Goal: Task Accomplishment & Management: Complete application form

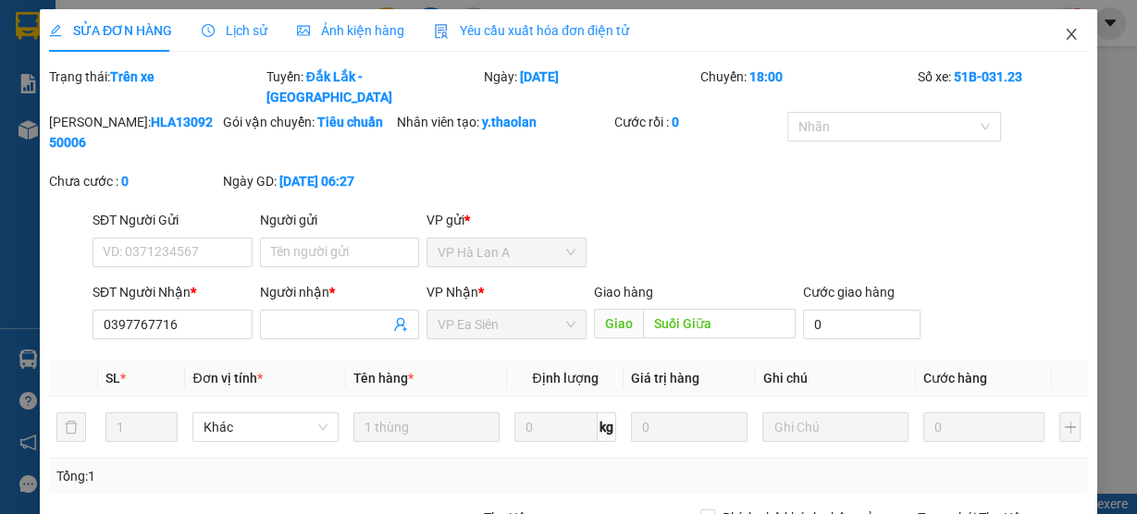
click at [1052, 45] on span "Close" at bounding box center [1071, 35] width 52 height 52
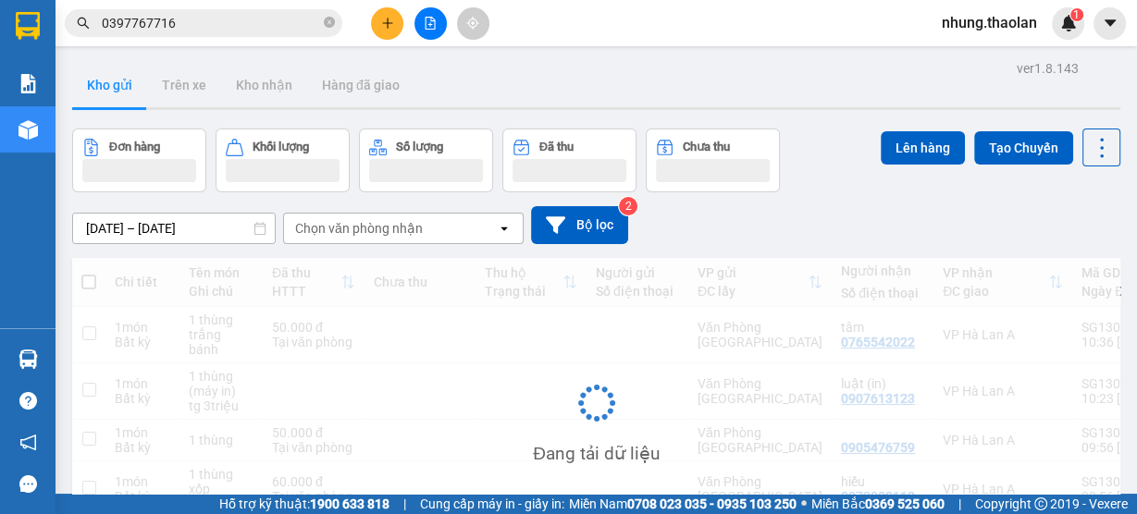
click at [392, 38] on div at bounding box center [430, 23] width 139 height 32
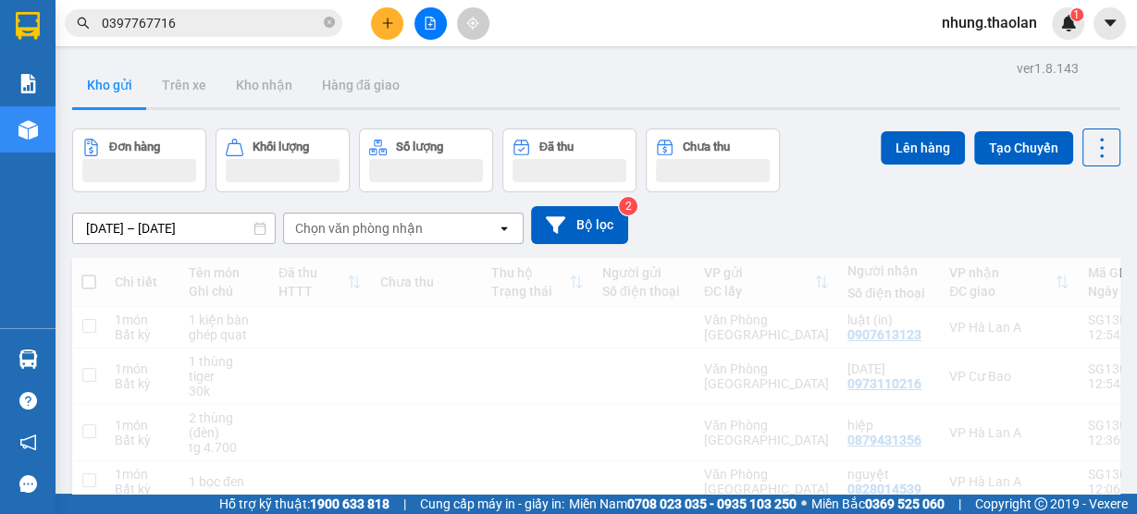
click at [390, 33] on button at bounding box center [387, 23] width 32 height 32
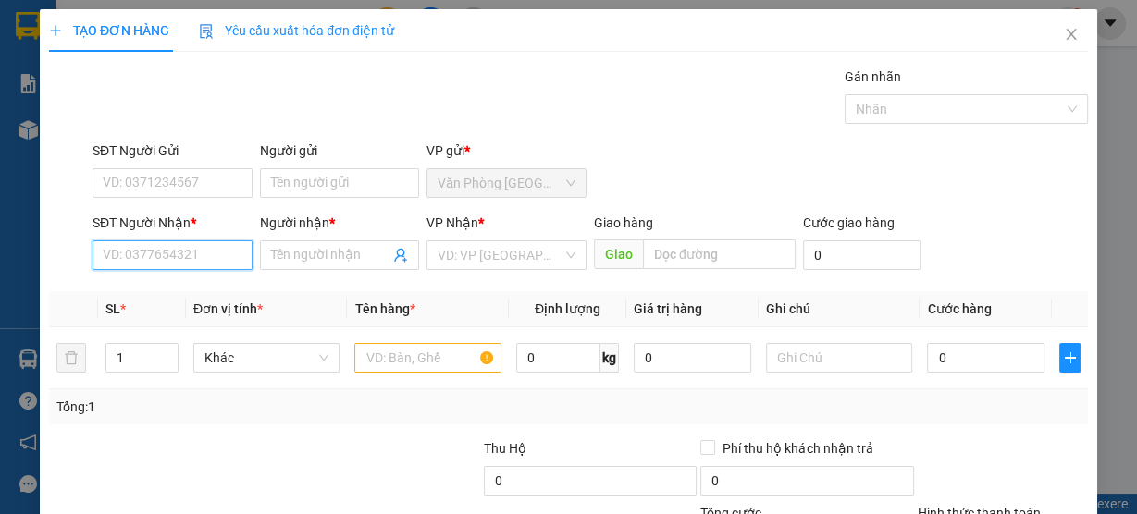
click at [144, 255] on input "SĐT Người Nhận *" at bounding box center [172, 255] width 160 height 30
type input "0942042428"
drag, startPoint x: 172, startPoint y: 285, endPoint x: 210, endPoint y: 293, distance: 38.8
click at [173, 285] on div "0942042428 - thư" at bounding box center [171, 291] width 136 height 20
type input "thư"
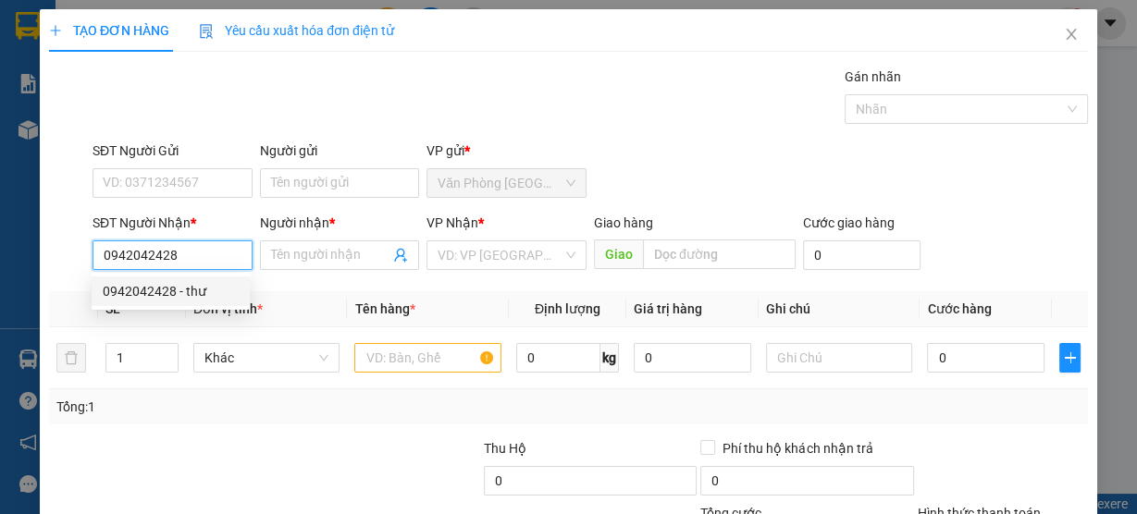
type input "Buôn Hồ"
type input "0942042428"
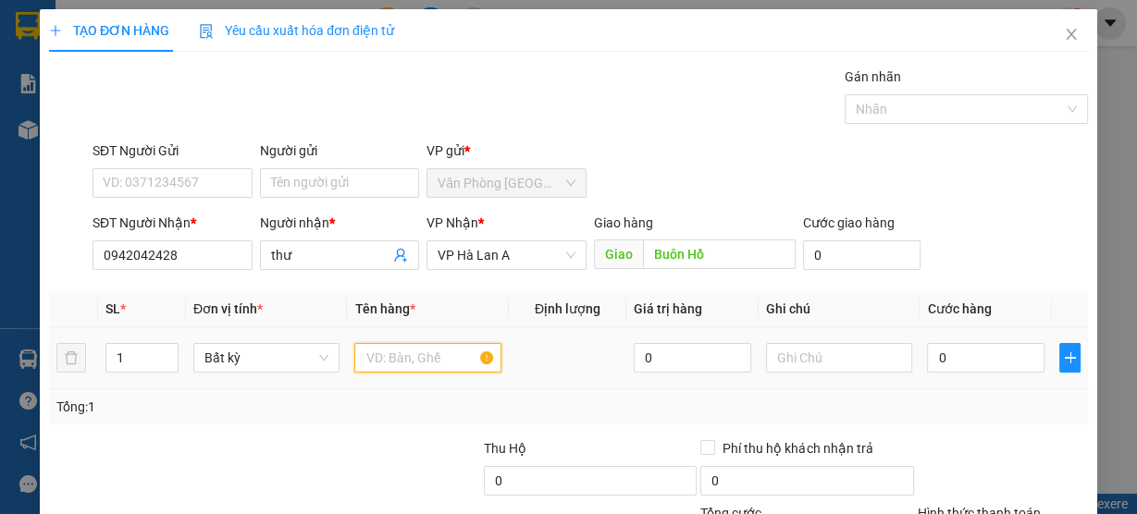
click at [437, 355] on input "text" at bounding box center [427, 358] width 147 height 30
type input "1 [PERSON_NAME]"
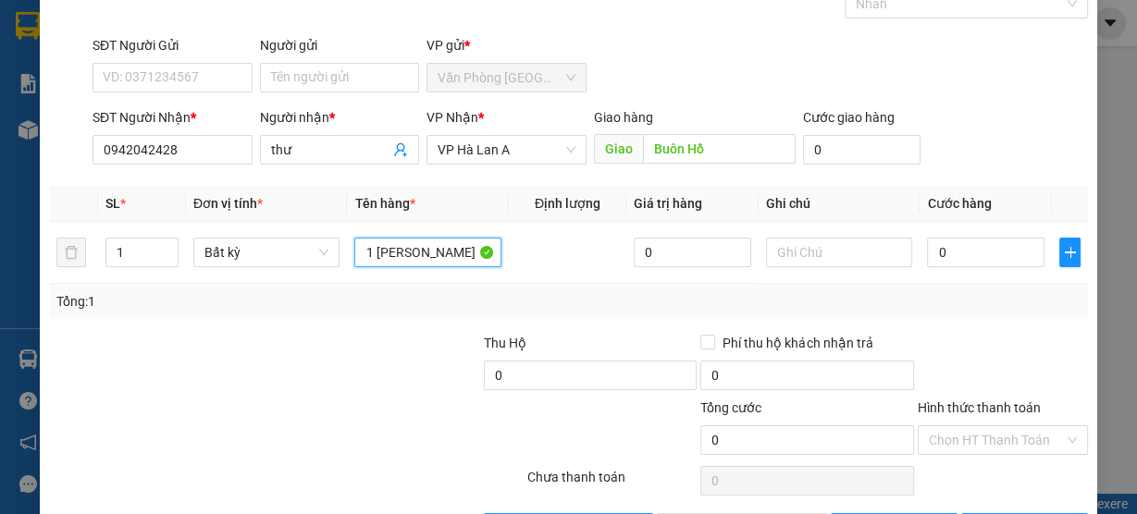
scroll to position [167, 0]
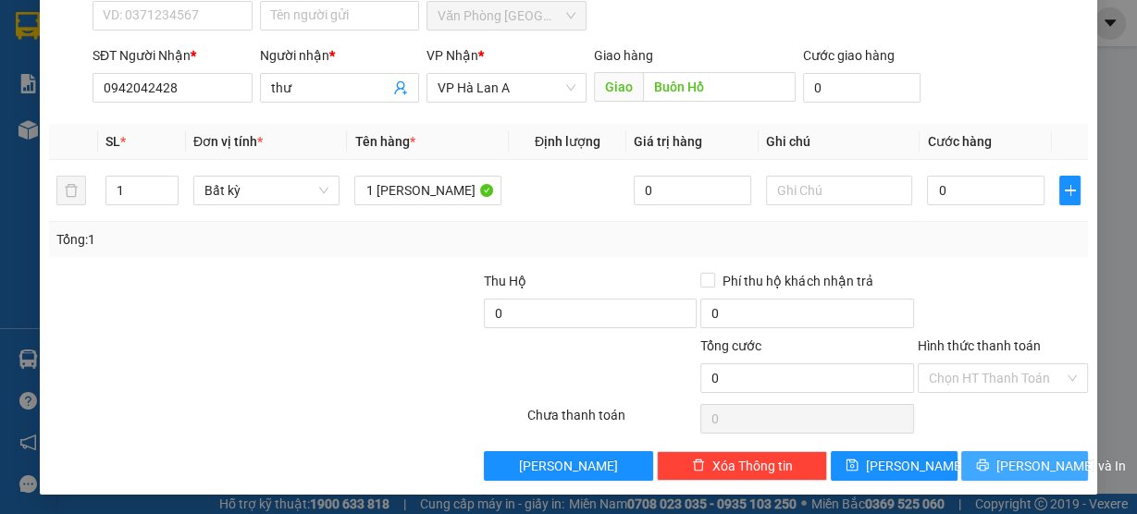
click at [1008, 468] on span "[PERSON_NAME] và In" at bounding box center [1060, 466] width 129 height 20
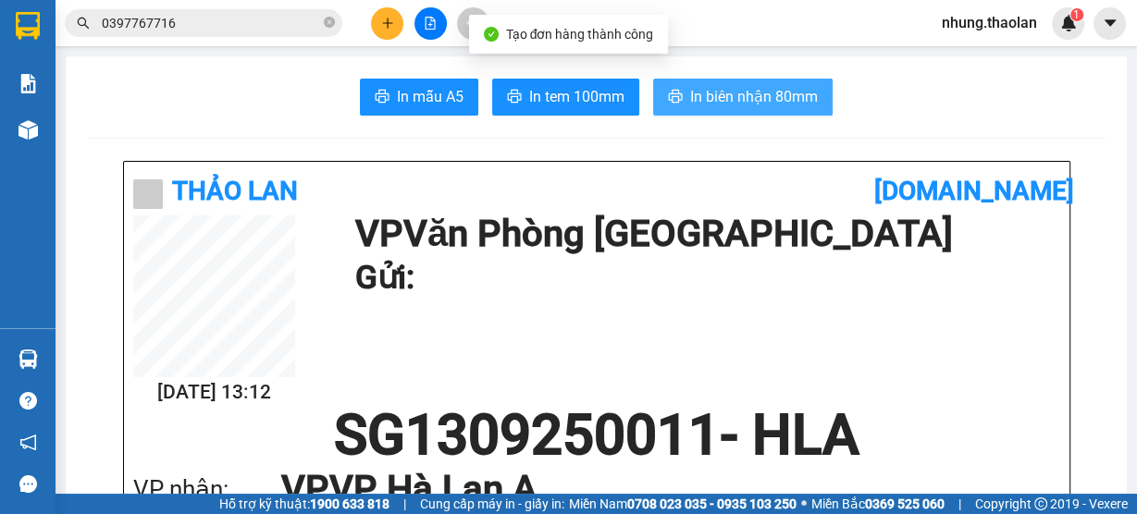
click at [736, 88] on span "In biên nhận 80mm" at bounding box center [754, 96] width 128 height 23
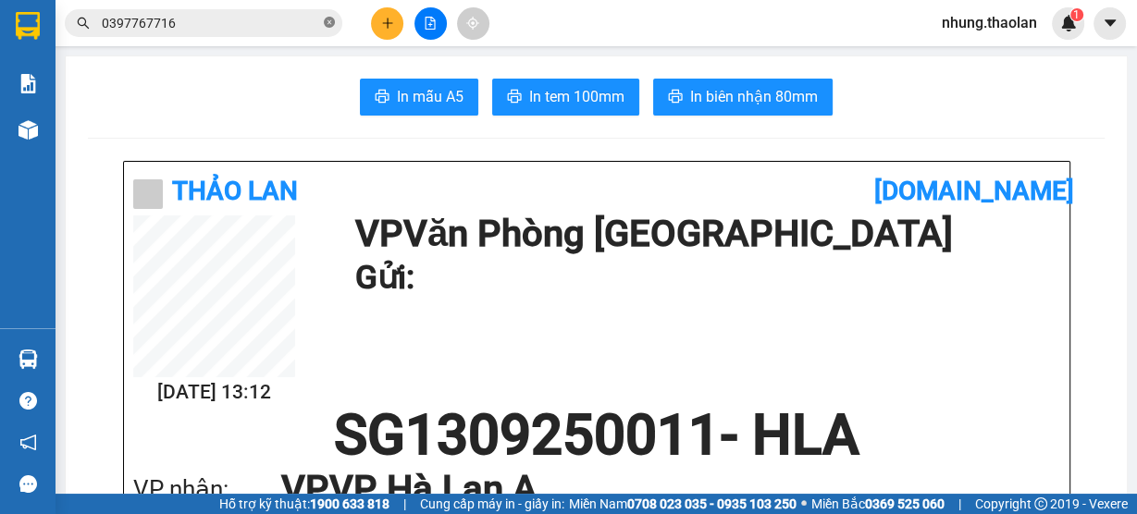
click at [330, 24] on icon "close-circle" at bounding box center [329, 22] width 11 height 11
click at [234, 29] on input "text" at bounding box center [211, 23] width 218 height 20
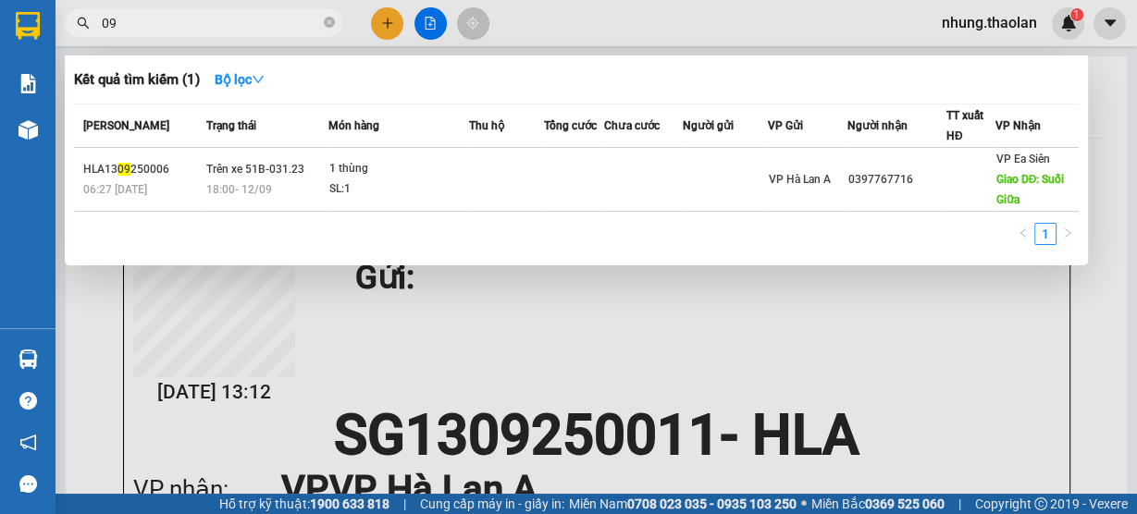
type input "0"
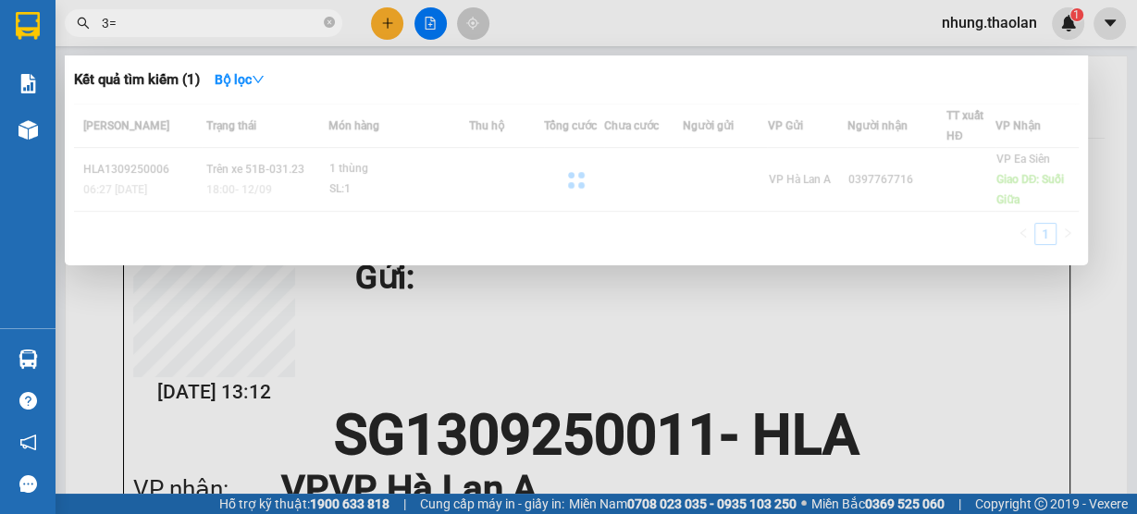
type input "3"
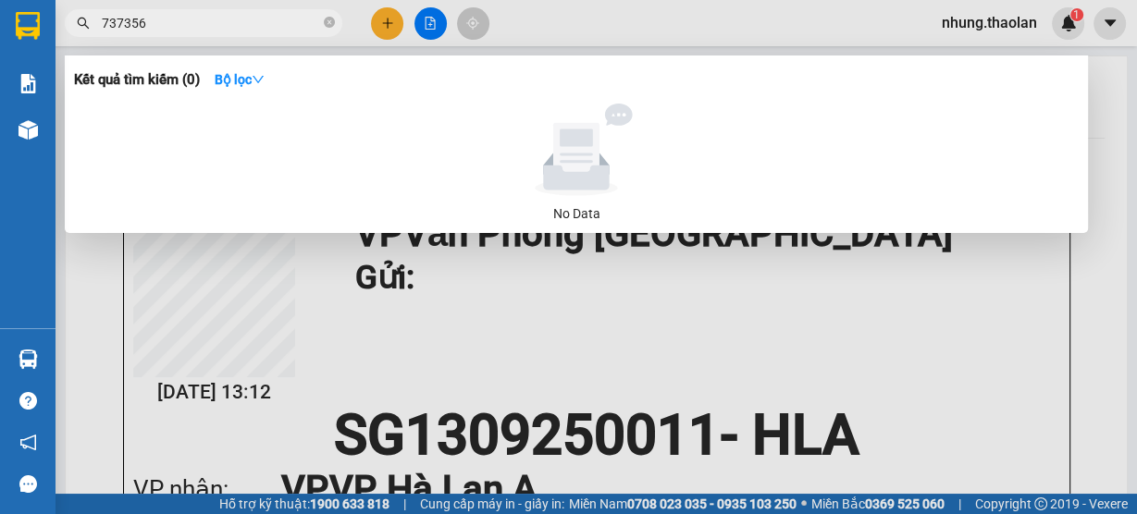
type input "737356"
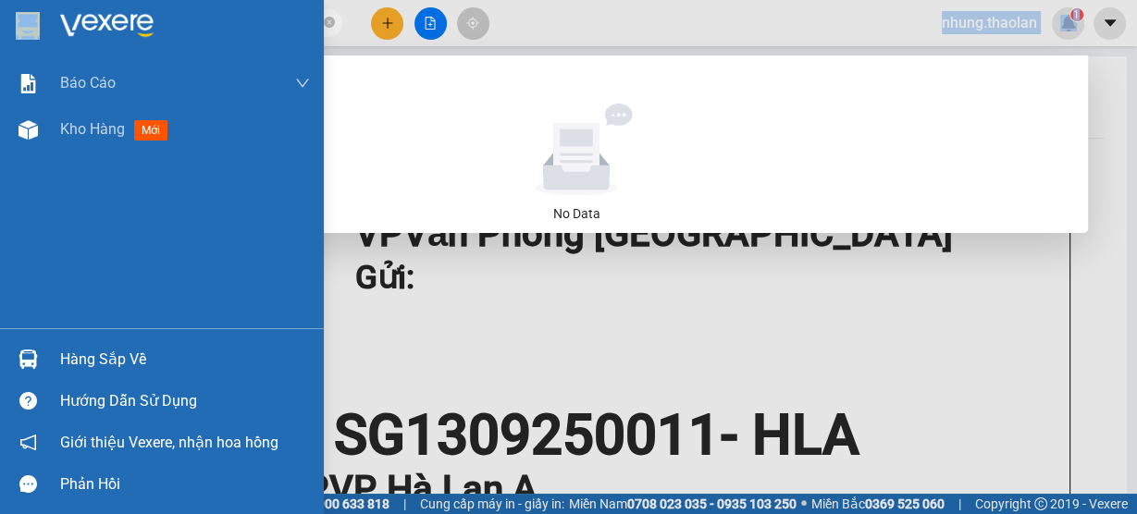
drag, startPoint x: 189, startPoint y: 35, endPoint x: 8, endPoint y: 31, distance: 180.4
click at [8, 31] on section "Kết quả tìm kiếm ( 0 ) Bộ lọc No Data 737356 nhung.thaolan 1 Báo cáo Báo cáo dò…" at bounding box center [568, 257] width 1137 height 514
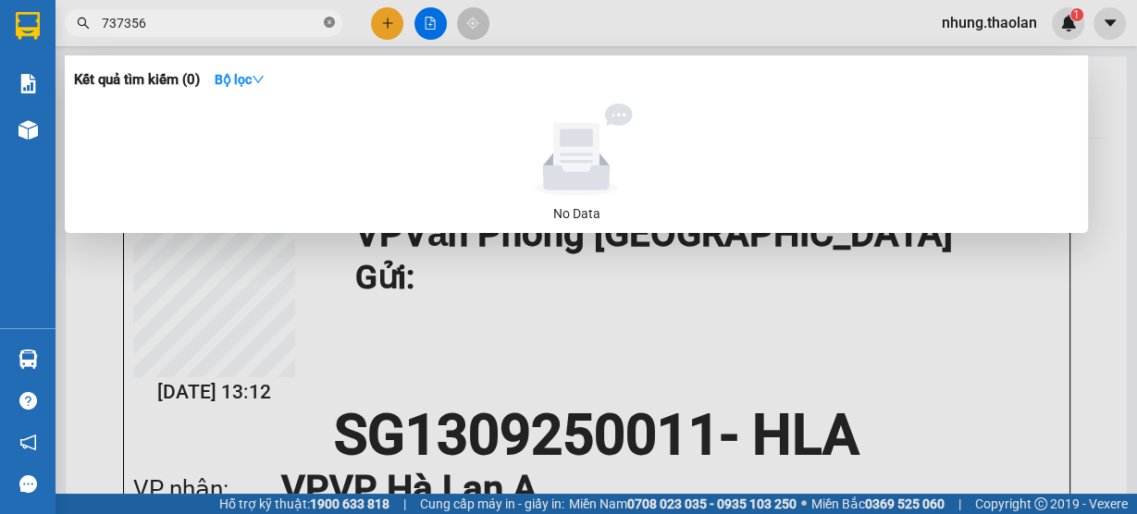
click at [327, 20] on icon "close-circle" at bounding box center [329, 22] width 11 height 11
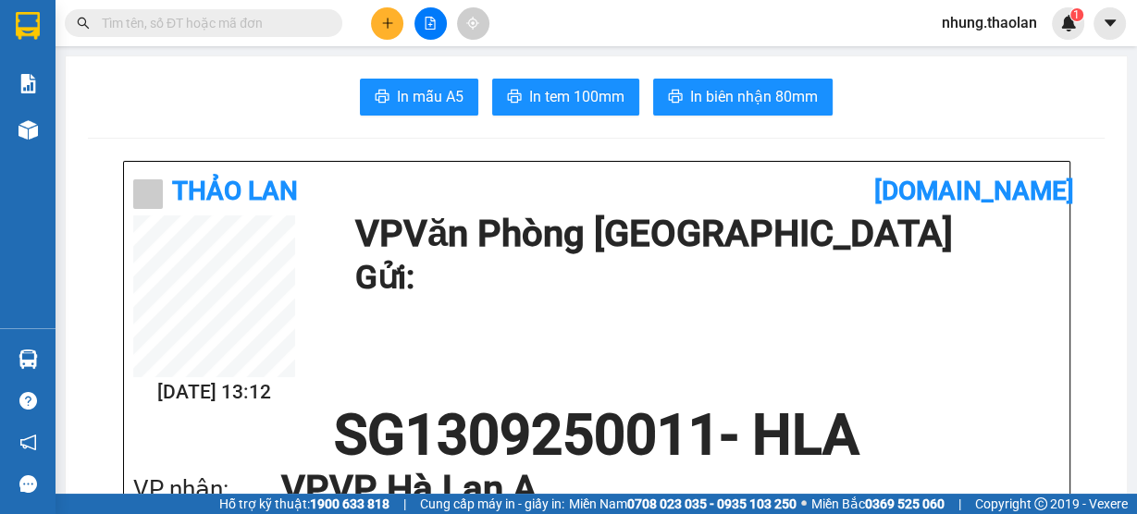
click at [265, 18] on input "text" at bounding box center [211, 23] width 218 height 20
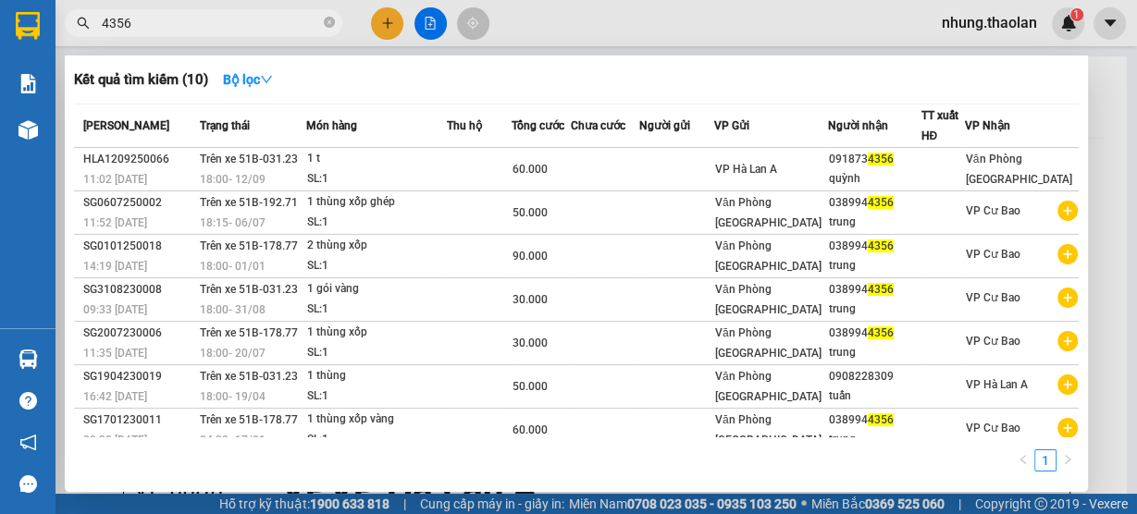
type input "4356"
click at [336, 27] on span "4356" at bounding box center [203, 23] width 277 height 28
click at [274, 24] on input "4356" at bounding box center [211, 23] width 218 height 20
click at [330, 22] on icon "close-circle" at bounding box center [329, 22] width 11 height 11
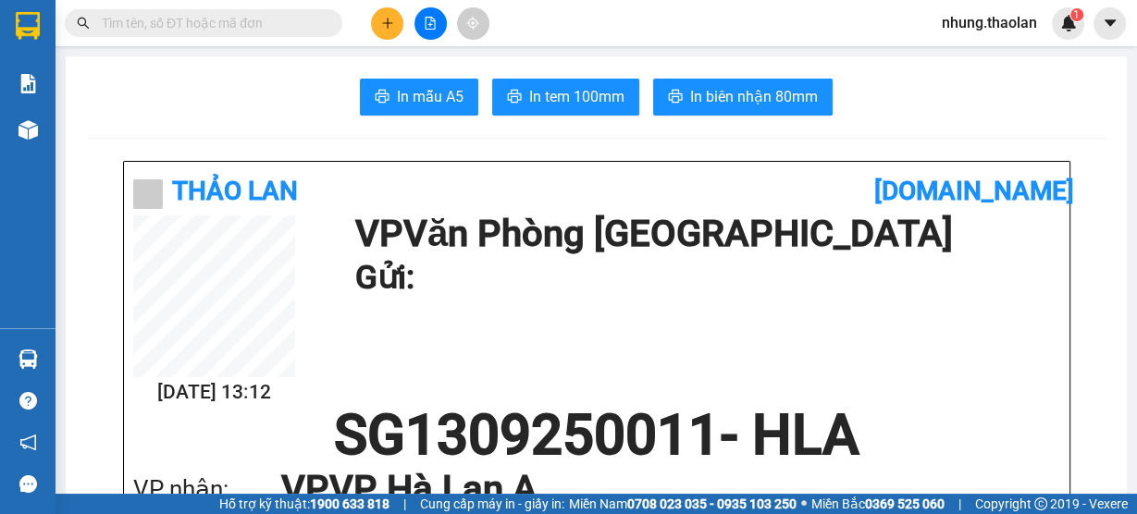
click at [176, 33] on span at bounding box center [203, 23] width 277 height 28
click at [176, 24] on input "text" at bounding box center [211, 23] width 218 height 20
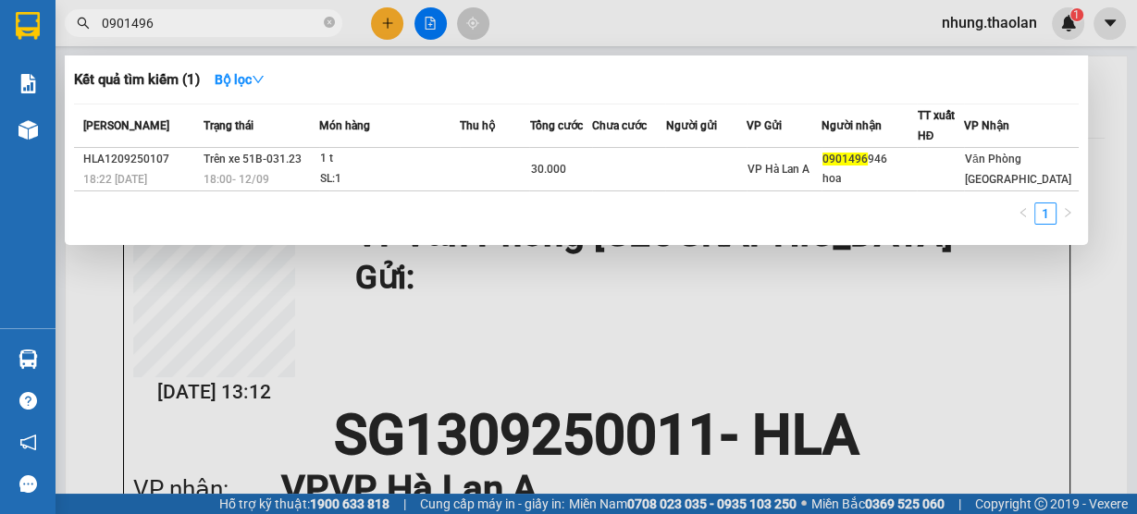
drag, startPoint x: 187, startPoint y: 22, endPoint x: 80, endPoint y: 18, distance: 106.4
click at [80, 18] on div "0901496" at bounding box center [180, 23] width 361 height 28
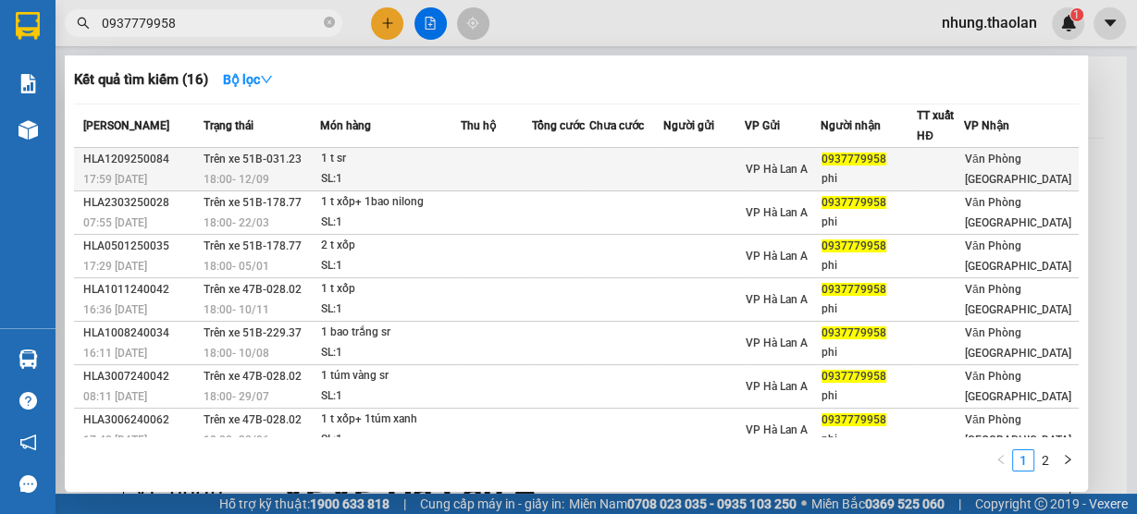
type input "0937779958"
click at [663, 164] on td at bounding box center [626, 169] width 74 height 43
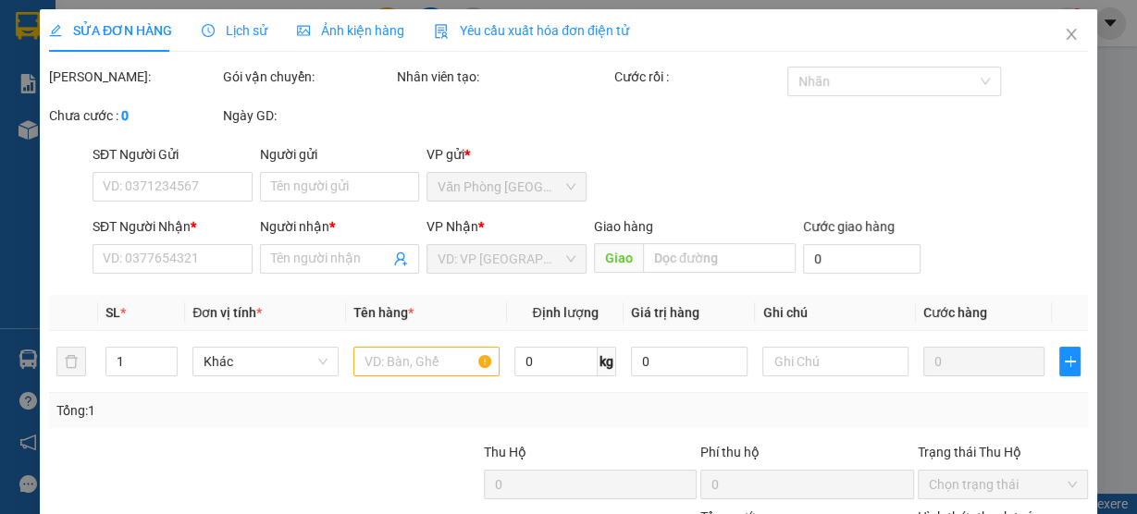
type input "0937779958"
type input "phi"
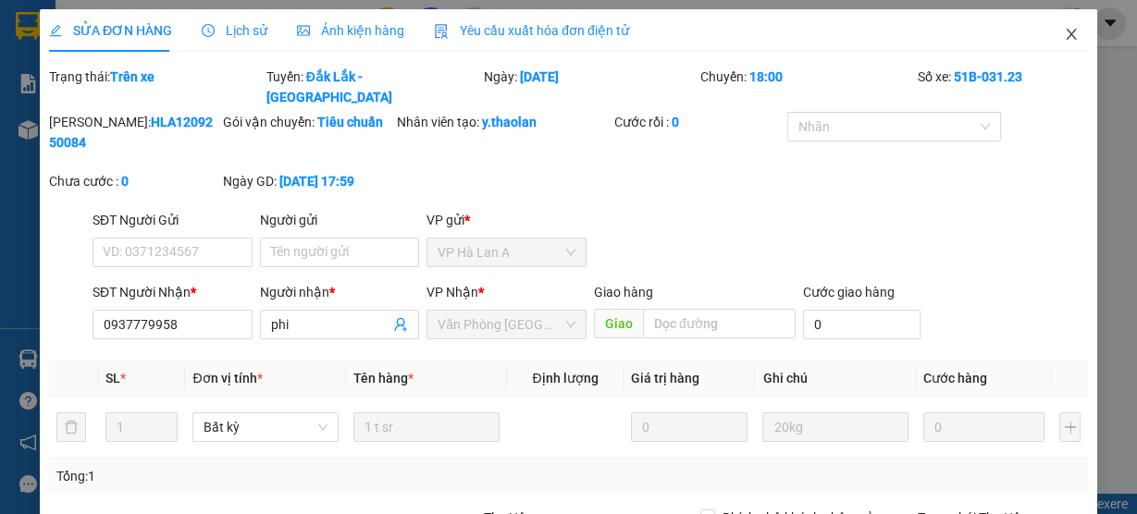
click at [1073, 35] on span "Close" at bounding box center [1071, 35] width 52 height 52
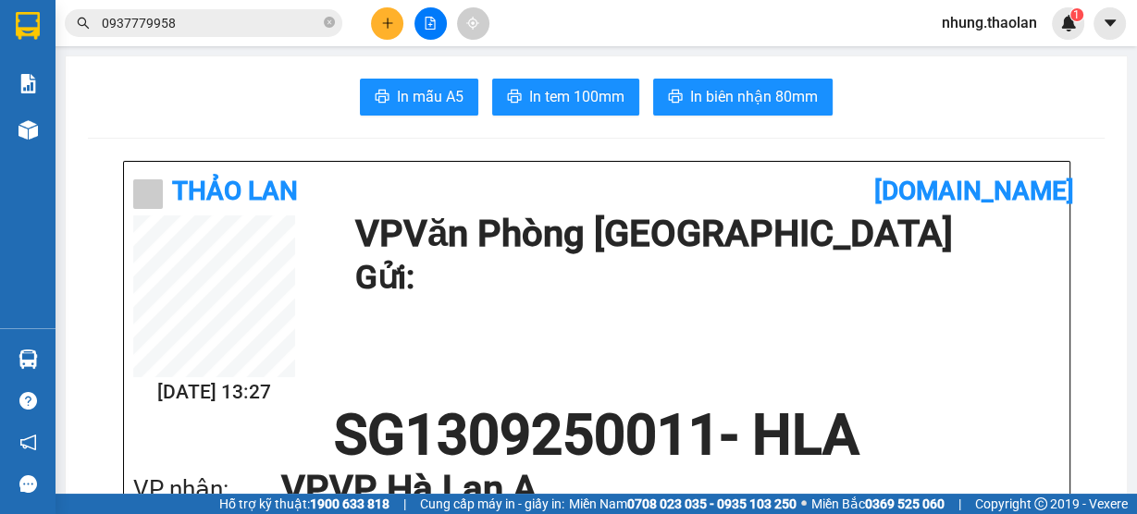
click at [386, 24] on icon "plus" at bounding box center [387, 23] width 13 height 13
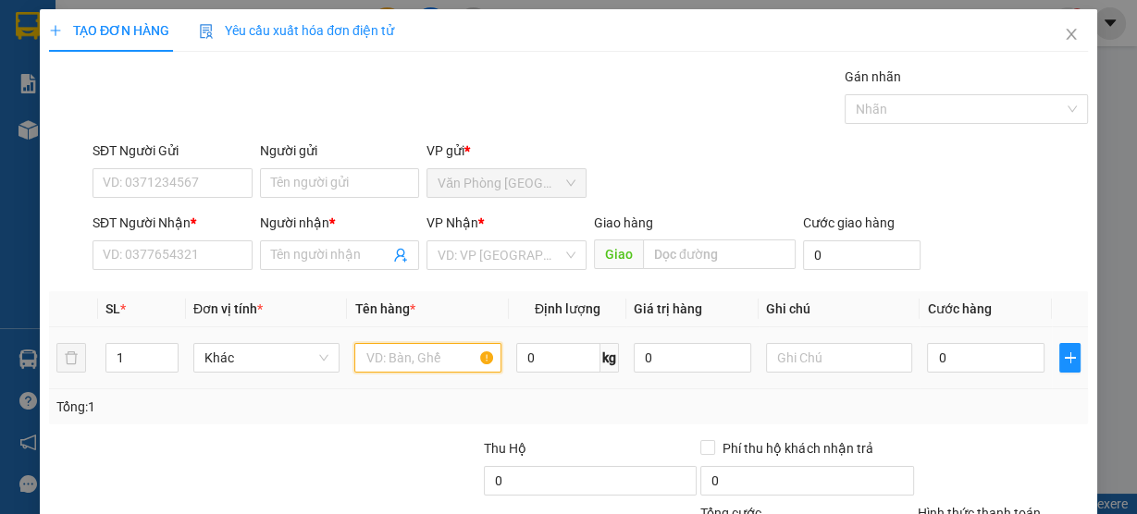
click at [385, 354] on input "text" at bounding box center [427, 358] width 147 height 30
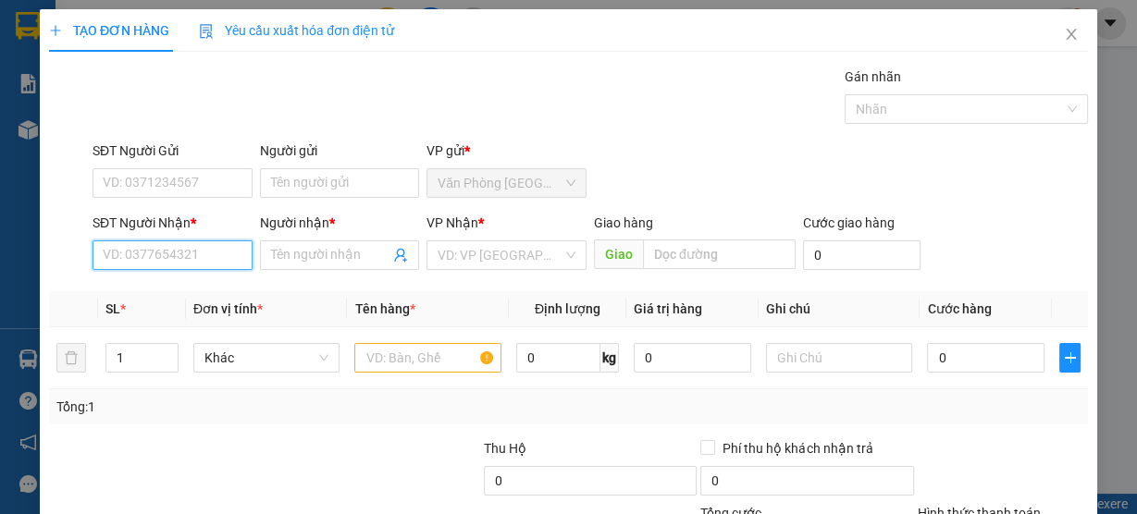
click at [197, 253] on input "SĐT Người Nhận *" at bounding box center [172, 255] width 160 height 30
type input "0706062006"
click at [180, 305] on div "0706062006 - duyên" at bounding box center [171, 292] width 158 height 30
type input "duyên"
type input "0706062006"
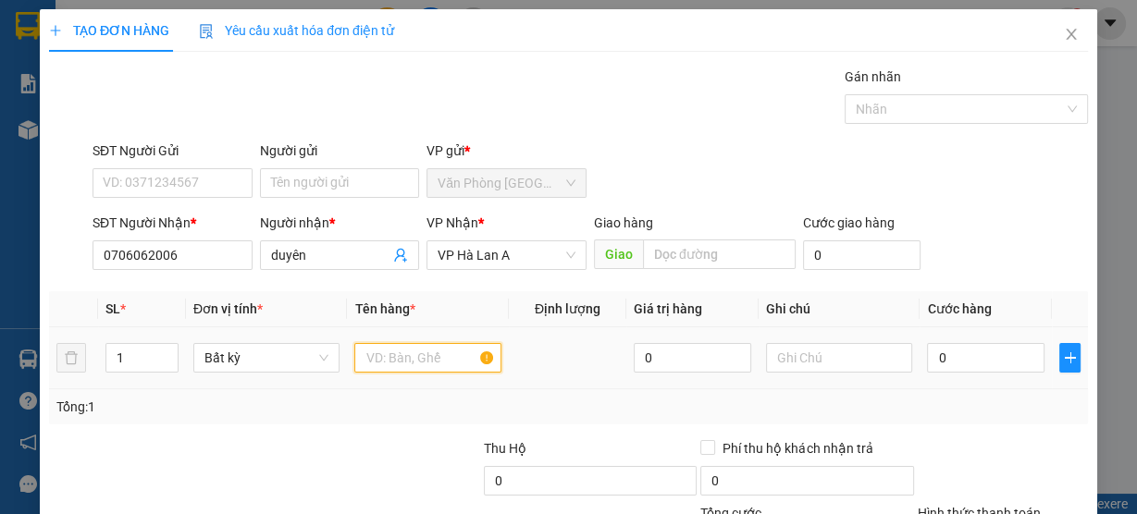
click at [409, 366] on input "text" at bounding box center [427, 358] width 147 height 30
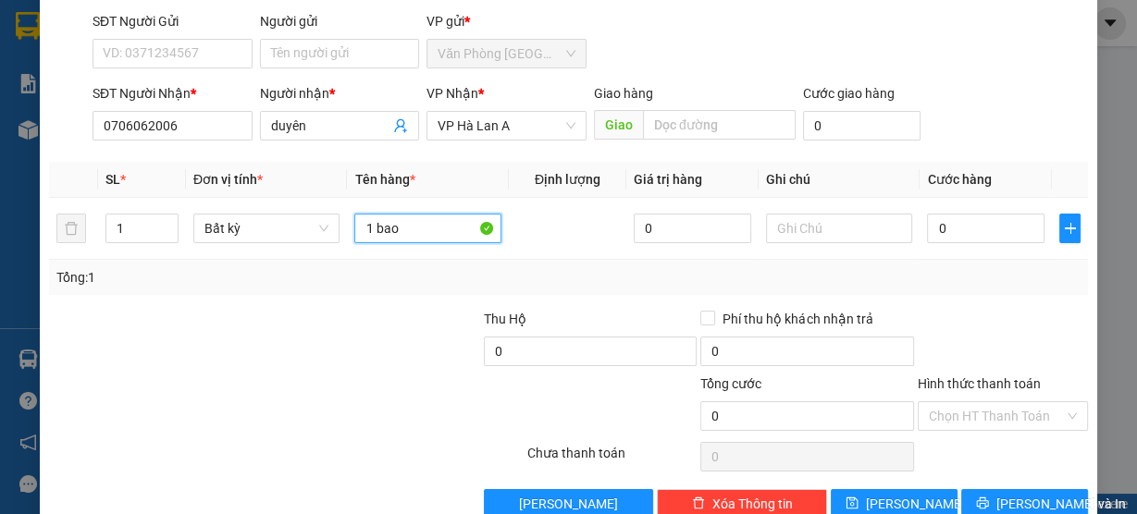
scroll to position [167, 0]
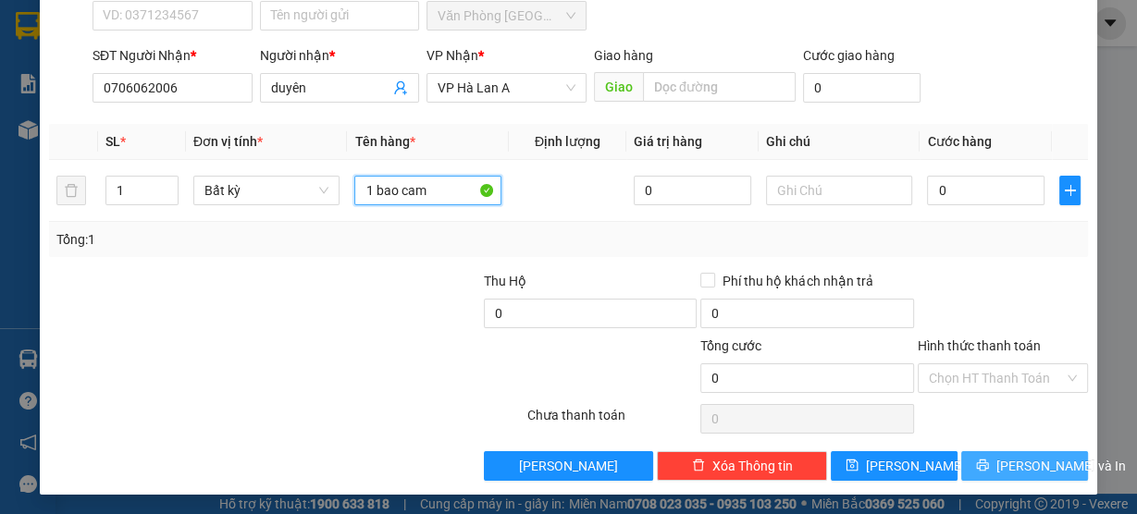
type input "1 bao cam"
click at [1011, 464] on span "[PERSON_NAME] và In" at bounding box center [1060, 466] width 129 height 20
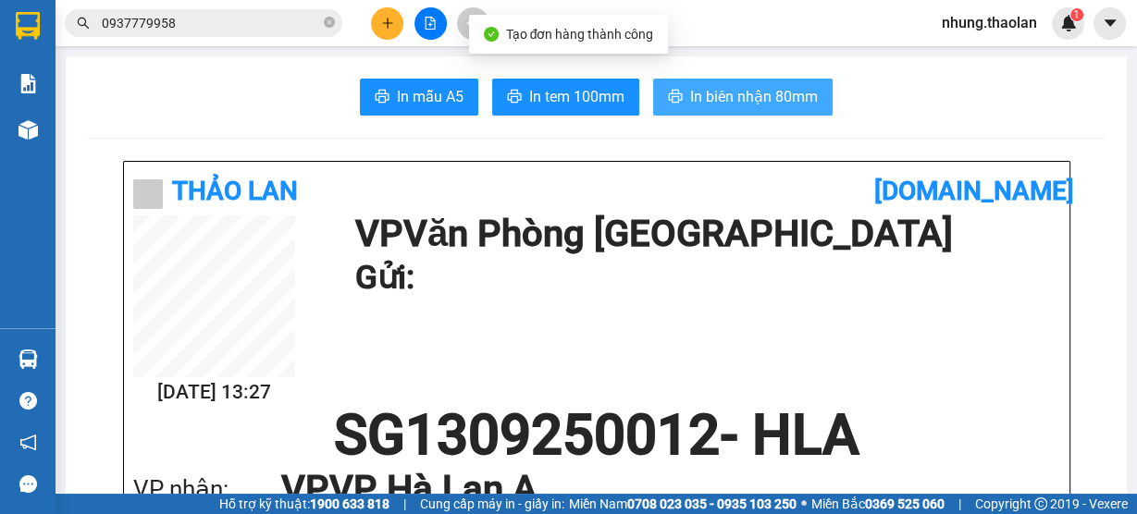
click at [733, 98] on span "In biên nhận 80mm" at bounding box center [754, 96] width 128 height 23
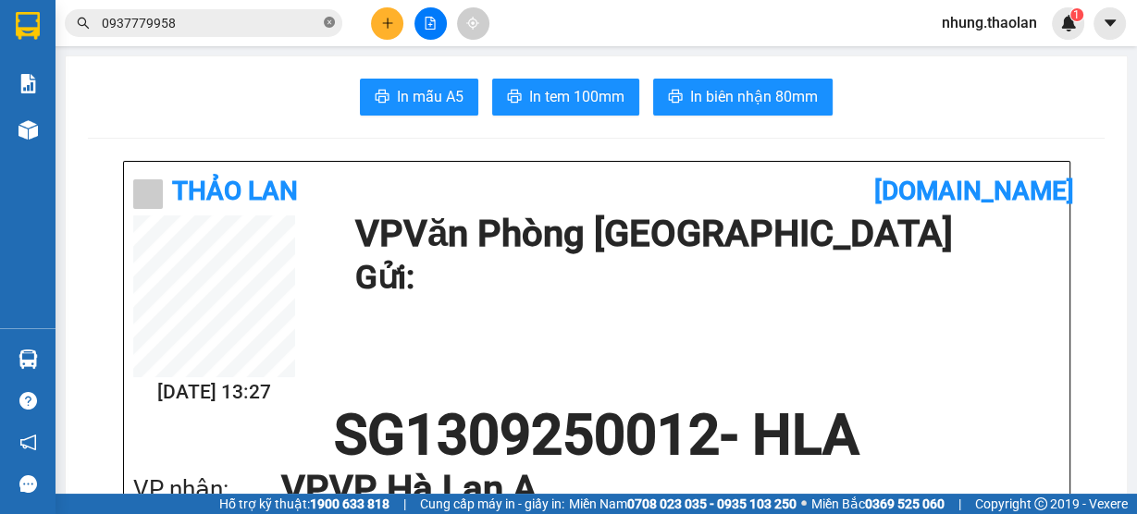
click at [327, 21] on icon "close-circle" at bounding box center [329, 22] width 11 height 11
click at [390, 23] on icon "plus" at bounding box center [387, 23] width 13 height 13
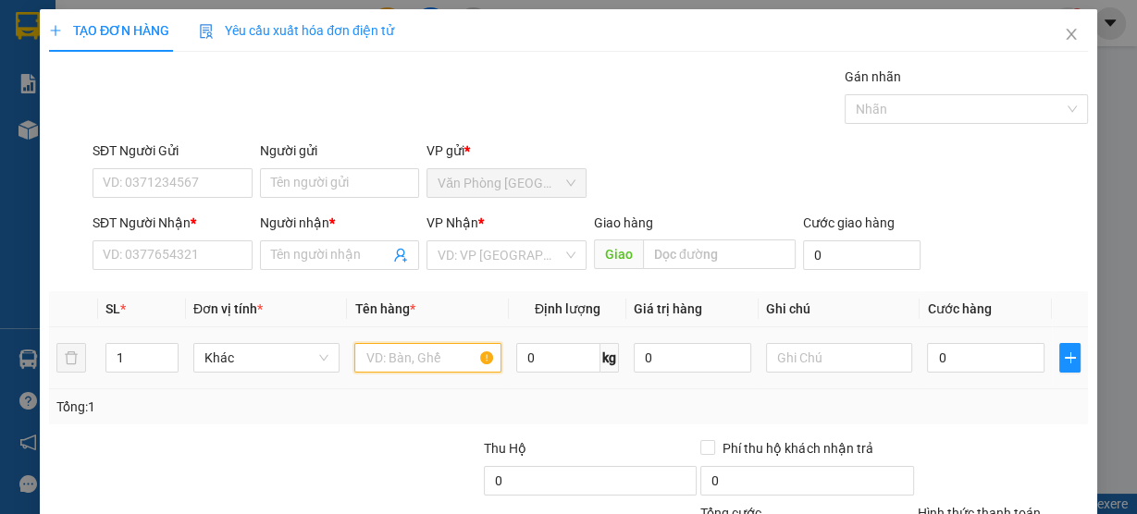
click at [411, 365] on input "text" at bounding box center [427, 358] width 147 height 30
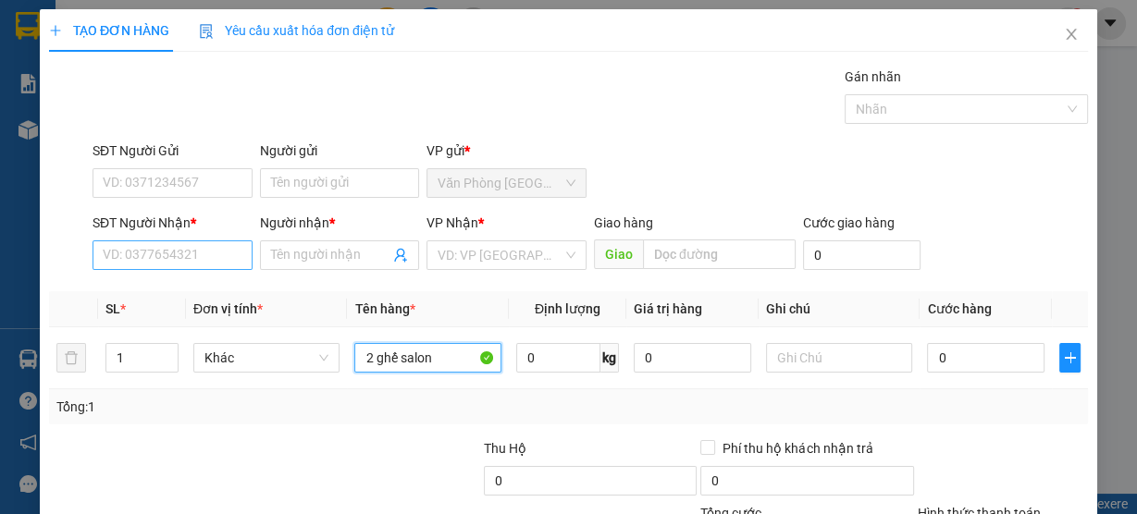
type input "2 ghế salon"
click at [176, 255] on input "SĐT Người Nhận *" at bounding box center [172, 255] width 160 height 30
click at [171, 256] on input "SĐT Người Nhận *" at bounding box center [172, 255] width 160 height 30
click at [182, 253] on input "SĐT Người Nhận *" at bounding box center [172, 255] width 160 height 30
type input "0974693230"
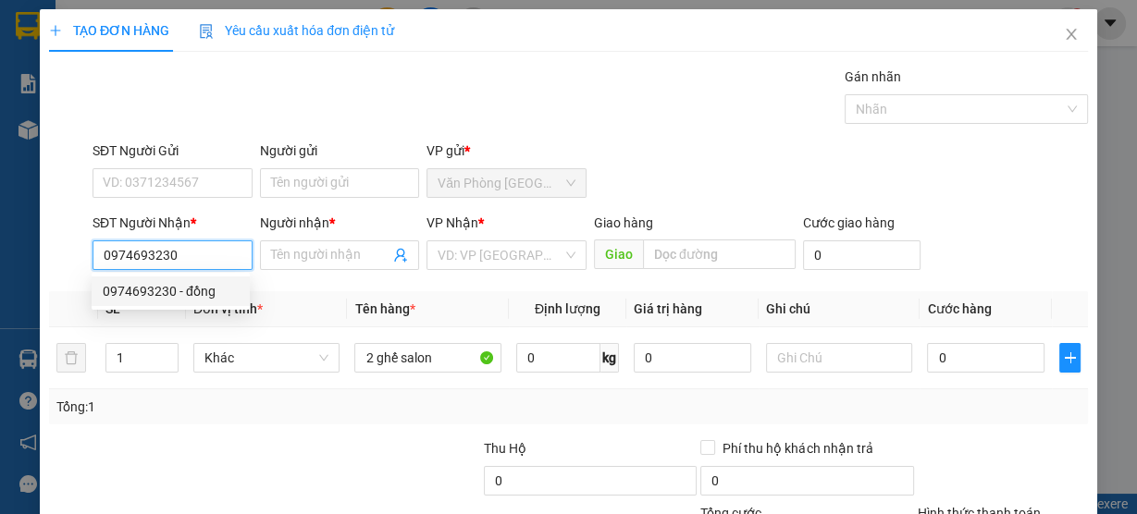
click at [186, 297] on div "0974693230 - đồng" at bounding box center [171, 291] width 136 height 20
type input "đồng"
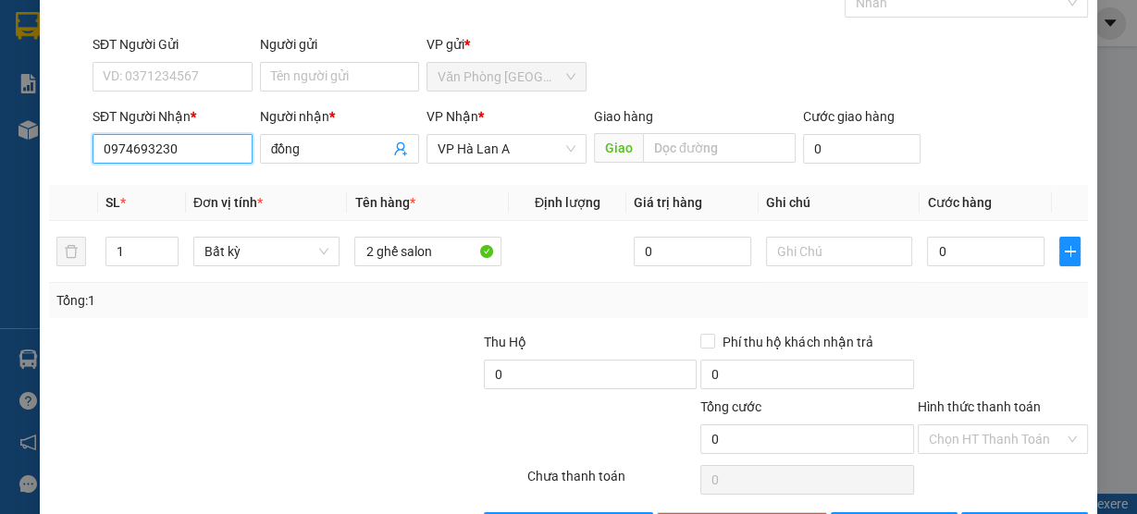
scroll to position [167, 0]
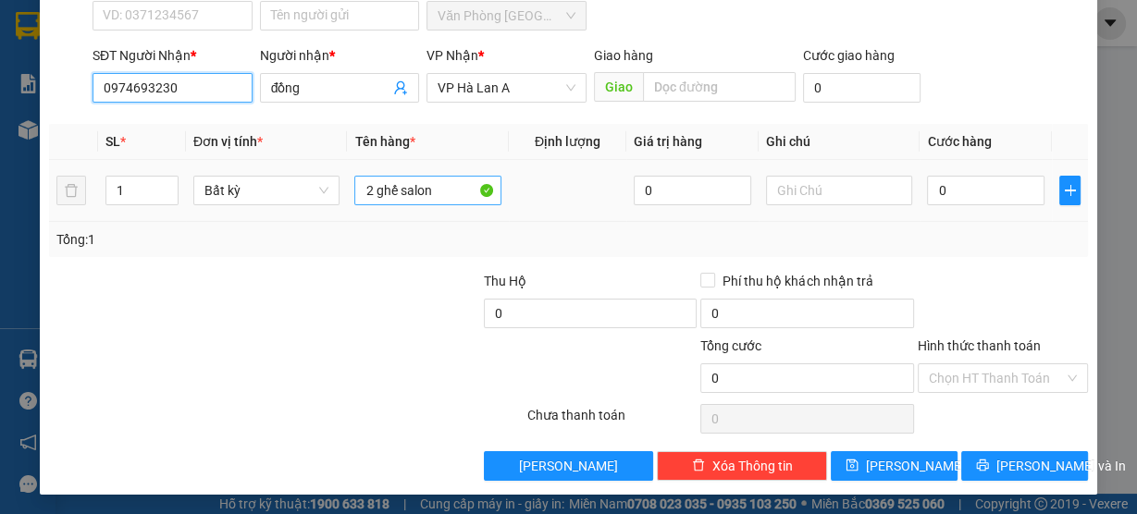
type input "0974693230"
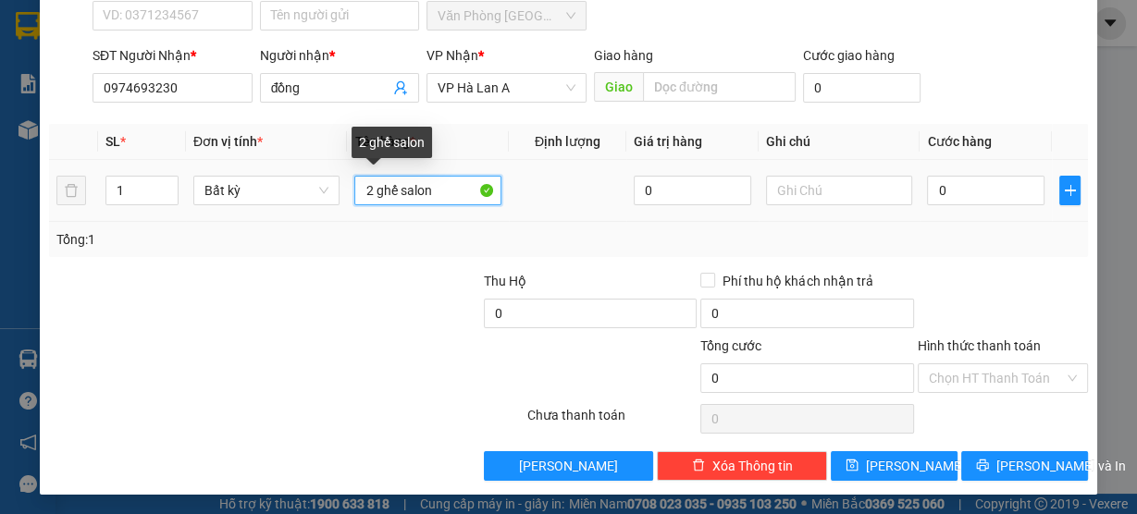
click at [446, 192] on input "2 ghế salon" at bounding box center [427, 191] width 147 height 30
drag, startPoint x: 399, startPoint y: 191, endPoint x: 512, endPoint y: 198, distance: 113.9
click at [512, 198] on tr "1 Bất kỳ 2 ghế salon 0 0" at bounding box center [568, 191] width 1039 height 62
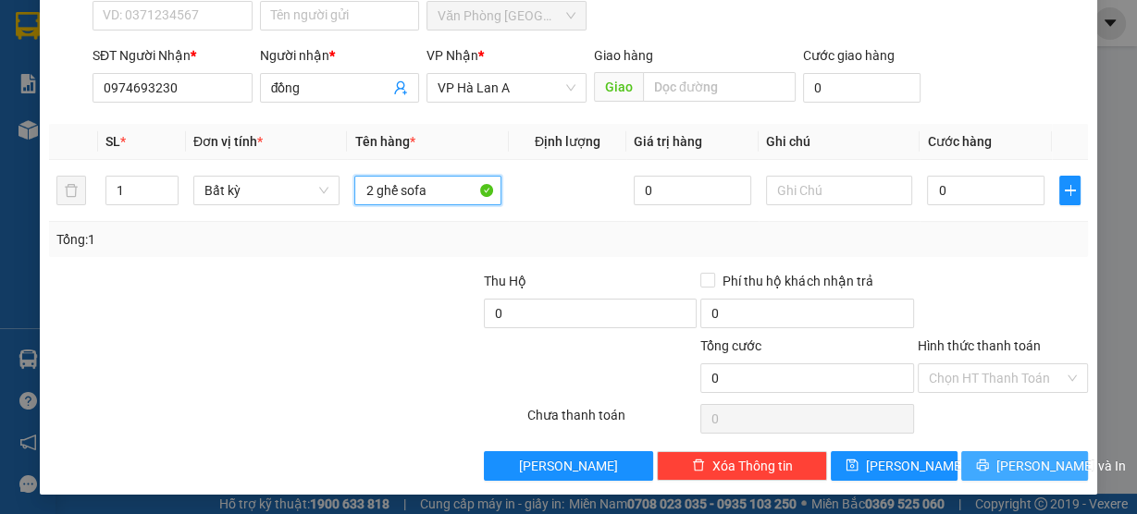
type input "2 ghế sofa"
click at [1028, 466] on span "[PERSON_NAME] và In" at bounding box center [1060, 466] width 129 height 20
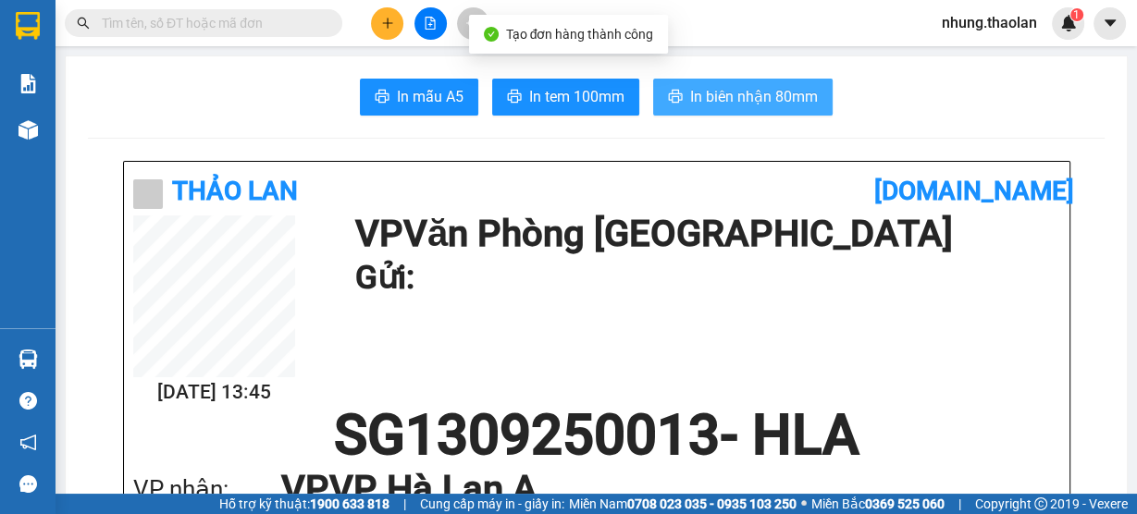
click at [775, 93] on span "In biên nhận 80mm" at bounding box center [754, 96] width 128 height 23
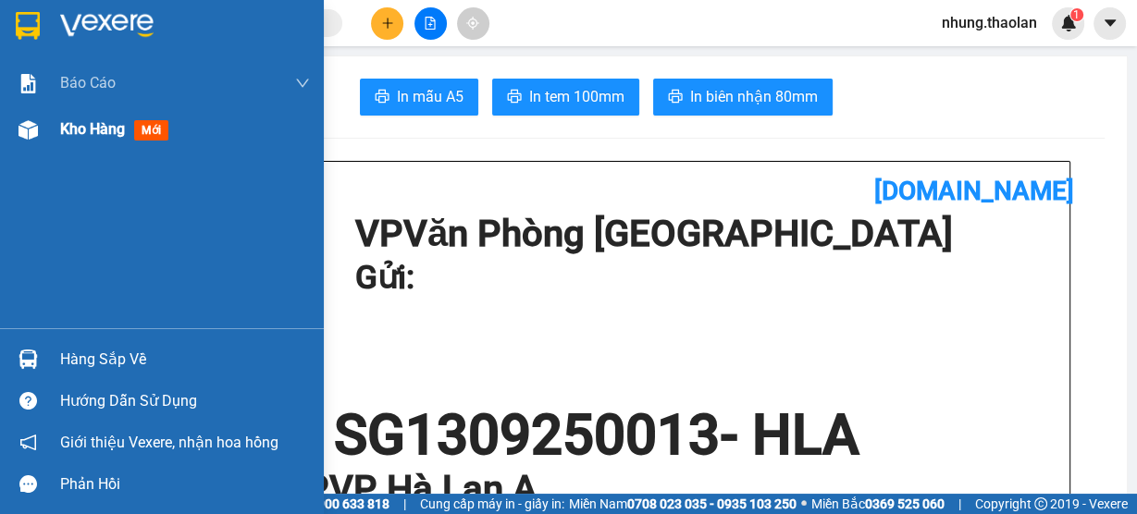
click at [89, 131] on span "Kho hàng" at bounding box center [92, 129] width 65 height 18
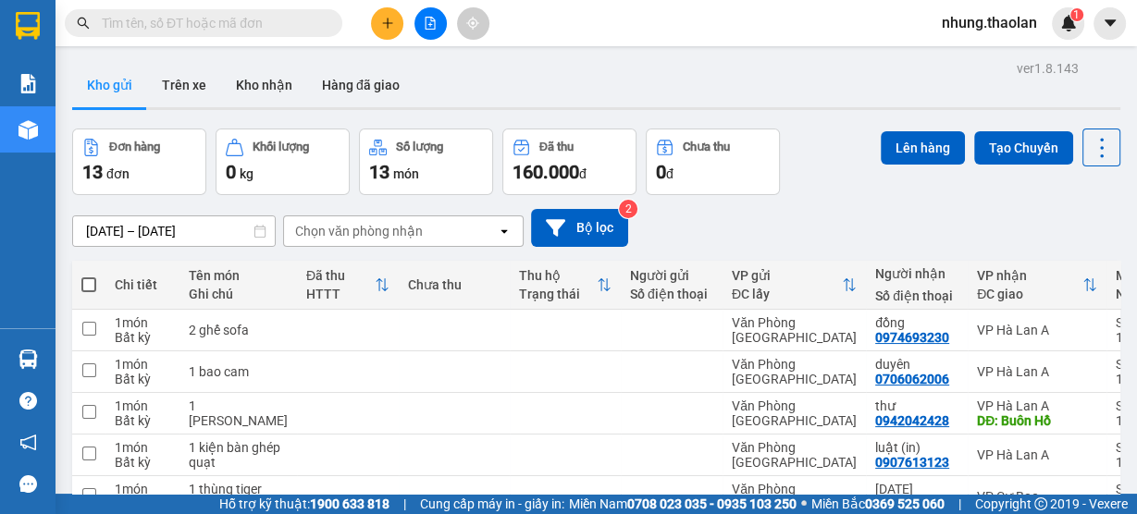
click at [273, 27] on input "text" at bounding box center [211, 23] width 218 height 20
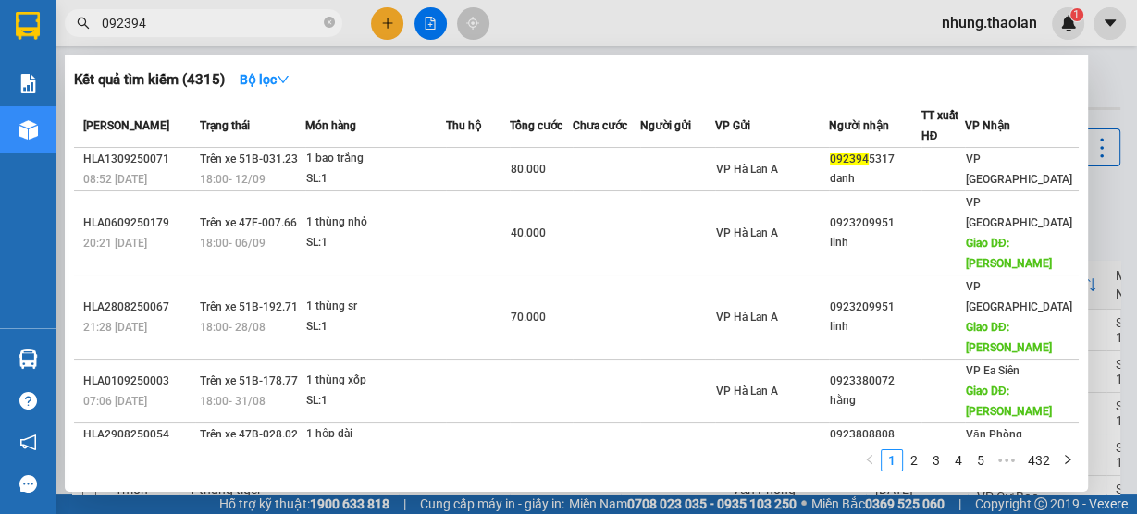
type input "0923945"
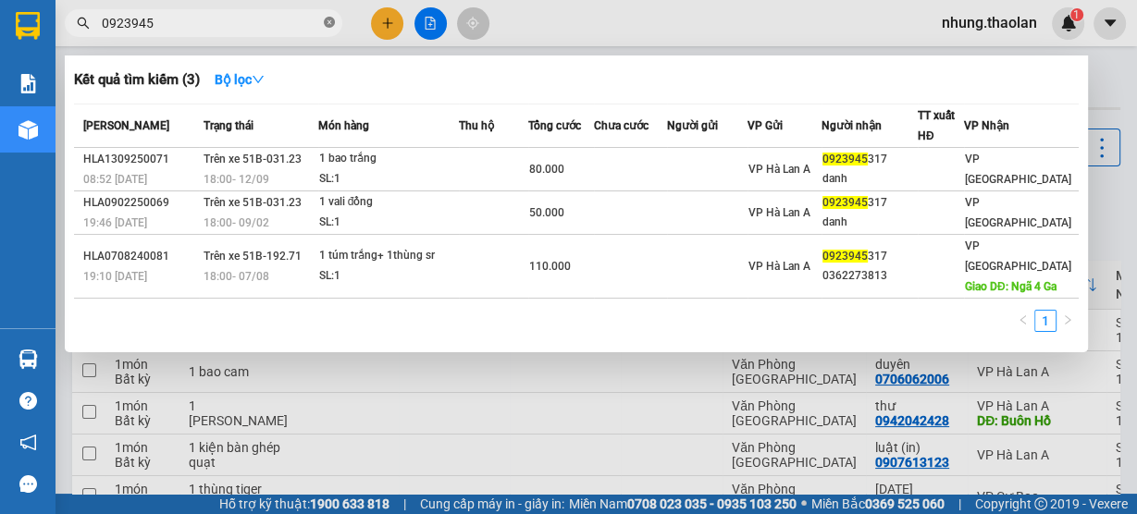
click at [326, 24] on icon "close-circle" at bounding box center [329, 22] width 11 height 11
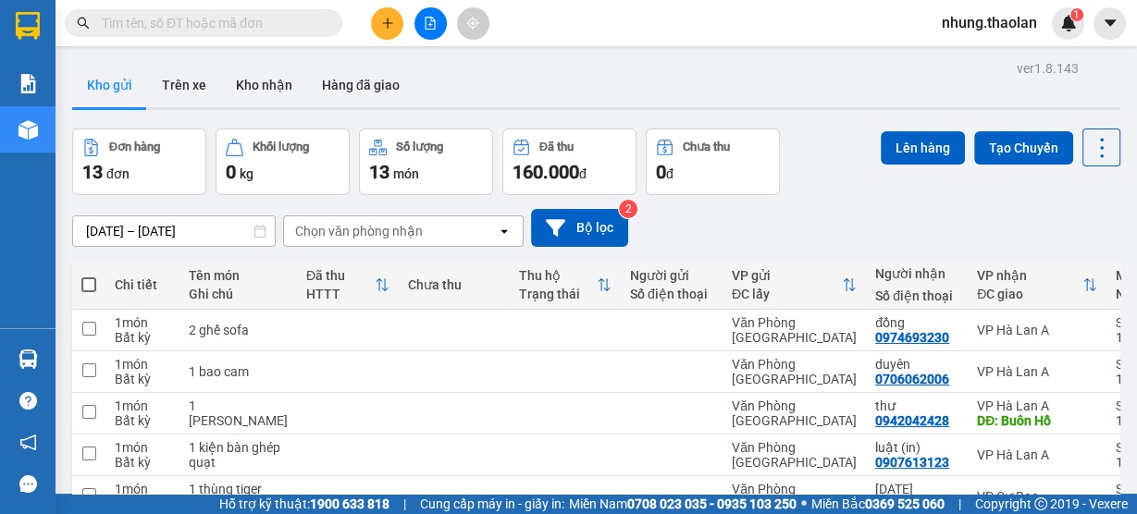
click at [191, 21] on input "text" at bounding box center [211, 23] width 218 height 20
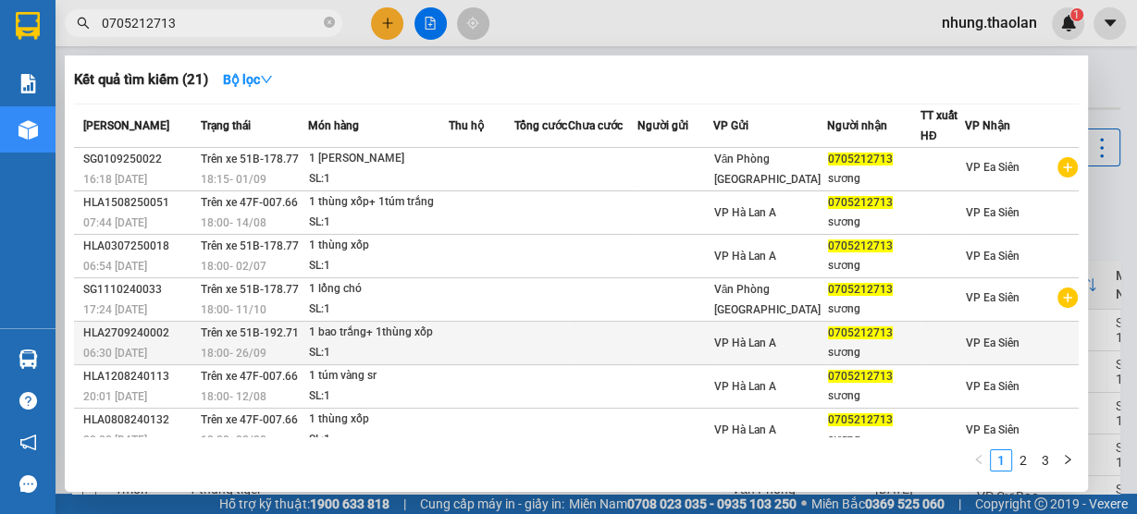
scroll to position [146, 0]
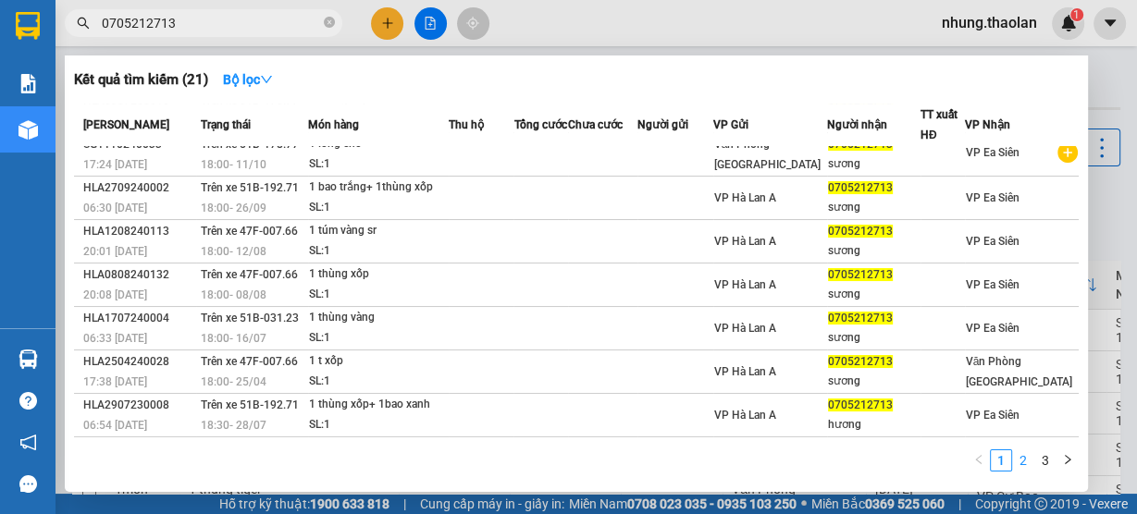
type input "0705212713"
click at [1022, 460] on link "2" at bounding box center [1023, 460] width 20 height 20
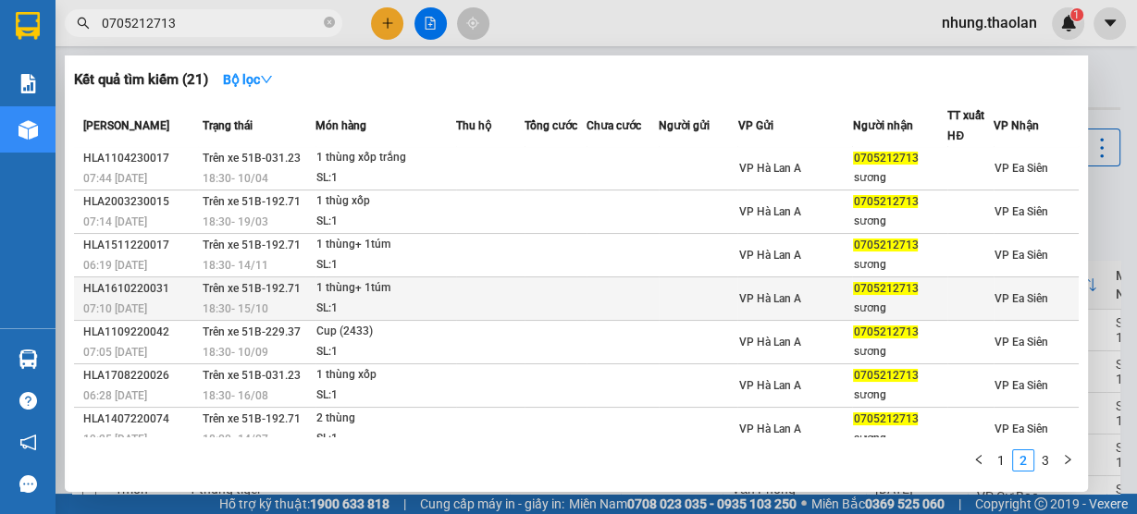
scroll to position [0, 0]
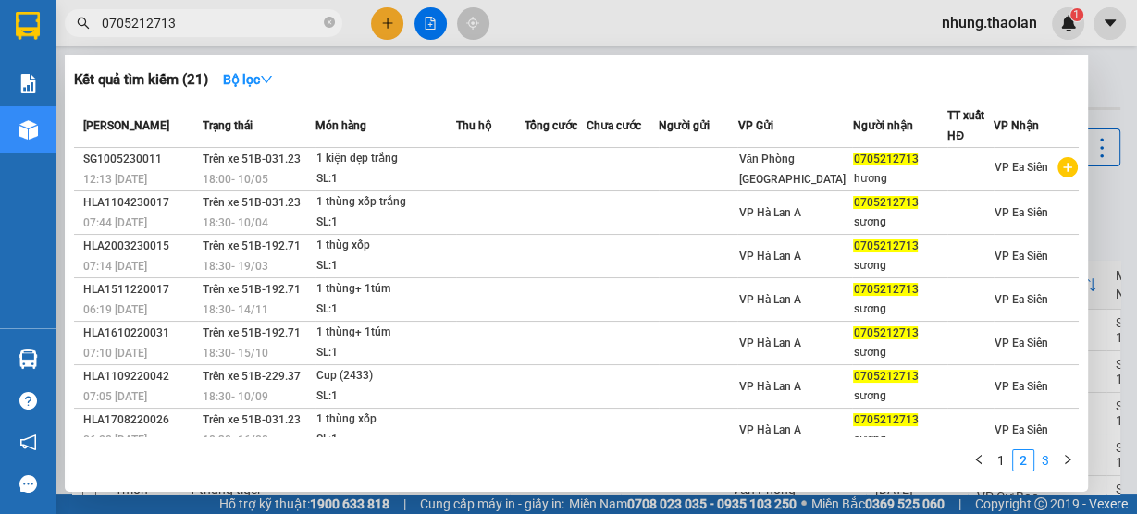
click at [1047, 463] on link "3" at bounding box center [1045, 460] width 20 height 20
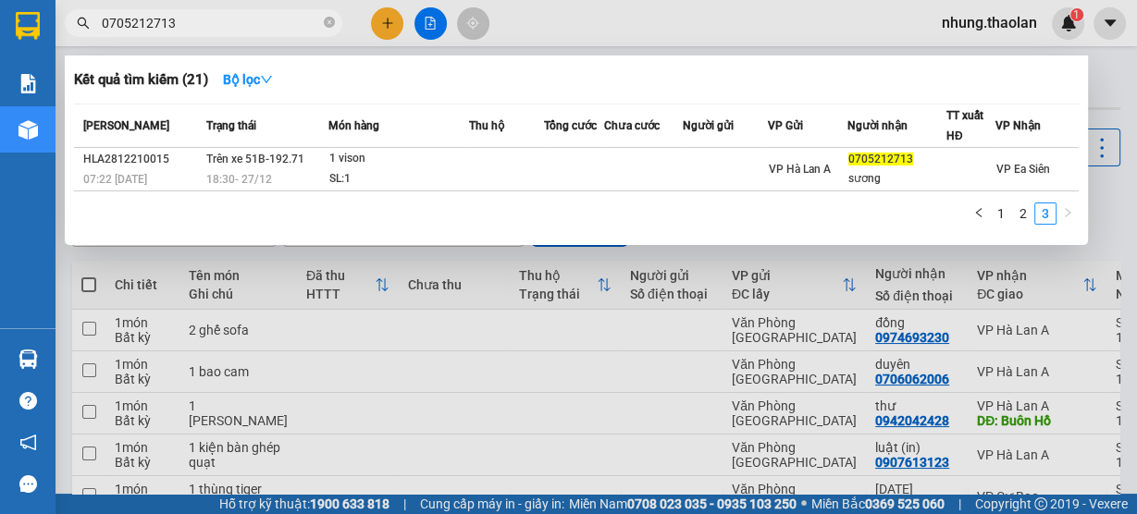
drag, startPoint x: 327, startPoint y: 18, endPoint x: 326, endPoint y: 8, distance: 9.3
click at [328, 18] on icon "close-circle" at bounding box center [329, 22] width 11 height 11
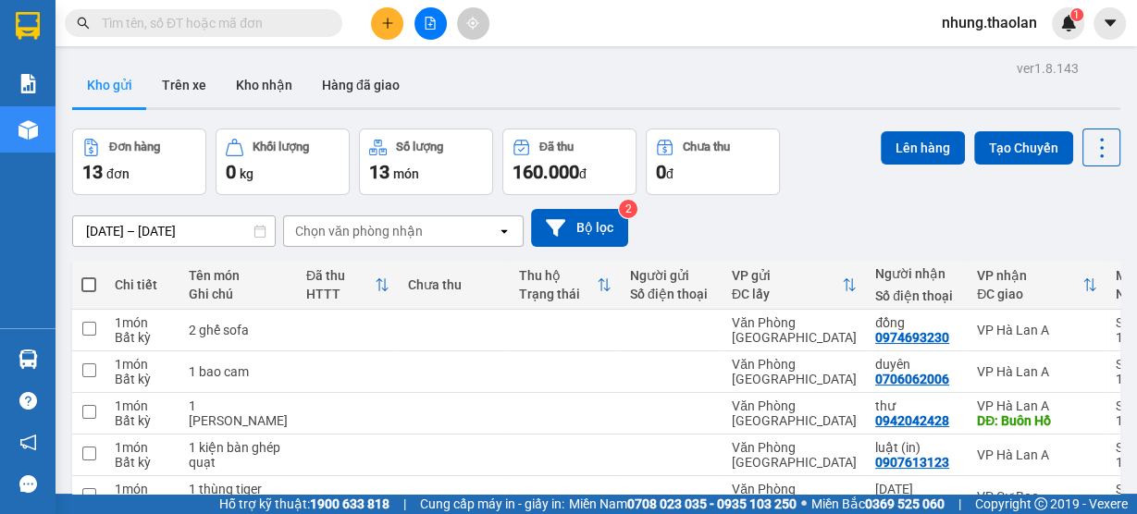
click at [222, 21] on input "text" at bounding box center [211, 23] width 218 height 20
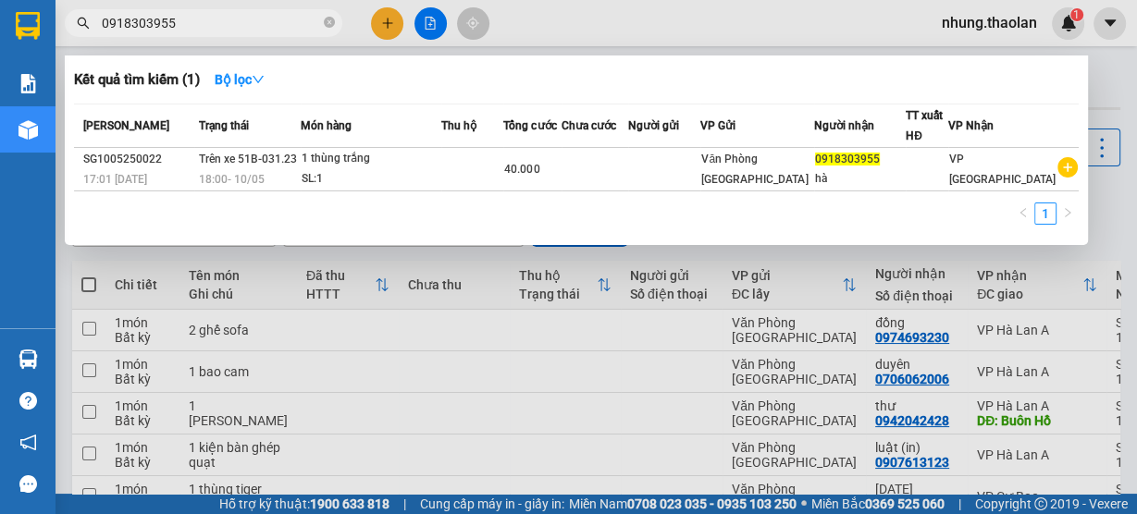
type input "0918303955"
click at [330, 22] on icon "close-circle" at bounding box center [329, 22] width 11 height 11
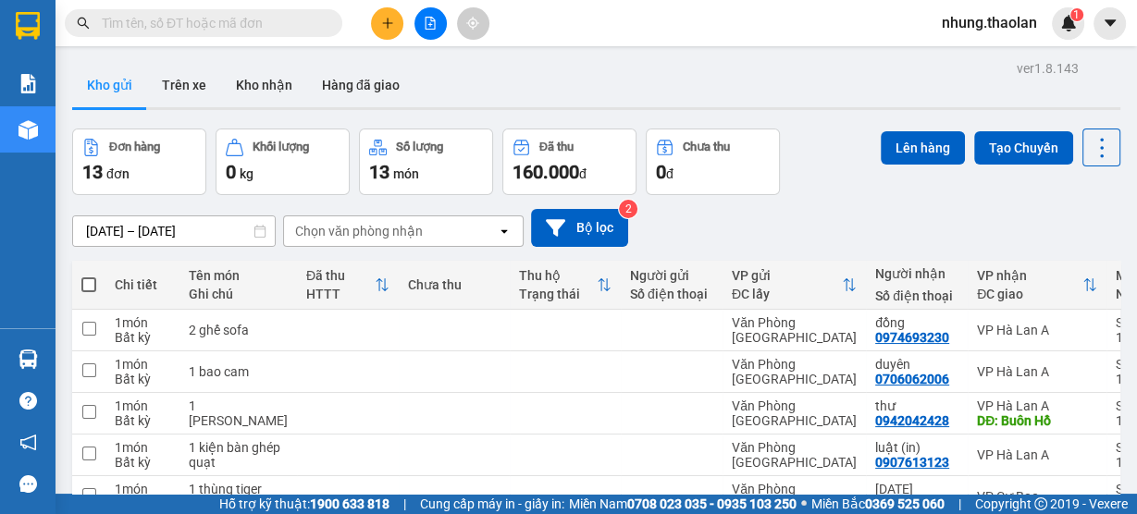
click at [286, 23] on input "text" at bounding box center [211, 23] width 218 height 20
click at [391, 29] on icon "plus" at bounding box center [387, 23] width 13 height 13
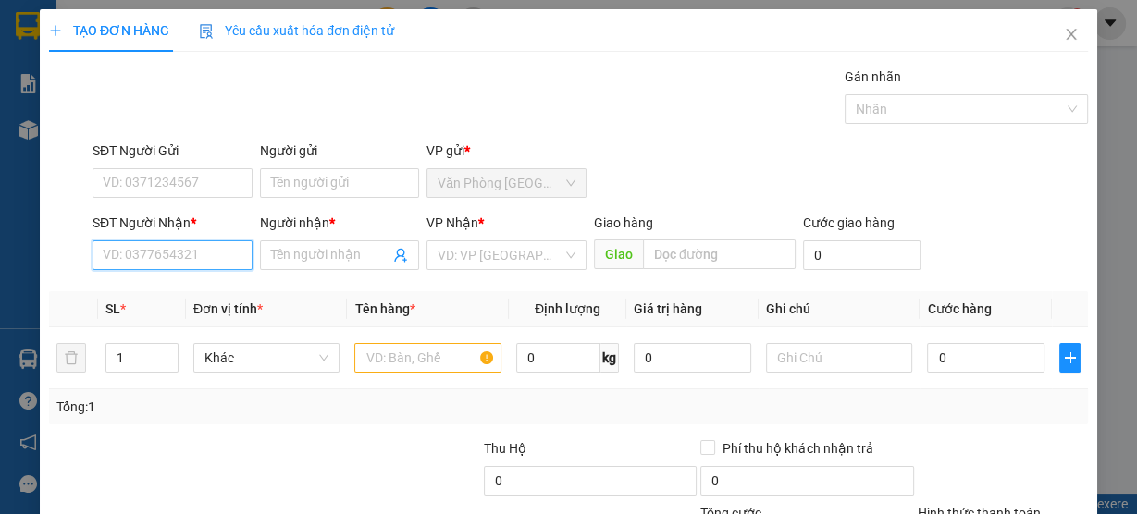
click at [186, 249] on input "SĐT Người Nhận *" at bounding box center [172, 255] width 160 height 30
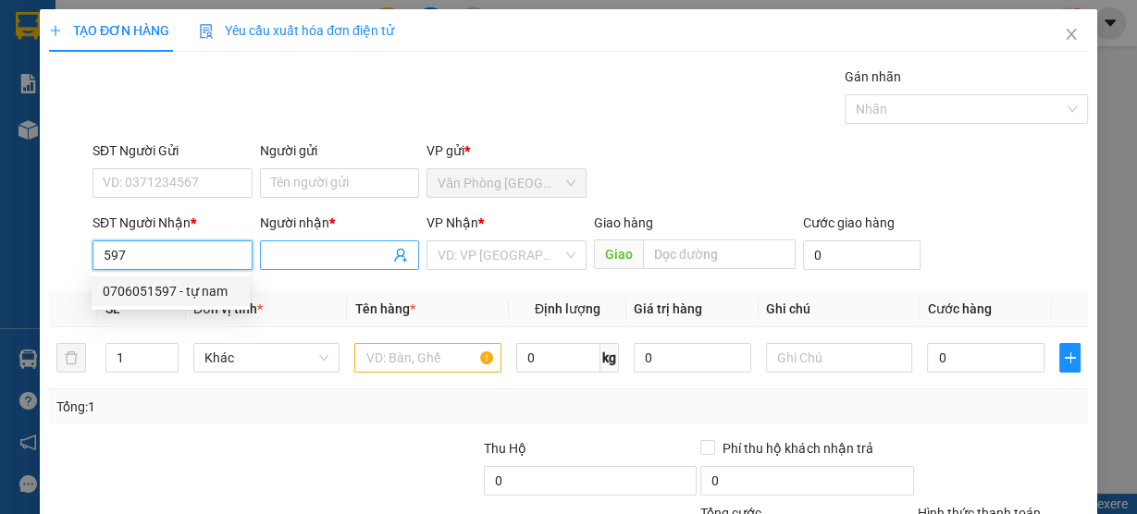
type input "597"
click at [326, 257] on input "Người nhận *" at bounding box center [330, 255] width 119 height 20
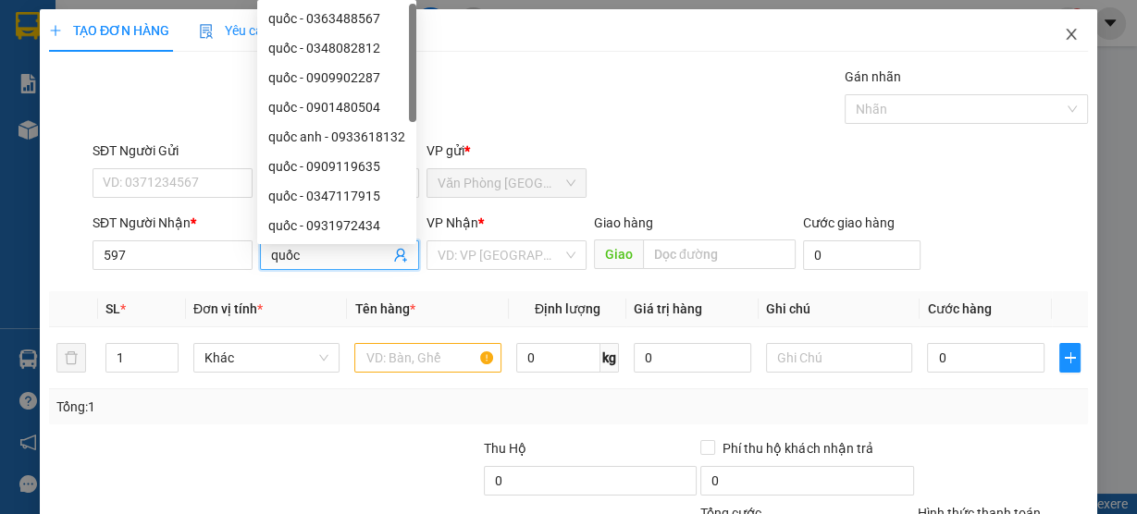
type input "quốc"
click at [1065, 35] on icon "close" at bounding box center [1071, 34] width 15 height 15
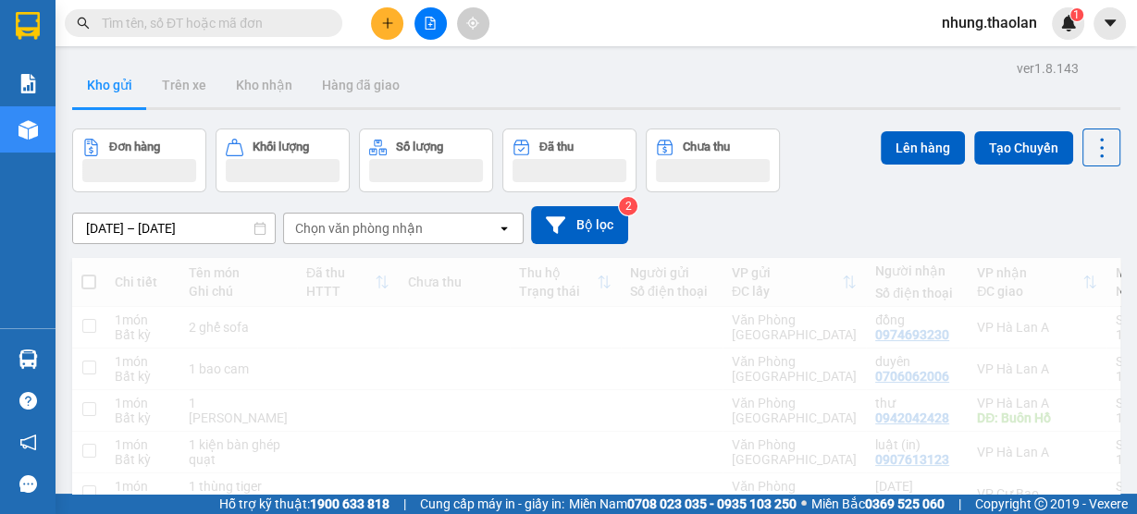
click at [184, 20] on input "text" at bounding box center [211, 23] width 218 height 20
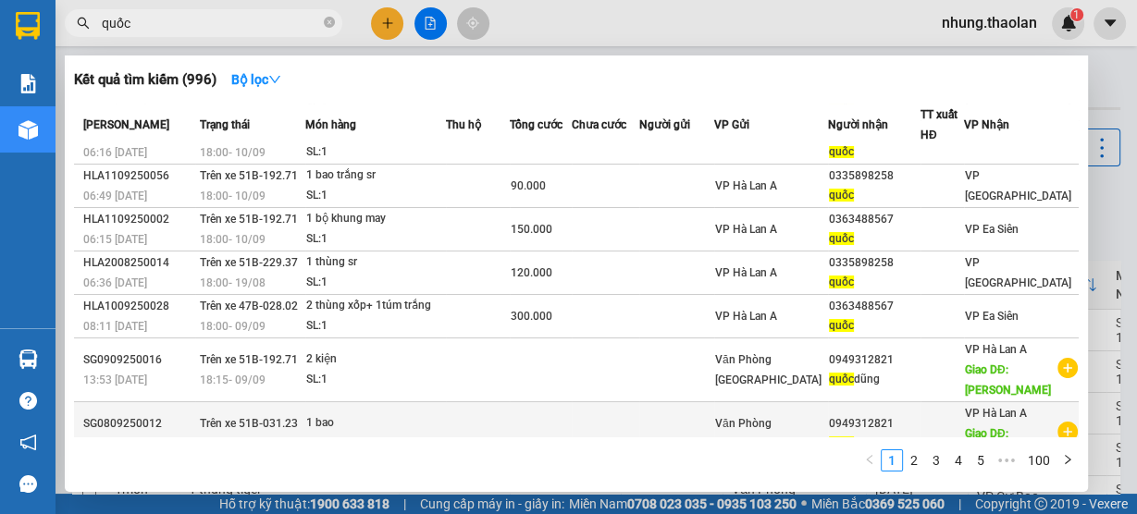
scroll to position [228, 0]
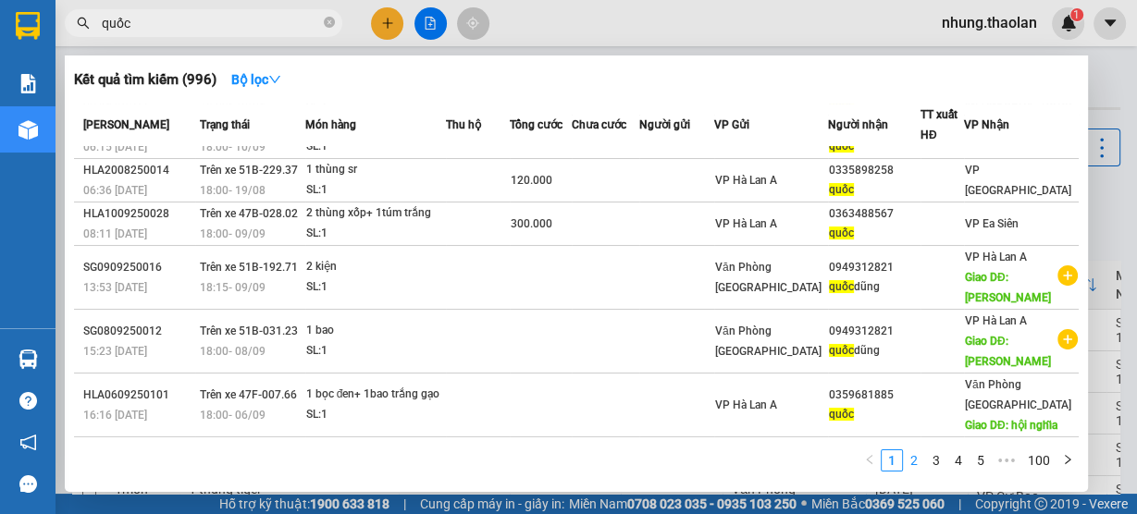
type input "quốc"
click at [917, 458] on link "2" at bounding box center [914, 460] width 20 height 20
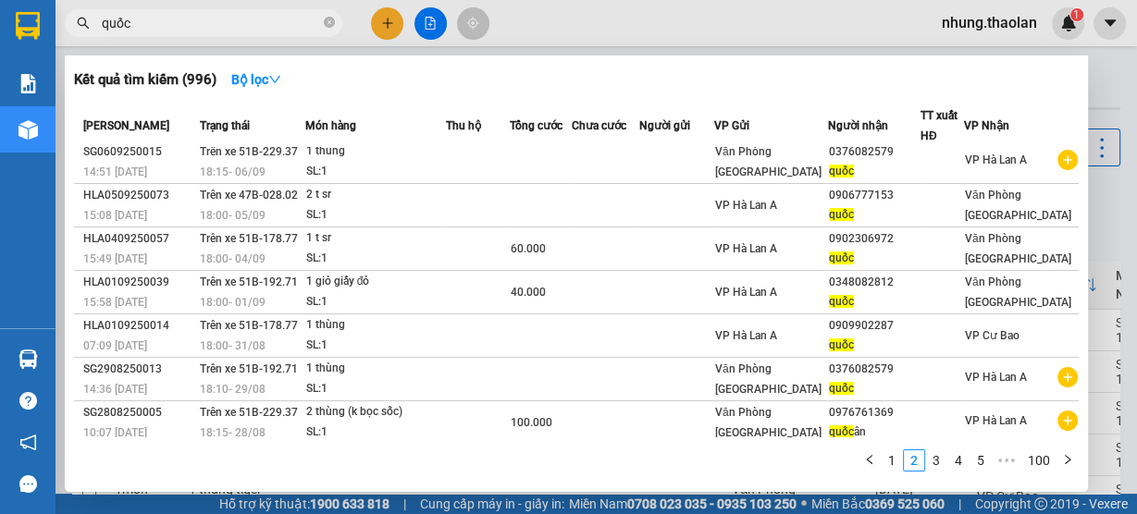
scroll to position [0, 0]
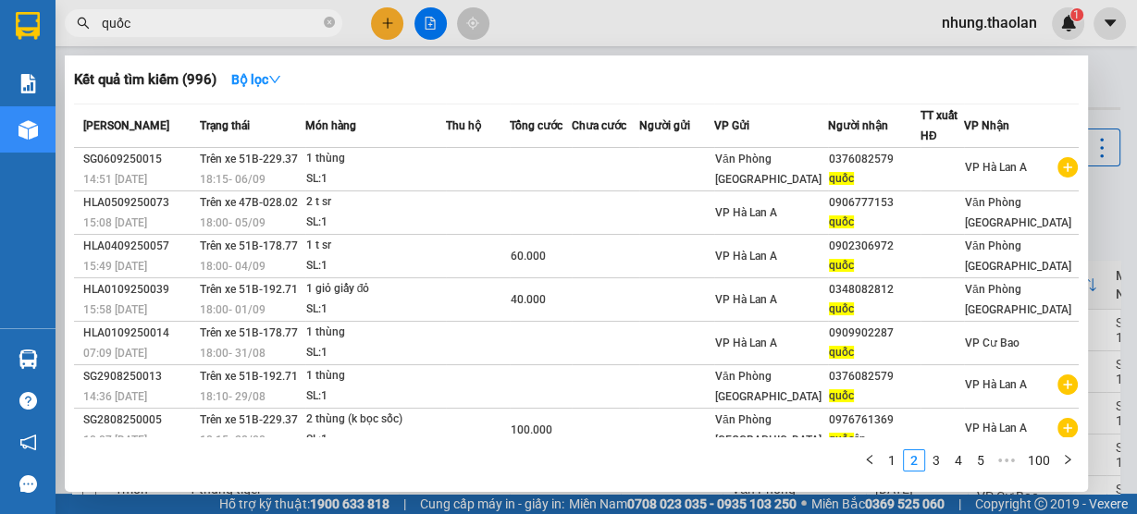
click at [384, 33] on div at bounding box center [568, 257] width 1137 height 514
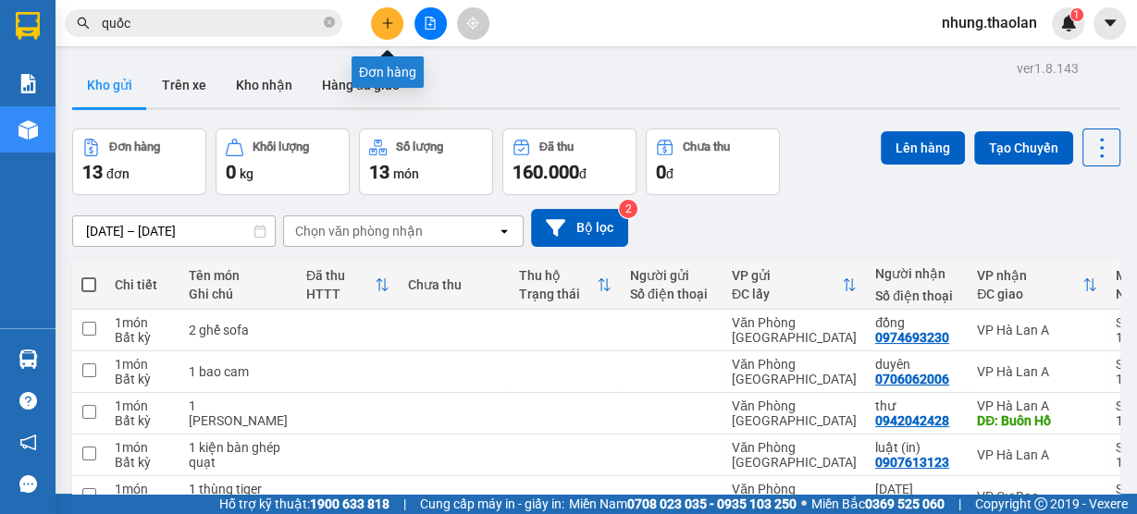
click at [400, 30] on button at bounding box center [387, 23] width 32 height 32
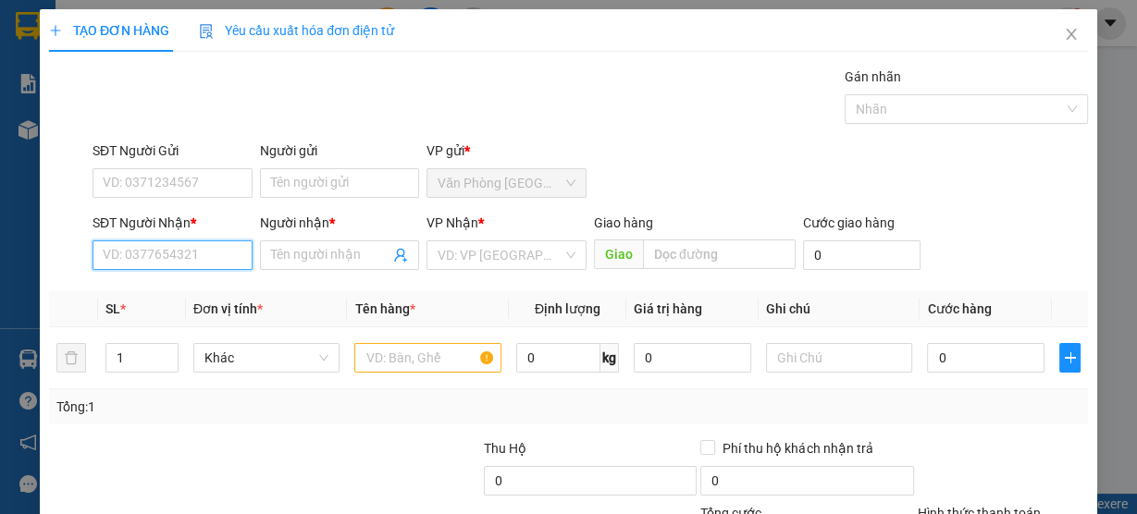
click at [182, 255] on input "SĐT Người Nhận *" at bounding box center [172, 255] width 160 height 30
click at [206, 287] on div "0376082579 - quốc" at bounding box center [171, 291] width 136 height 20
type input "0376082579"
type input "quốc"
type input "0376082579"
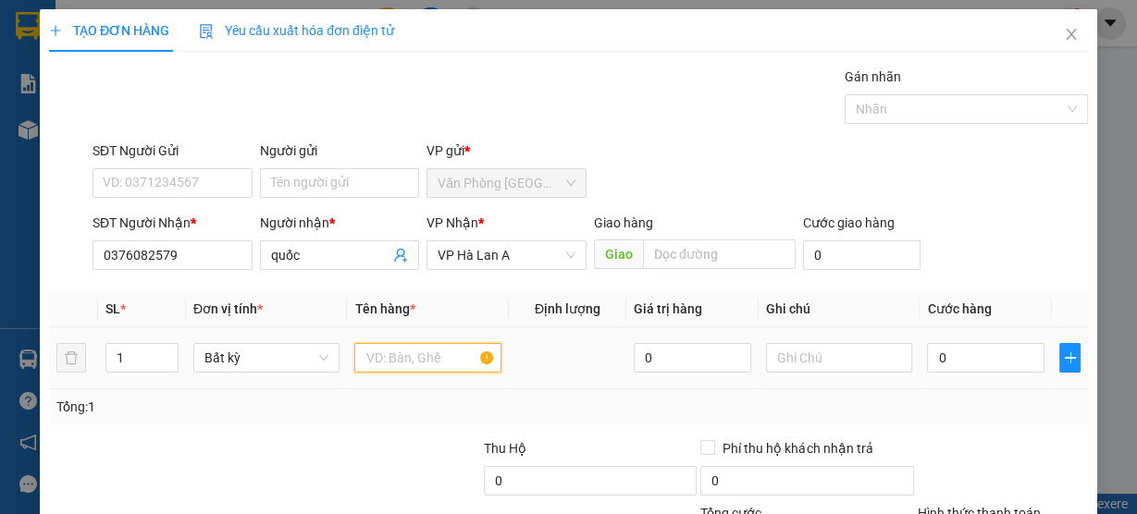
click at [415, 358] on input "text" at bounding box center [427, 358] width 147 height 30
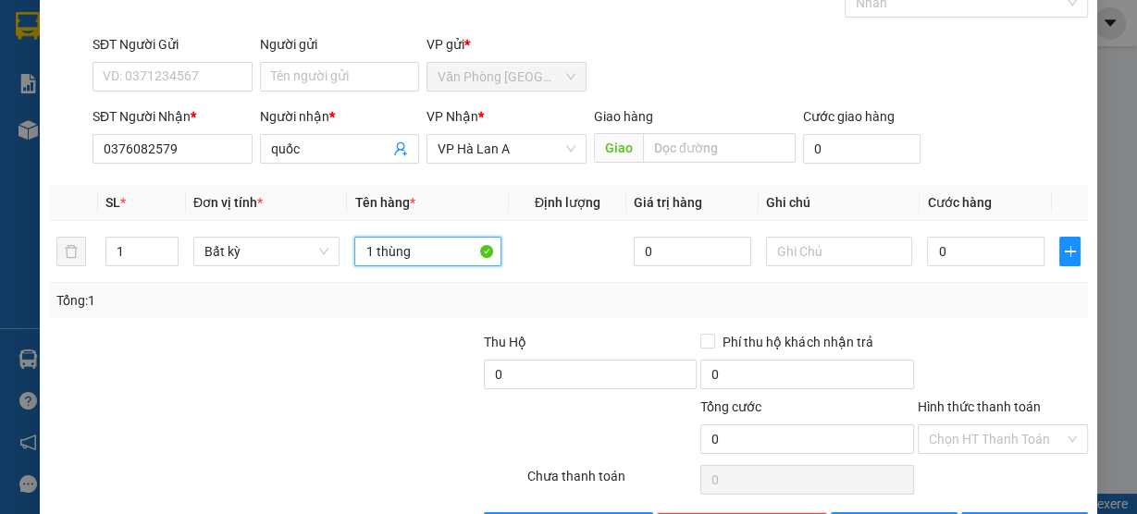
scroll to position [167, 0]
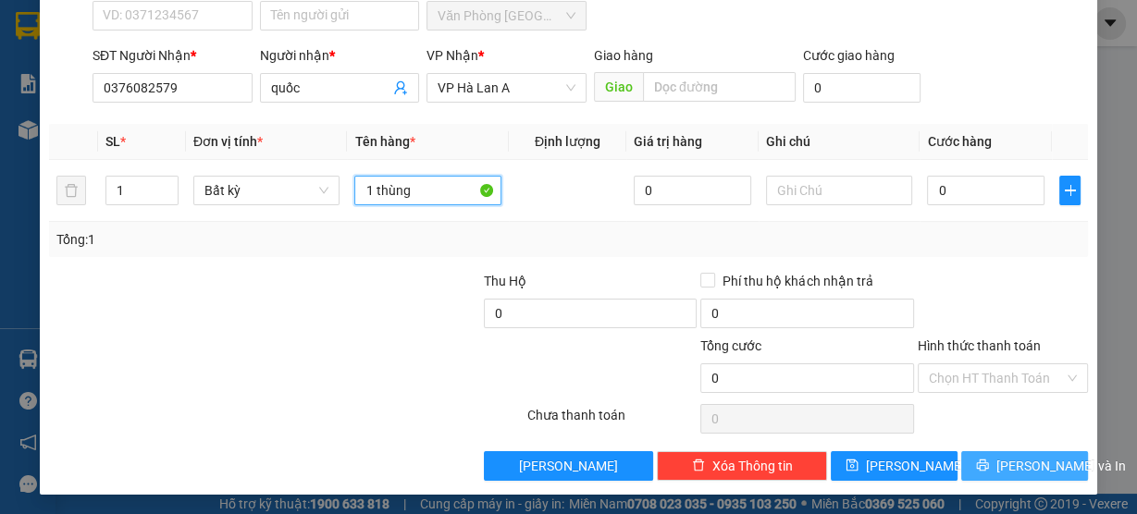
type input "1 thùng"
click at [1008, 464] on span "[PERSON_NAME] và In" at bounding box center [1060, 466] width 129 height 20
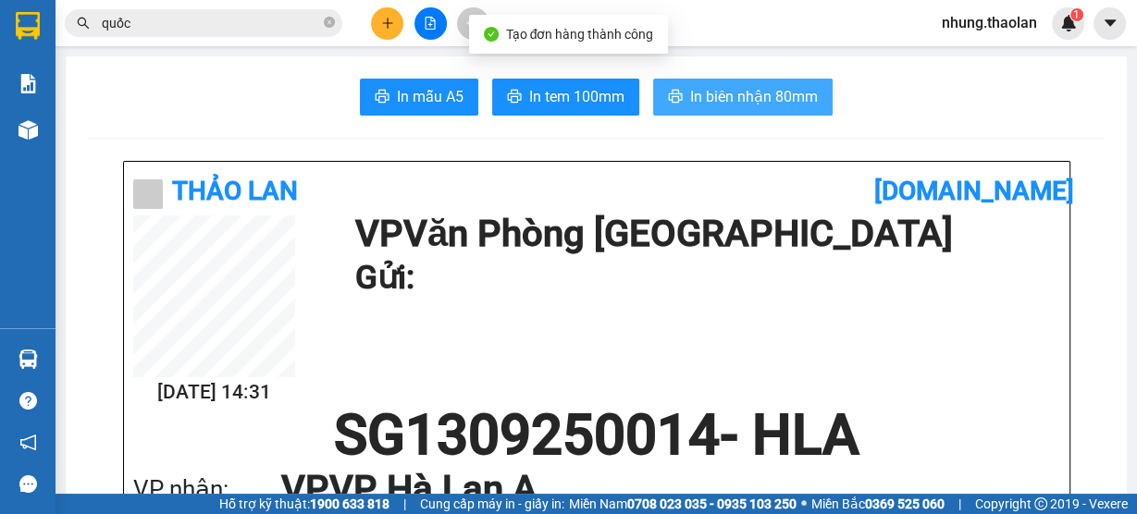
click at [708, 88] on span "In biên nhận 80mm" at bounding box center [754, 96] width 128 height 23
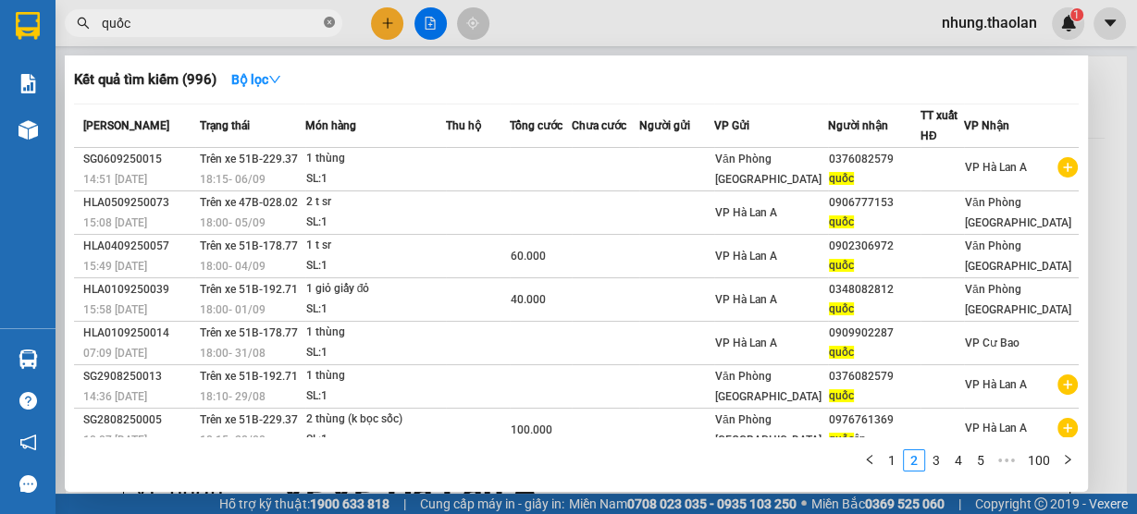
click at [325, 22] on icon "close-circle" at bounding box center [329, 22] width 11 height 11
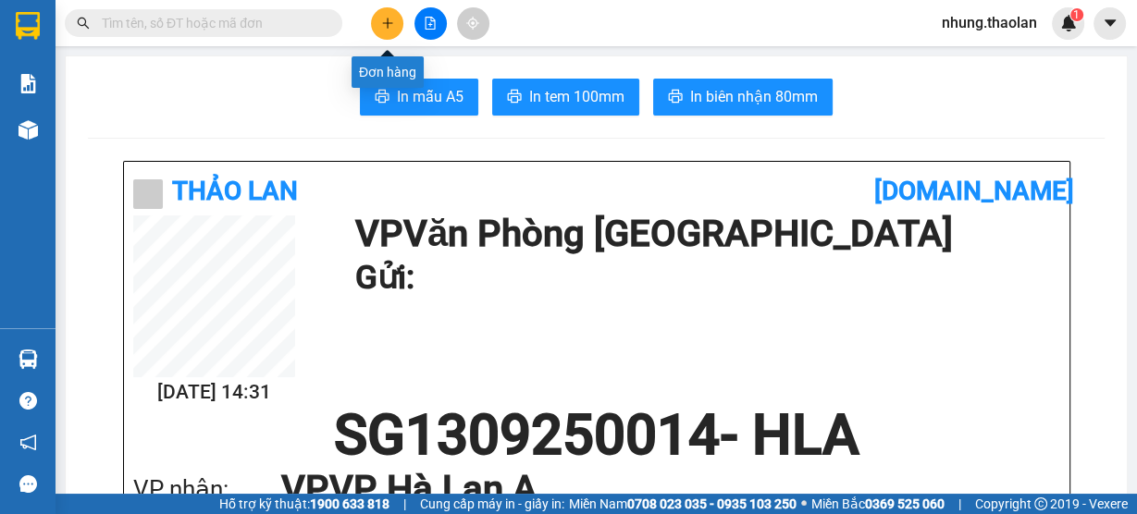
click at [391, 25] on icon "plus" at bounding box center [387, 23] width 13 height 13
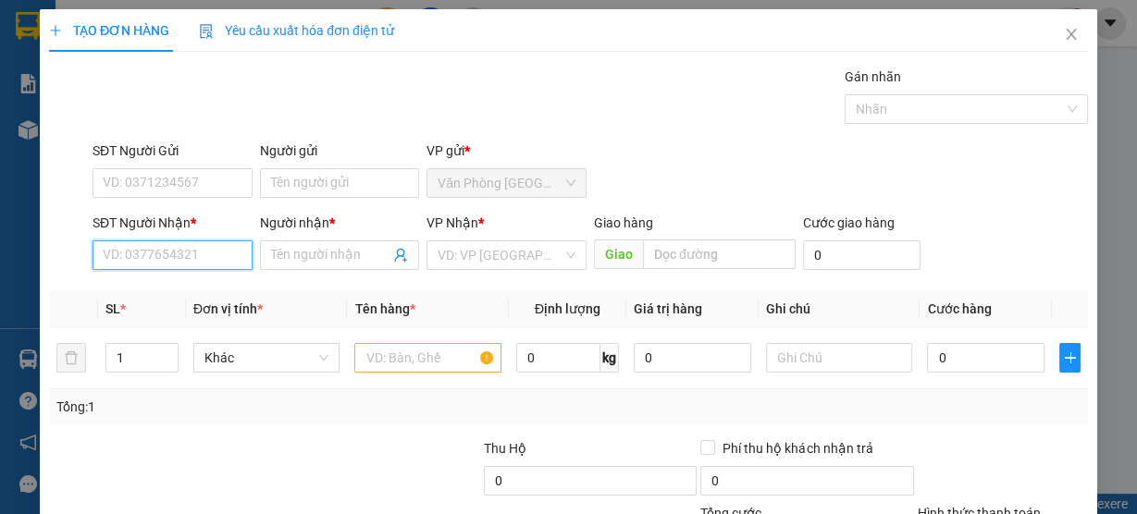
click at [178, 251] on input "SĐT Người Nhận *" at bounding box center [172, 255] width 160 height 30
type input "0905009128"
drag, startPoint x: 199, startPoint y: 284, endPoint x: 440, endPoint y: 356, distance: 251.9
click at [200, 285] on div "0905009128 - diệp" at bounding box center [171, 291] width 136 height 20
type input "diệp"
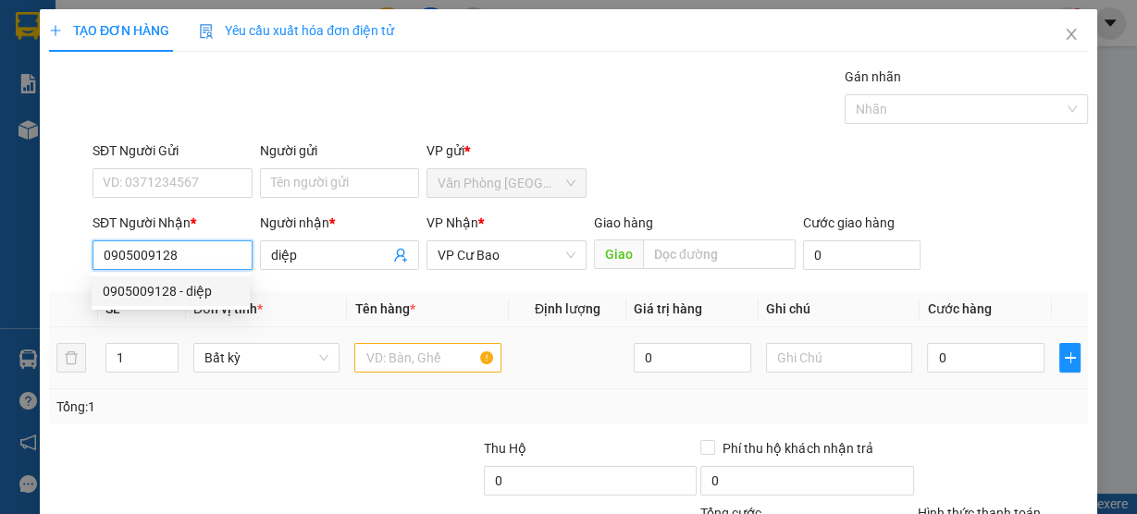
type input "0905009128"
click at [444, 363] on input "text" at bounding box center [427, 358] width 147 height 30
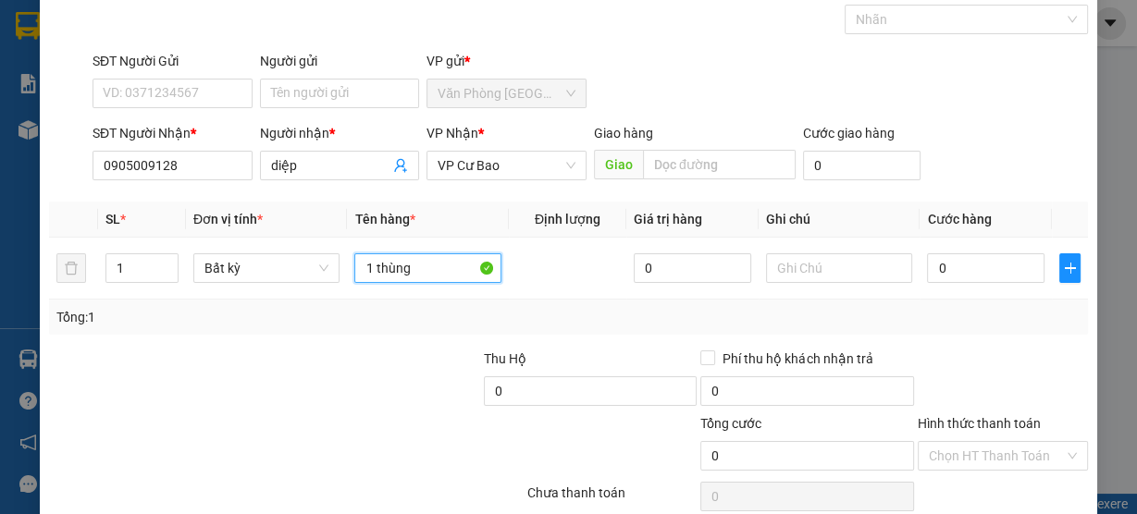
scroll to position [167, 0]
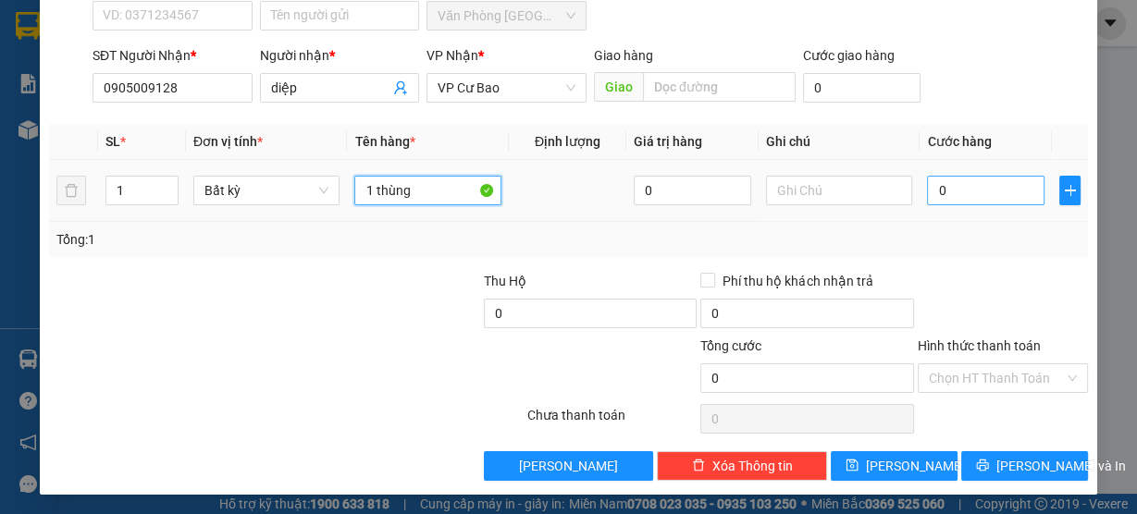
type input "1 thùng"
click at [946, 190] on input "0" at bounding box center [985, 191] width 117 height 30
type input "5"
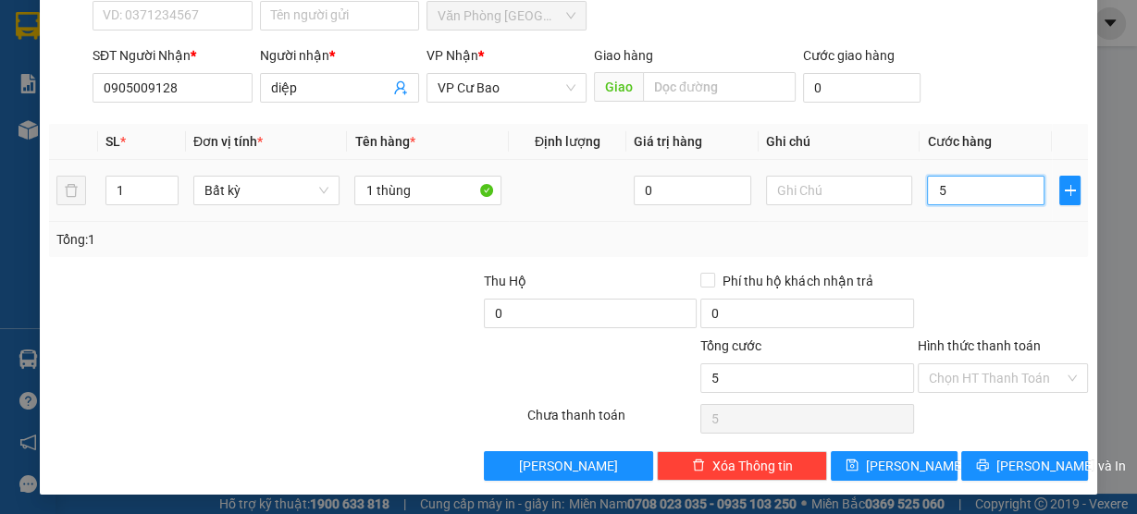
type input "50"
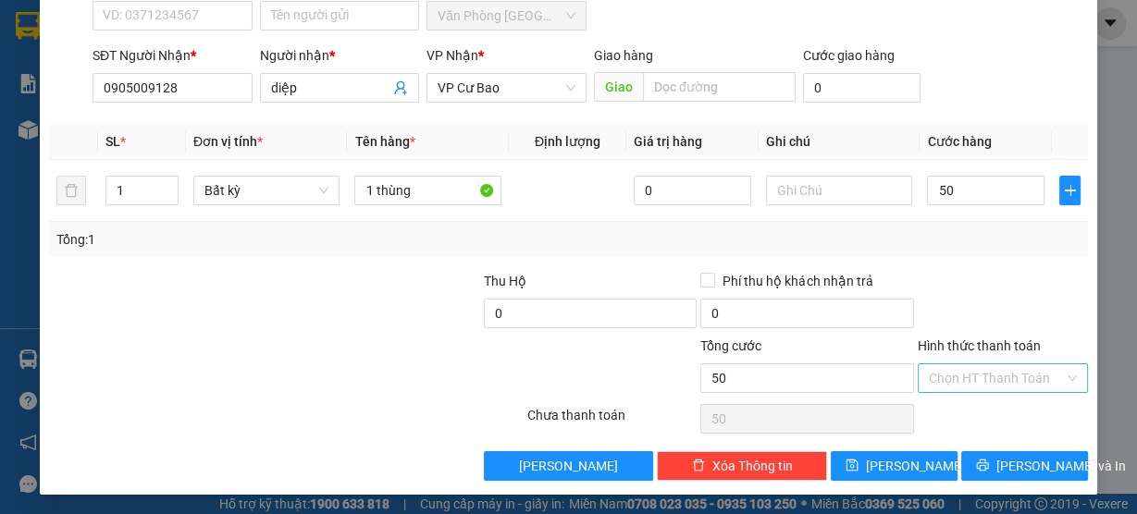
type input "50.000"
click at [943, 381] on input "Hình thức thanh toán" at bounding box center [996, 378] width 135 height 28
click at [947, 410] on div "Tại văn phòng" at bounding box center [992, 412] width 146 height 20
type input "0"
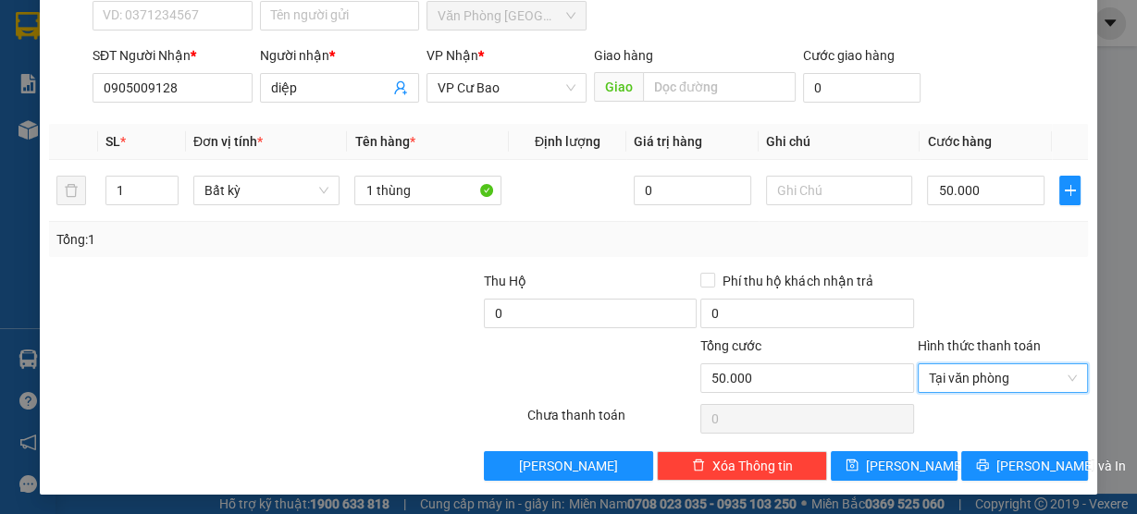
click at [1000, 486] on div "TẠO ĐƠN HÀNG Yêu cầu xuất hóa đơn điện tử Transit Pickup Surcharge Ids Transit …" at bounding box center [568, 168] width 1057 height 653
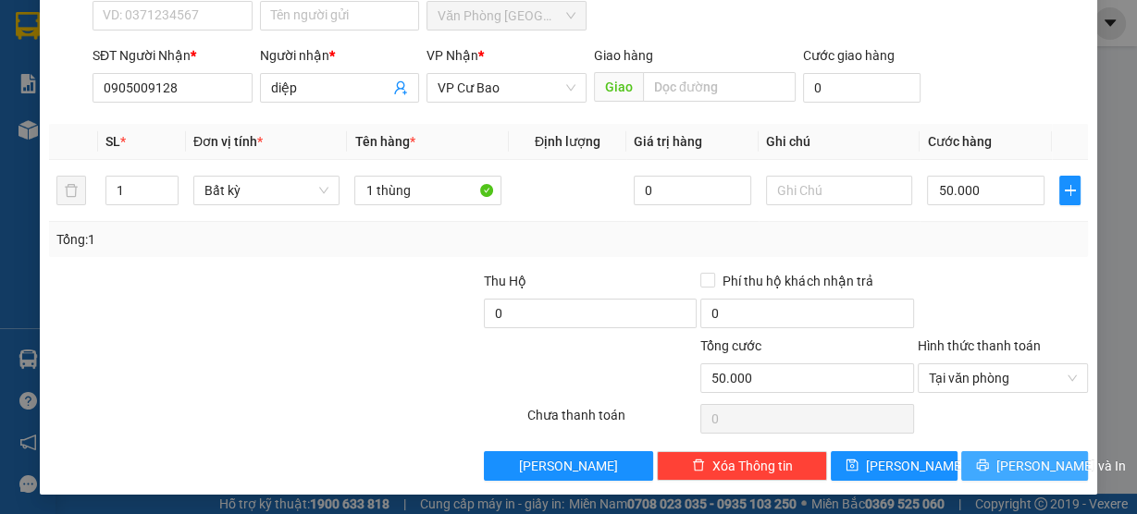
click at [1010, 470] on span "[PERSON_NAME] và In" at bounding box center [1060, 466] width 129 height 20
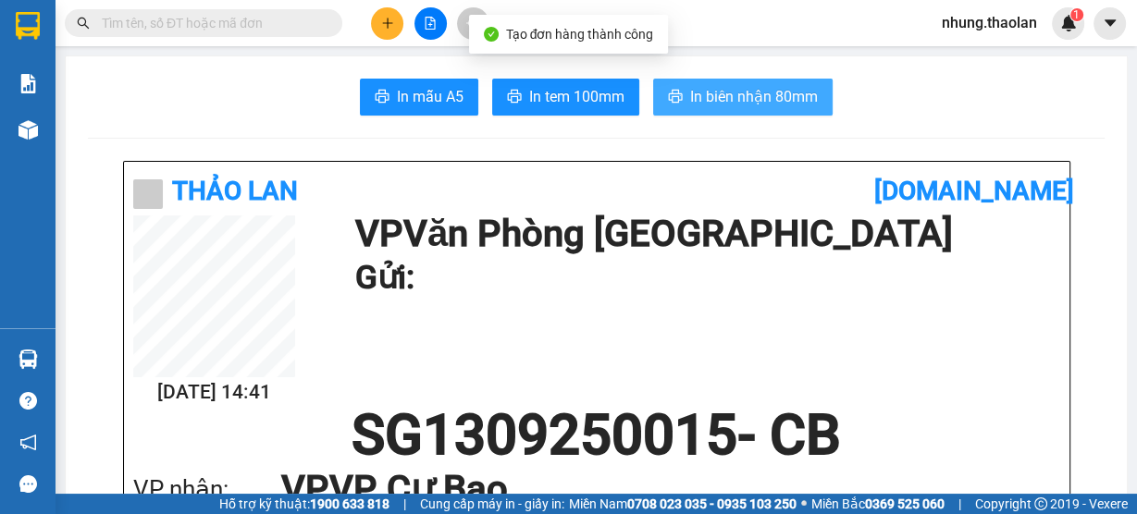
click at [761, 100] on span "In biên nhận 80mm" at bounding box center [754, 96] width 128 height 23
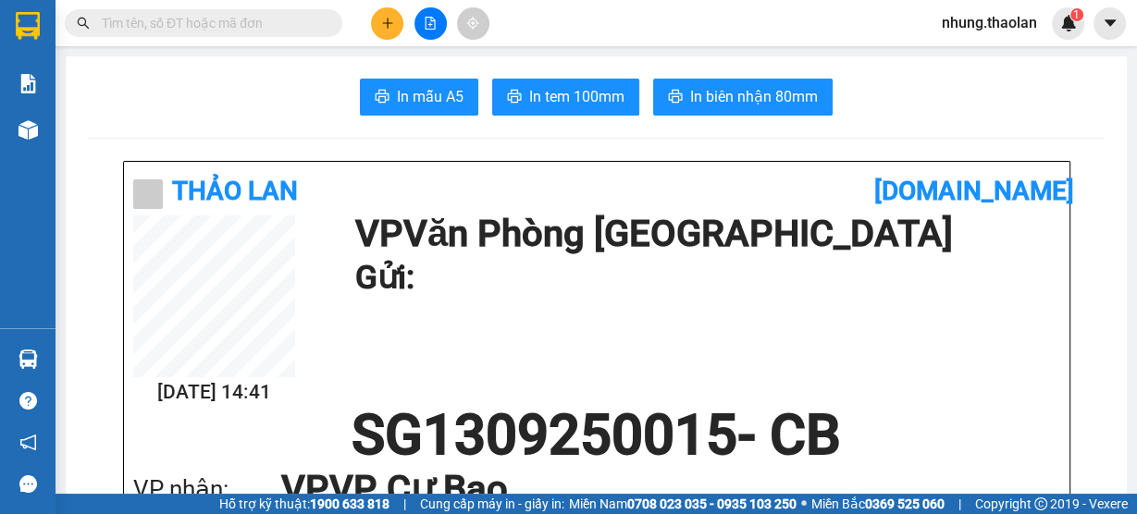
click at [375, 29] on button at bounding box center [387, 23] width 32 height 32
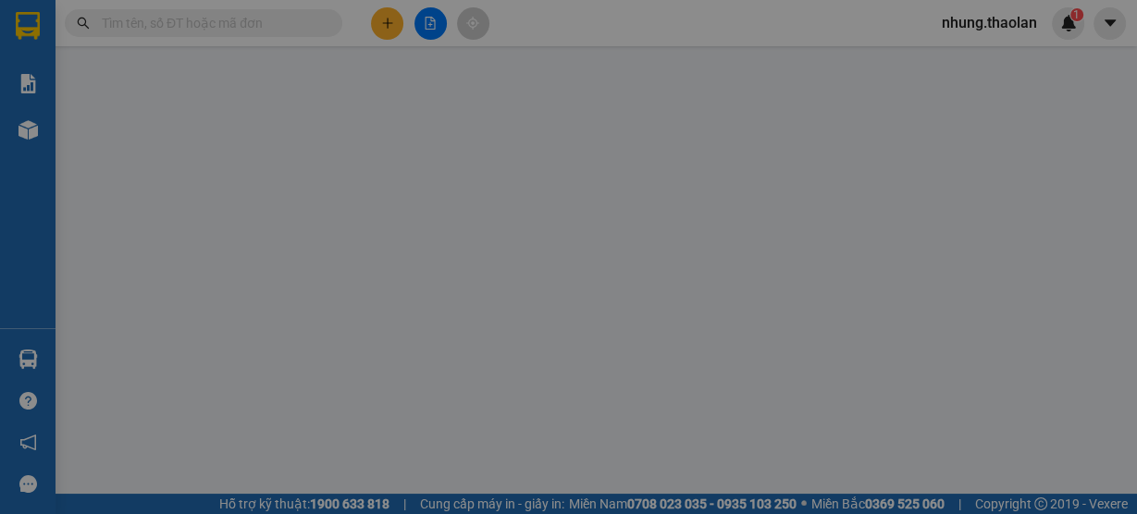
click at [385, 31] on span "Yêu cầu xuất hóa đơn điện tử" at bounding box center [296, 30] width 195 height 15
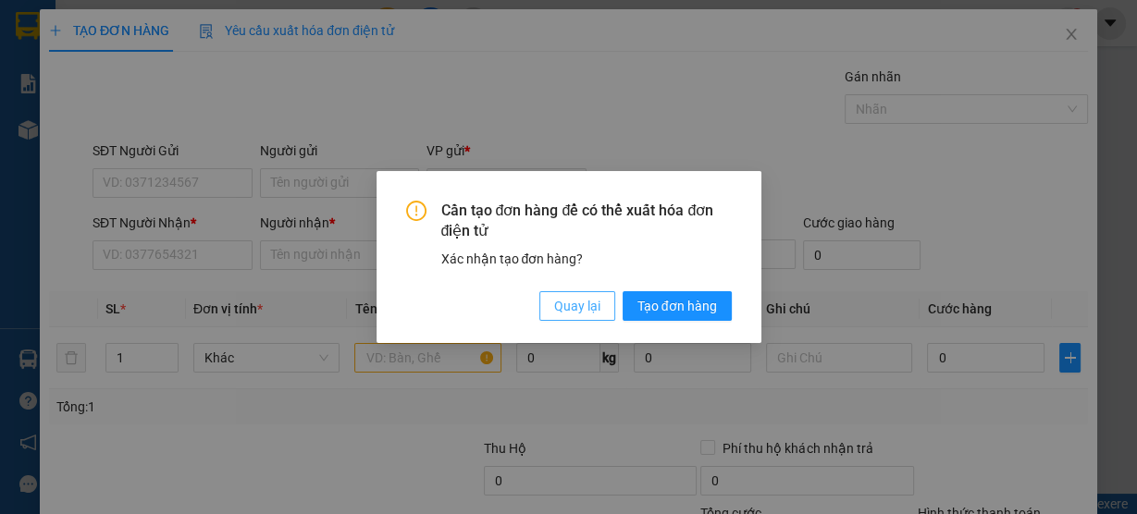
click at [570, 316] on button "Quay lại" at bounding box center [577, 306] width 76 height 30
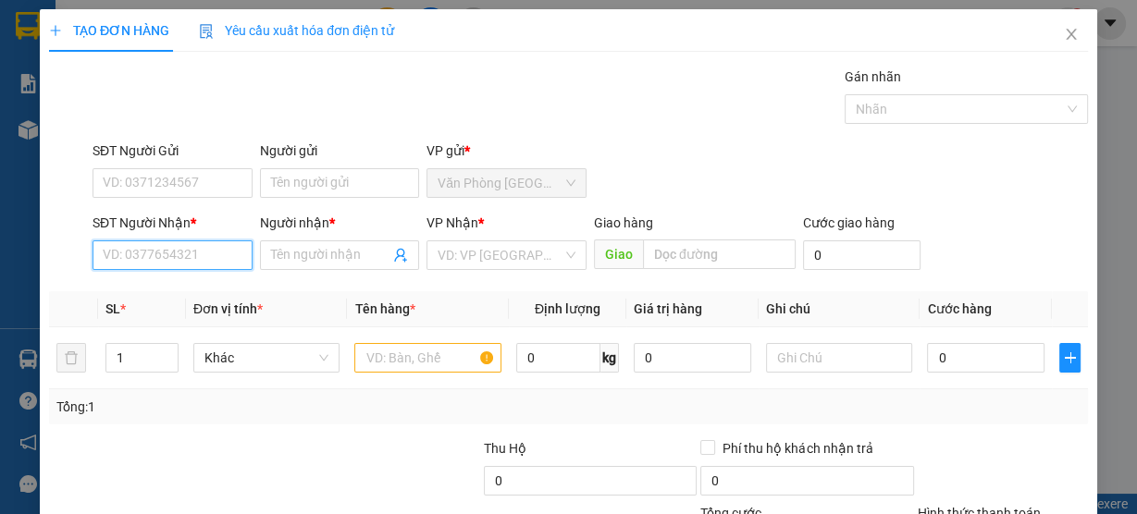
click at [175, 258] on input "SĐT Người Nhận *" at bounding box center [172, 255] width 160 height 30
type input "0948010303"
click at [208, 285] on div "0948010303 - nga" at bounding box center [171, 291] width 136 height 20
type input "nga"
type input "0948010303"
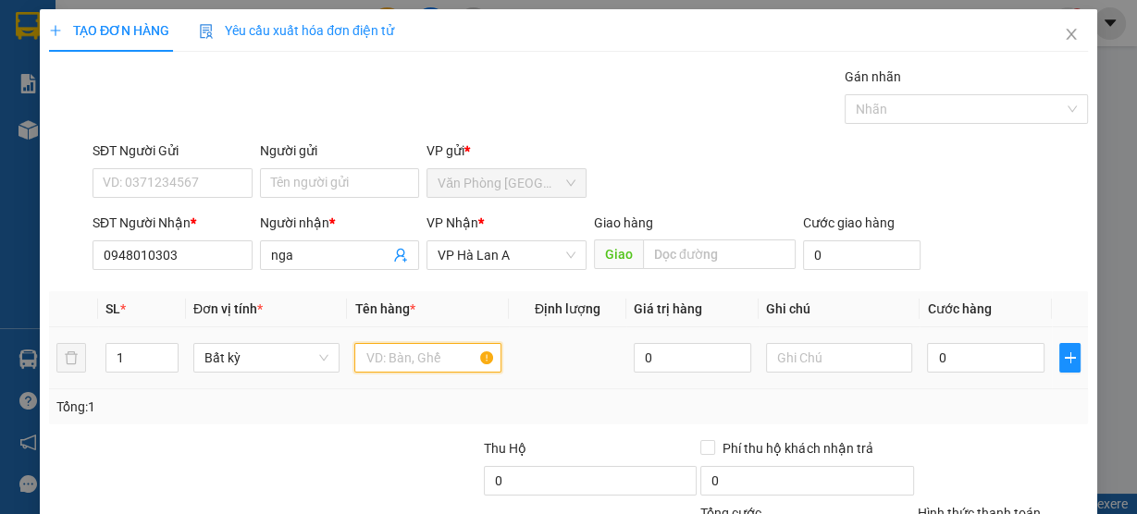
click at [429, 352] on input "text" at bounding box center [427, 358] width 147 height 30
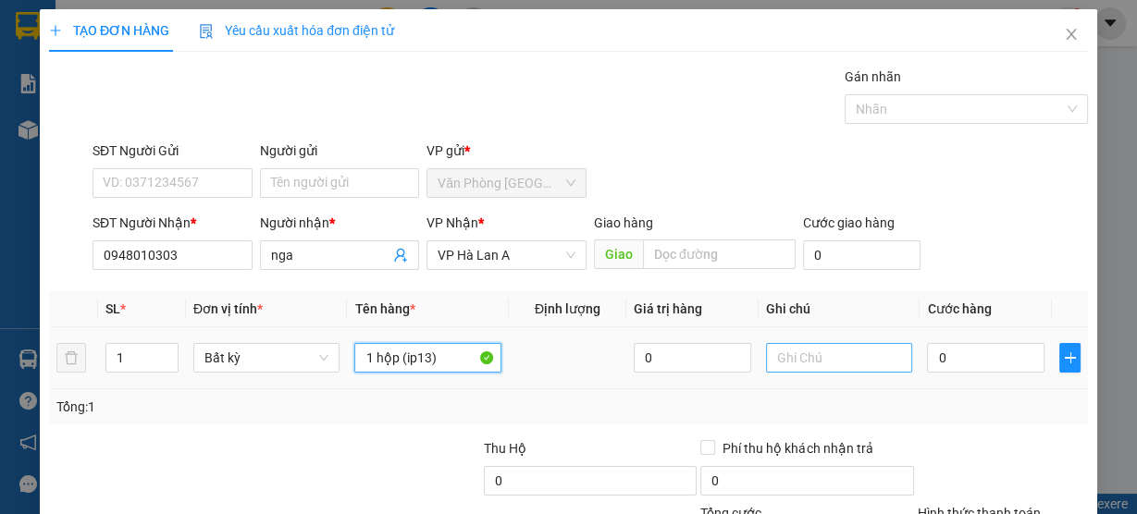
type input "1 hộp (ip13)"
click at [780, 364] on input "text" at bounding box center [839, 358] width 147 height 30
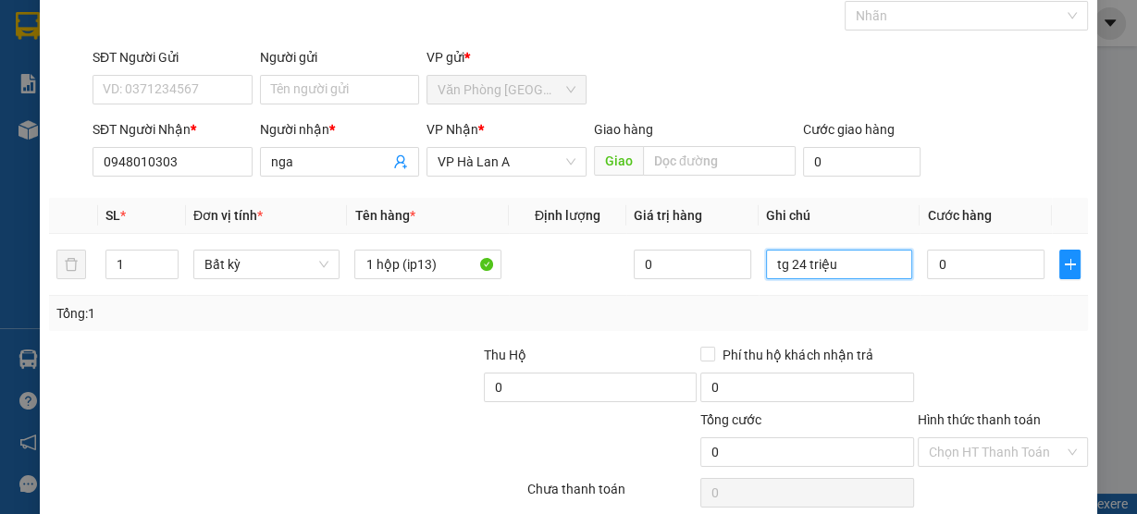
scroll to position [167, 0]
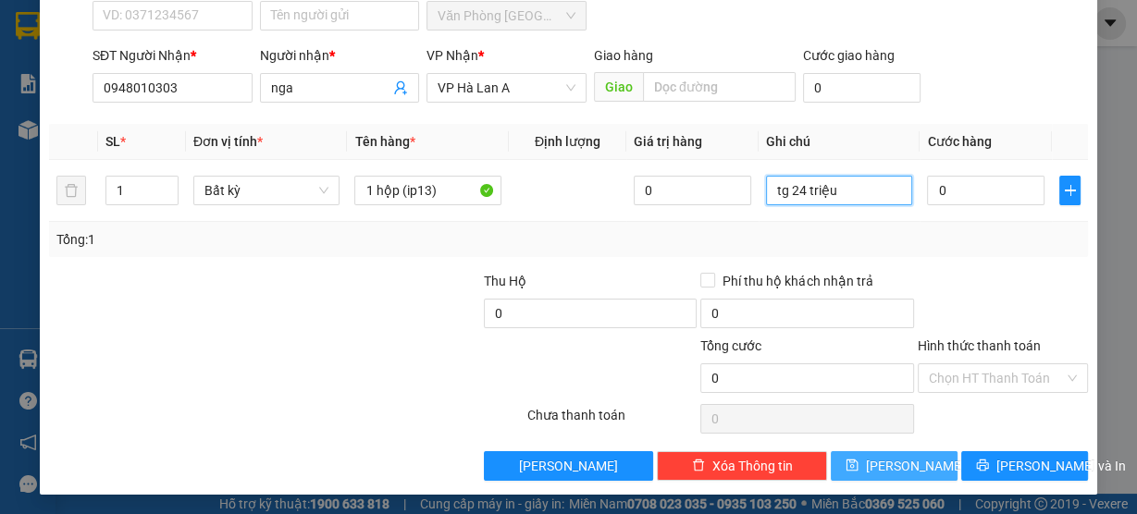
type input "tg 24 triệu"
click at [926, 462] on button "[PERSON_NAME]" at bounding box center [894, 466] width 127 height 30
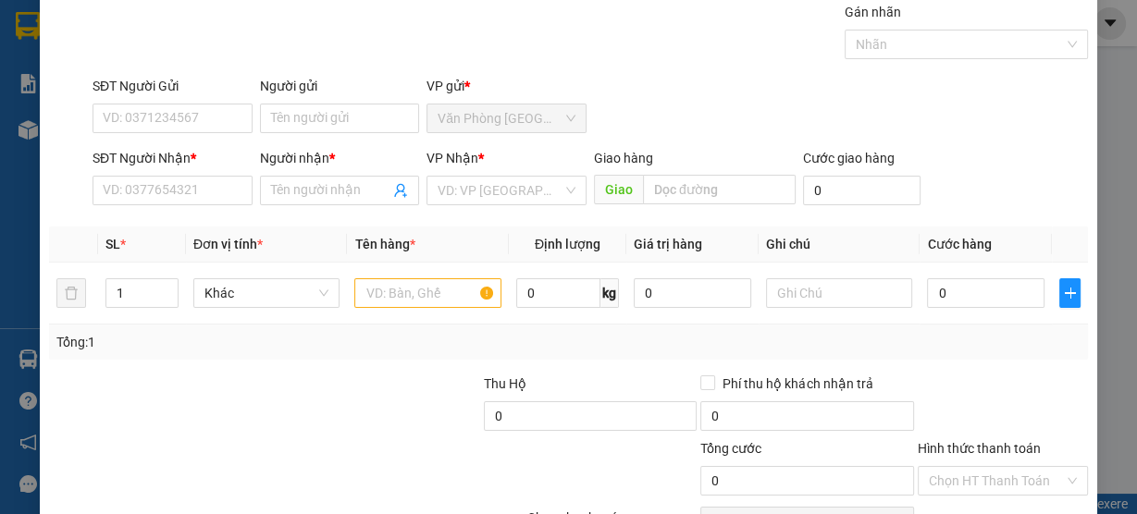
scroll to position [0, 0]
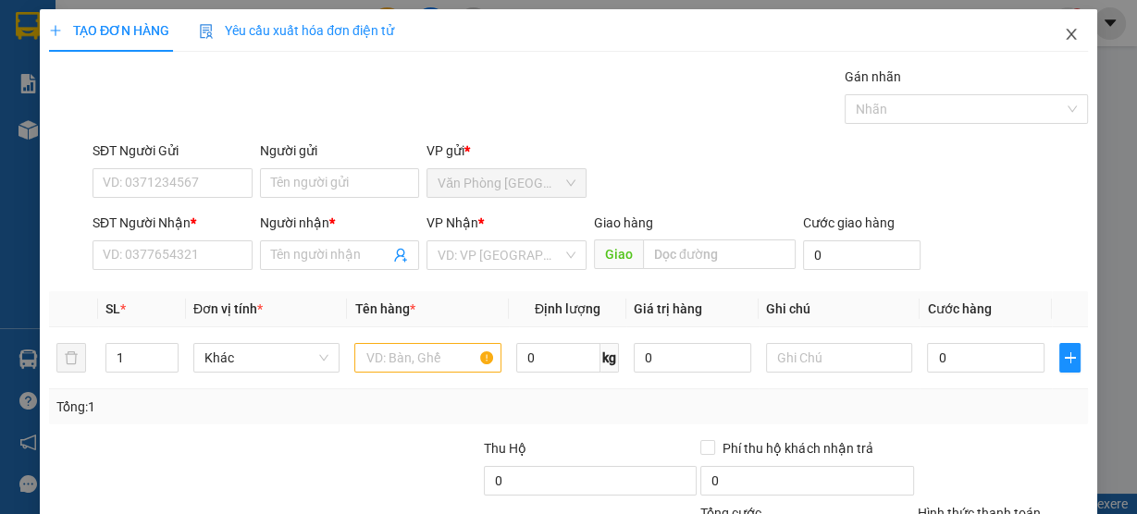
click at [1078, 41] on span "Close" at bounding box center [1071, 35] width 52 height 52
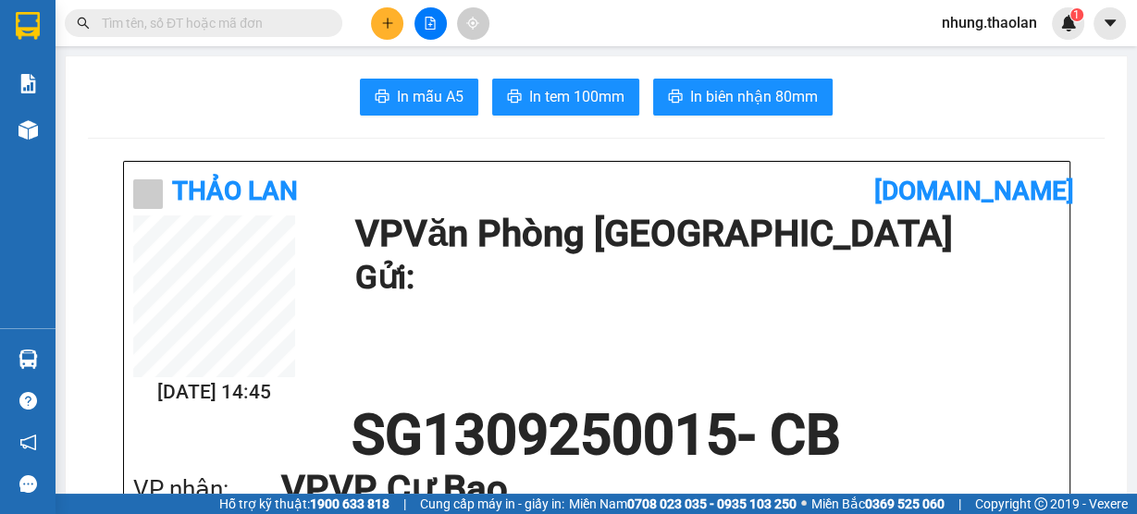
click at [195, 16] on input "text" at bounding box center [211, 23] width 218 height 20
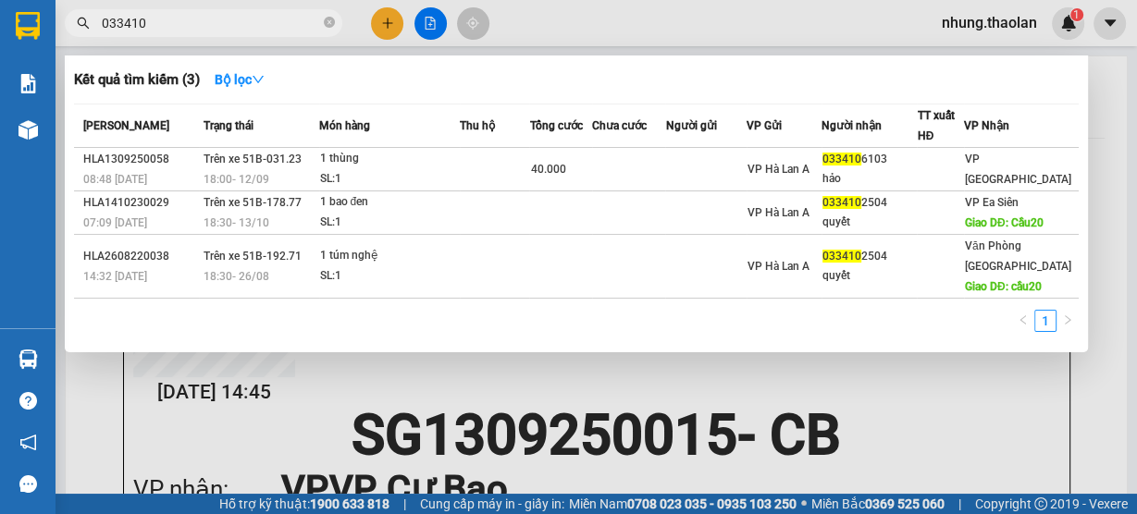
drag, startPoint x: 141, startPoint y: 29, endPoint x: 101, endPoint y: 36, distance: 40.5
click at [101, 36] on span "033410" at bounding box center [203, 23] width 277 height 28
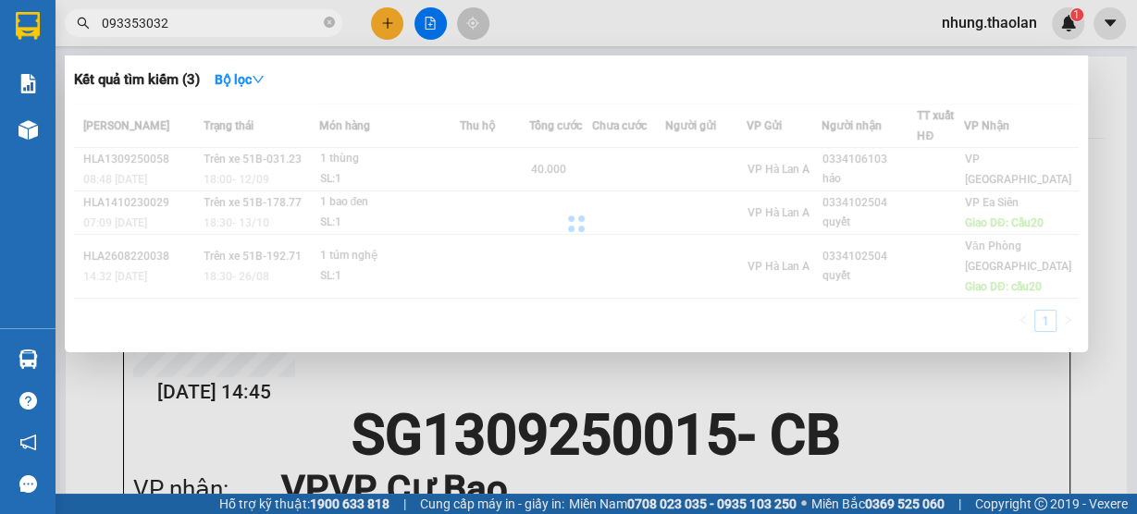
type input "0933530326"
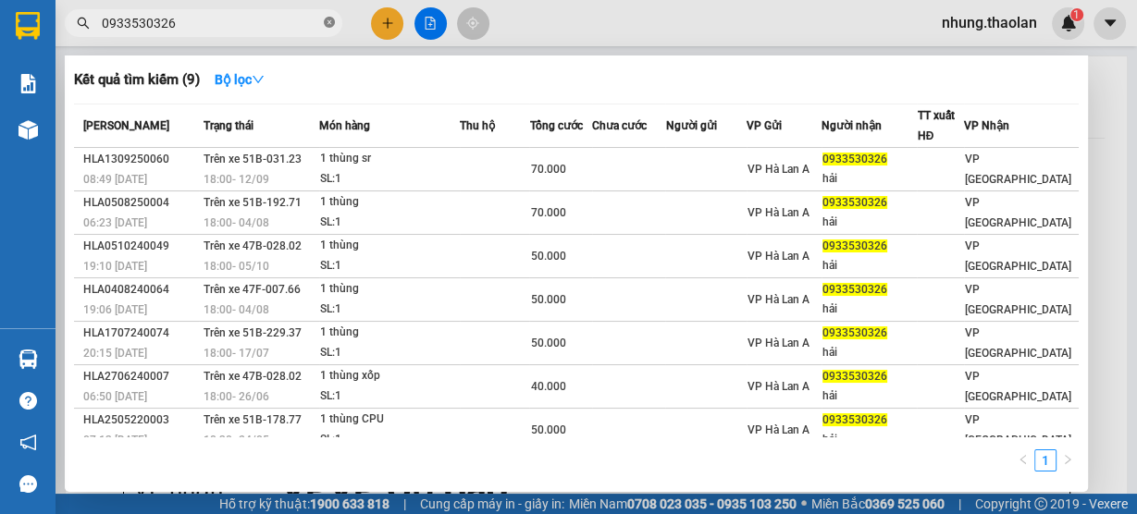
click at [331, 25] on icon "close-circle" at bounding box center [329, 22] width 11 height 11
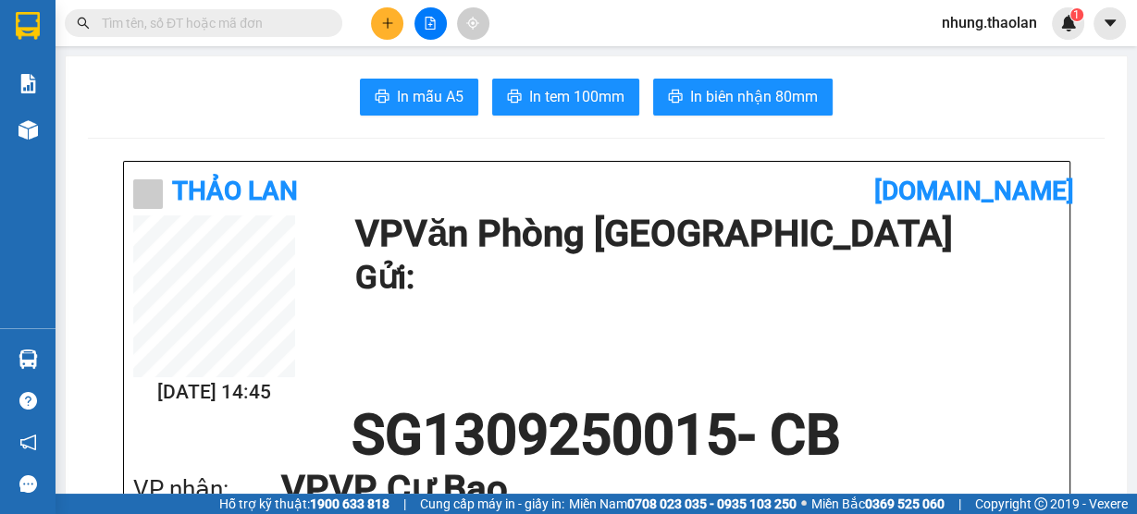
click at [265, 18] on input "text" at bounding box center [211, 23] width 218 height 20
click at [264, 25] on input "text" at bounding box center [211, 23] width 218 height 20
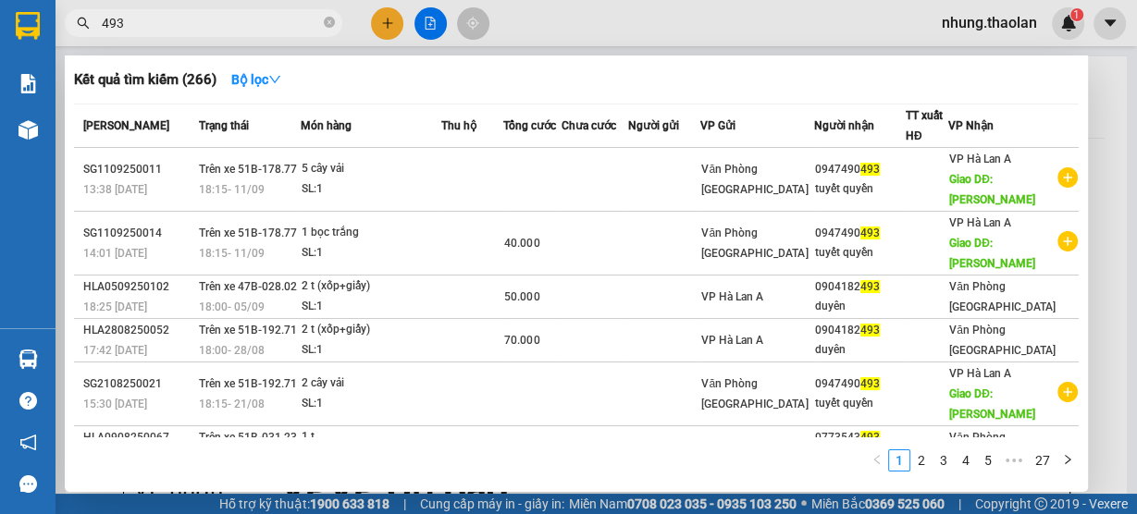
type input "493"
click at [326, 26] on icon "close-circle" at bounding box center [329, 22] width 11 height 11
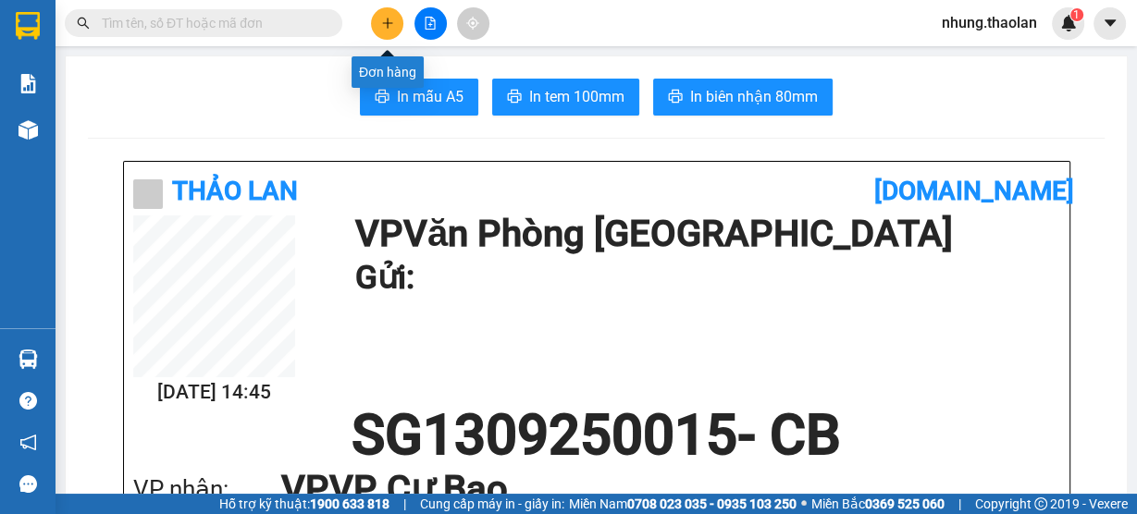
click at [390, 22] on icon "plus" at bounding box center [387, 22] width 10 height 1
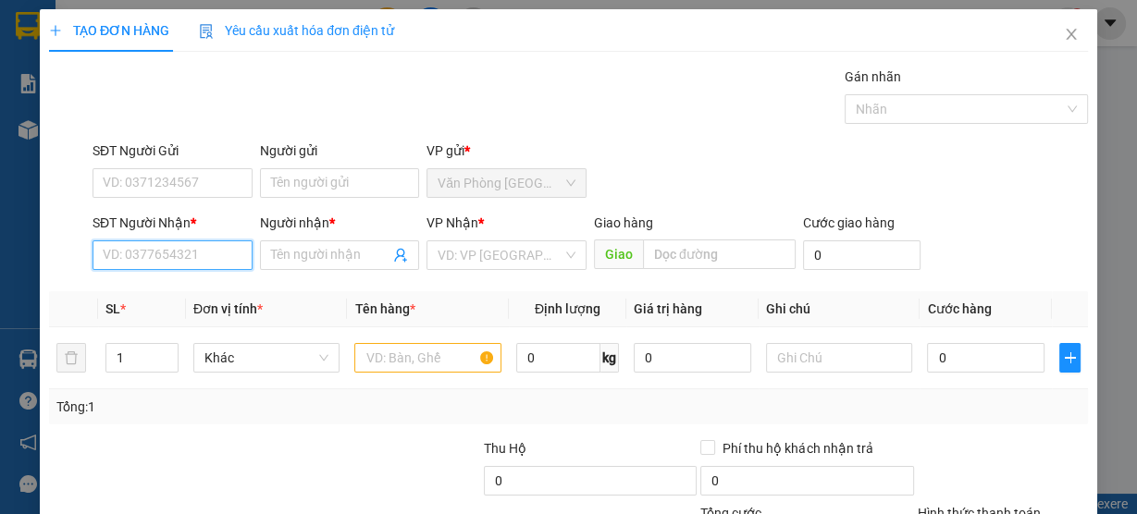
click at [212, 246] on input "SĐT Người Nhận *" at bounding box center [172, 255] width 160 height 30
click at [207, 291] on div "0866213545 - minh" at bounding box center [171, 291] width 136 height 20
type input "0866213545"
type input "minh"
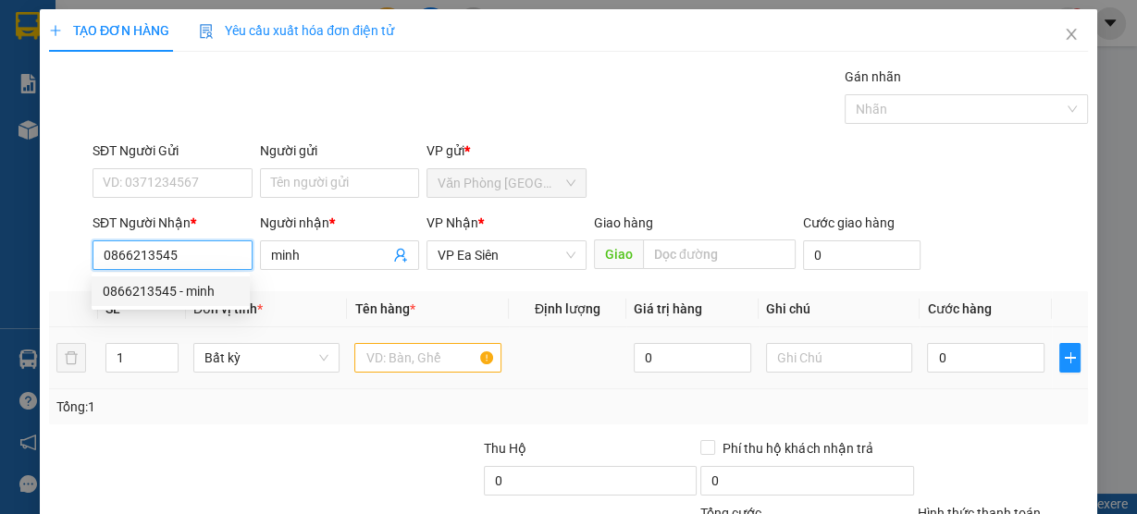
type input "0866213545"
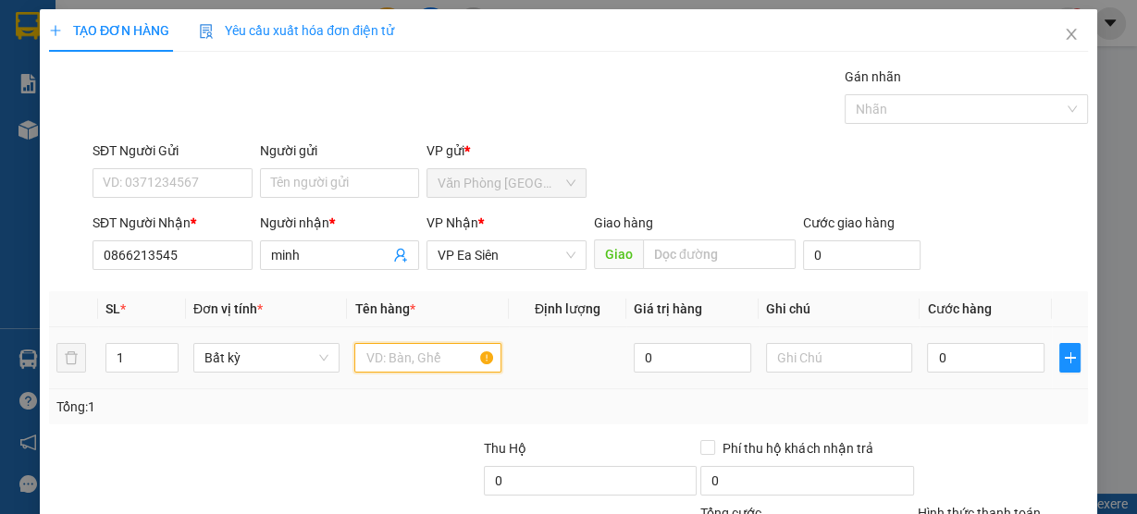
click at [436, 350] on input "text" at bounding box center [427, 358] width 147 height 30
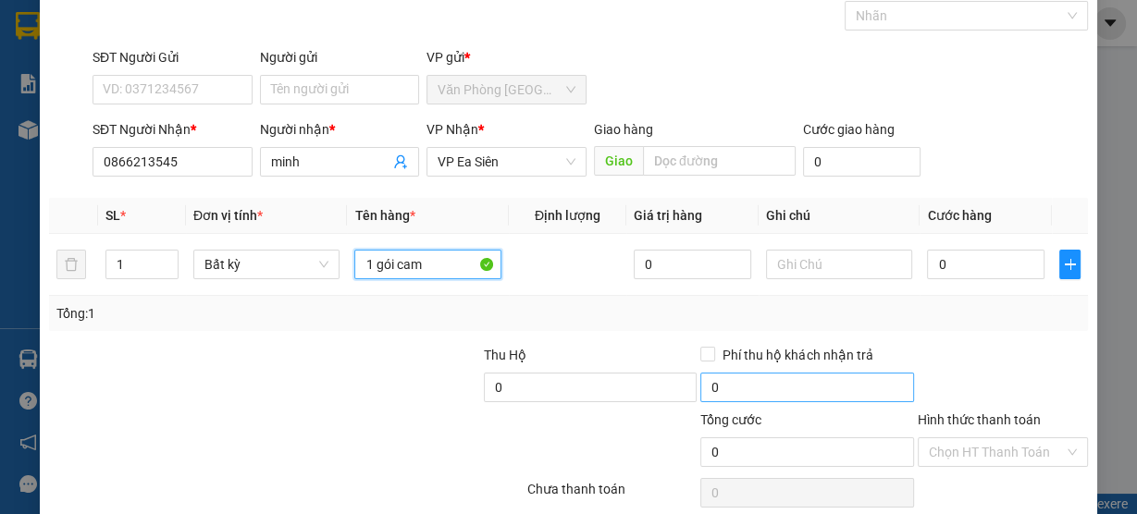
scroll to position [167, 0]
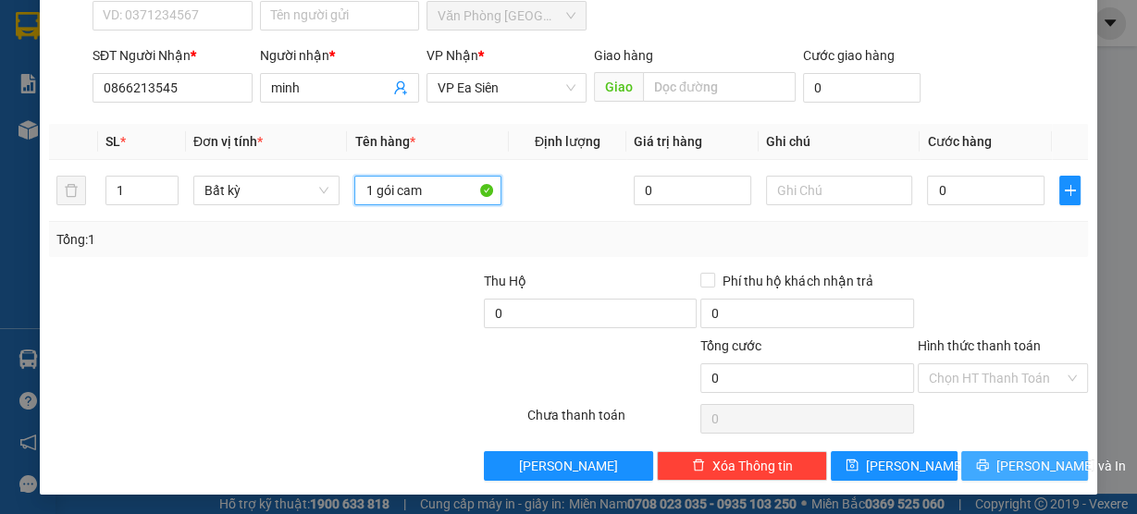
type input "1 gói cam"
click at [1013, 456] on span "[PERSON_NAME] và In" at bounding box center [1060, 466] width 129 height 20
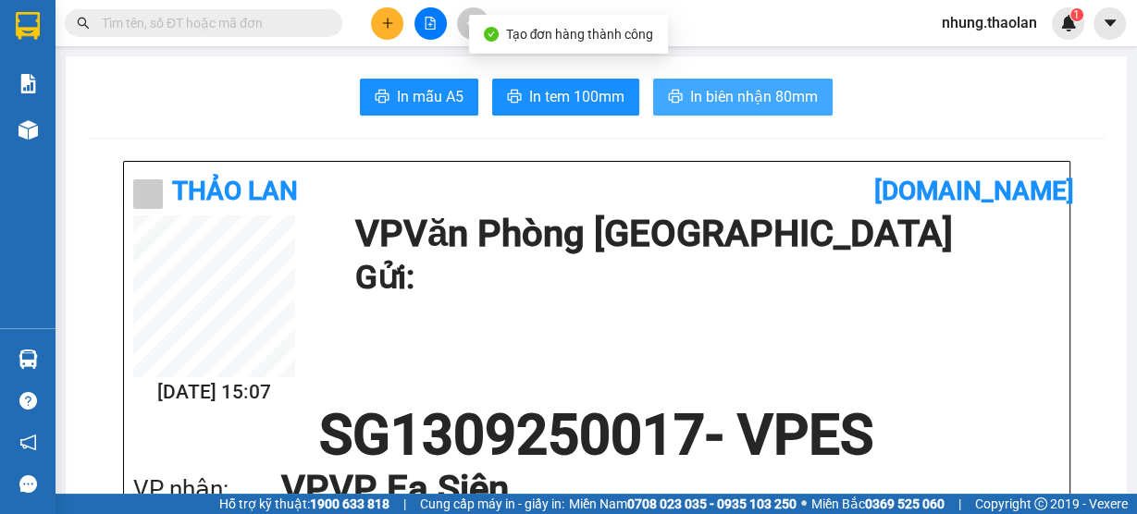
drag, startPoint x: 791, startPoint y: 92, endPoint x: 804, endPoint y: 90, distance: 13.1
click at [789, 92] on span "In biên nhận 80mm" at bounding box center [754, 96] width 128 height 23
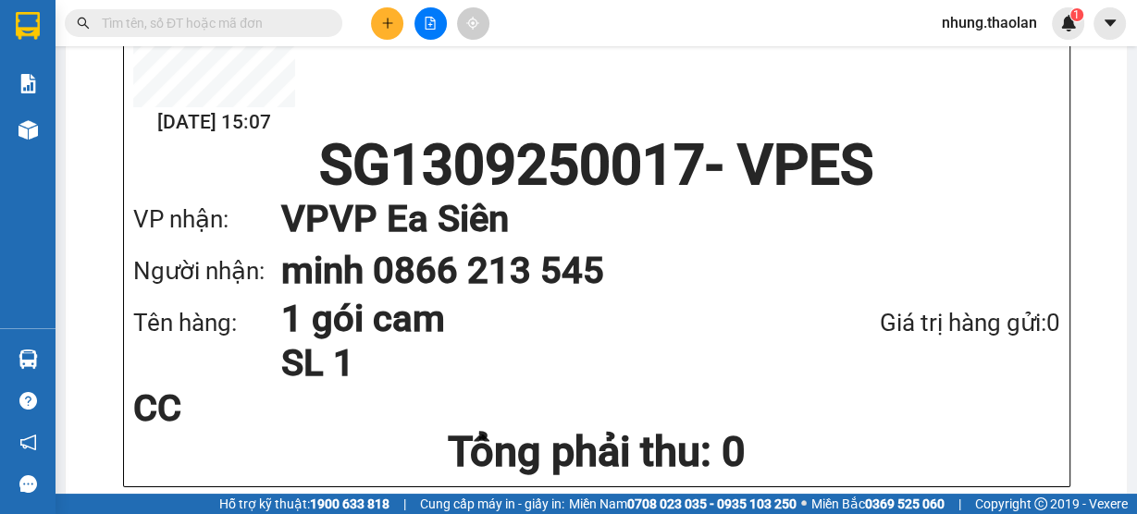
scroll to position [296, 0]
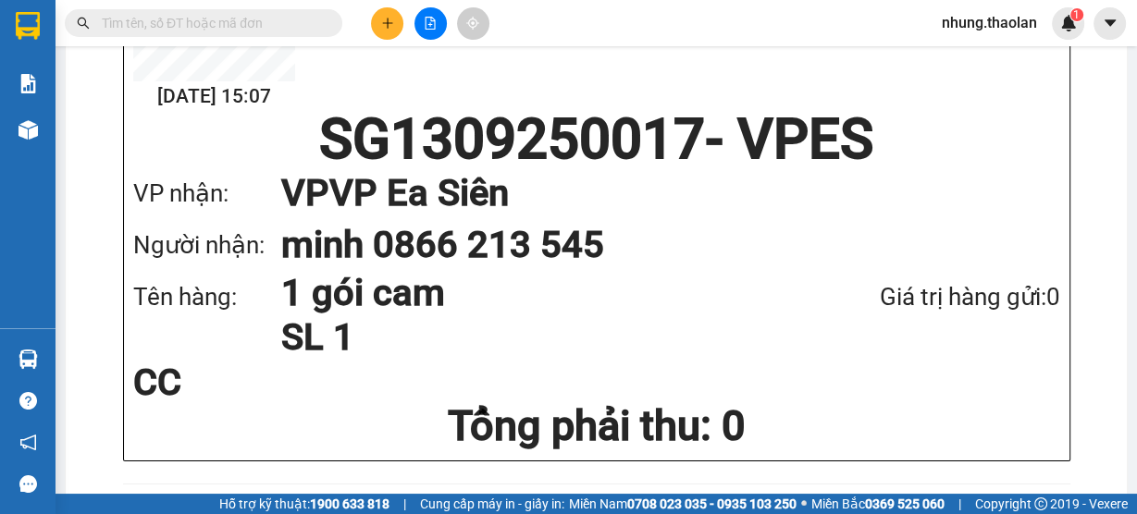
click at [237, 31] on input "text" at bounding box center [211, 23] width 218 height 20
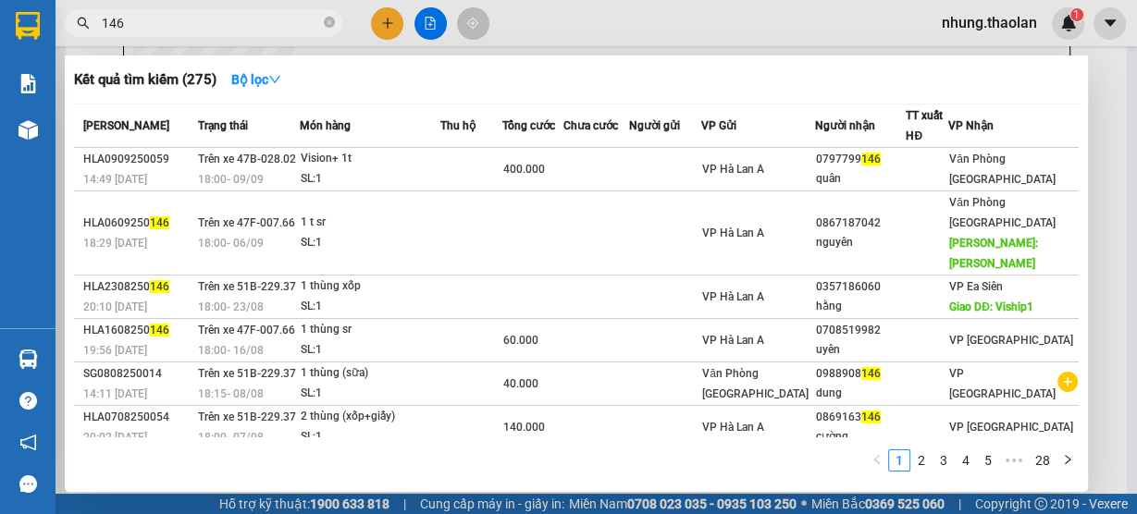
drag, startPoint x: 154, startPoint y: 22, endPoint x: 55, endPoint y: 31, distance: 99.4
click at [55, 31] on div "146" at bounding box center [180, 23] width 361 height 28
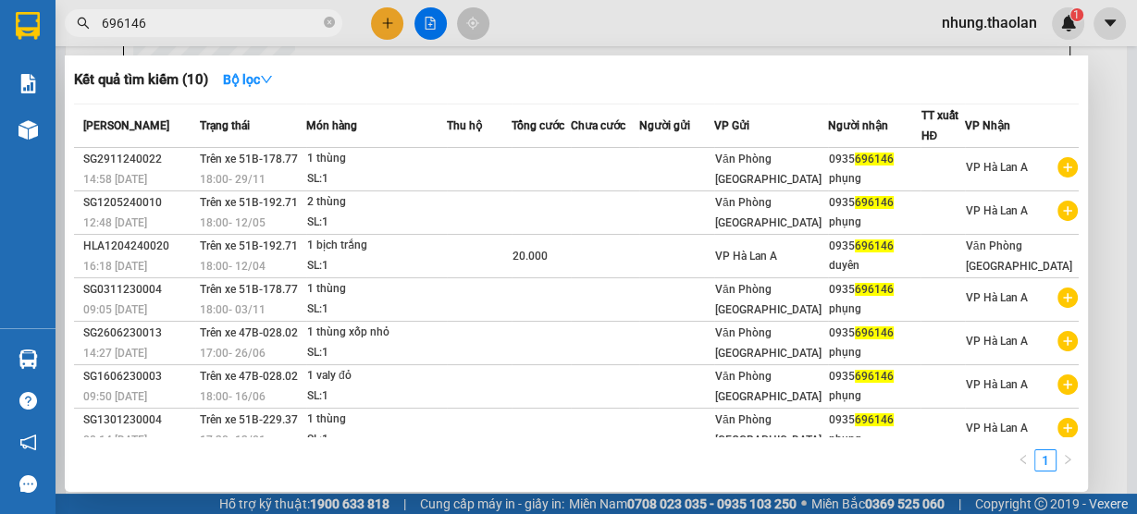
type input "696146"
click at [389, 21] on div at bounding box center [568, 257] width 1137 height 514
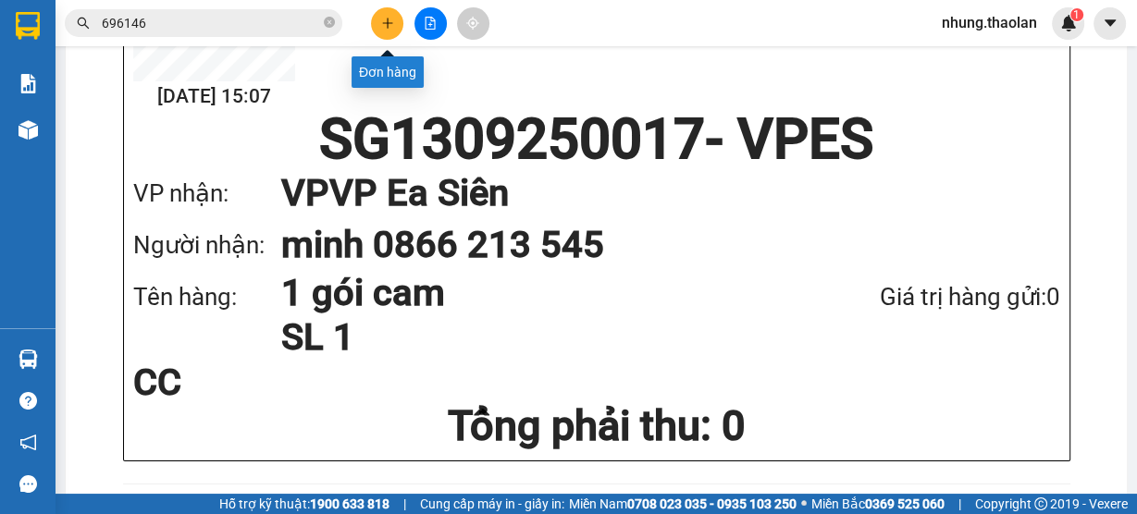
click at [383, 28] on icon "plus" at bounding box center [387, 23] width 13 height 13
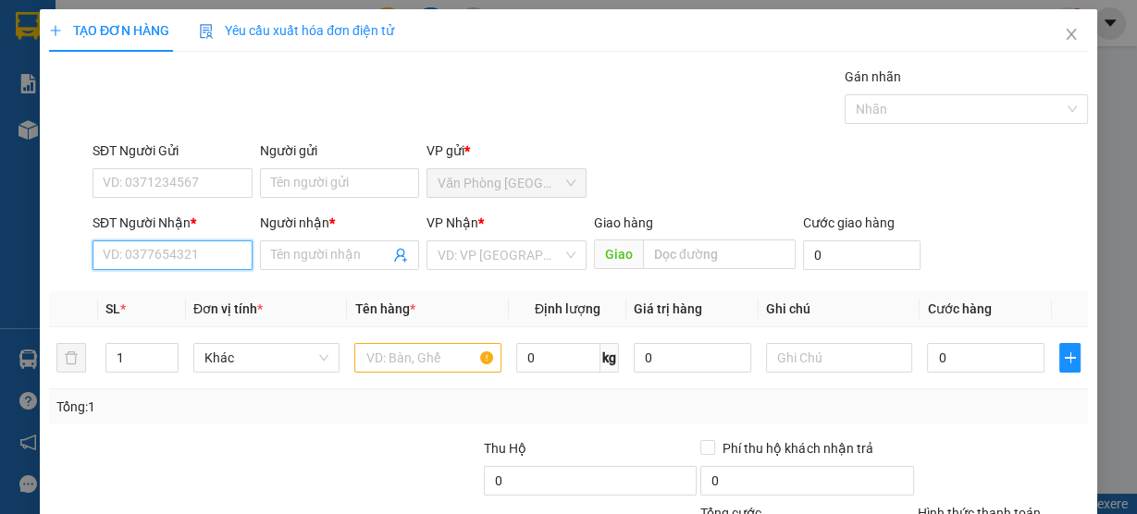
click at [174, 249] on input "SĐT Người Nhận *" at bounding box center [172, 255] width 160 height 30
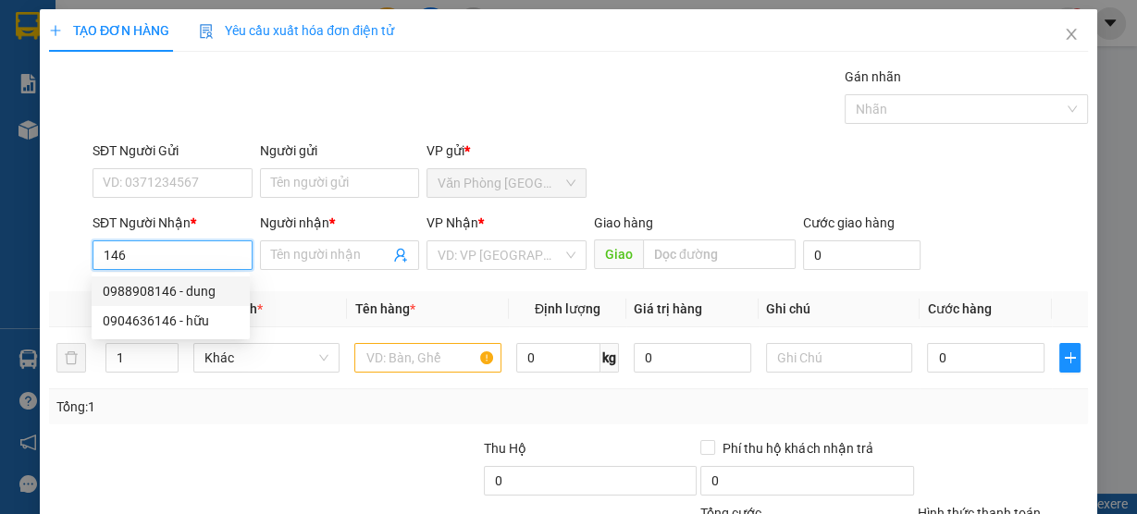
drag, startPoint x: 164, startPoint y: 248, endPoint x: 78, endPoint y: 246, distance: 86.0
click at [78, 246] on div "SĐT Người Nhận * 146 Người nhận * Tên người nhận VP Nhận * VD: VP Sài Gòn Giao …" at bounding box center [568, 245] width 1042 height 65
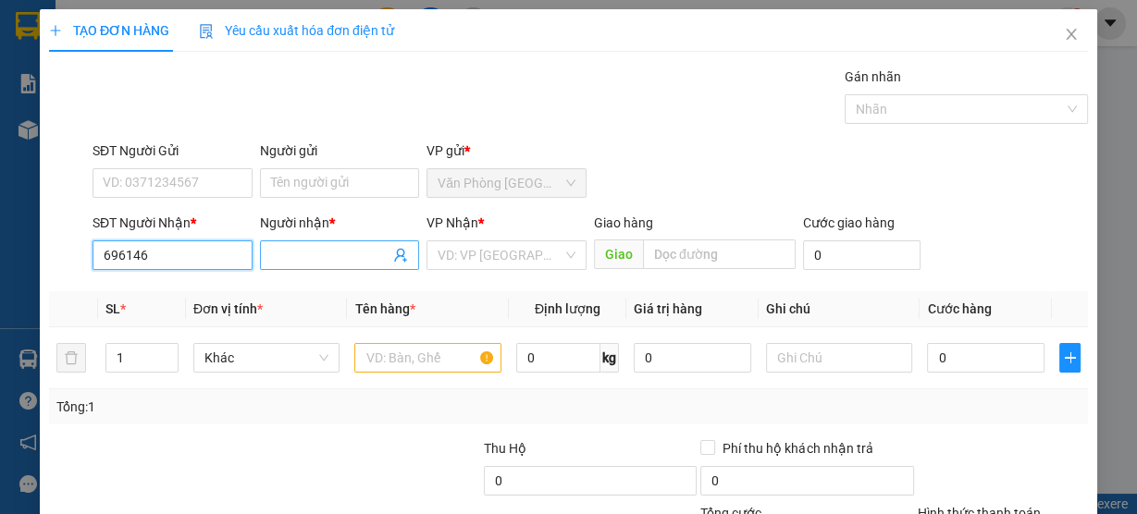
type input "696146"
drag, startPoint x: 258, startPoint y: 260, endPoint x: 271, endPoint y: 263, distance: 13.2
click at [261, 261] on div "Người nhận * Tên người nhận" at bounding box center [339, 245] width 167 height 65
click at [277, 262] on input "Người nhận *" at bounding box center [330, 255] width 119 height 20
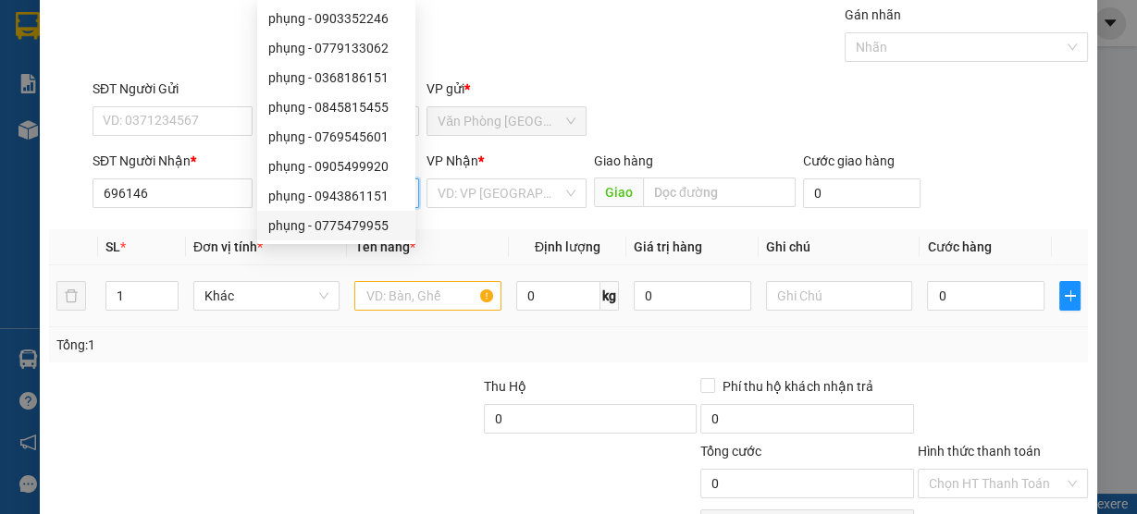
scroll to position [167, 0]
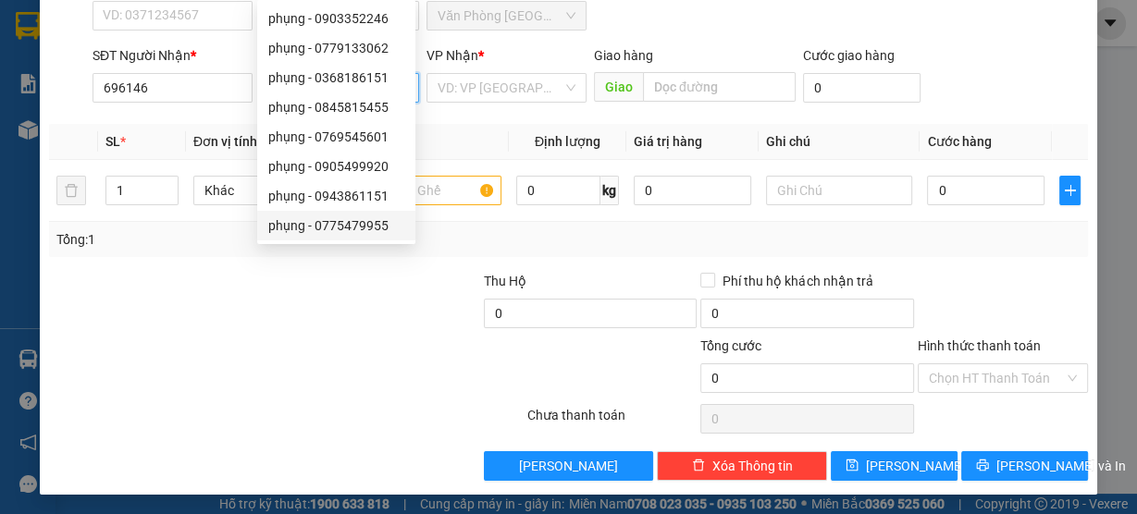
type input "phụng"
click at [178, 318] on div at bounding box center [155, 303] width 217 height 65
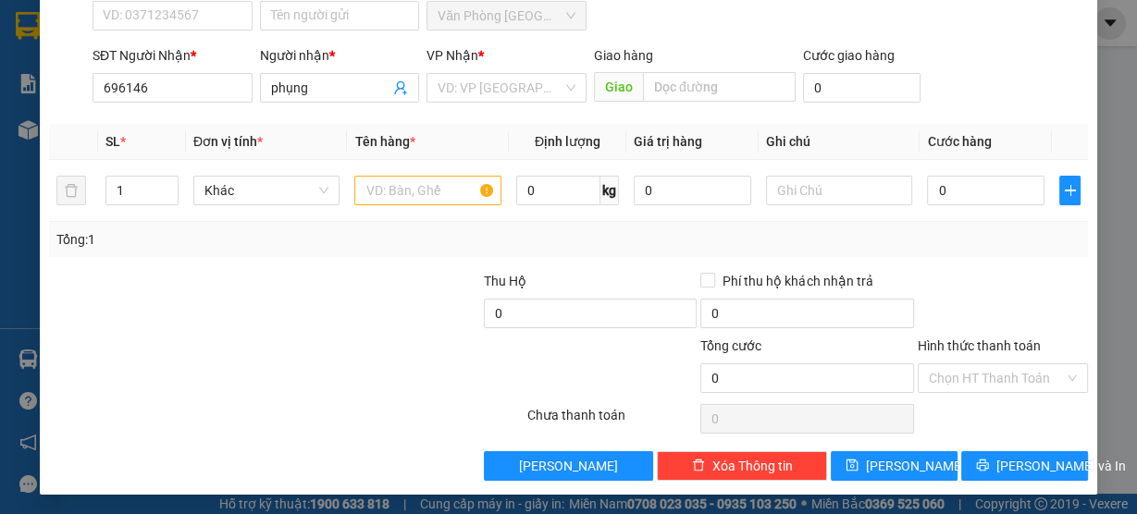
click at [178, 318] on div at bounding box center [155, 303] width 217 height 65
click at [340, 83] on input "phụng" at bounding box center [330, 88] width 119 height 20
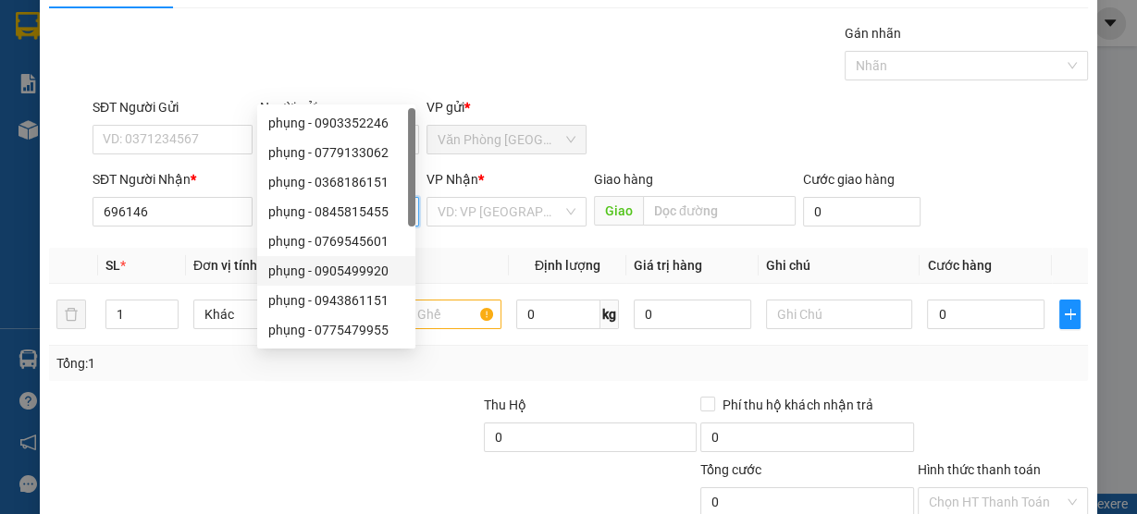
scroll to position [19, 0]
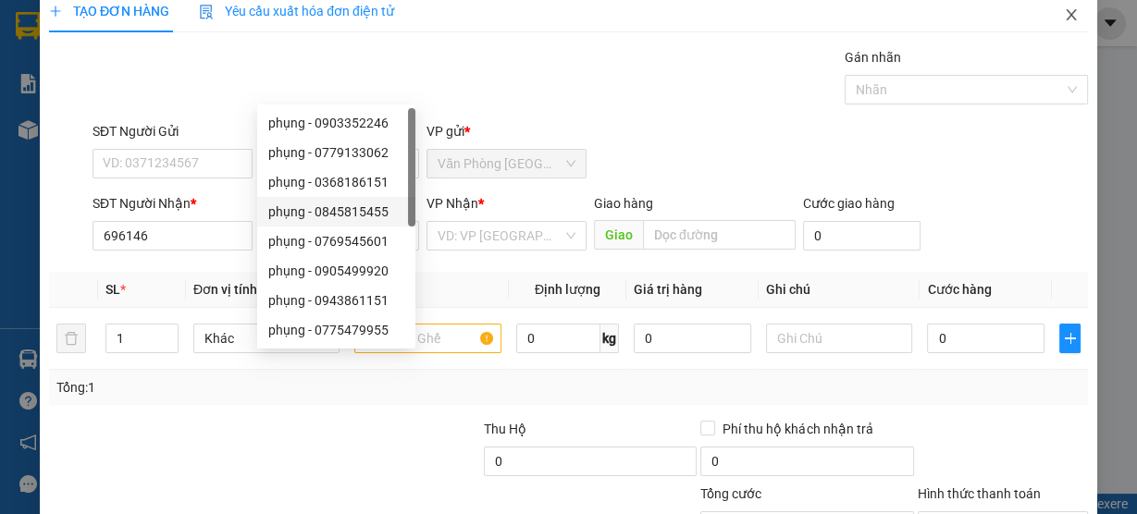
click at [1065, 18] on icon "close" at bounding box center [1070, 14] width 10 height 11
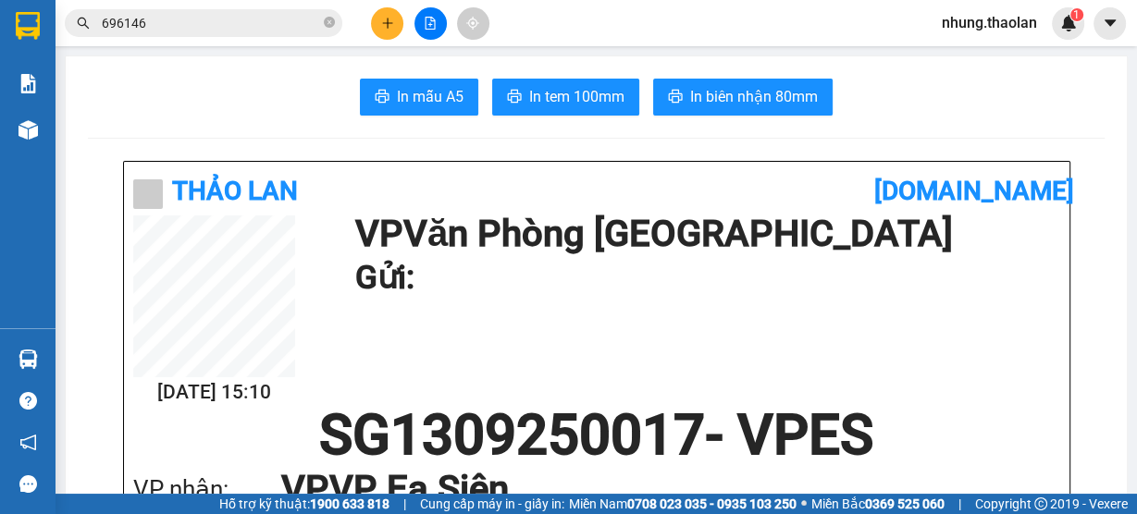
click at [204, 13] on input "696146" at bounding box center [211, 23] width 218 height 20
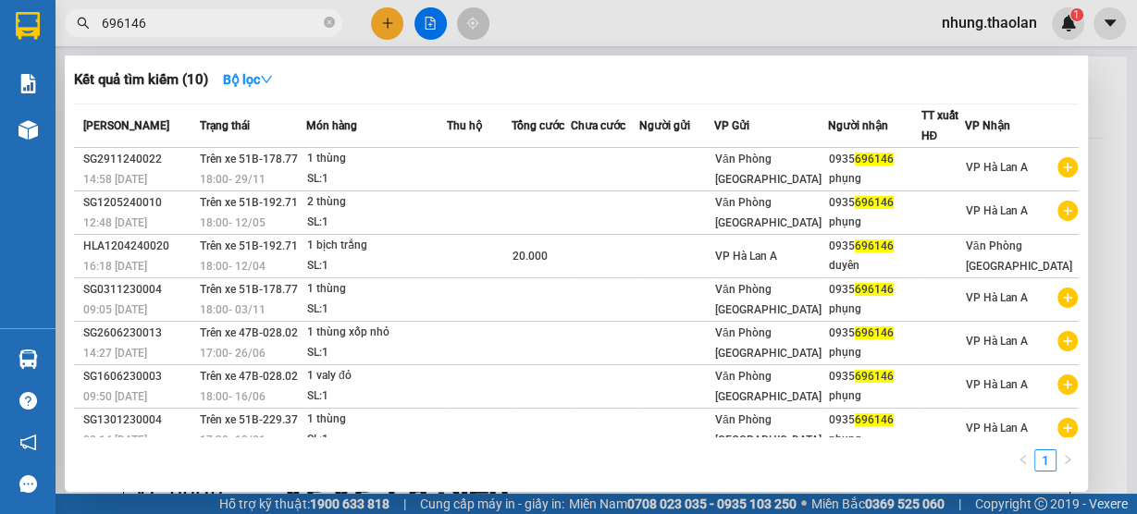
drag, startPoint x: 383, startPoint y: 22, endPoint x: 386, endPoint y: 32, distance: 10.5
click at [383, 22] on div at bounding box center [568, 257] width 1137 height 514
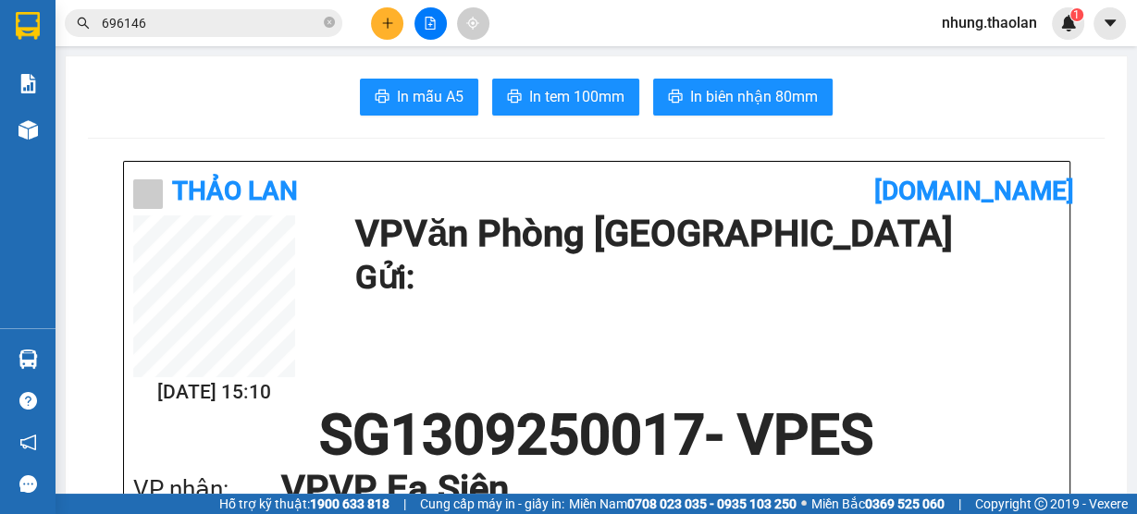
click at [391, 18] on icon "plus" at bounding box center [387, 23] width 13 height 13
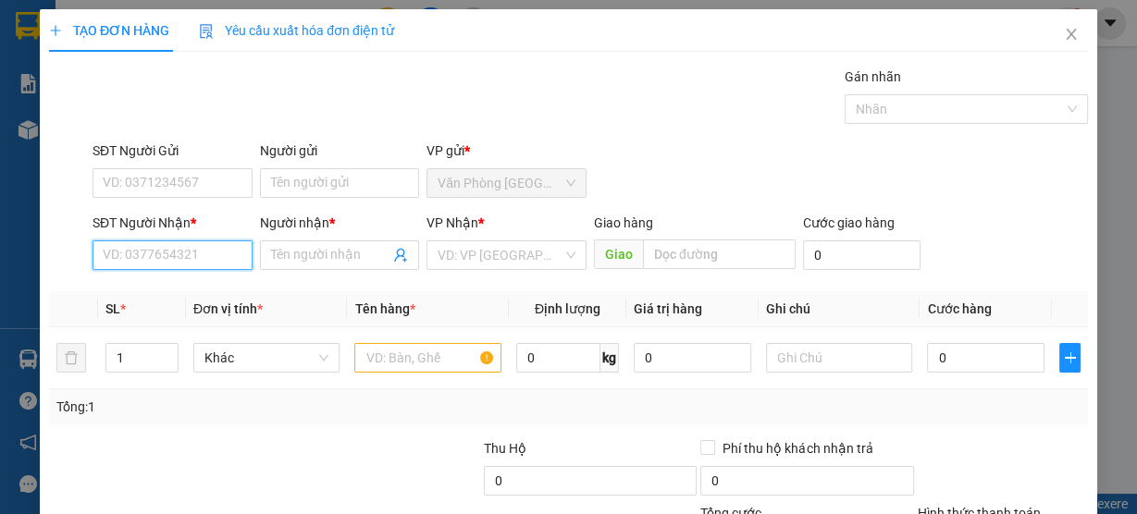
click at [179, 255] on input "SĐT Người Nhận *" at bounding box center [172, 255] width 160 height 30
type input "0935696146"
click at [212, 305] on div "0935696146 - phụng" at bounding box center [171, 292] width 158 height 30
type input "phụng"
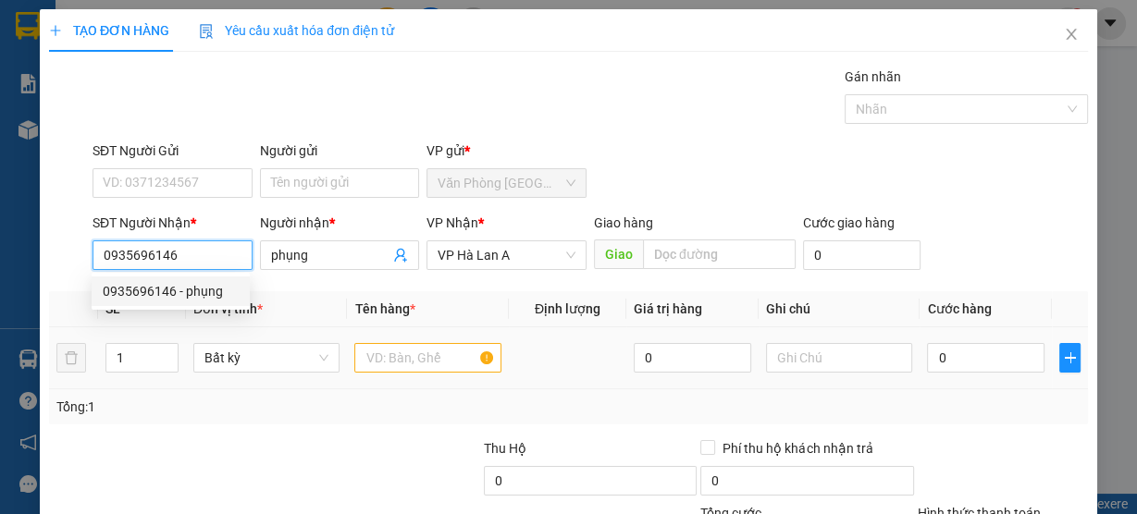
type input "0935696146"
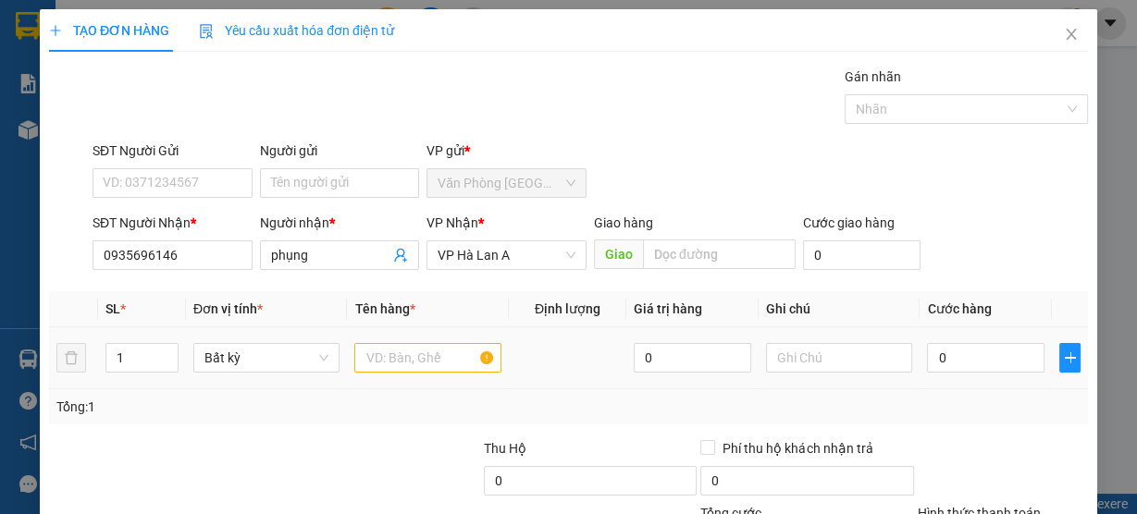
click at [434, 372] on div at bounding box center [427, 357] width 147 height 37
click at [432, 367] on input "text" at bounding box center [427, 358] width 147 height 30
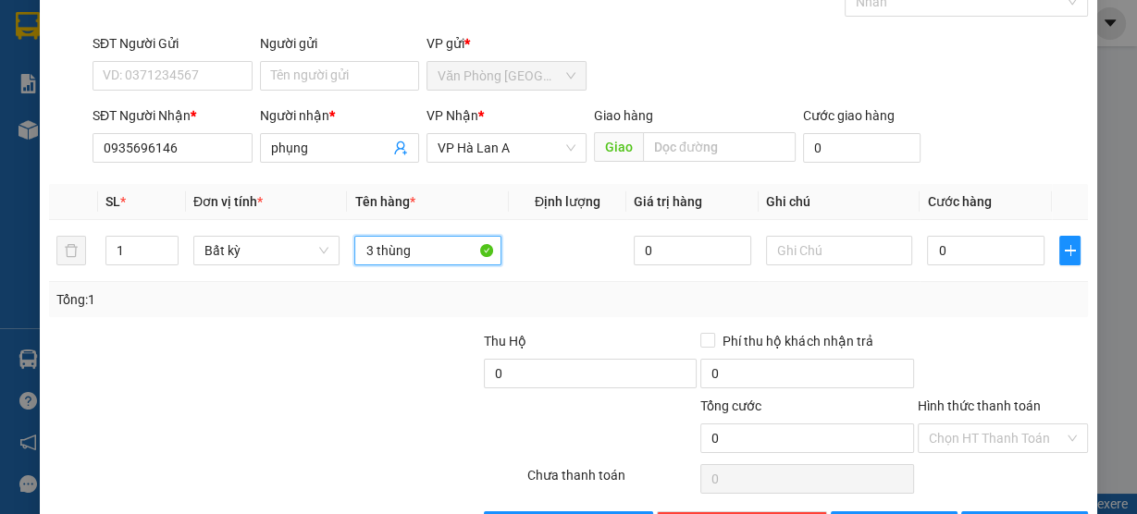
scroll to position [167, 0]
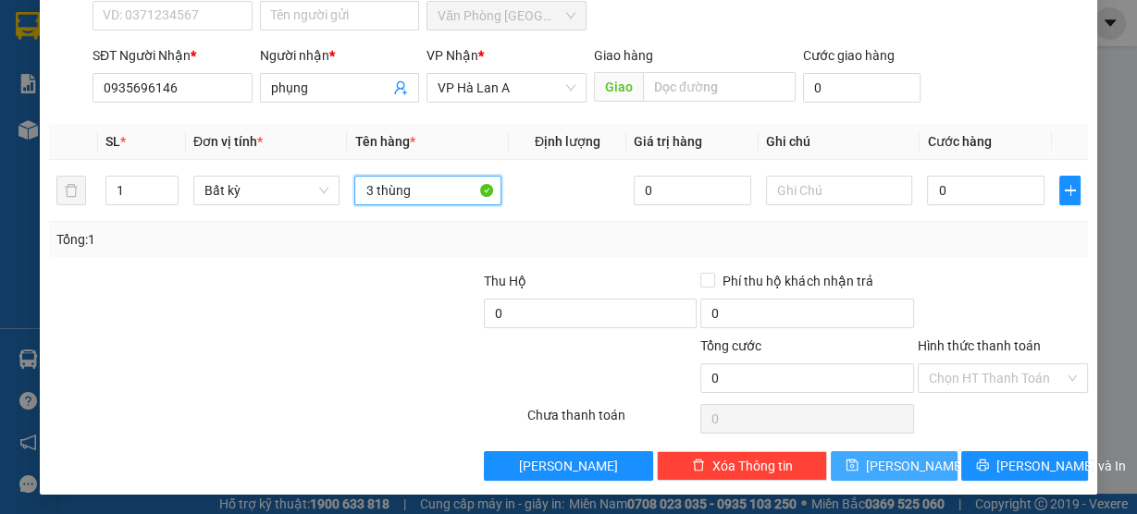
type input "3 thùng"
click at [878, 455] on button "[PERSON_NAME]" at bounding box center [894, 466] width 127 height 30
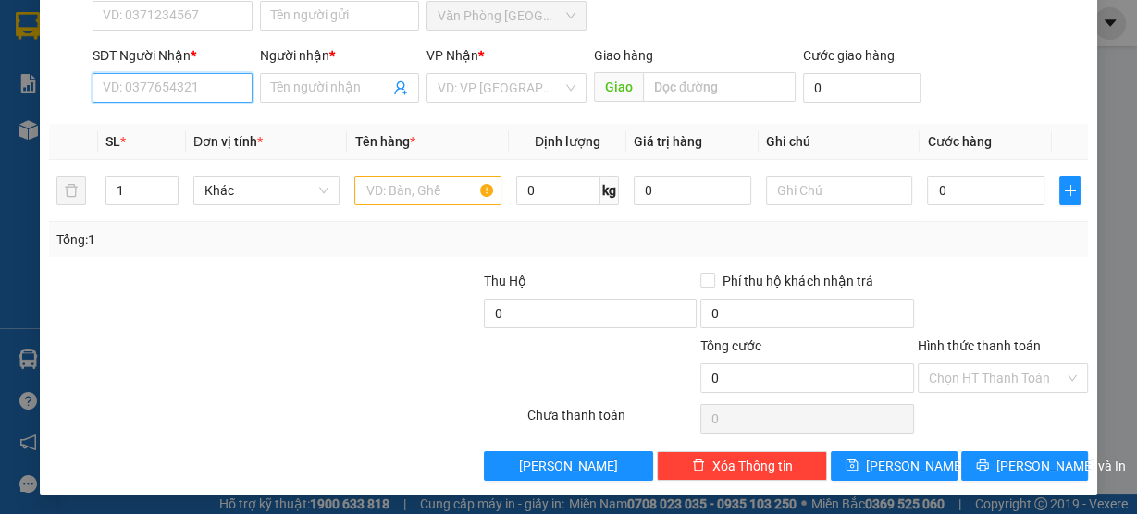
click at [184, 88] on input "SĐT Người Nhận *" at bounding box center [172, 88] width 160 height 30
type input "0915849388"
click at [218, 121] on div "0915849388 - huyền" at bounding box center [171, 123] width 136 height 20
type input "huyền"
type input "0915849388"
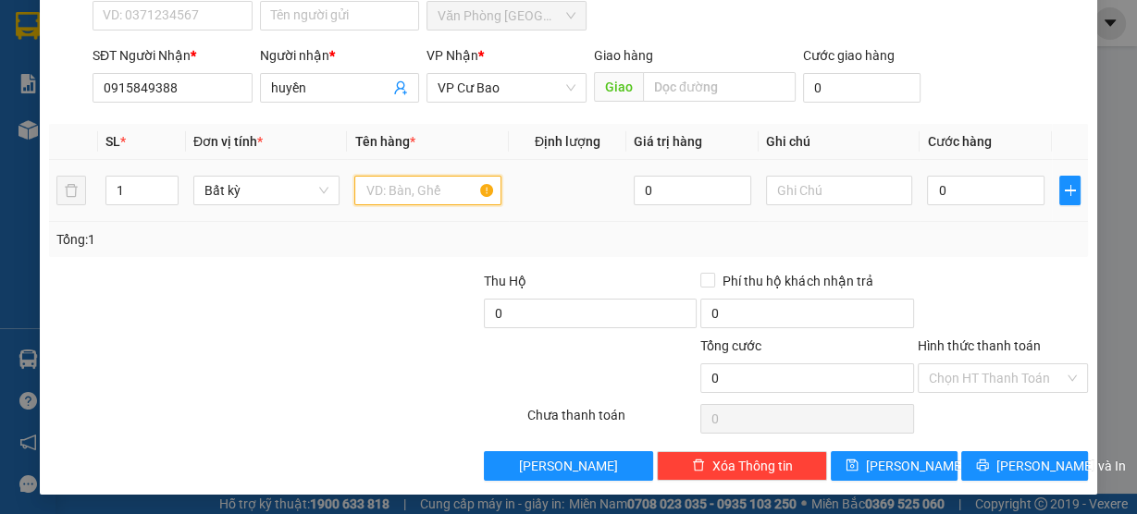
click at [456, 199] on input "text" at bounding box center [427, 191] width 147 height 30
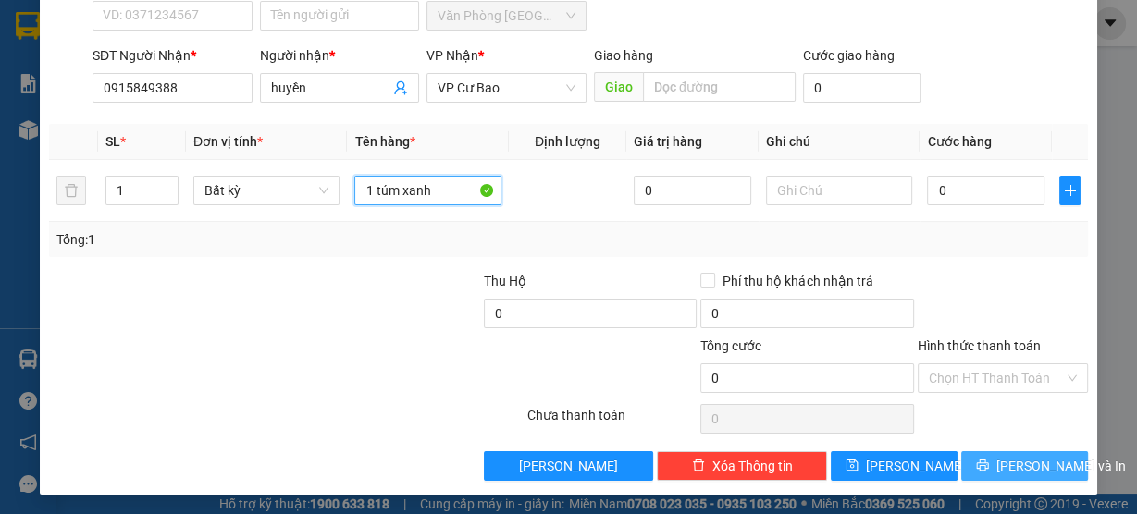
type input "1 túm xanh"
click at [1003, 464] on span "[PERSON_NAME] và In" at bounding box center [1060, 466] width 129 height 20
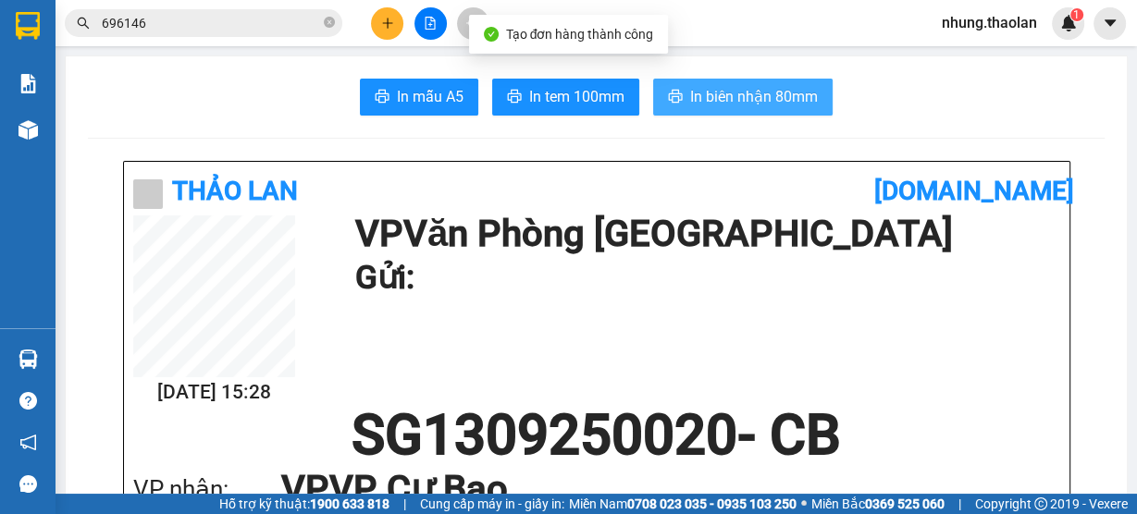
click at [757, 111] on button "In biên nhận 80mm" at bounding box center [742, 97] width 179 height 37
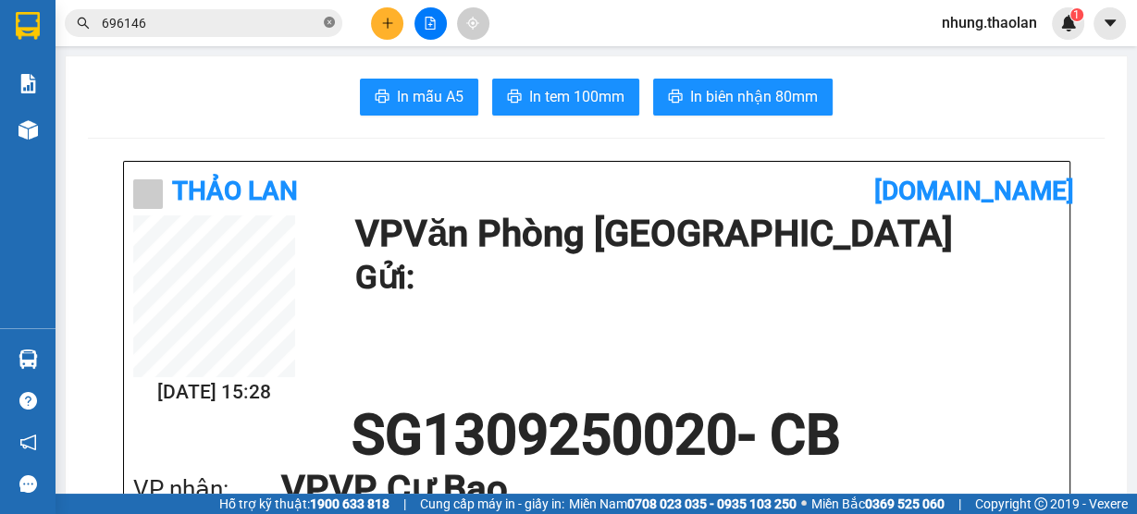
click at [331, 24] on icon "close-circle" at bounding box center [329, 22] width 11 height 11
click at [287, 24] on input "text" at bounding box center [211, 23] width 218 height 20
click at [384, 21] on icon "plus" at bounding box center [387, 23] width 13 height 13
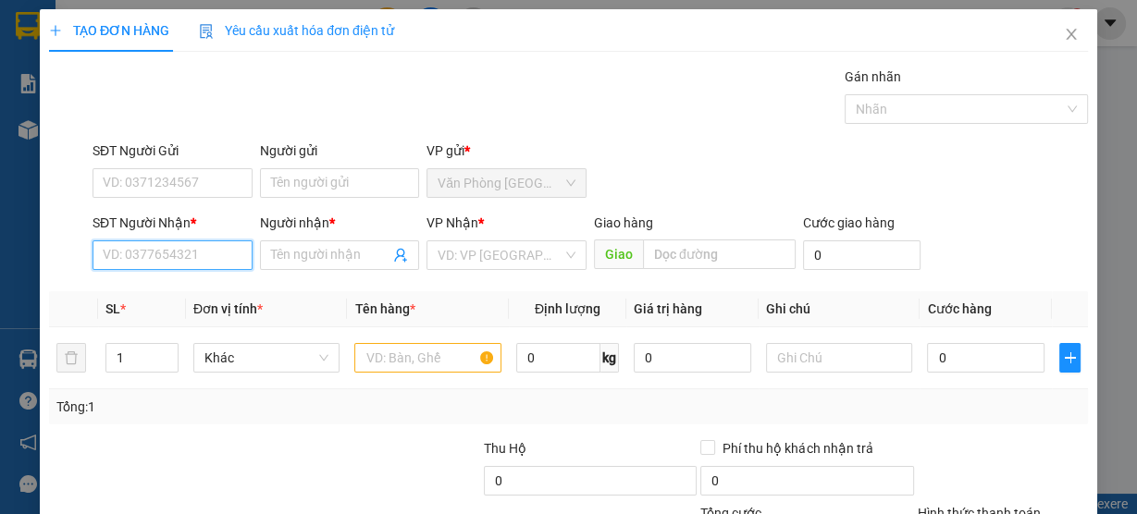
click at [200, 262] on input "SĐT Người Nhận *" at bounding box center [172, 255] width 160 height 30
type input "0985789051"
click at [195, 298] on div "0985789051 - mai" at bounding box center [171, 291] width 136 height 20
type input "mai"
type input "Phú xuân"
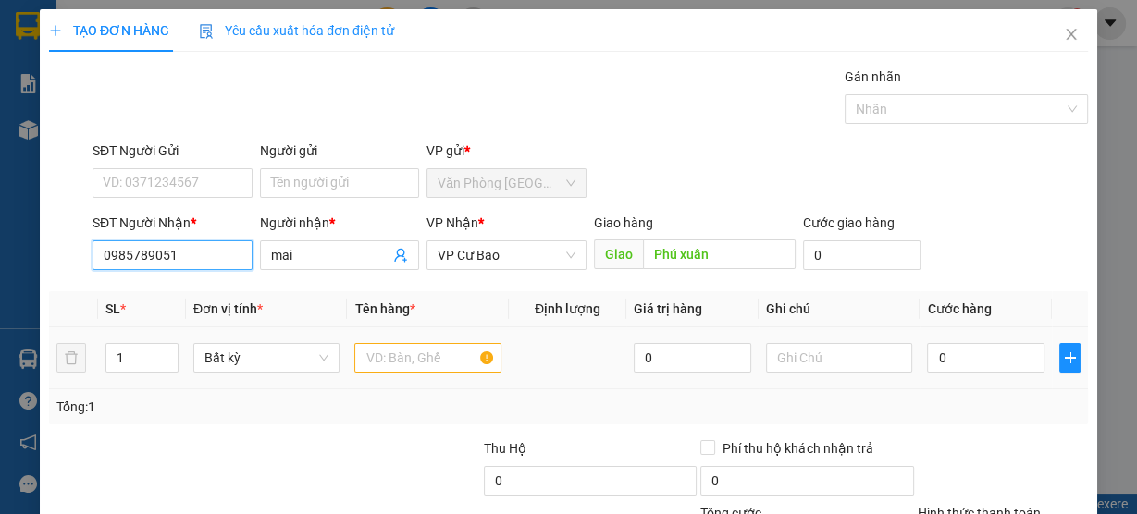
type input "0985789051"
click at [394, 359] on input "text" at bounding box center [427, 358] width 147 height 30
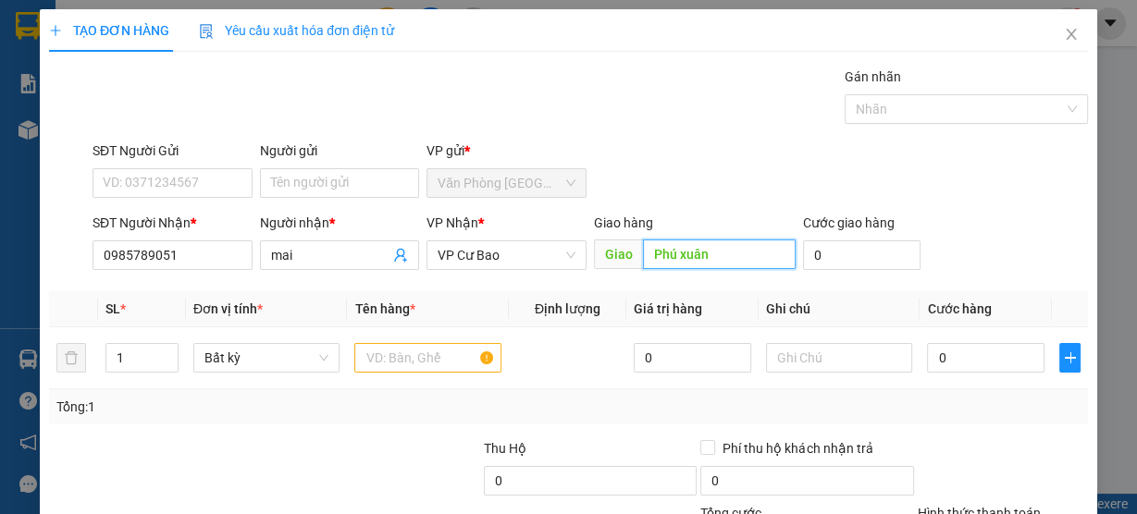
click at [728, 247] on input "Phú xuân" at bounding box center [719, 255] width 153 height 30
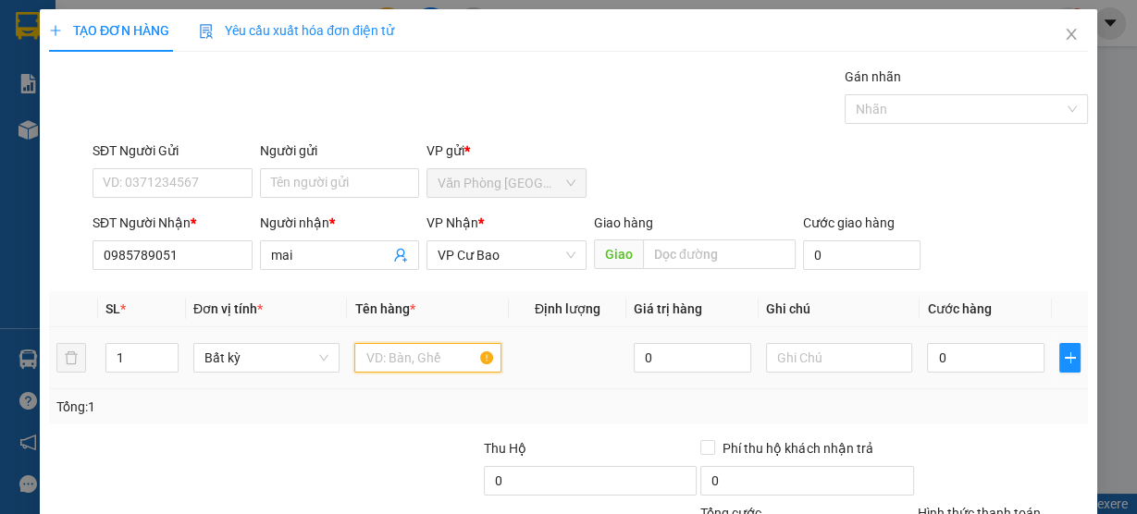
click at [409, 348] on input "text" at bounding box center [427, 358] width 147 height 30
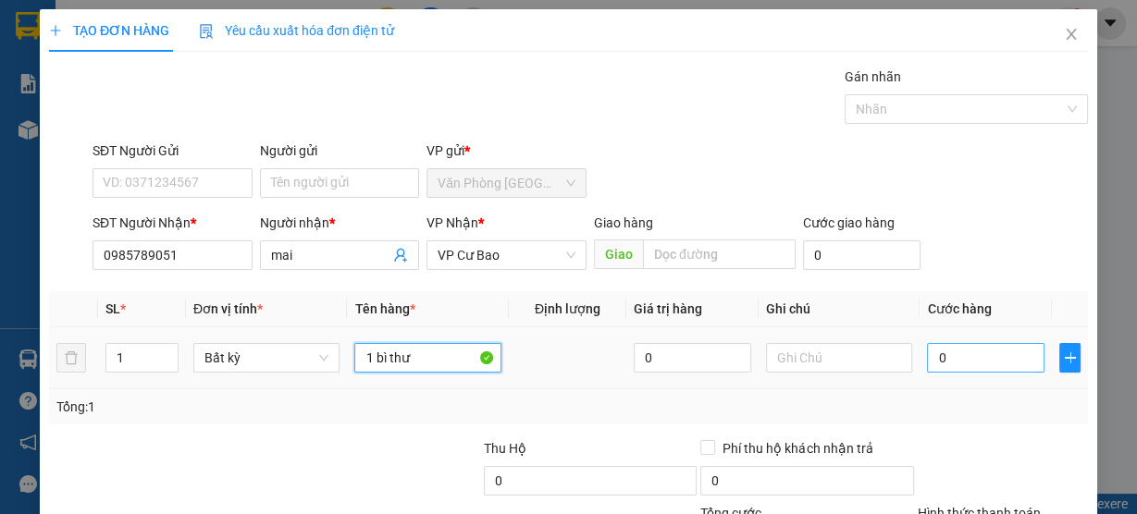
type input "1 bì thư"
click at [969, 358] on input "0" at bounding box center [985, 358] width 117 height 30
type input "3"
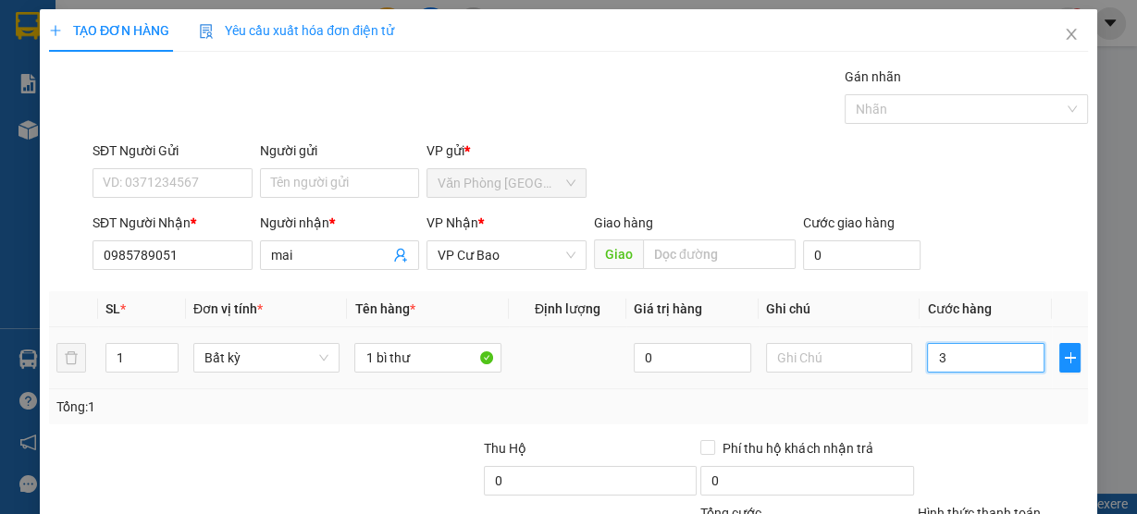
type input "30"
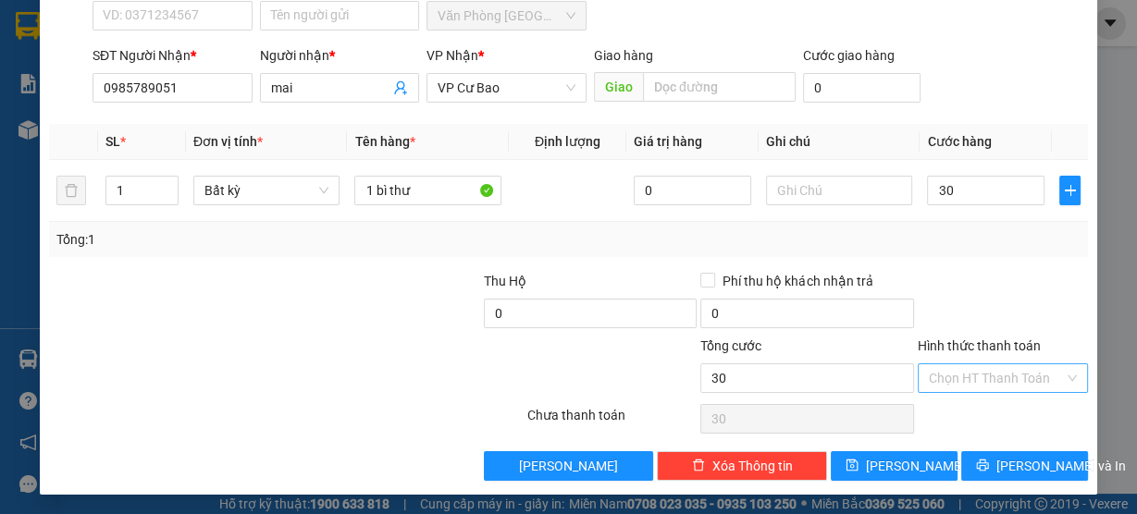
type input "30.000"
click at [954, 364] on input "Hình thức thanh toán" at bounding box center [996, 378] width 135 height 28
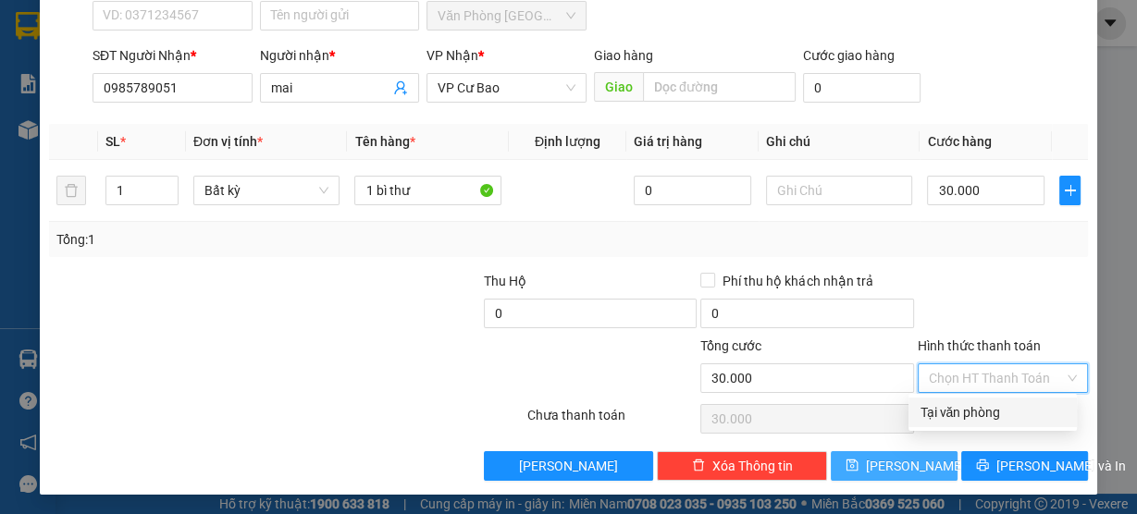
drag, startPoint x: 941, startPoint y: 412, endPoint x: 937, endPoint y: 459, distance: 46.5
click at [941, 413] on div "Tại văn phòng" at bounding box center [992, 412] width 146 height 20
type input "0"
click at [878, 458] on button "[PERSON_NAME]" at bounding box center [894, 466] width 127 height 30
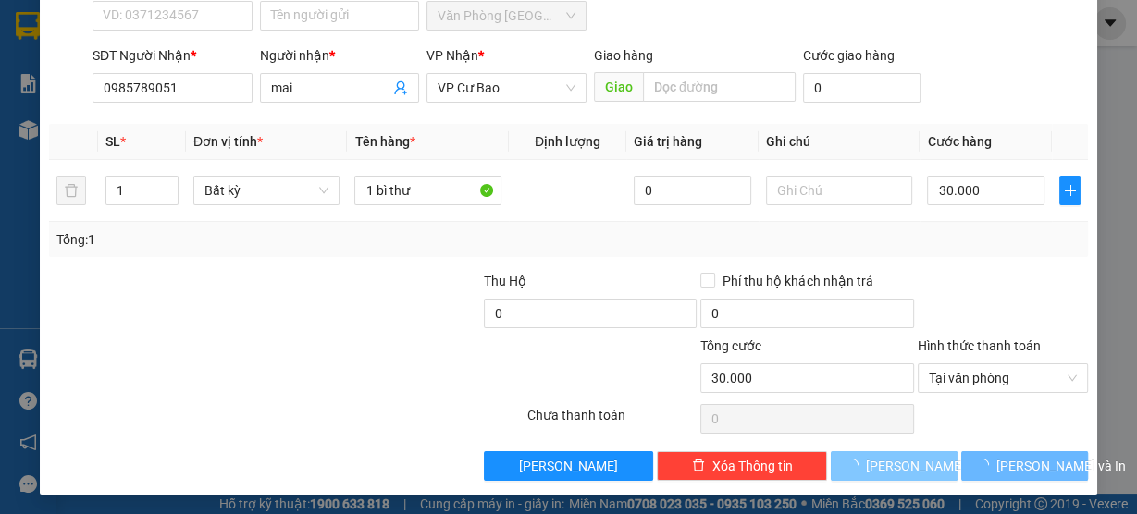
type input "0"
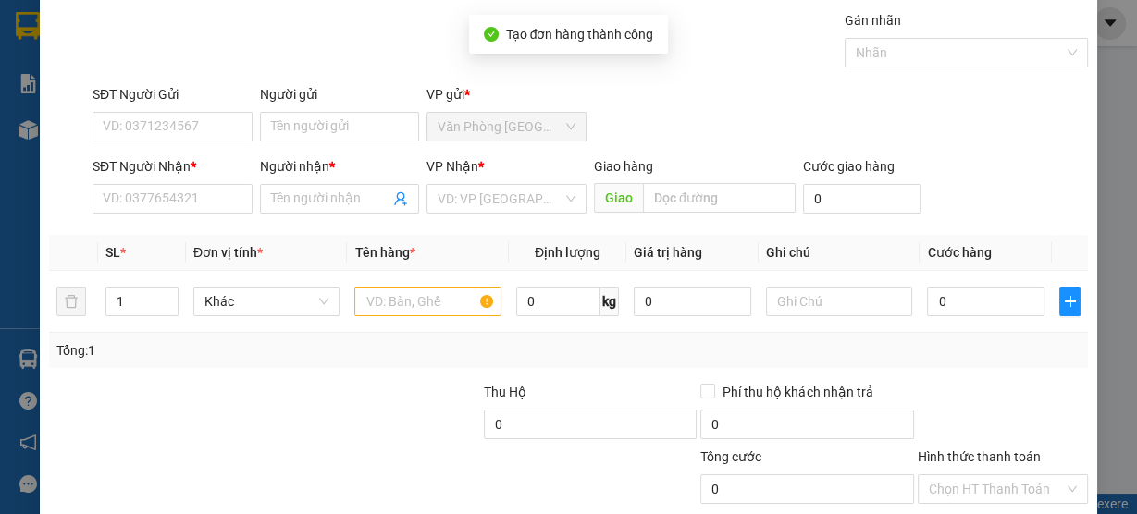
scroll to position [0, 0]
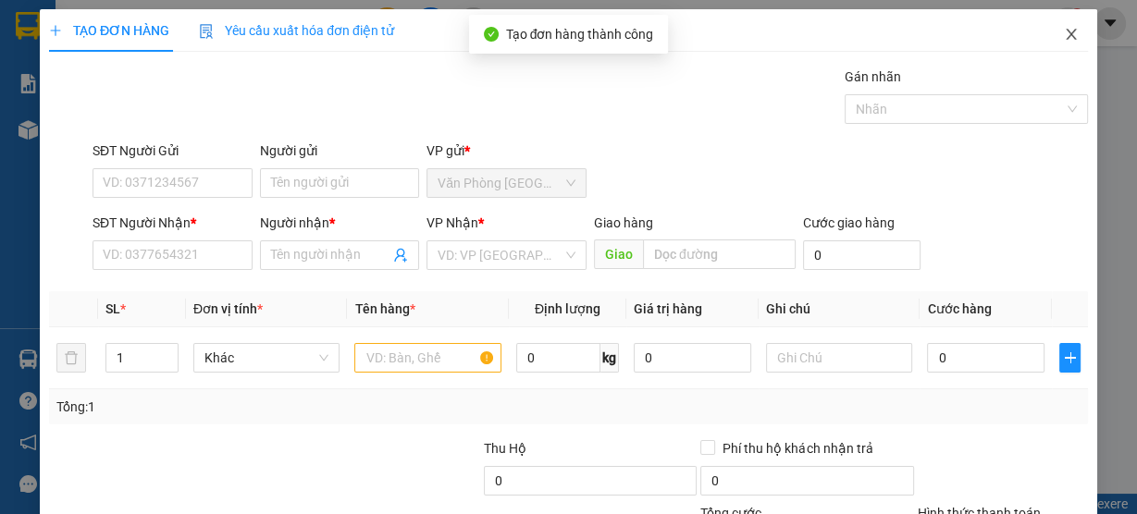
click at [1065, 36] on icon "close" at bounding box center [1070, 34] width 10 height 11
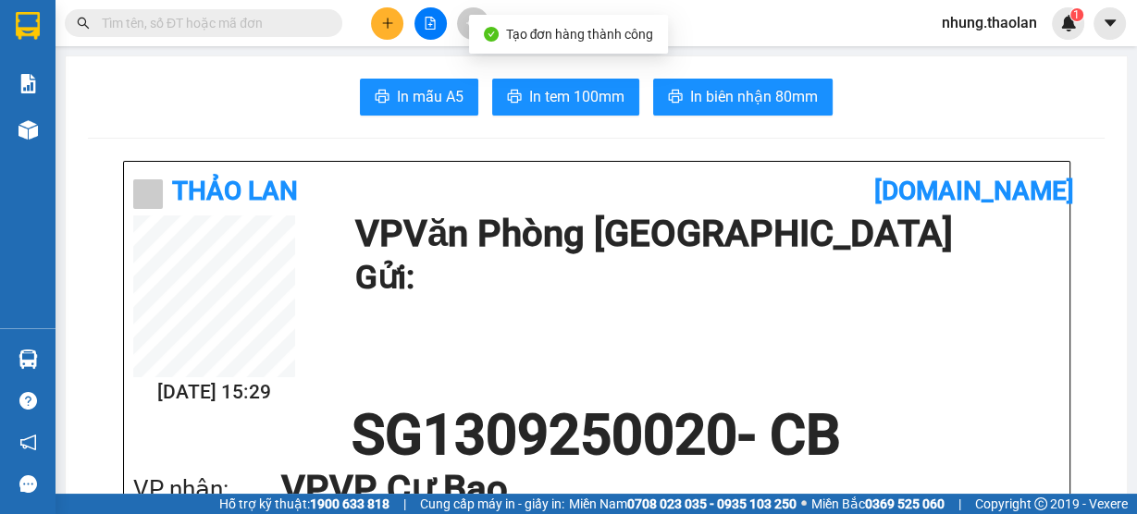
click at [271, 14] on span at bounding box center [203, 23] width 277 height 28
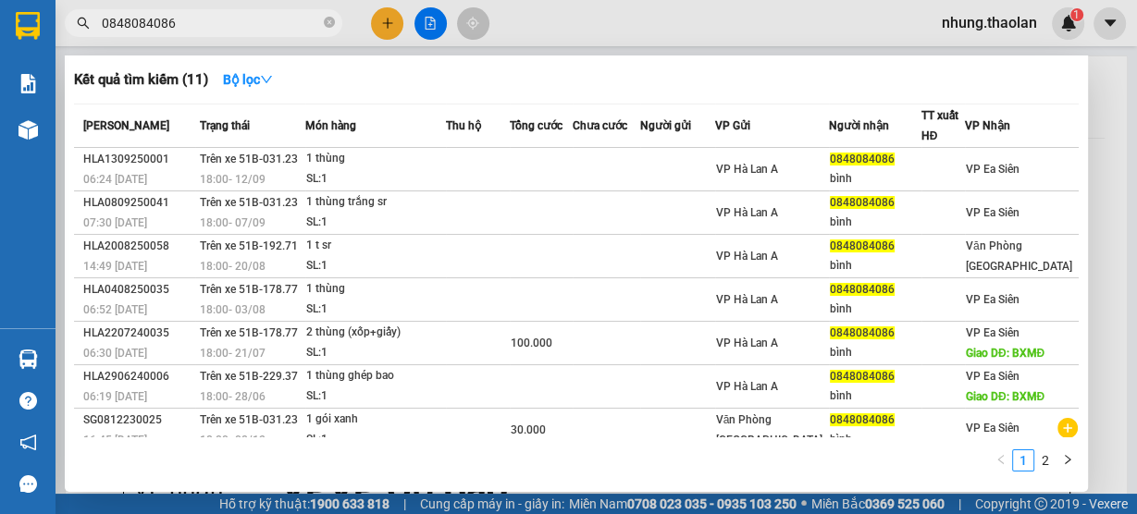
type input "0848084086"
click at [409, 147] on th "Món hàng" at bounding box center [375, 126] width 141 height 43
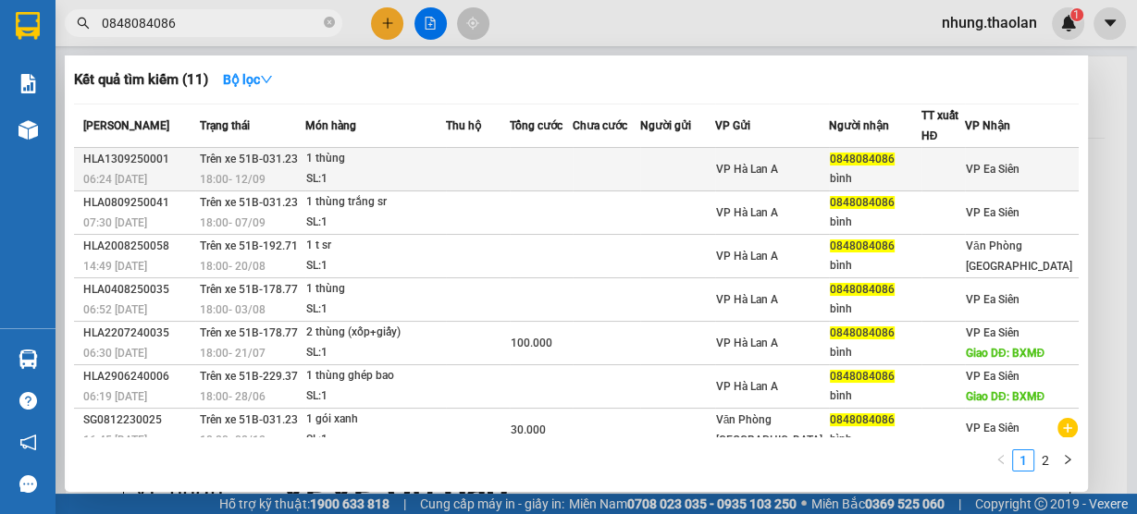
click at [409, 160] on div "1 thùng" at bounding box center [375, 159] width 139 height 20
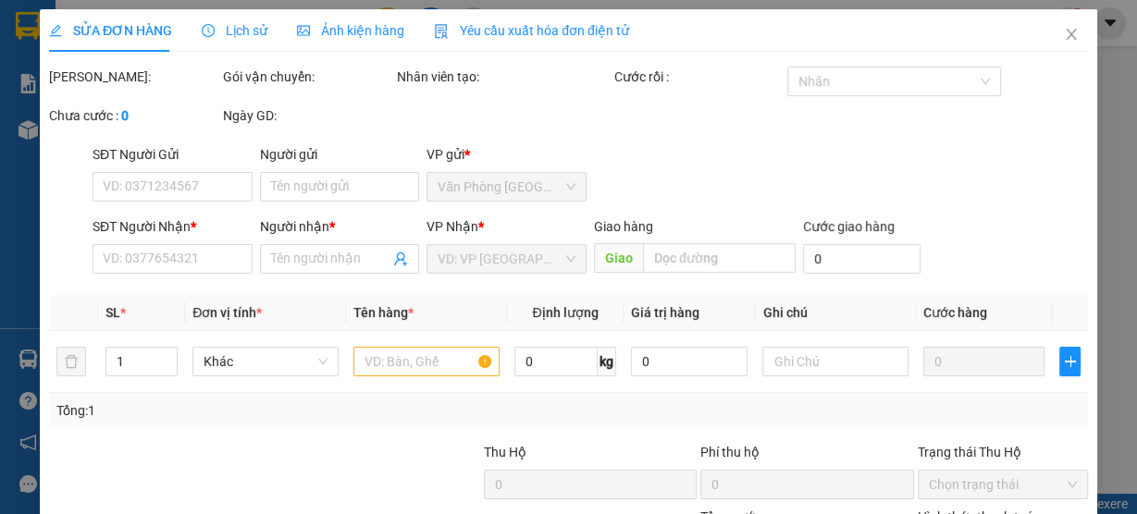
type input "0848084086"
type input "bình"
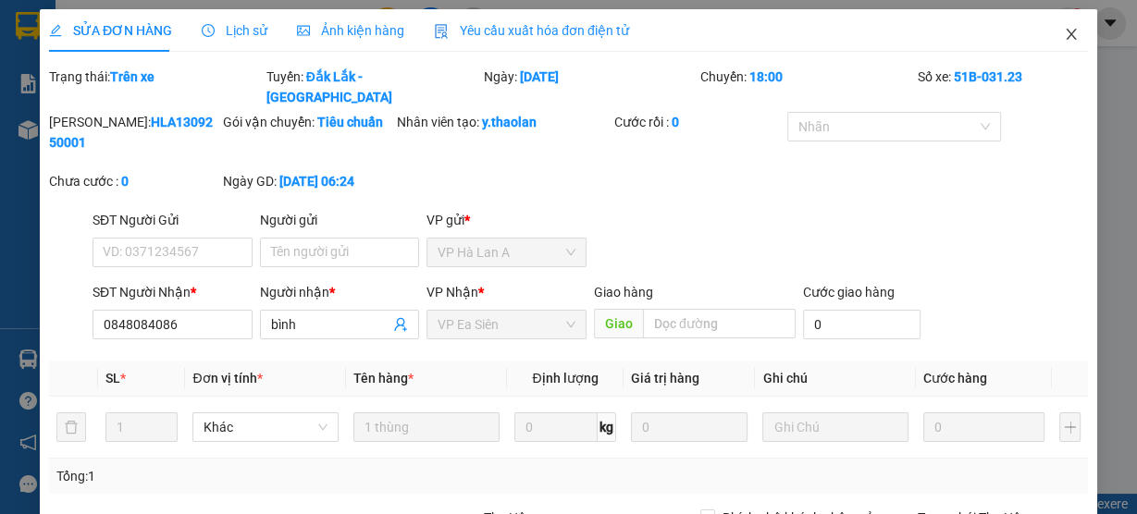
click at [1065, 40] on icon "close" at bounding box center [1071, 34] width 15 height 15
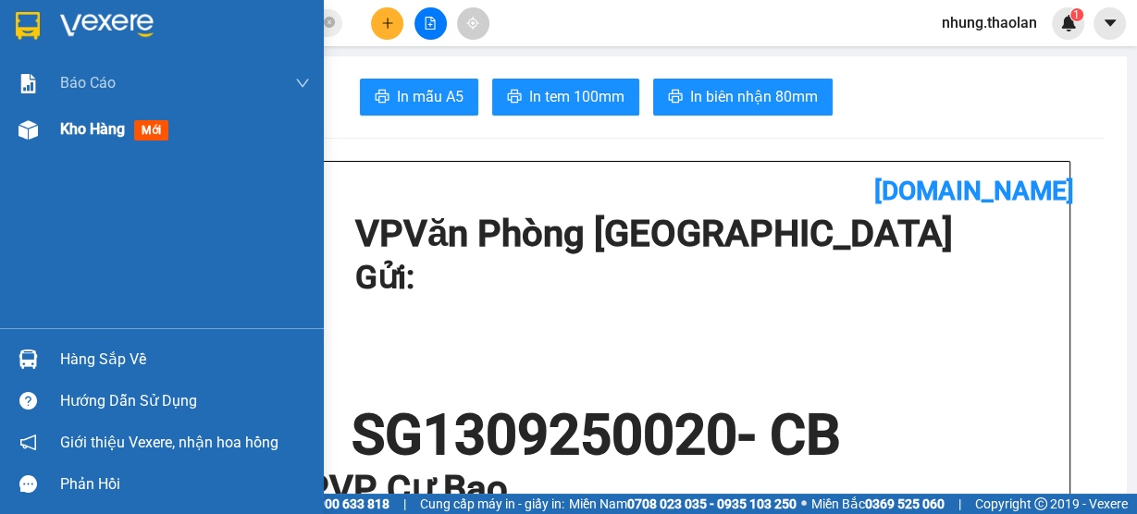
click at [101, 127] on span "Kho hàng" at bounding box center [92, 129] width 65 height 18
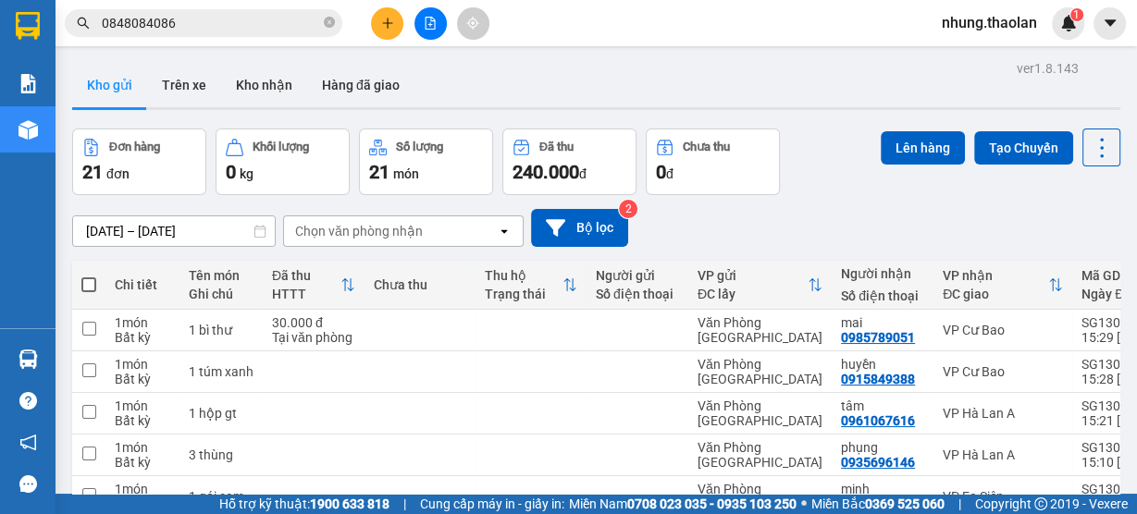
scroll to position [331, 0]
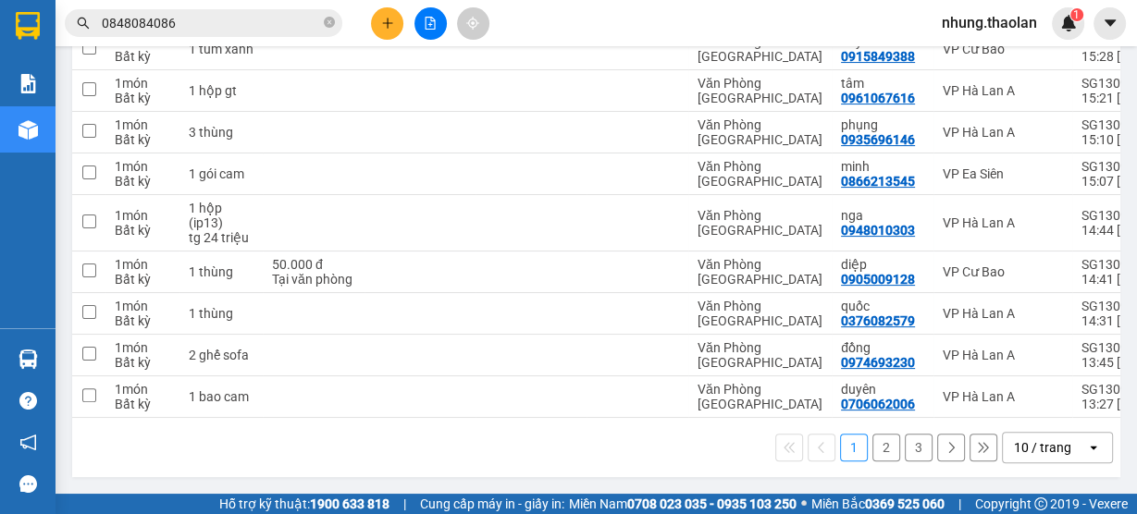
click at [1043, 438] on div "10 / trang" at bounding box center [1044, 448] width 83 height 30
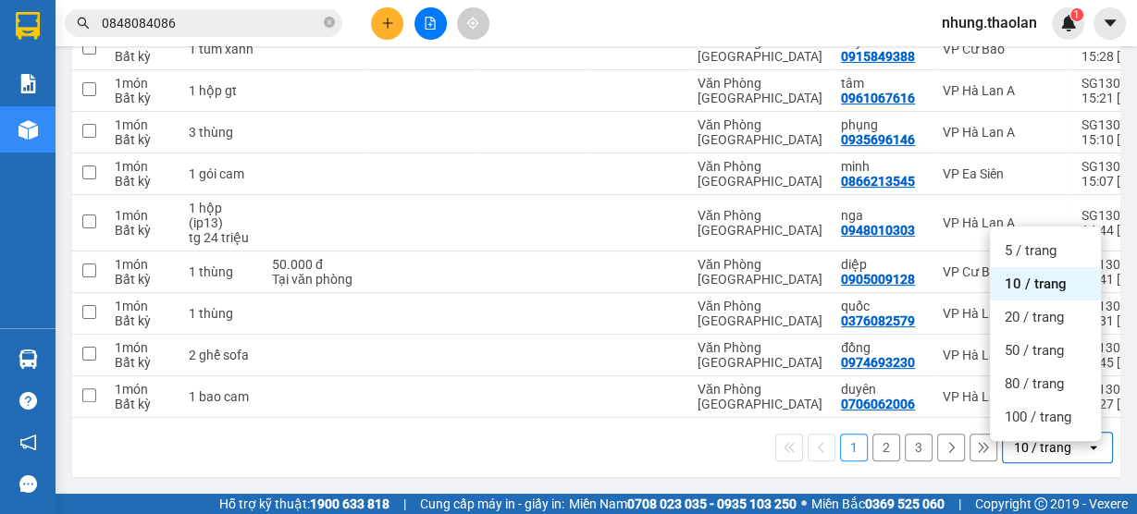
click at [1036, 413] on span "100 / trang" at bounding box center [1037, 417] width 67 height 18
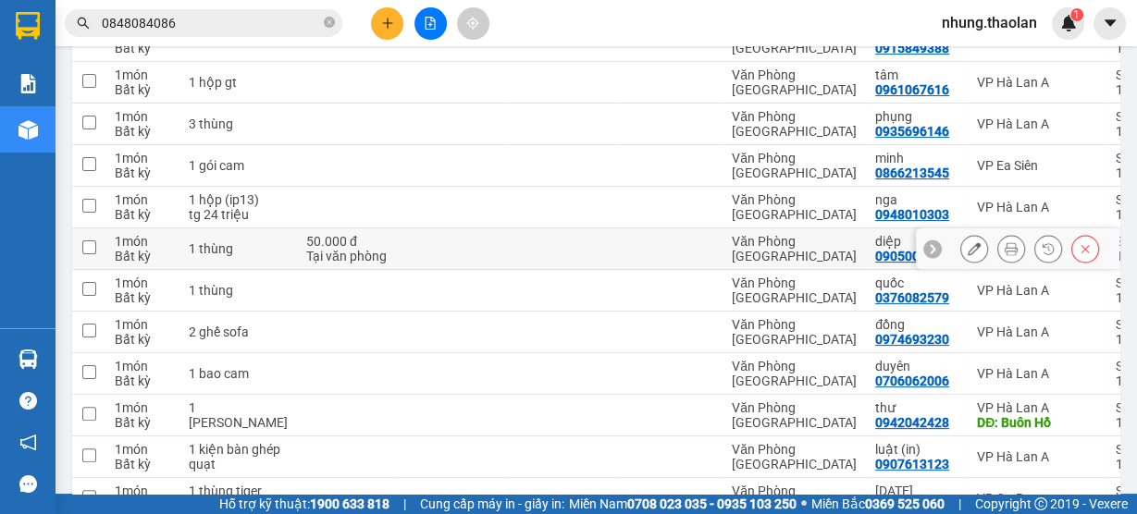
scroll to position [405, 0]
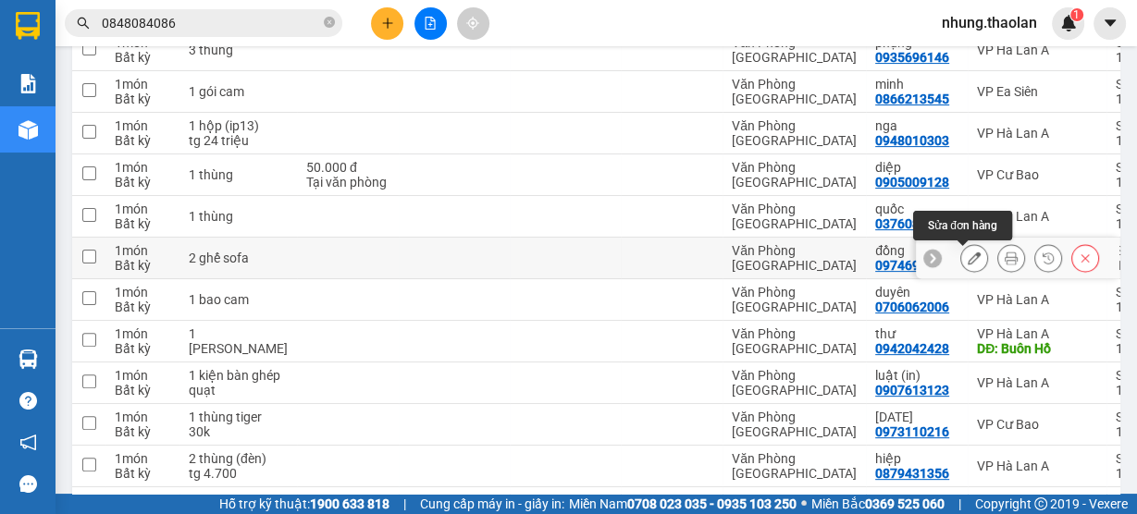
click at [967, 264] on icon at bounding box center [973, 258] width 13 height 13
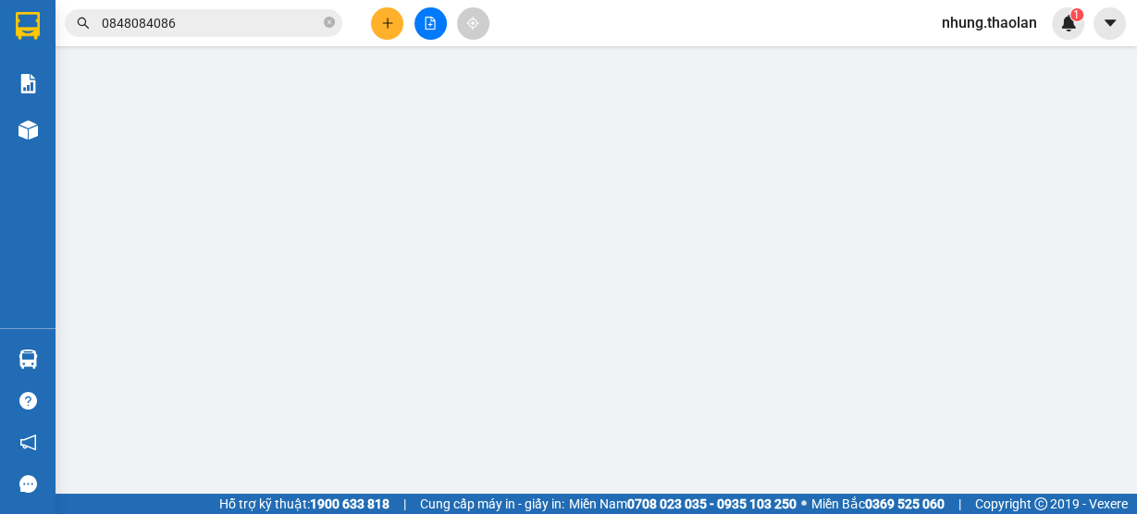
type input "0974693230"
type input "đồng"
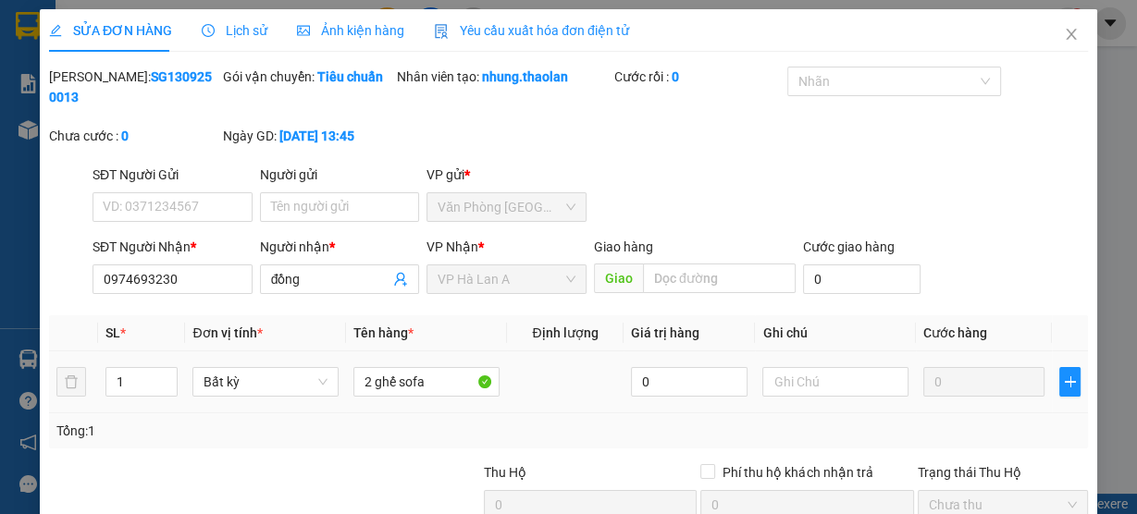
click at [802, 400] on td at bounding box center [835, 382] width 161 height 62
click at [801, 386] on input "text" at bounding box center [835, 382] width 146 height 30
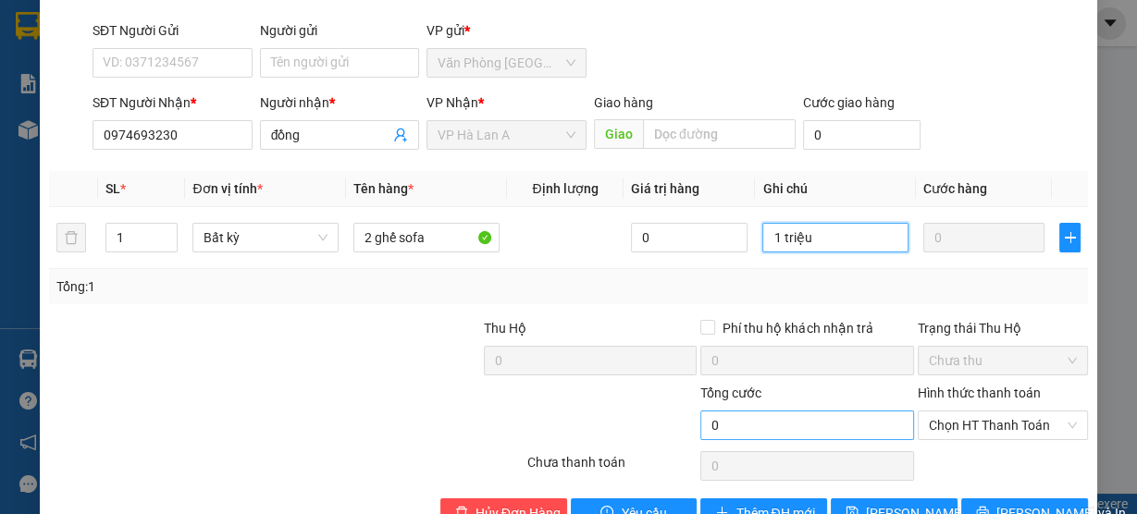
scroll to position [192, 0]
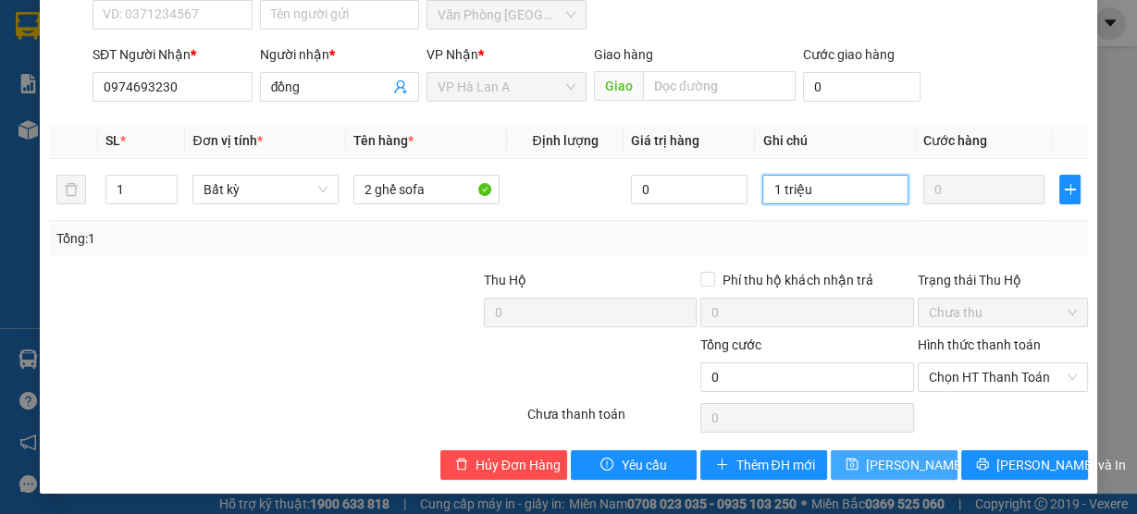
type input "1 triệu"
click at [895, 457] on span "[PERSON_NAME] thay đổi" at bounding box center [940, 465] width 148 height 20
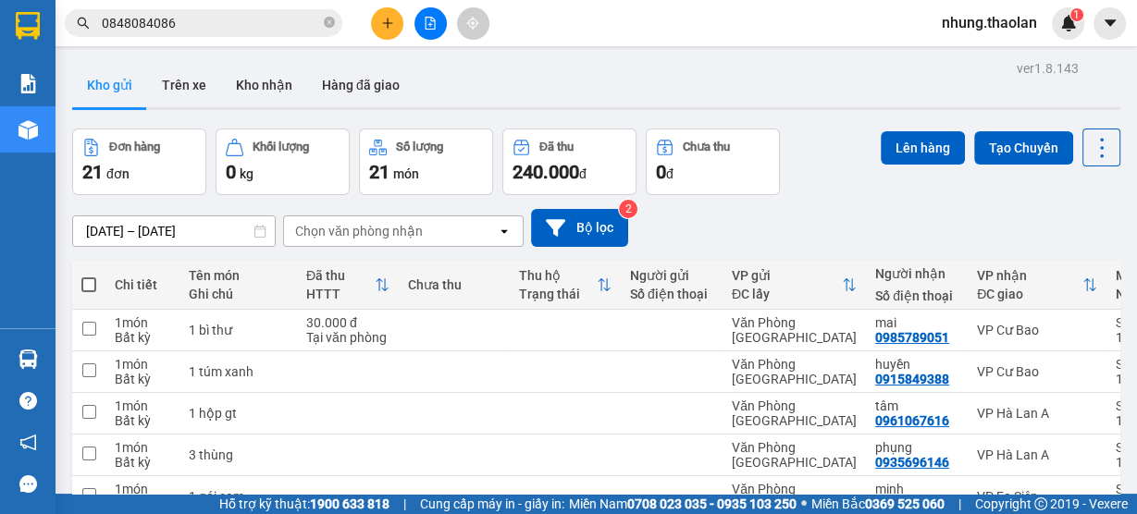
click at [384, 16] on button at bounding box center [387, 23] width 32 height 32
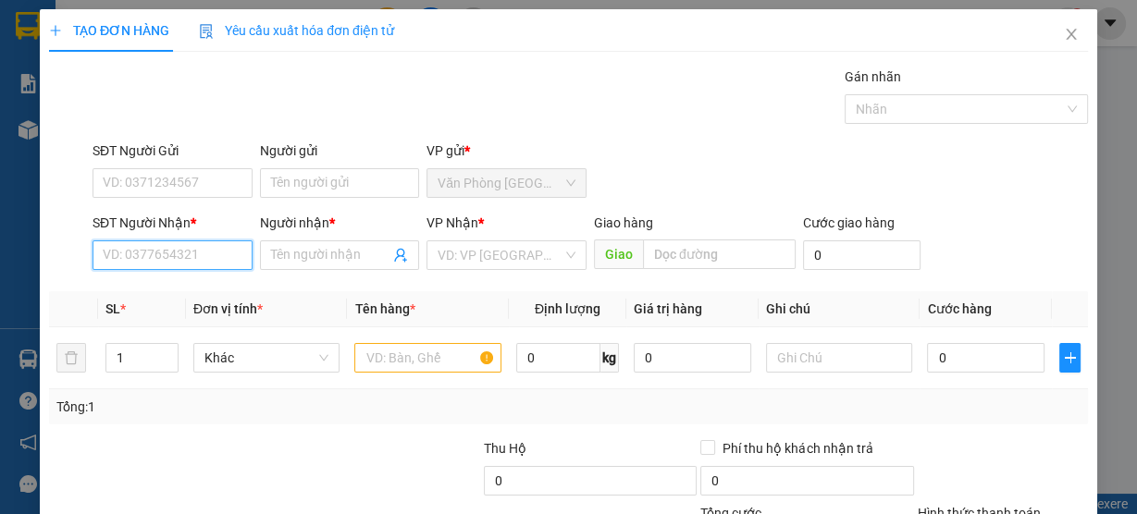
click at [184, 252] on input "SĐT Người Nhận *" at bounding box center [172, 255] width 160 height 30
type input "0764901931"
drag, startPoint x: 189, startPoint y: 286, endPoint x: 406, endPoint y: 363, distance: 230.8
click at [189, 287] on div "0764901931 - hải" at bounding box center [171, 291] width 136 height 20
type input "hải"
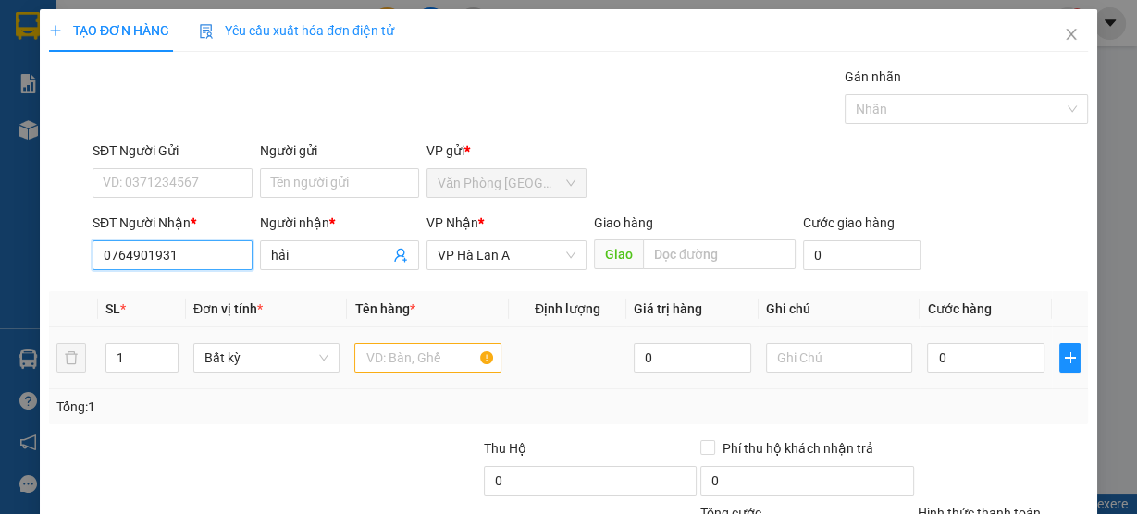
type input "0764901931"
click at [399, 351] on input "text" at bounding box center [427, 358] width 147 height 30
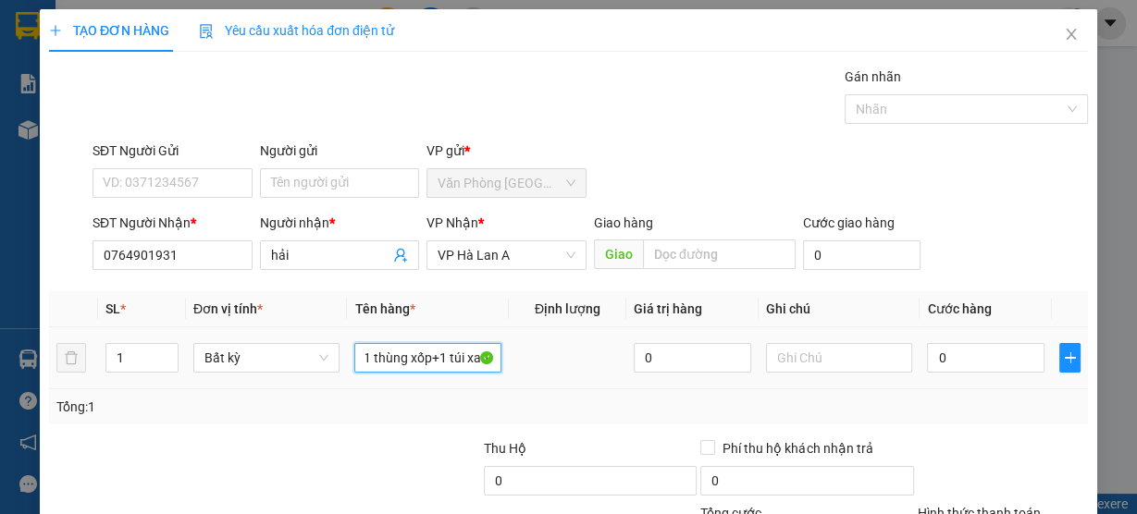
scroll to position [0, 10]
type input "1 thùng xốp+1 túi xanh"
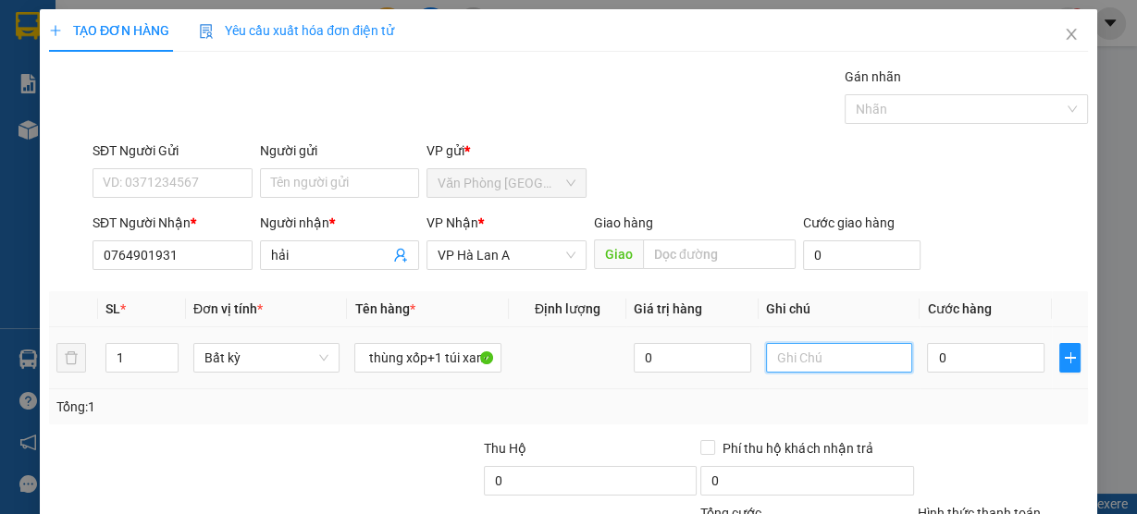
click at [819, 356] on input "text" at bounding box center [839, 358] width 147 height 30
type input "d"
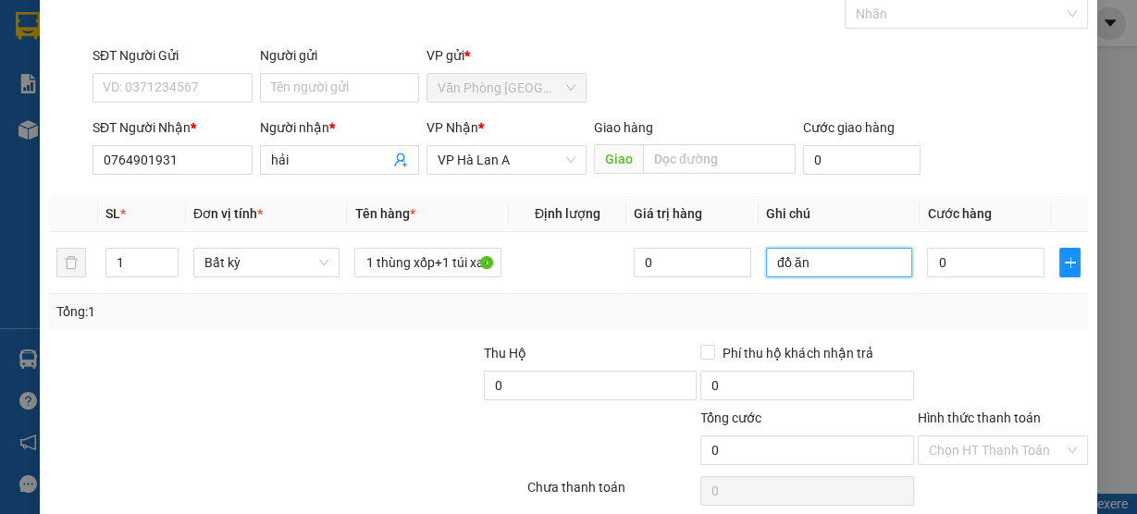
scroll to position [167, 0]
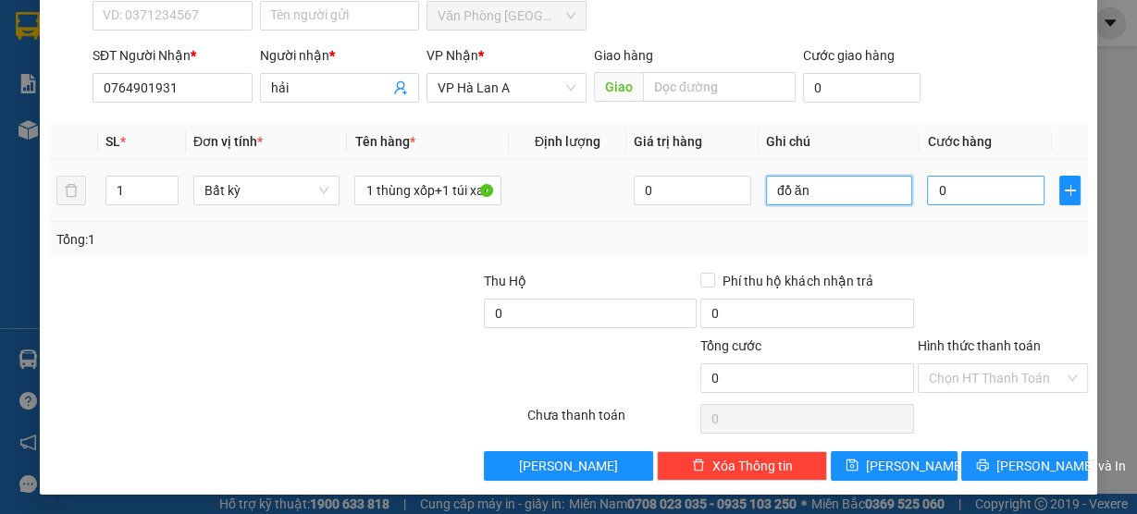
type input "đồ ăn"
click at [965, 190] on input "0" at bounding box center [985, 191] width 117 height 30
type input "8"
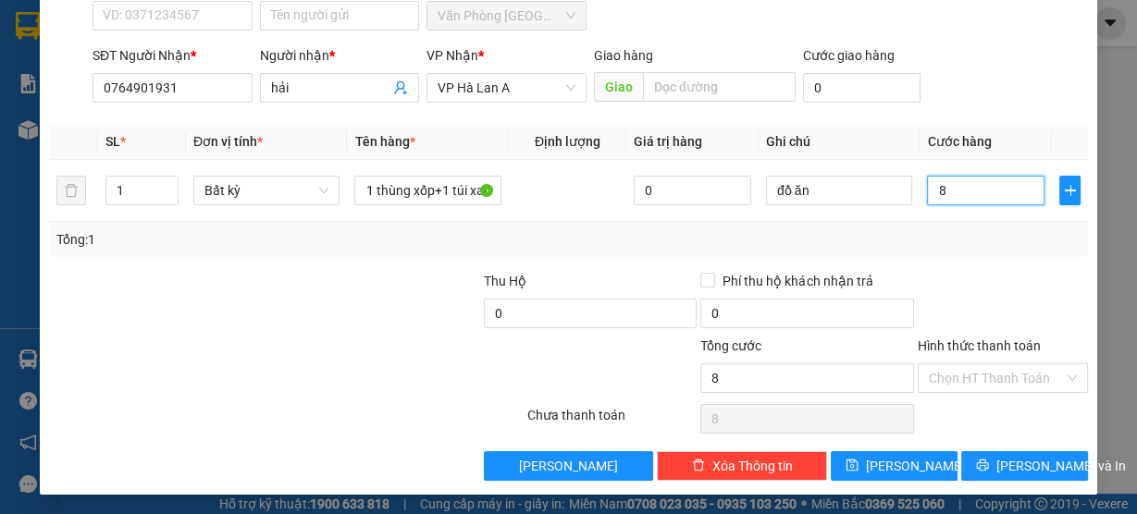
type input "80"
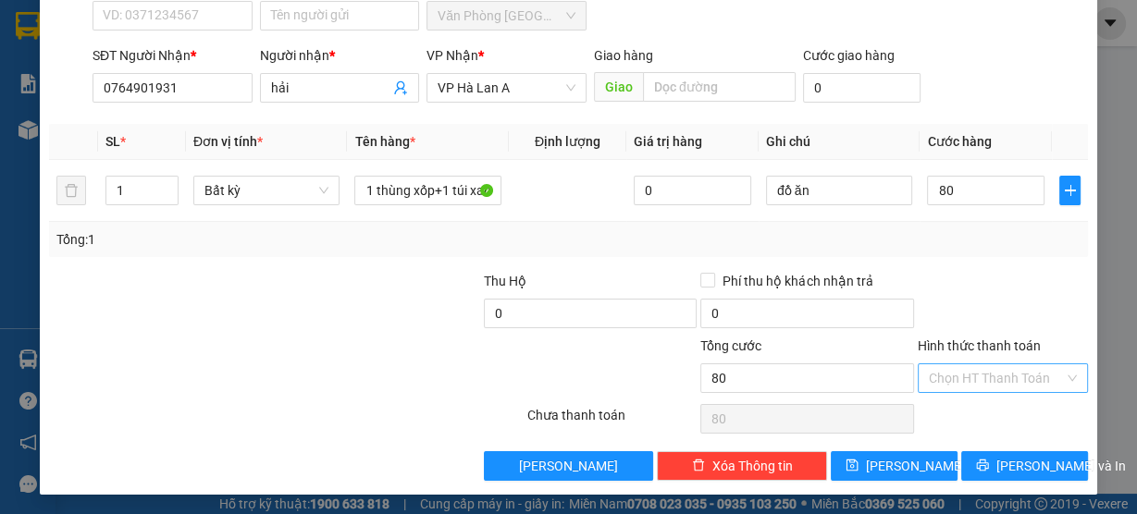
type input "80.000"
click at [945, 382] on input "Hình thức thanh toán" at bounding box center [996, 378] width 135 height 28
click at [941, 408] on div "Tại văn phòng" at bounding box center [992, 412] width 146 height 20
type input "0"
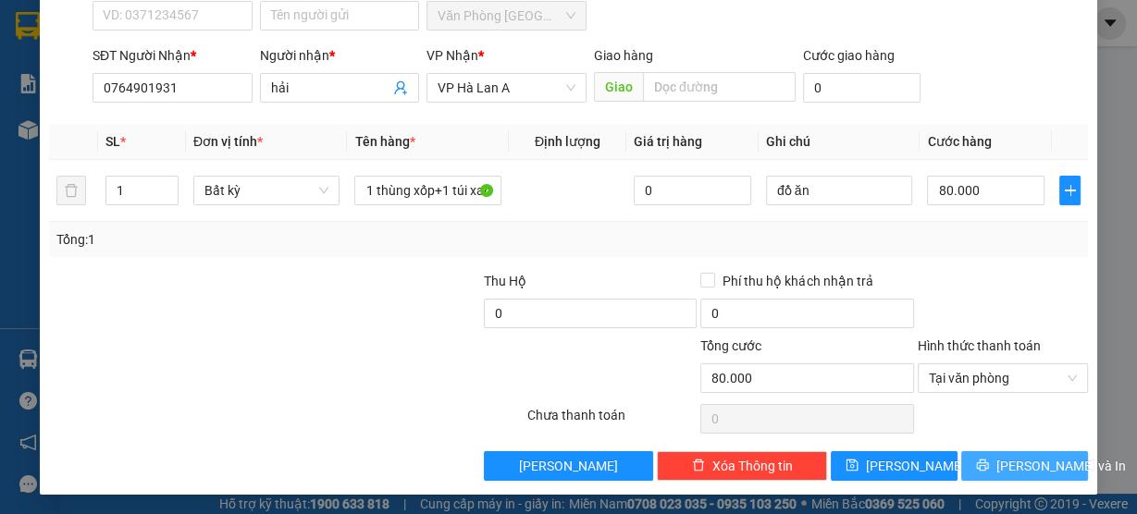
click at [1030, 460] on span "[PERSON_NAME] và In" at bounding box center [1060, 466] width 129 height 20
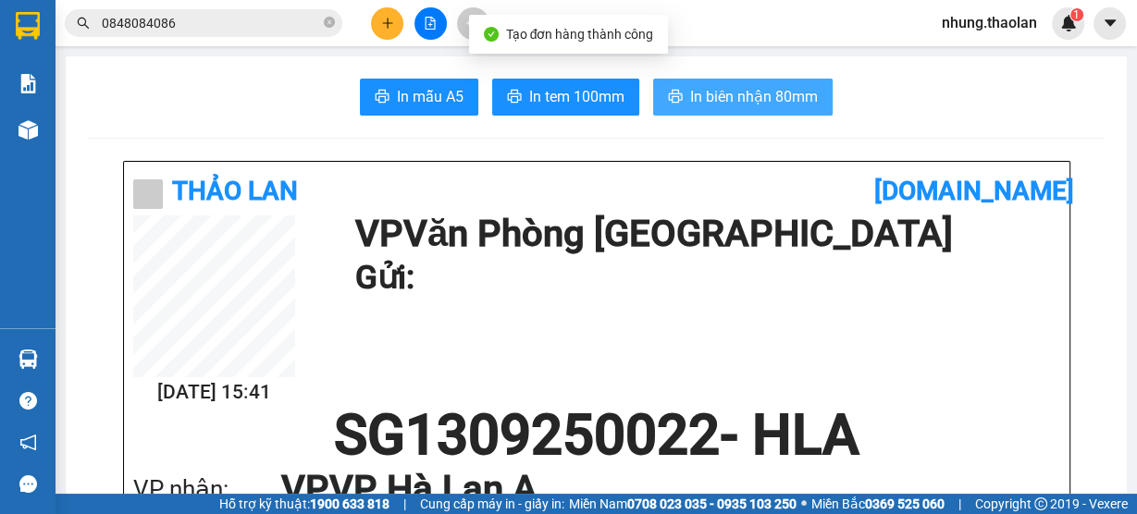
click at [779, 100] on span "In biên nhận 80mm" at bounding box center [754, 96] width 128 height 23
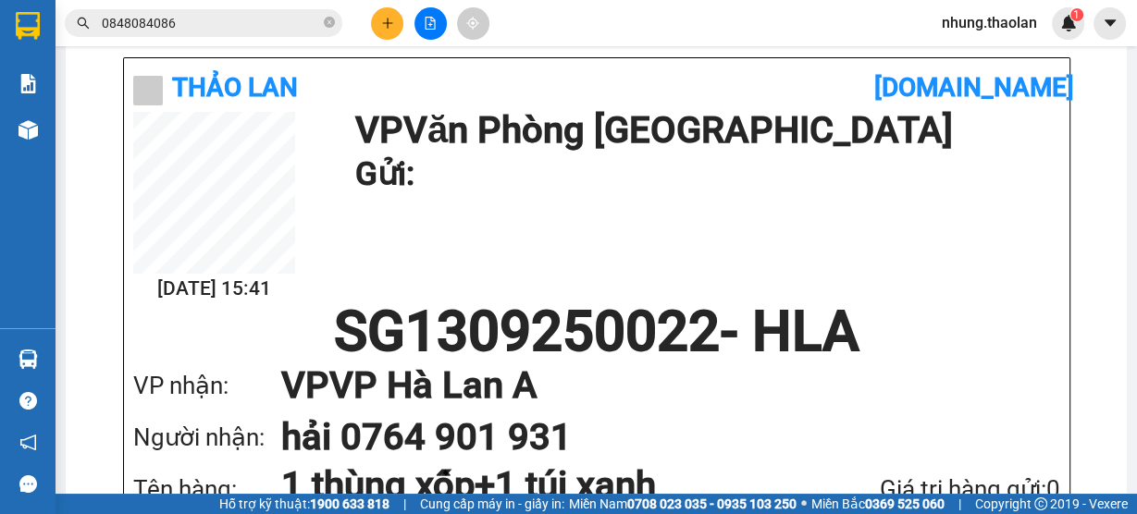
scroll to position [296, 0]
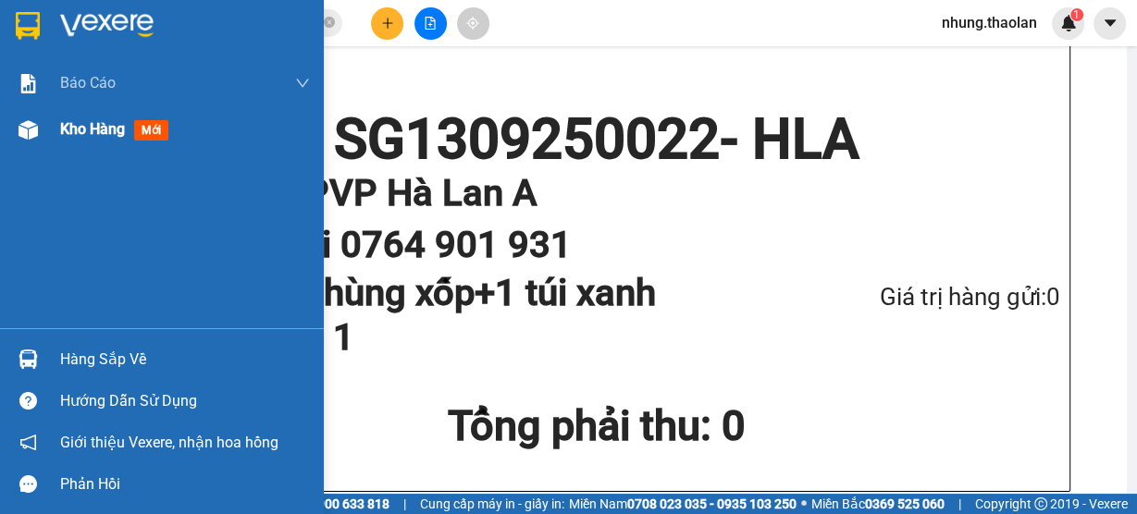
click at [83, 130] on span "Kho hàng" at bounding box center [92, 129] width 65 height 18
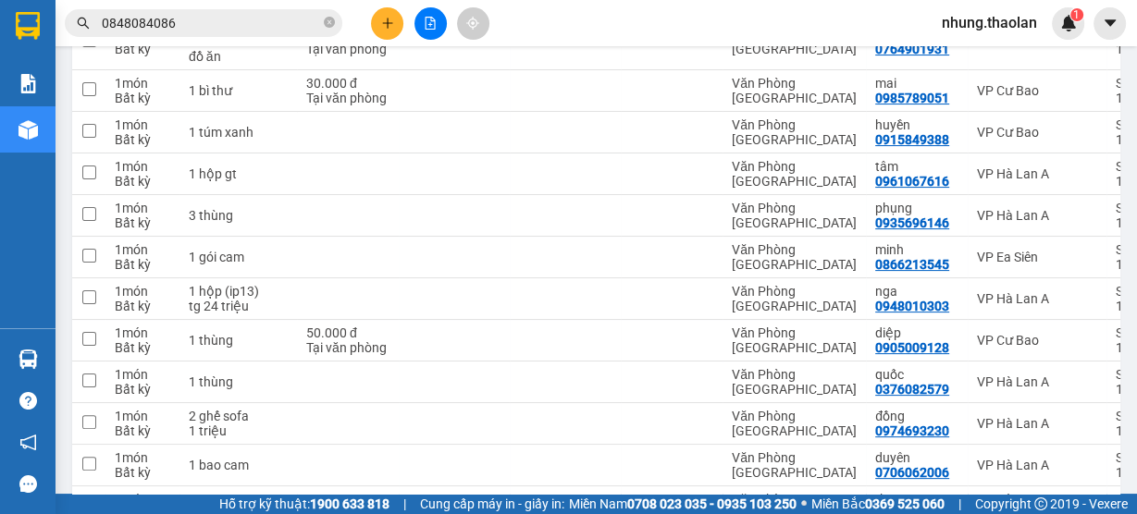
click at [389, 24] on icon "plus" at bounding box center [387, 23] width 13 height 13
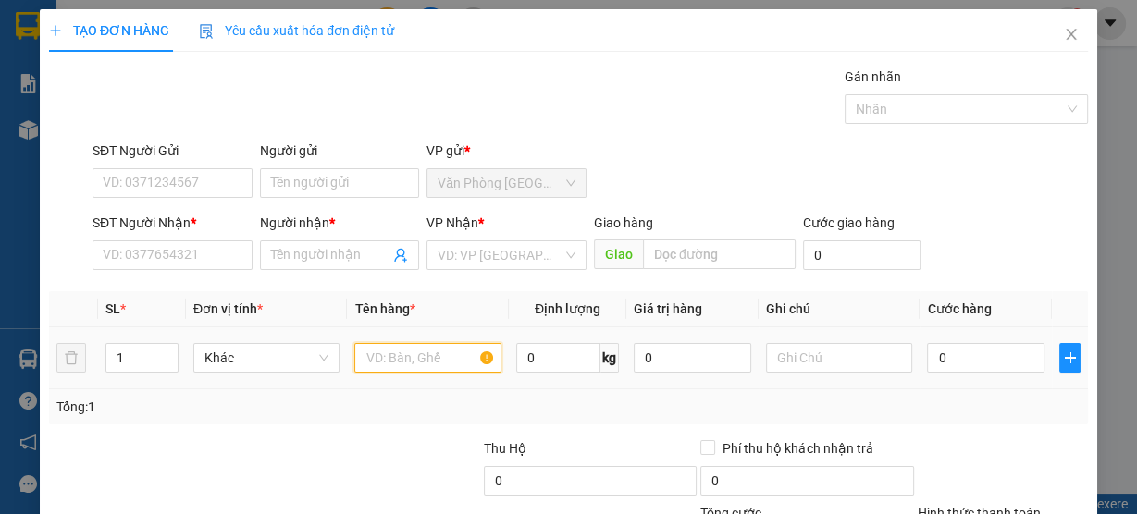
click at [398, 362] on input "text" at bounding box center [427, 358] width 147 height 30
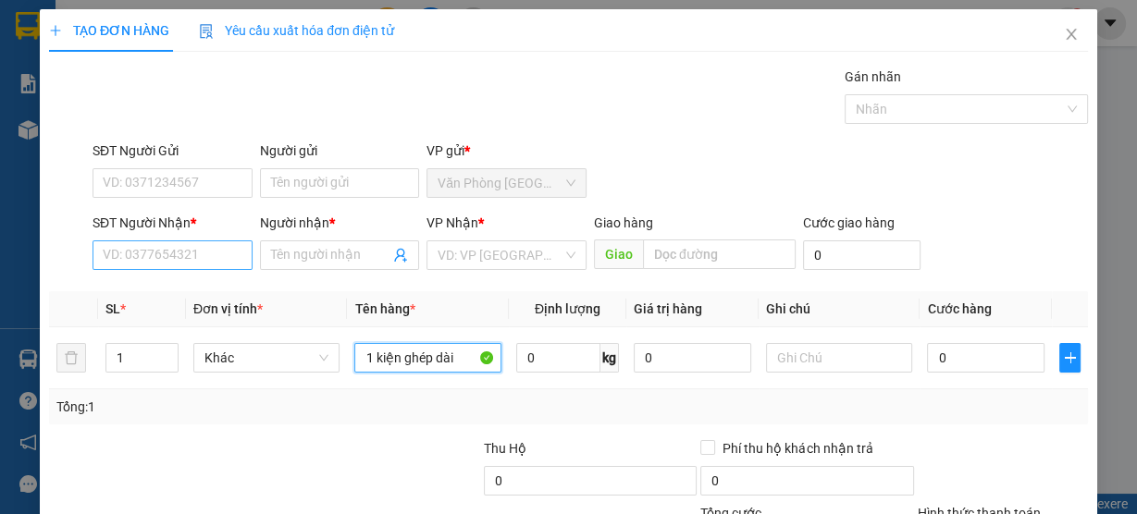
type input "1 kiện ghép dài"
click at [220, 246] on input "SĐT Người Nhận *" at bounding box center [172, 255] width 160 height 30
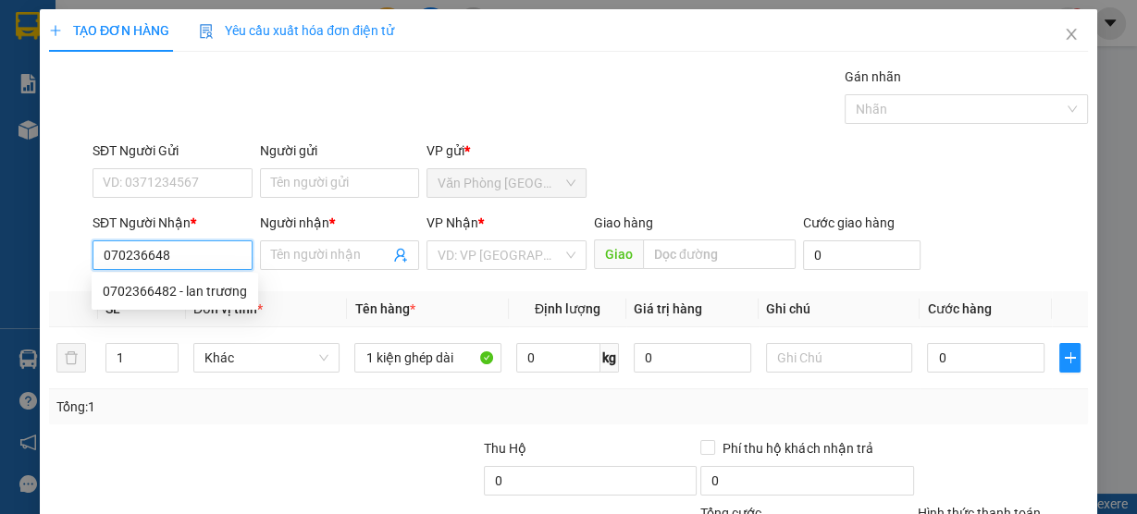
type input "0702366482"
click at [194, 283] on div "0702366482 - lan trương" at bounding box center [175, 291] width 144 height 20
type input "lan trương"
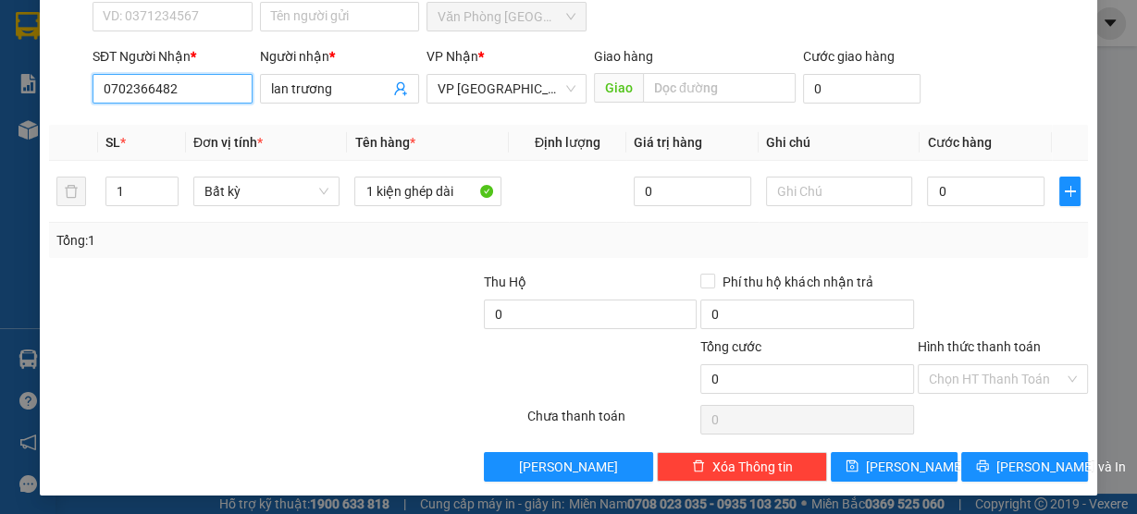
scroll to position [167, 0]
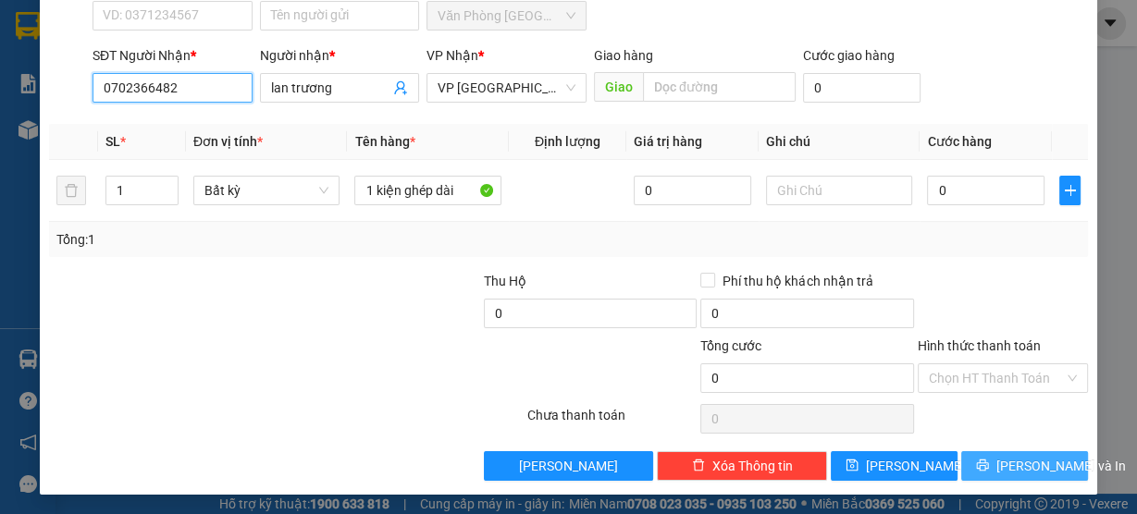
type input "0702366482"
click at [1024, 464] on span "[PERSON_NAME] và In" at bounding box center [1060, 466] width 129 height 20
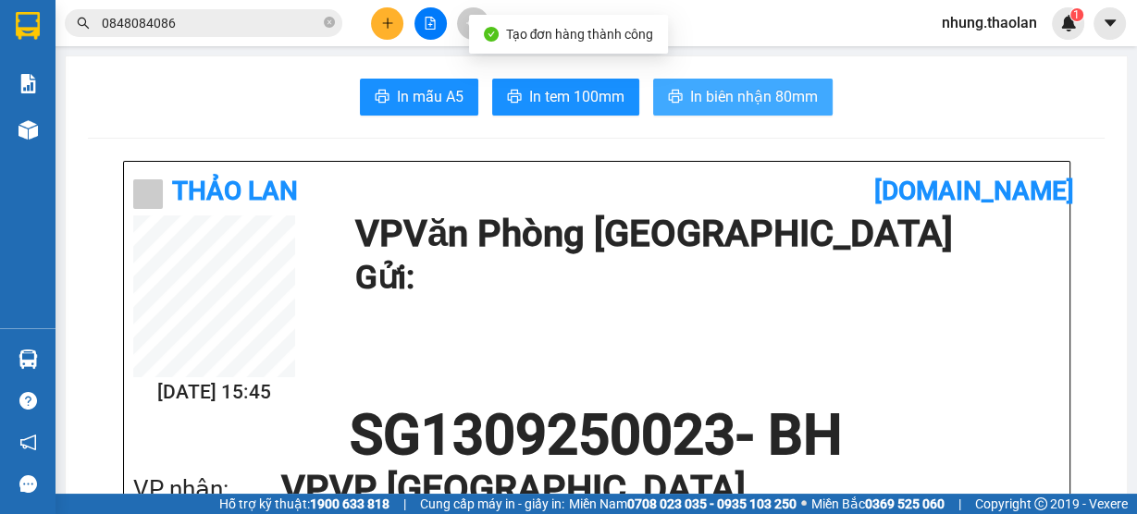
click at [708, 99] on span "In biên nhận 80mm" at bounding box center [754, 96] width 128 height 23
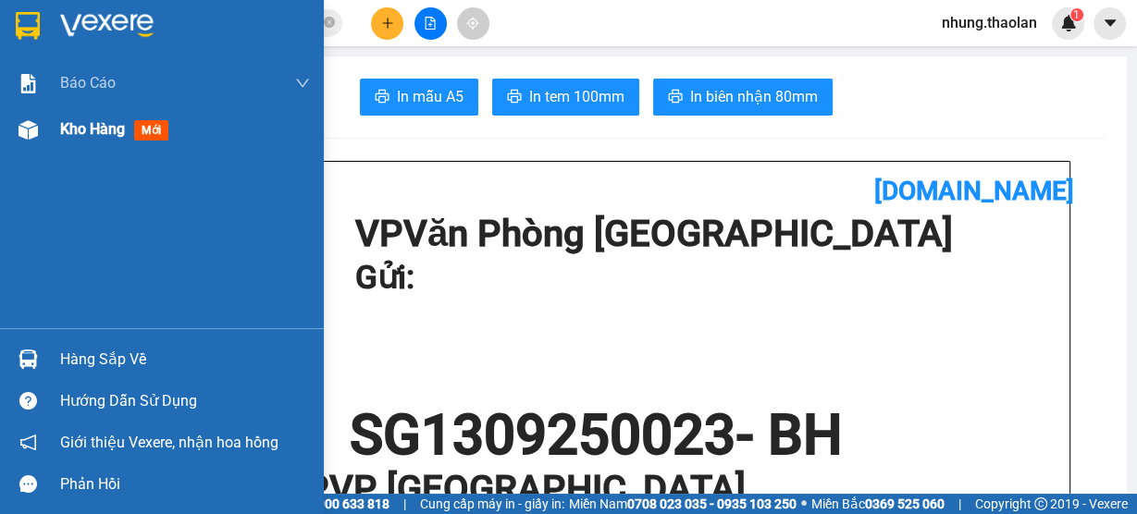
click at [86, 125] on span "Kho hàng" at bounding box center [92, 129] width 65 height 18
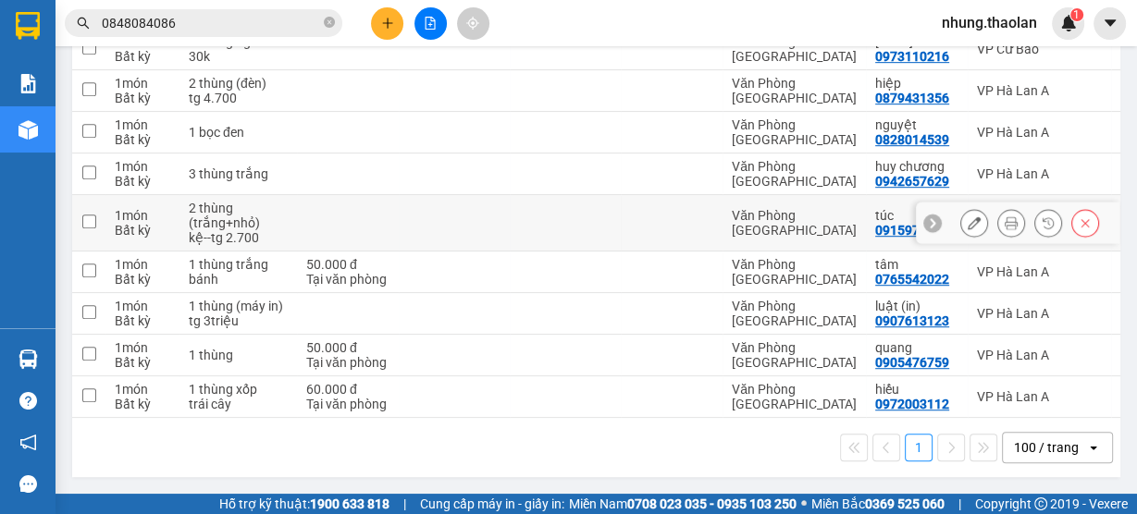
scroll to position [978, 0]
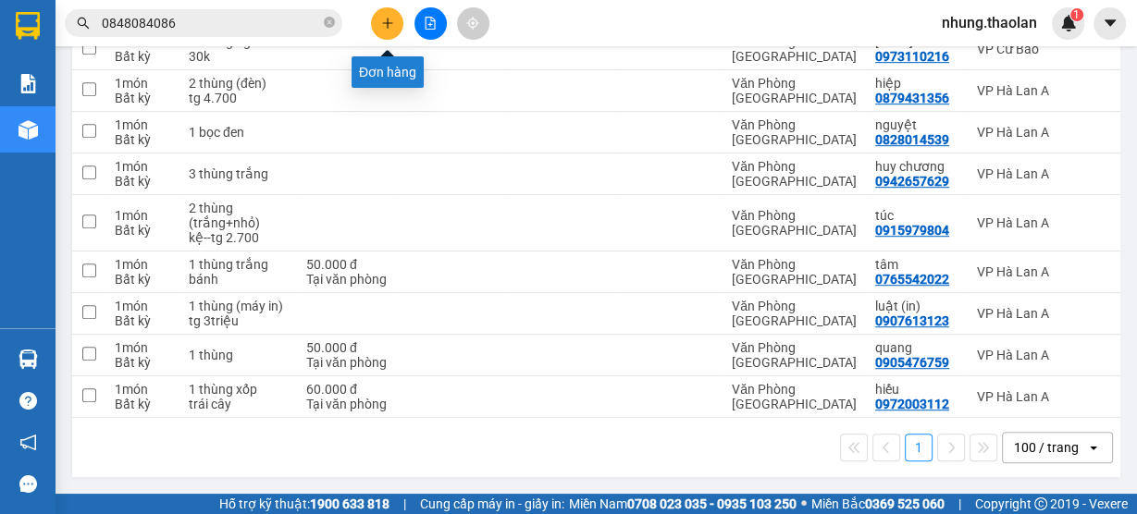
click at [389, 24] on icon "plus" at bounding box center [387, 23] width 13 height 13
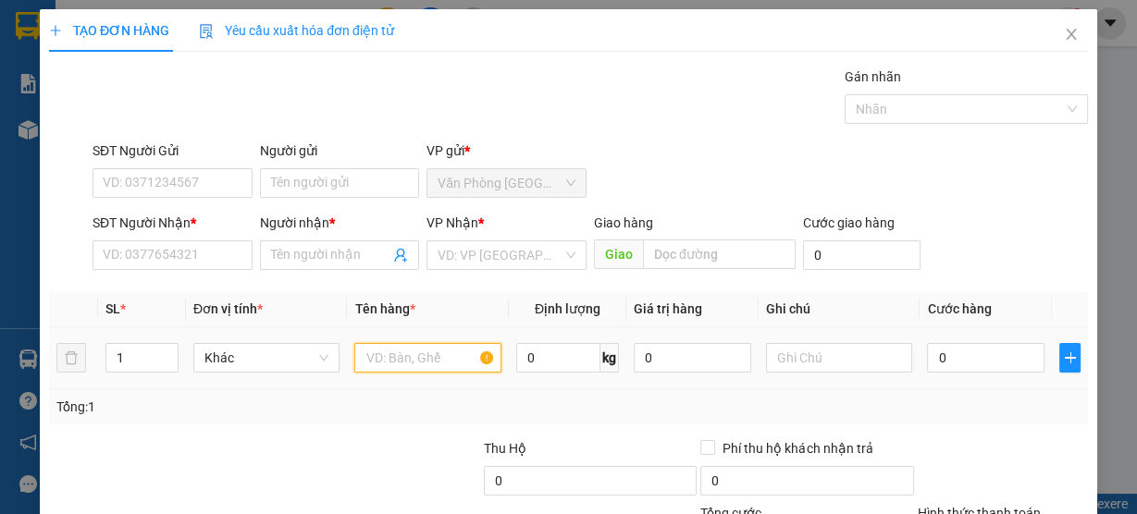
click at [419, 354] on input "text" at bounding box center [427, 358] width 147 height 30
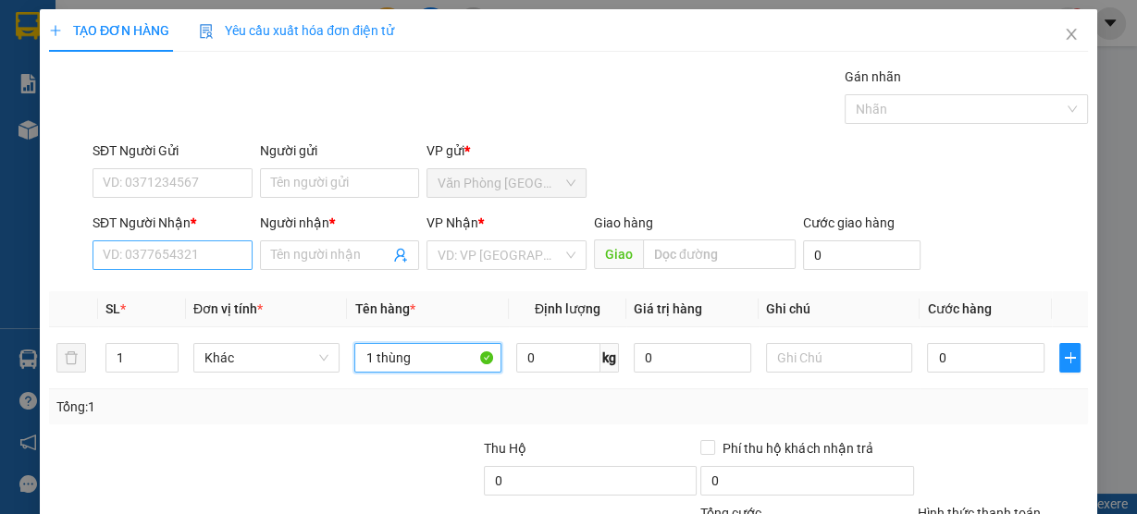
type input "1 thùng"
click at [145, 242] on input "SĐT Người Nhận *" at bounding box center [172, 255] width 160 height 30
click at [1073, 33] on span "Close" at bounding box center [1071, 35] width 52 height 52
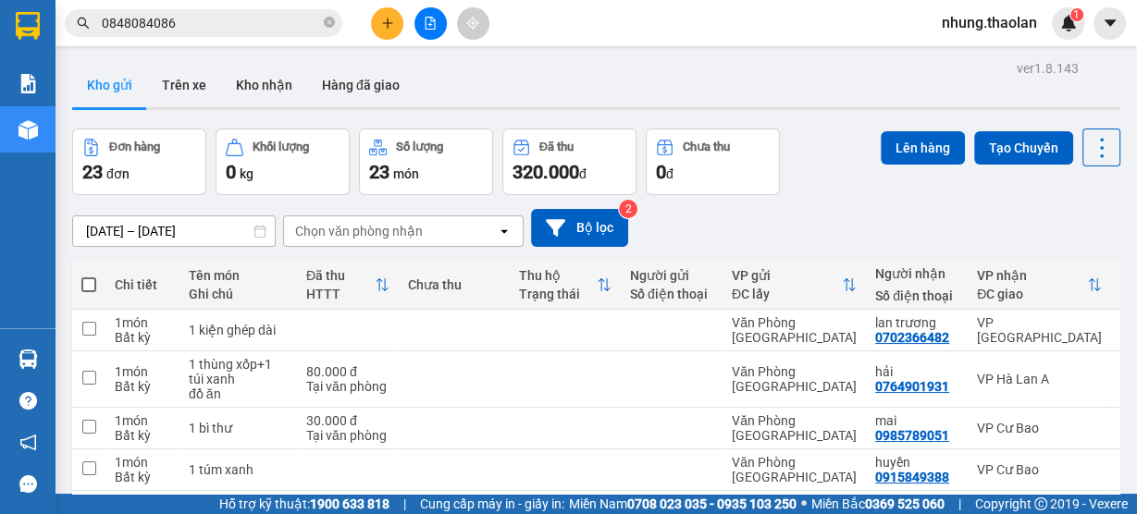
click at [386, 31] on button at bounding box center [387, 23] width 32 height 32
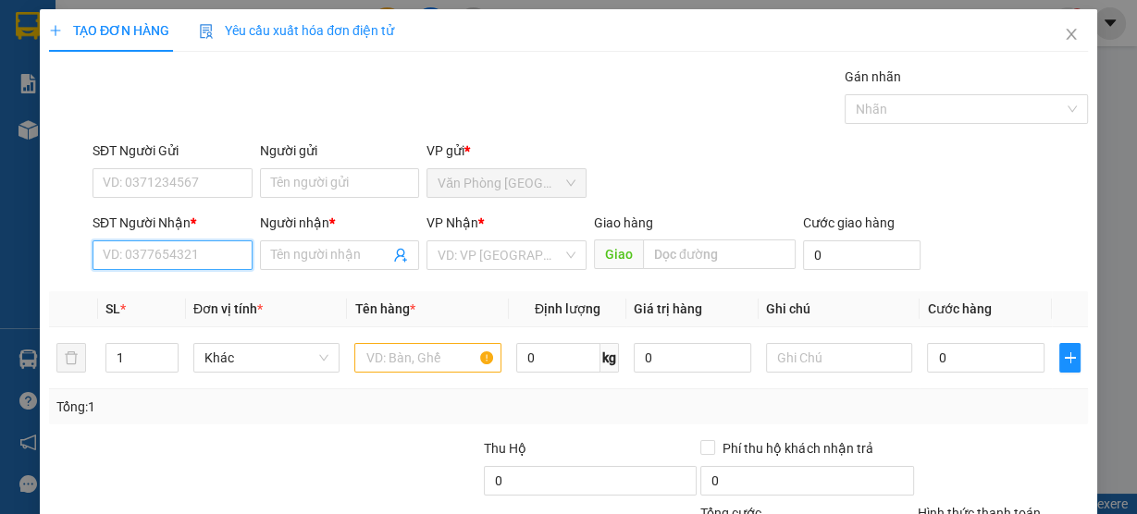
click at [218, 252] on input "SĐT Người Nhận *" at bounding box center [172, 255] width 160 height 30
type input "0964544023"
click at [314, 257] on input "Người nhận *" at bounding box center [330, 255] width 119 height 20
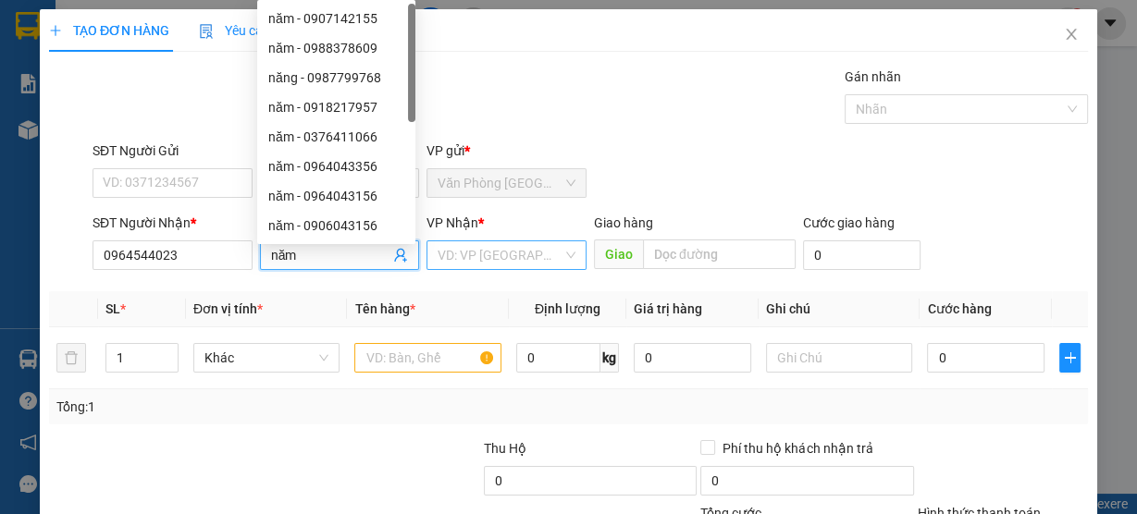
type input "năm"
click at [485, 259] on input "search" at bounding box center [499, 255] width 125 height 28
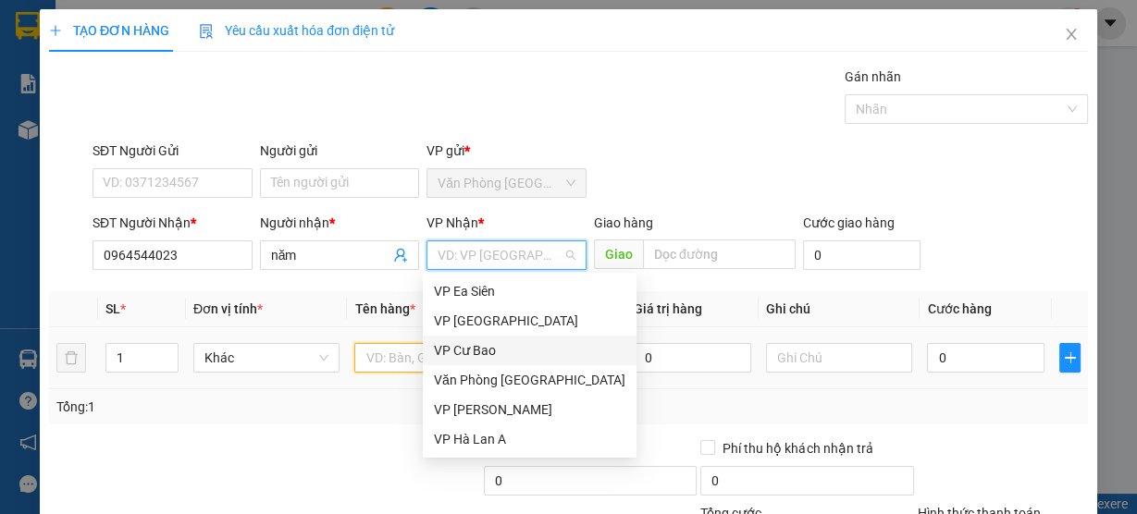
click at [379, 346] on input "text" at bounding box center [427, 358] width 147 height 30
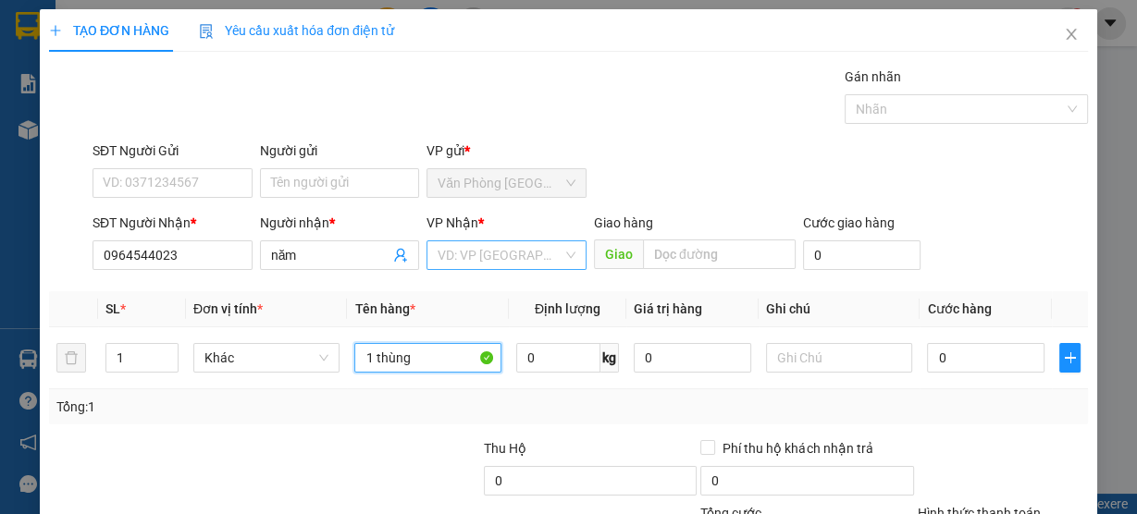
type input "1 thùng"
click at [452, 248] on input "search" at bounding box center [499, 255] width 125 height 28
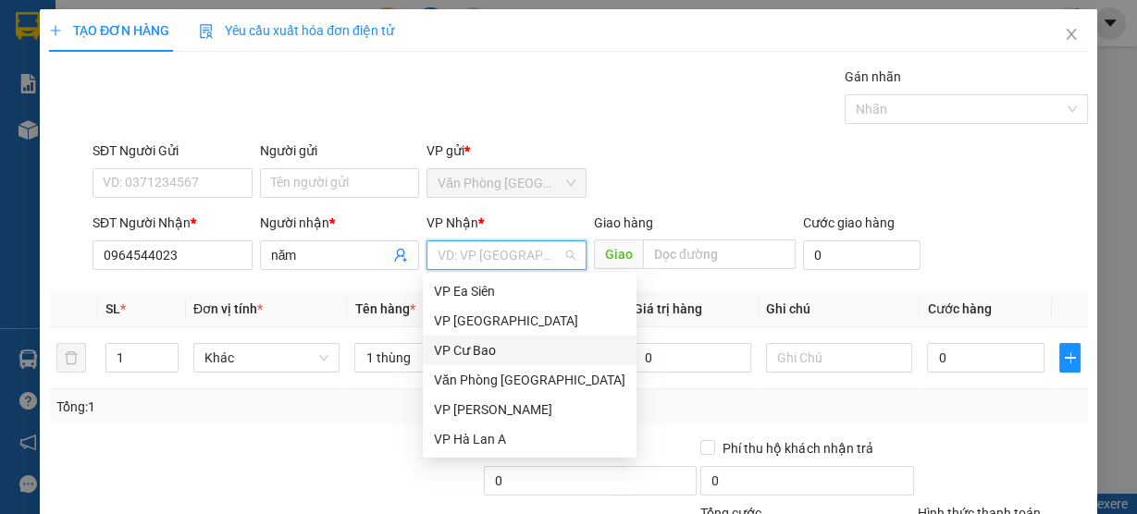
click at [489, 349] on div "VP Cư Bao" at bounding box center [529, 350] width 191 height 20
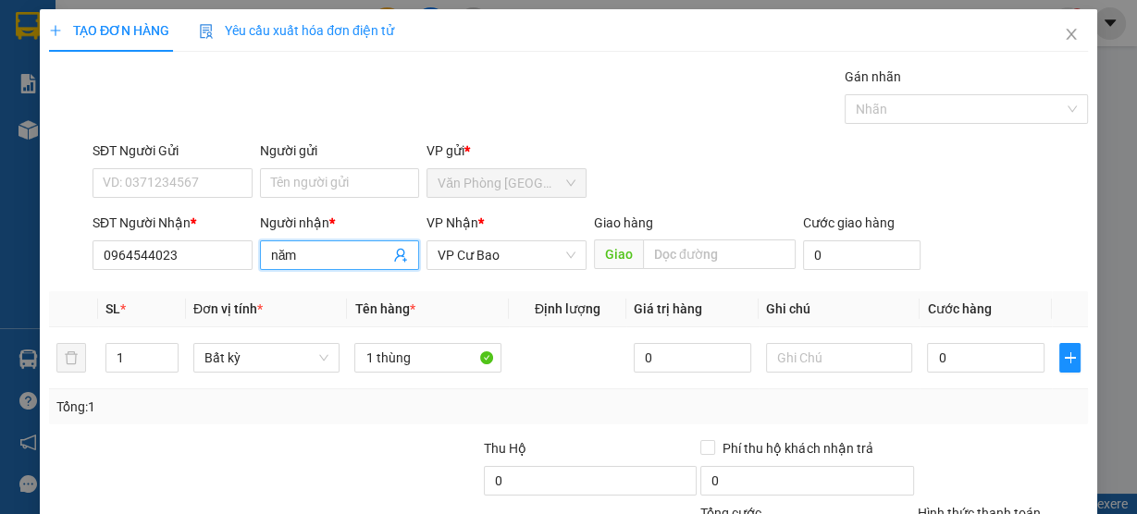
drag, startPoint x: 335, startPoint y: 256, endPoint x: 208, endPoint y: 284, distance: 129.7
click at [208, 284] on div "Transit Pickup Surcharge Ids Transit Deliver Surcharge Ids Transit Deliver Surc…" at bounding box center [568, 358] width 1039 height 582
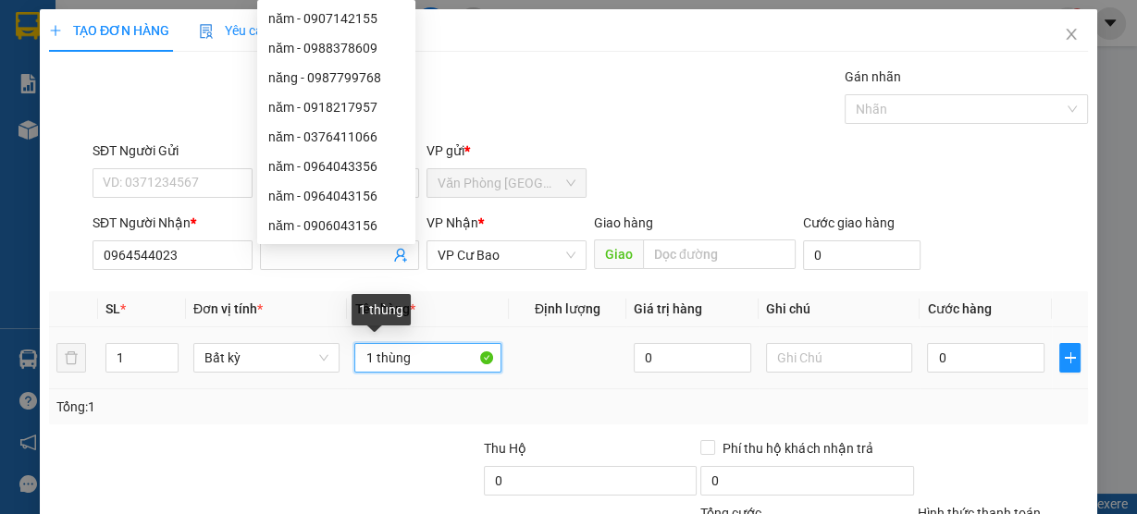
click at [426, 363] on input "1 thùng" at bounding box center [427, 358] width 147 height 30
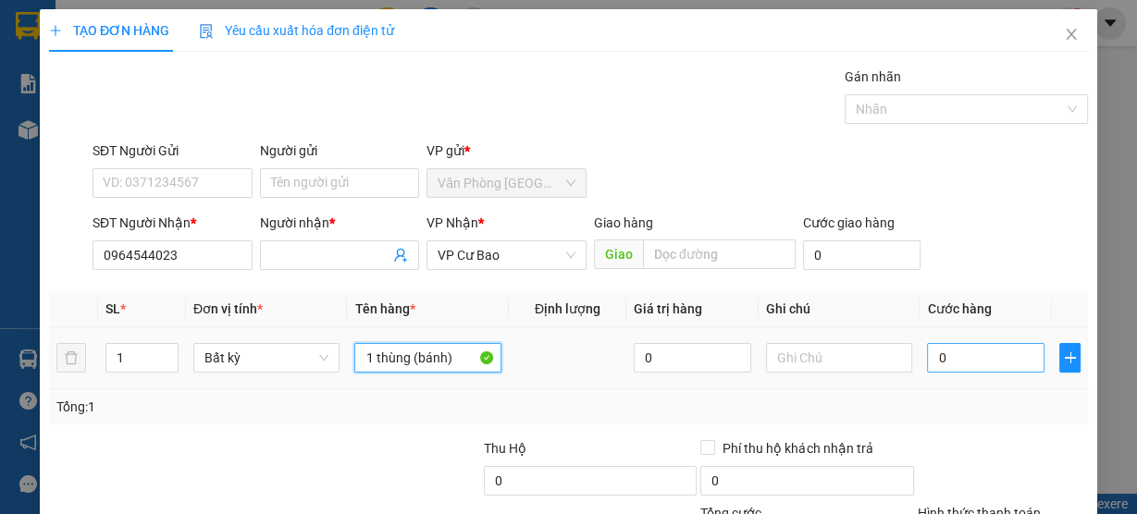
type input "1 thùng (bánh)"
click at [972, 364] on input "0" at bounding box center [985, 358] width 117 height 30
type input "4"
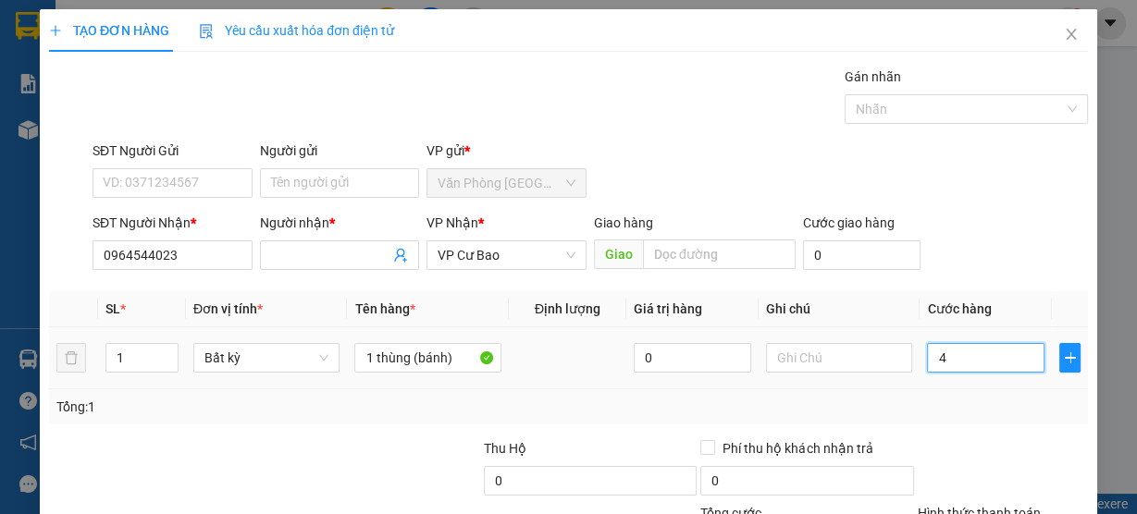
type input "40"
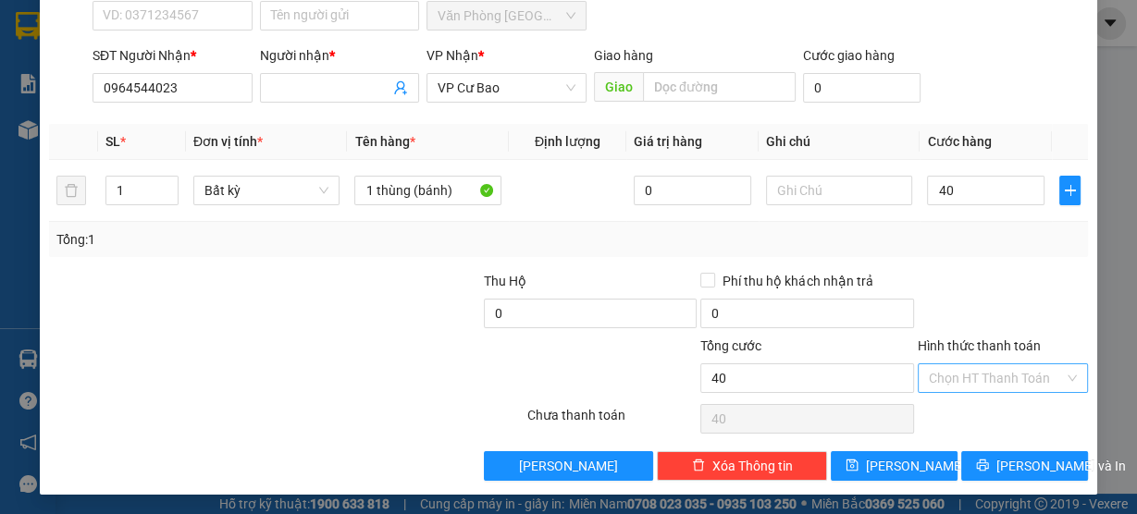
type input "40.000"
click at [976, 375] on input "Hình thức thanh toán" at bounding box center [996, 378] width 135 height 28
click at [972, 420] on div "Tại văn phòng" at bounding box center [992, 412] width 146 height 20
type input "0"
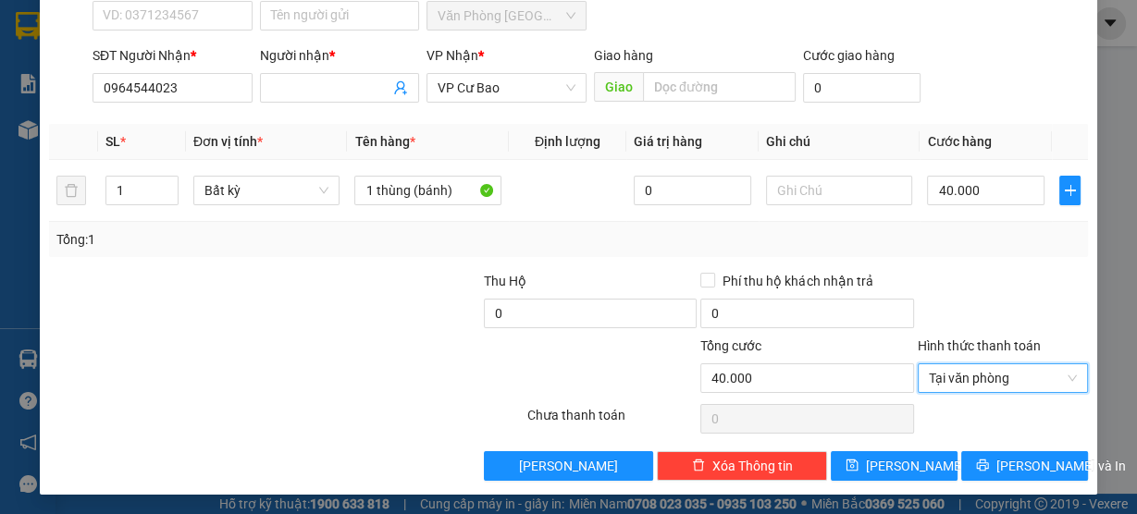
click at [1012, 443] on div "Transit Pickup Surcharge Ids Transit Deliver Surcharge Ids Transit Deliver Surc…" at bounding box center [568, 190] width 1039 height 582
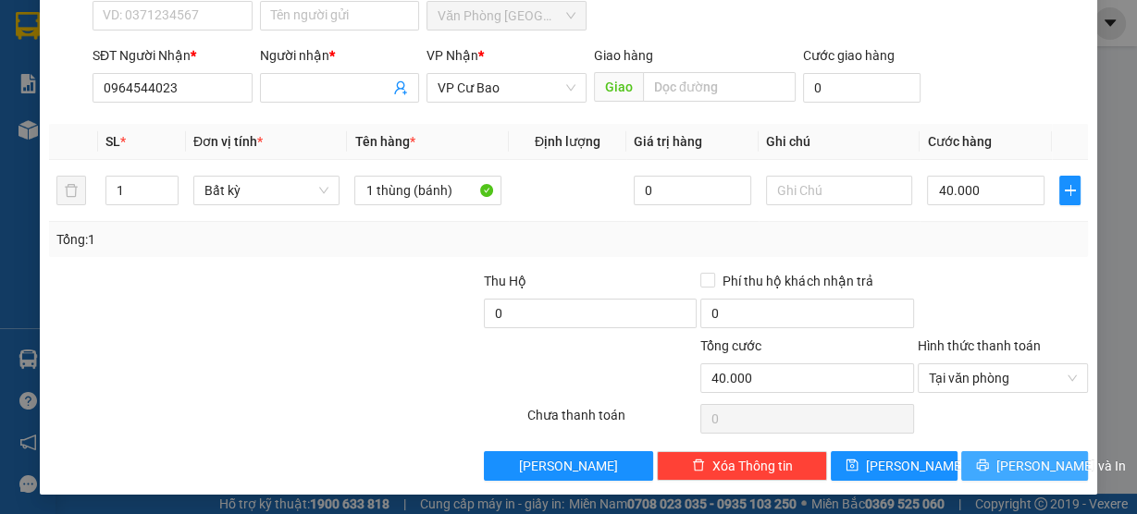
click at [1030, 462] on span "[PERSON_NAME] và In" at bounding box center [1060, 466] width 129 height 20
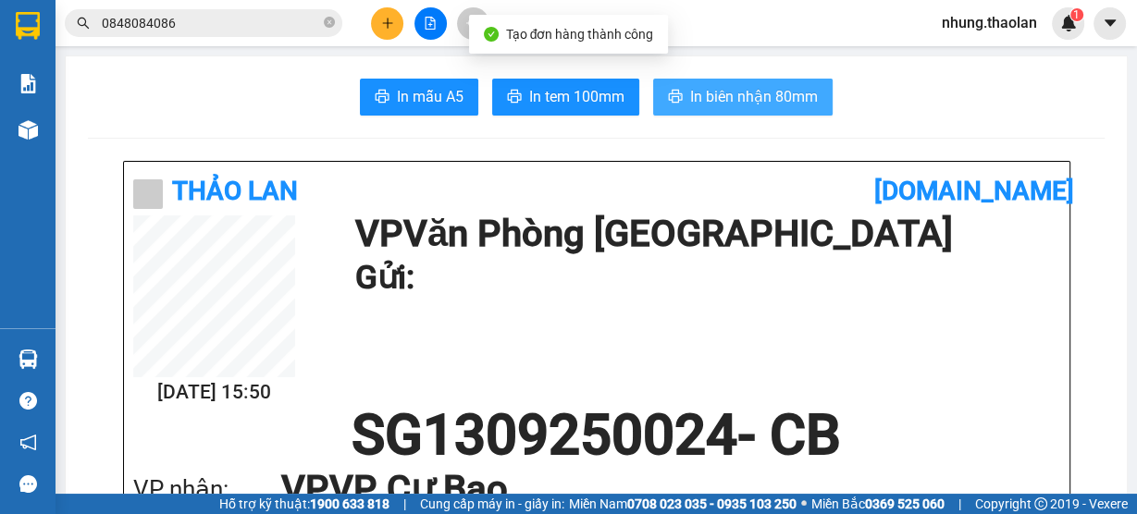
click at [721, 105] on span "In biên nhận 80mm" at bounding box center [754, 96] width 128 height 23
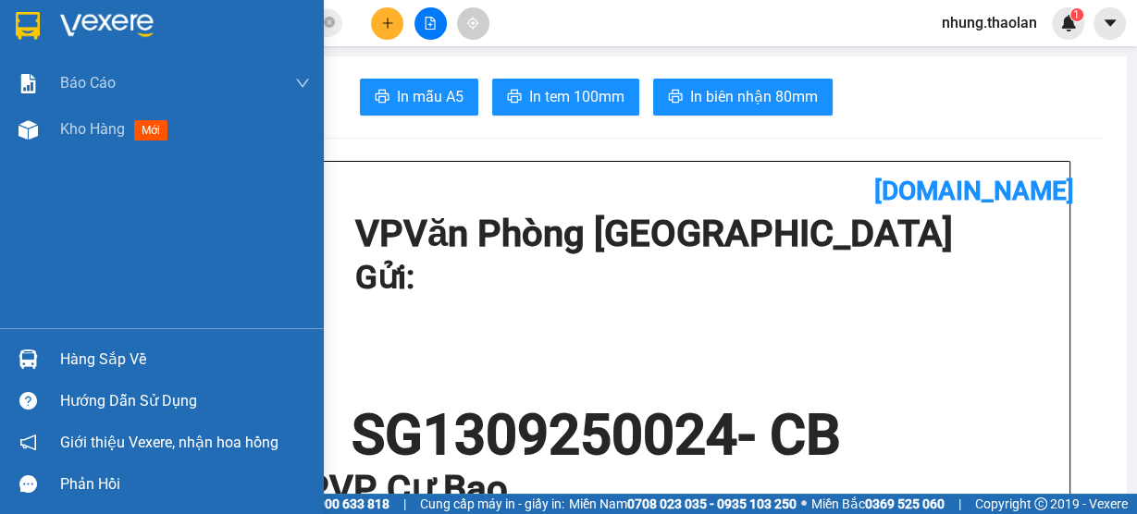
drag, startPoint x: 82, startPoint y: 144, endPoint x: 214, endPoint y: 228, distance: 155.5
click at [82, 142] on div "Kho hàng mới" at bounding box center [185, 129] width 250 height 46
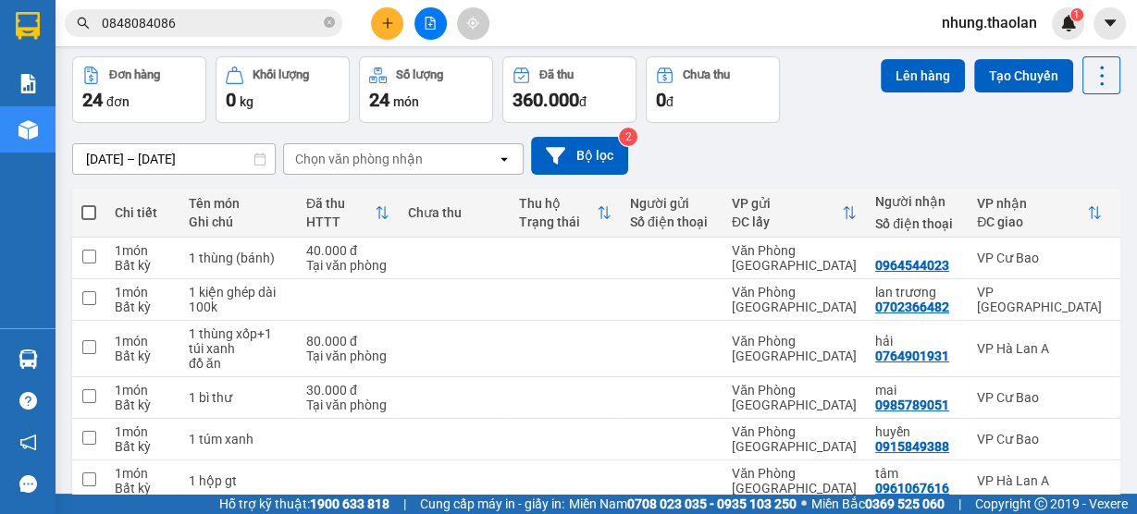
scroll to position [148, 0]
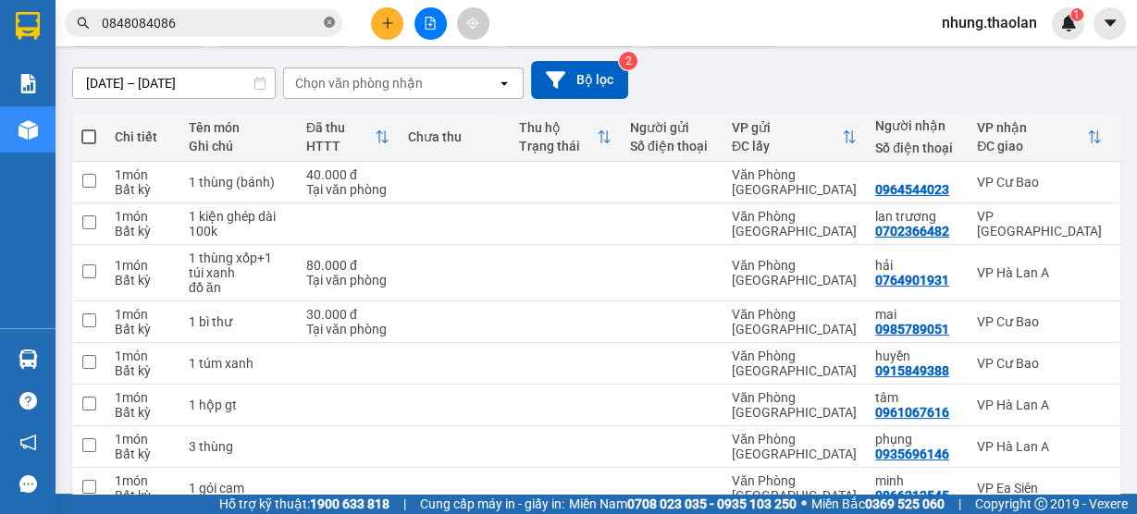
click at [329, 23] on icon "close-circle" at bounding box center [329, 22] width 11 height 11
click at [381, 18] on icon "plus" at bounding box center [387, 23] width 13 height 13
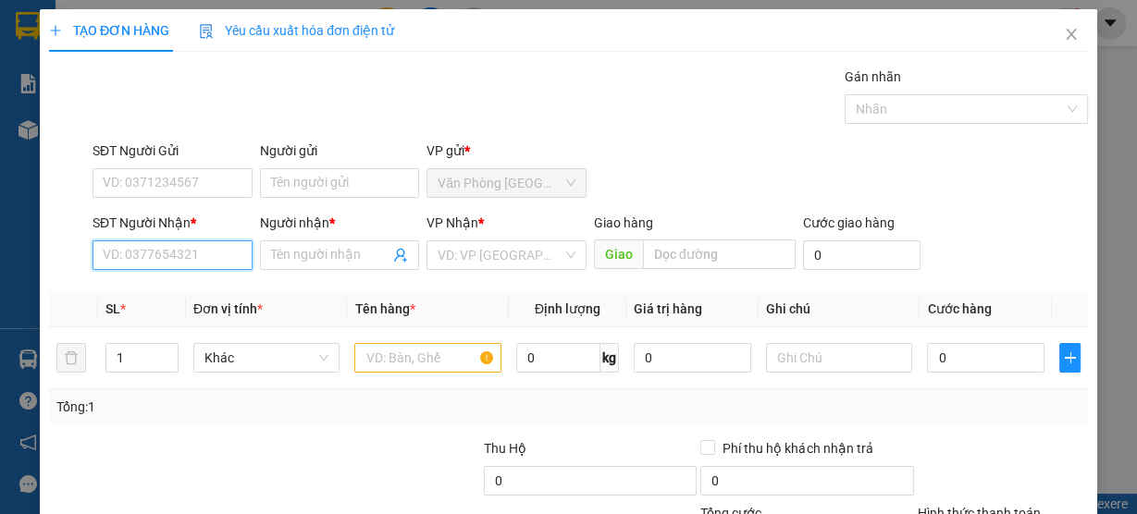
click at [225, 255] on input "SĐT Người Nhận *" at bounding box center [172, 255] width 160 height 30
type input "000000000"
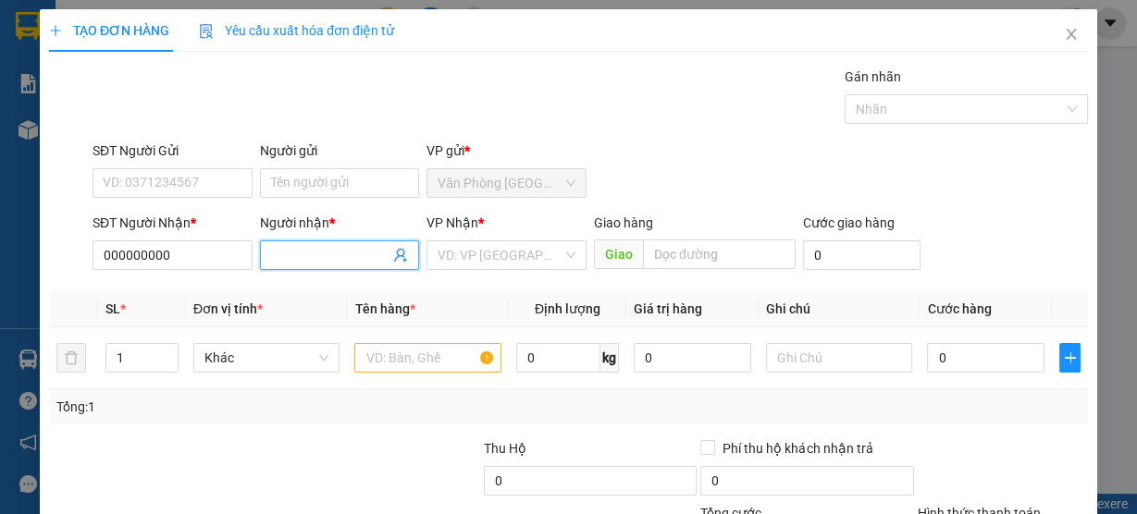
click at [324, 257] on input "Người nhận *" at bounding box center [330, 255] width 119 height 20
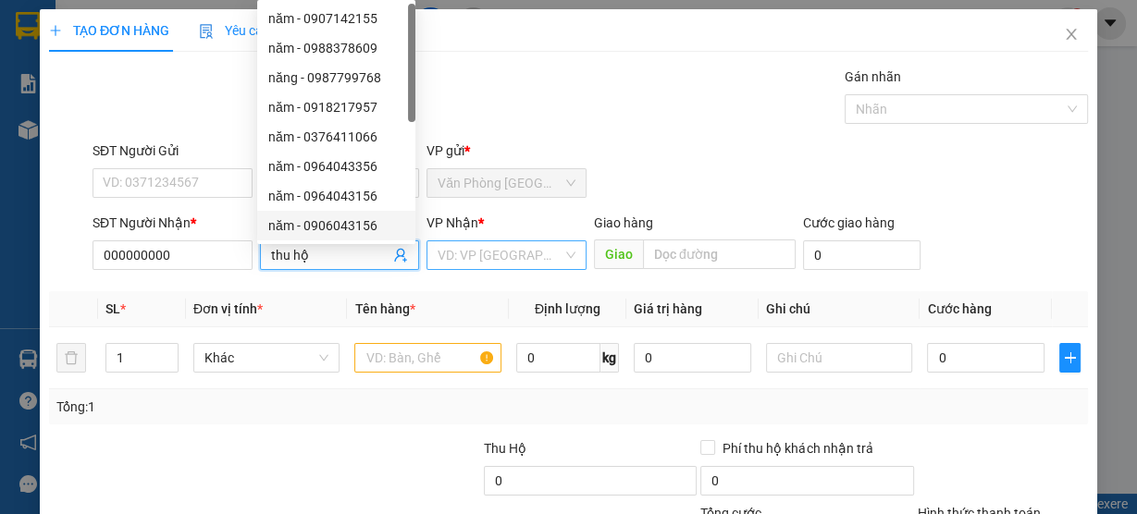
type input "thu hộ"
click at [472, 244] on input "search" at bounding box center [499, 255] width 125 height 28
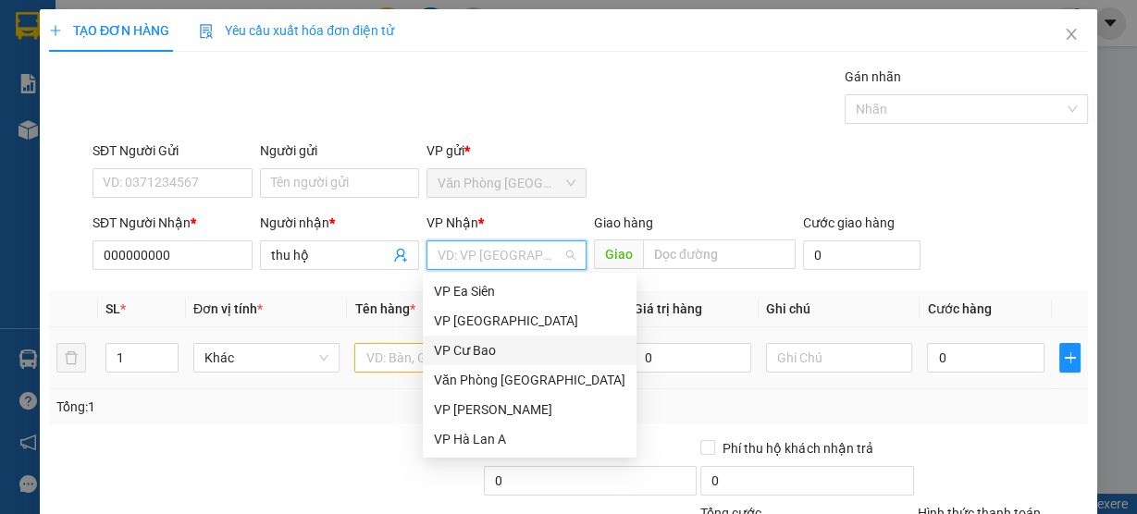
click at [477, 351] on div "VP Cư Bao" at bounding box center [529, 350] width 191 height 20
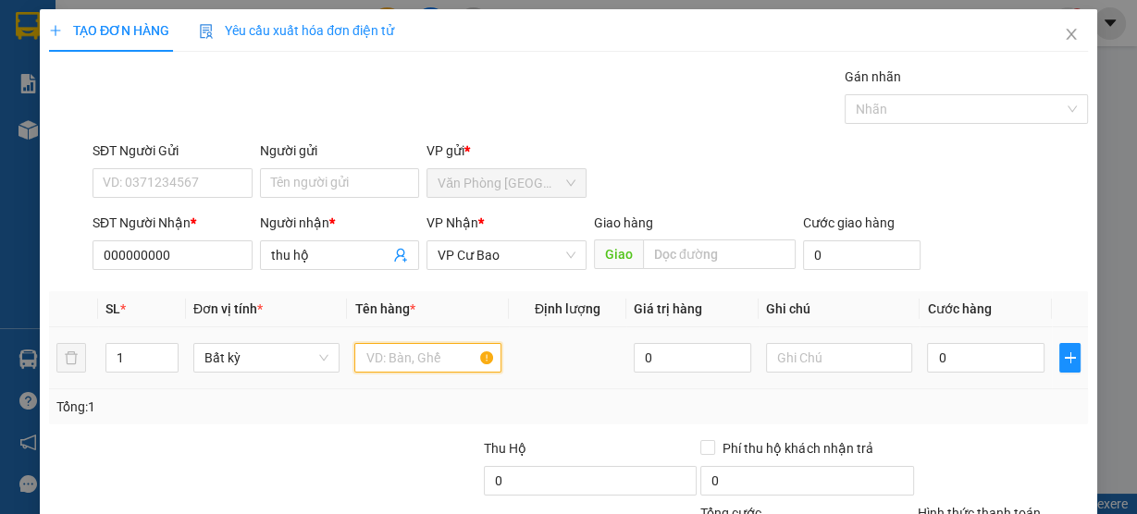
click at [375, 359] on input "text" at bounding box center [427, 358] width 147 height 30
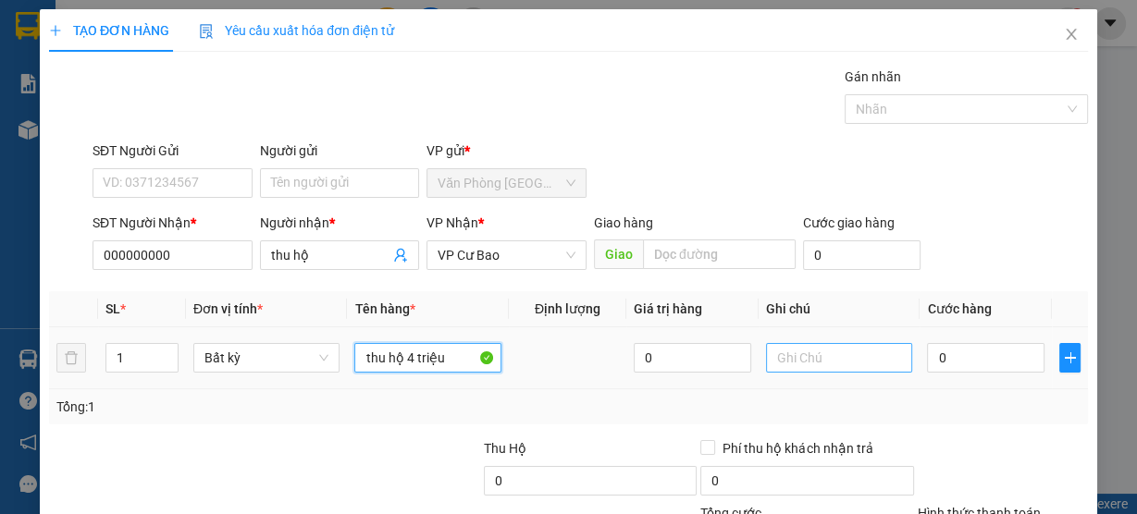
type input "thu hộ 4 triệu"
click at [807, 363] on input "text" at bounding box center [839, 358] width 147 height 30
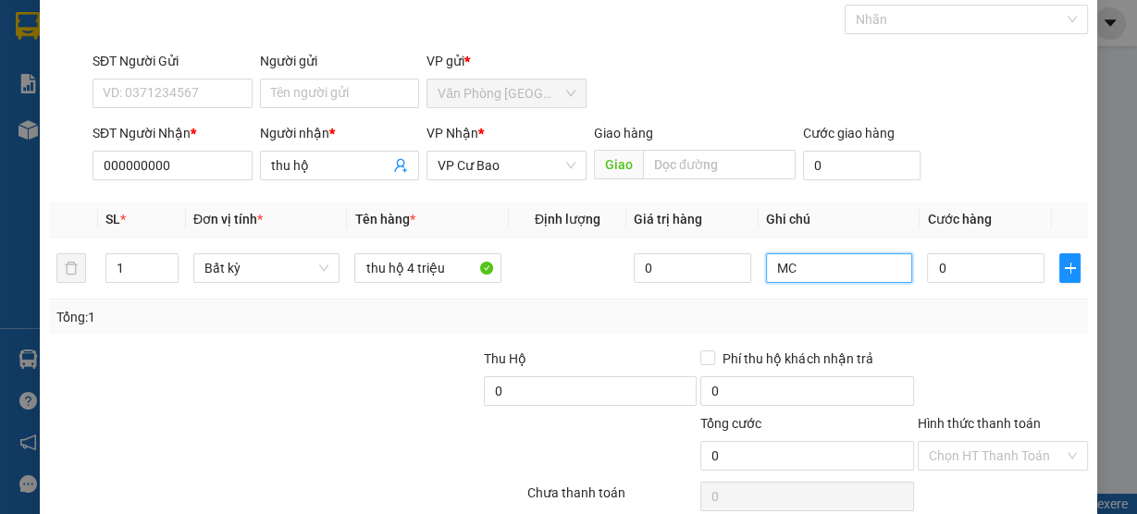
scroll to position [167, 0]
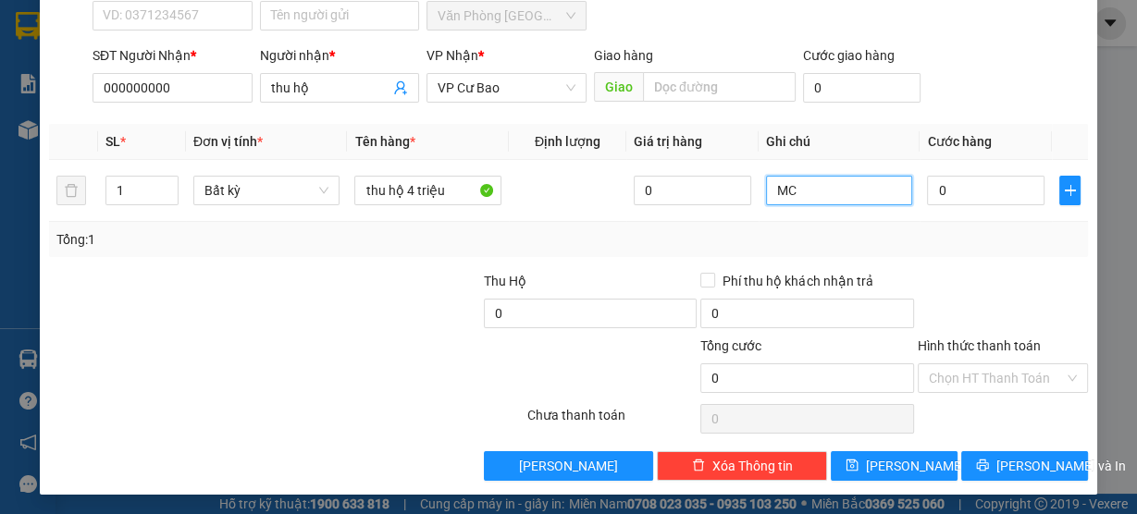
type input "MC"
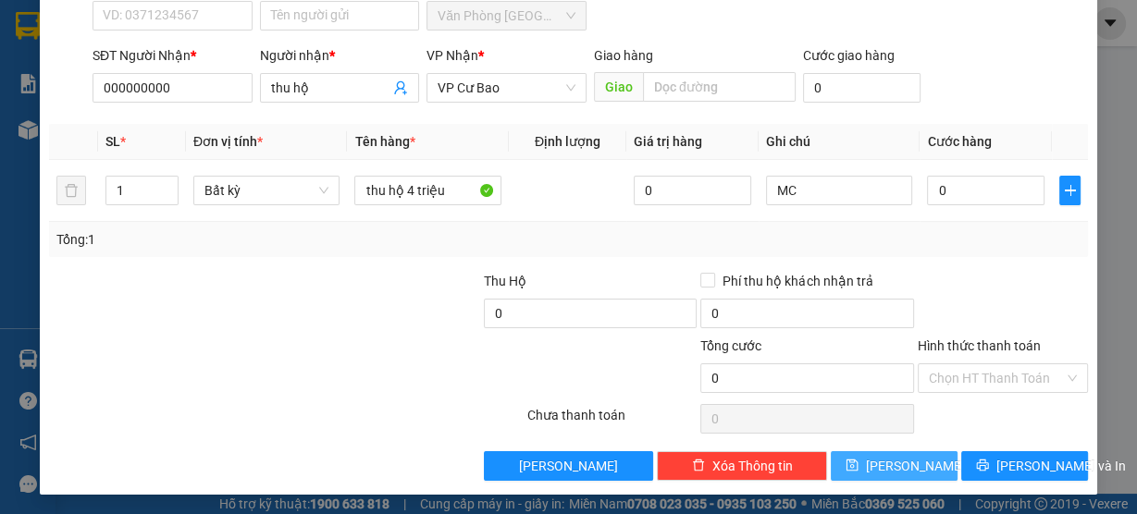
click at [882, 462] on button "[PERSON_NAME]" at bounding box center [894, 466] width 127 height 30
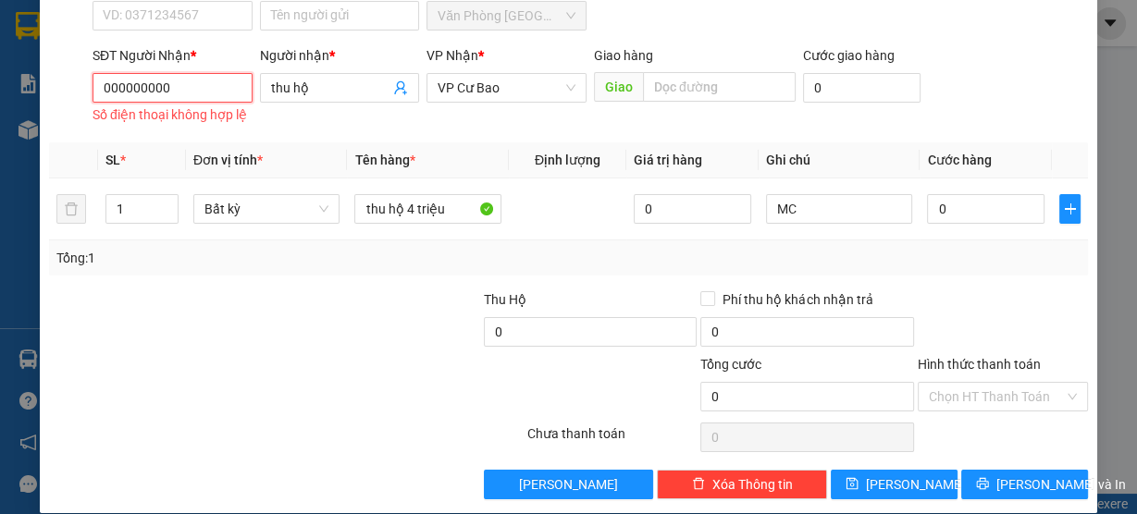
click at [178, 90] on input "000000000" at bounding box center [172, 88] width 160 height 30
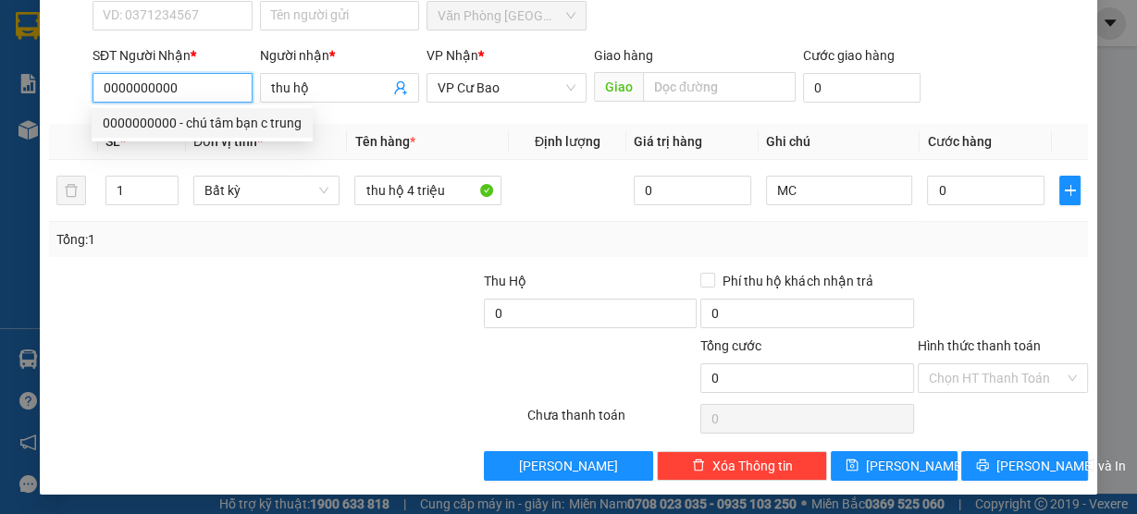
type input "0000000000"
click at [888, 483] on div "TẠO ĐƠN HÀNG Yêu cầu xuất hóa đơn điện tử Transit Pickup Surcharge Ids Transit …" at bounding box center [568, 168] width 1057 height 653
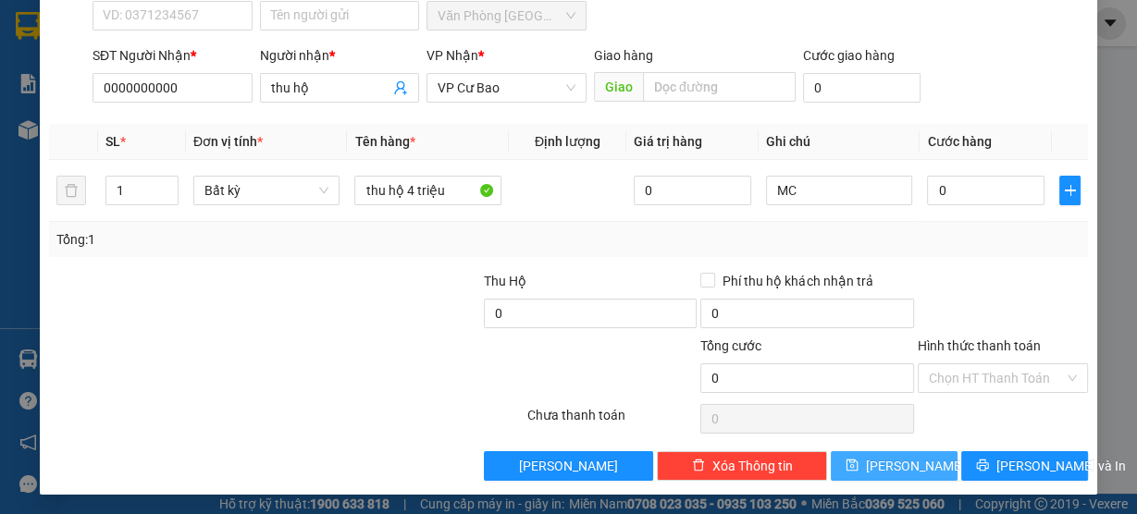
click at [882, 464] on button "[PERSON_NAME]" at bounding box center [894, 466] width 127 height 30
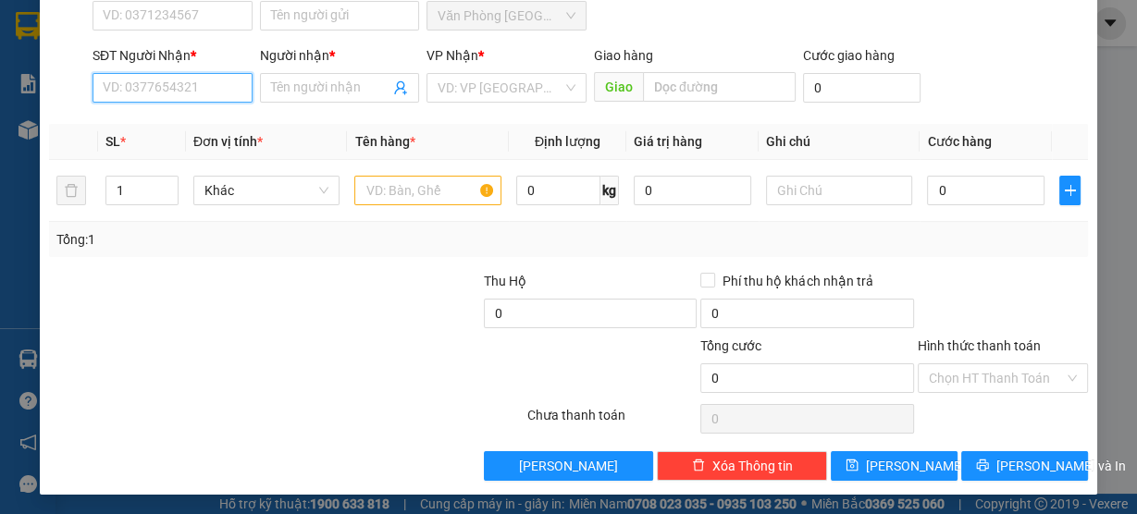
click at [225, 82] on input "SĐT Người Nhận *" at bounding box center [172, 88] width 160 height 30
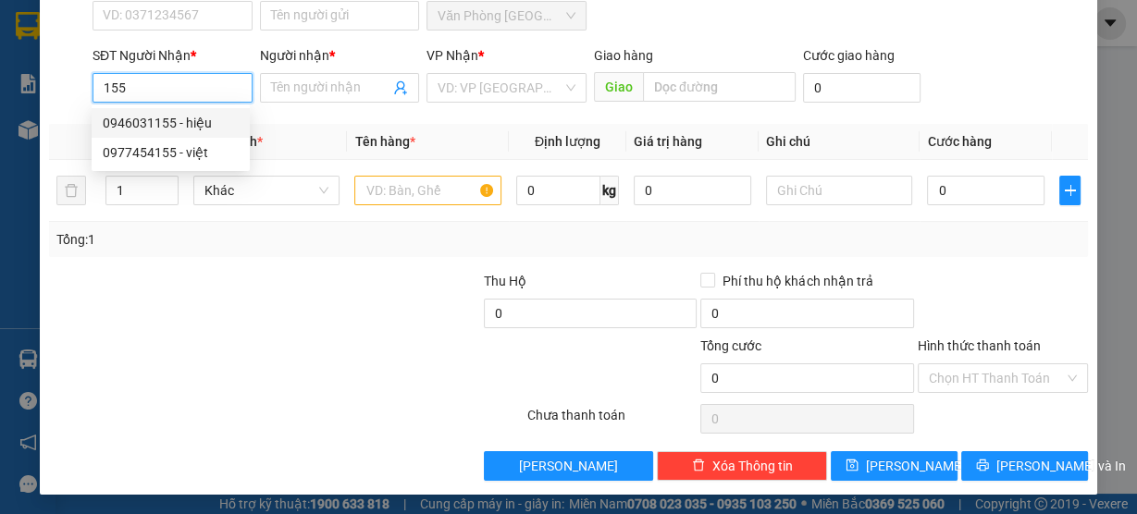
click at [206, 124] on div "0946031155 - hiệu" at bounding box center [171, 123] width 136 height 20
type input "0946031155"
type input "hiệu"
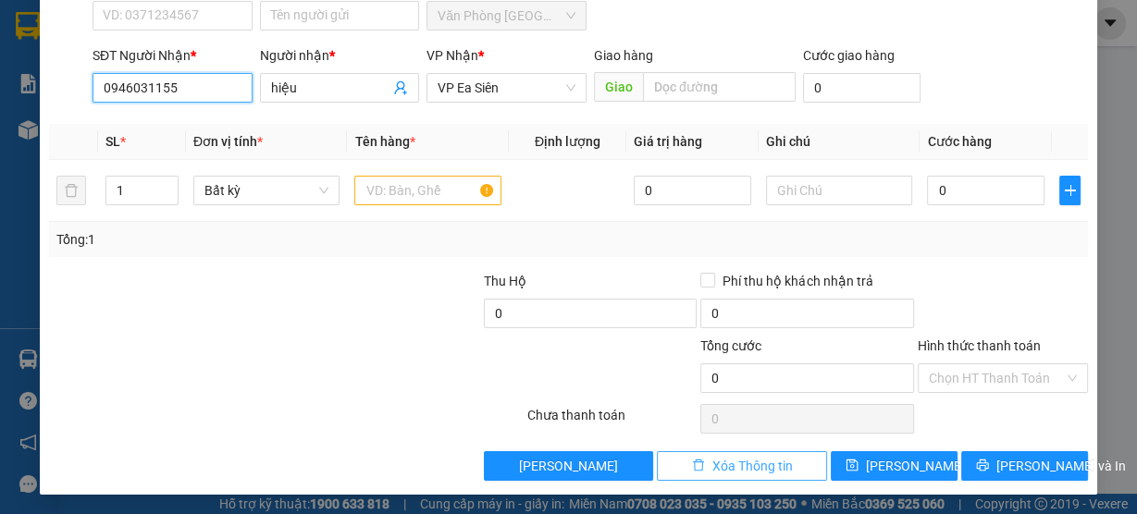
type input "0946031155"
drag, startPoint x: 728, startPoint y: 460, endPoint x: 468, endPoint y: 274, distance: 319.5
click at [728, 460] on span "Xóa Thông tin" at bounding box center [752, 466] width 80 height 20
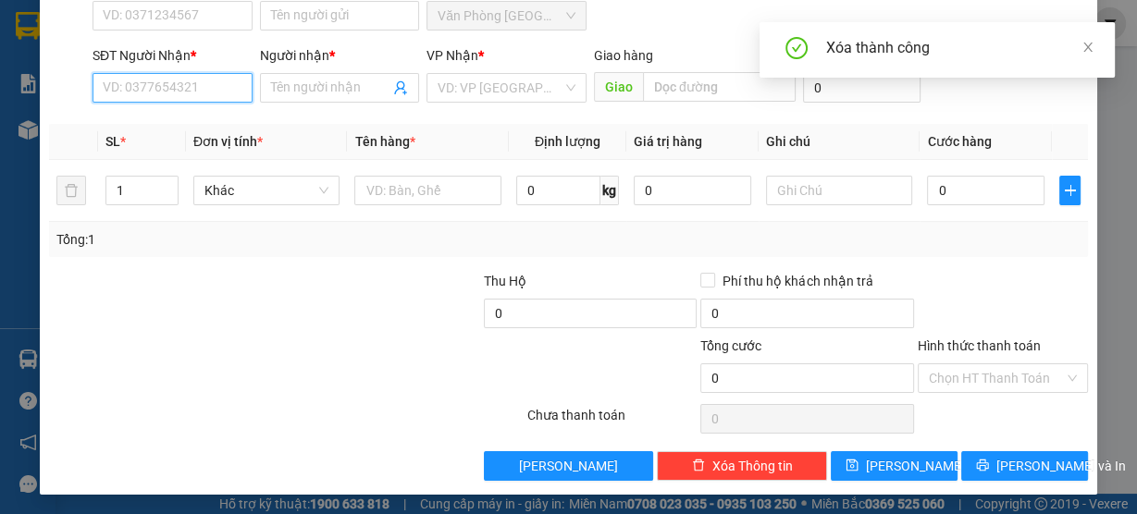
click at [184, 87] on input "SĐT Người Nhận *" at bounding box center [172, 88] width 160 height 30
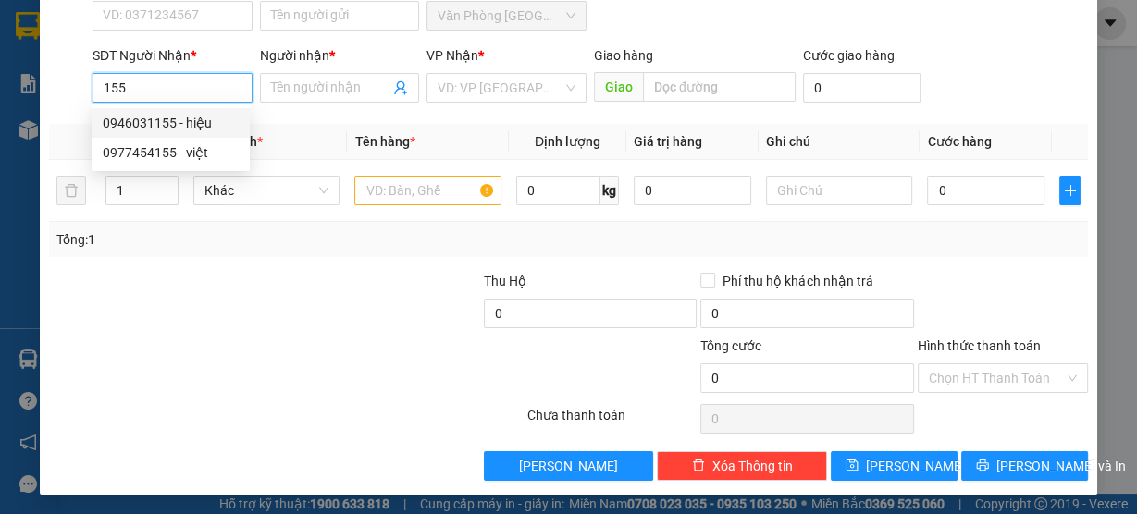
click at [203, 123] on div "0946031155 - hiệu" at bounding box center [171, 123] width 136 height 20
type input "0946031155"
type input "hiệu"
type input "0946031155"
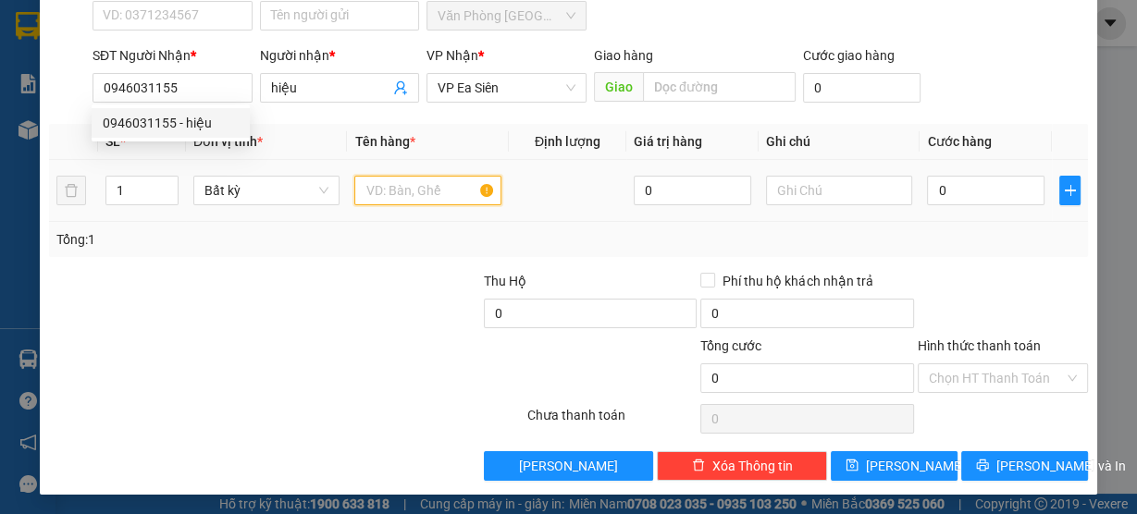
click at [406, 191] on input "text" at bounding box center [427, 191] width 147 height 30
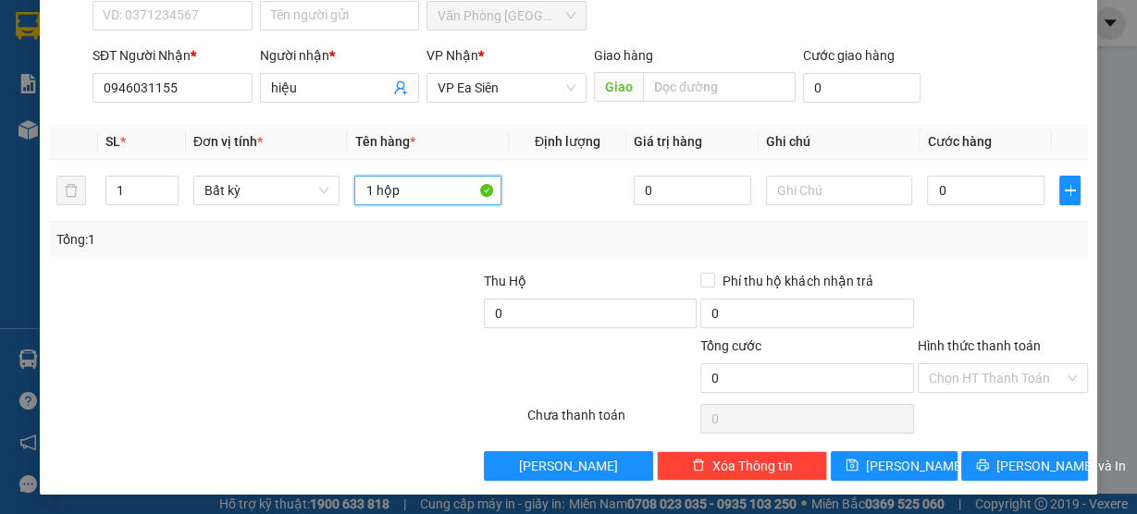
type input "1 hộp"
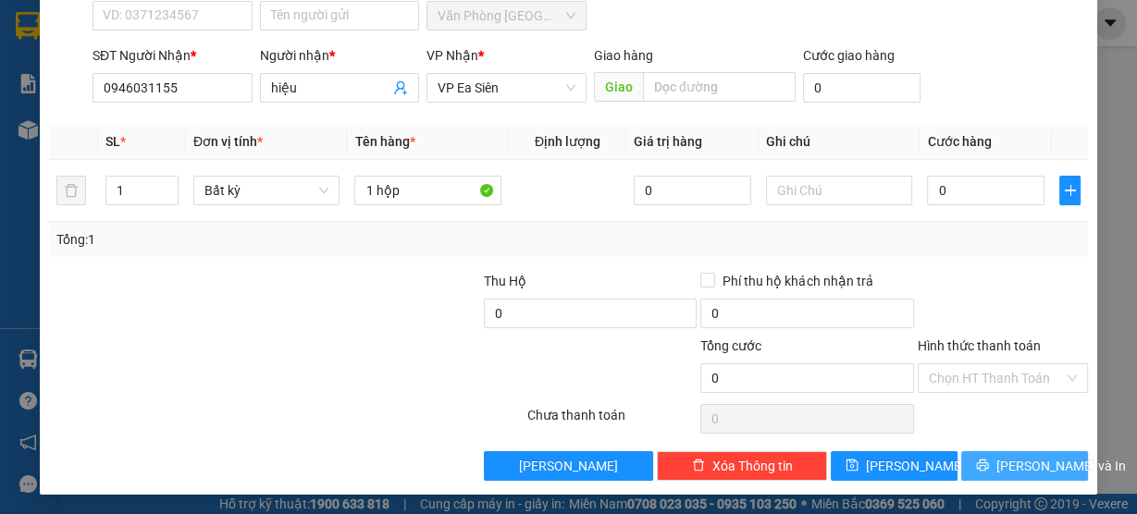
click at [1045, 462] on span "[PERSON_NAME] và In" at bounding box center [1060, 466] width 129 height 20
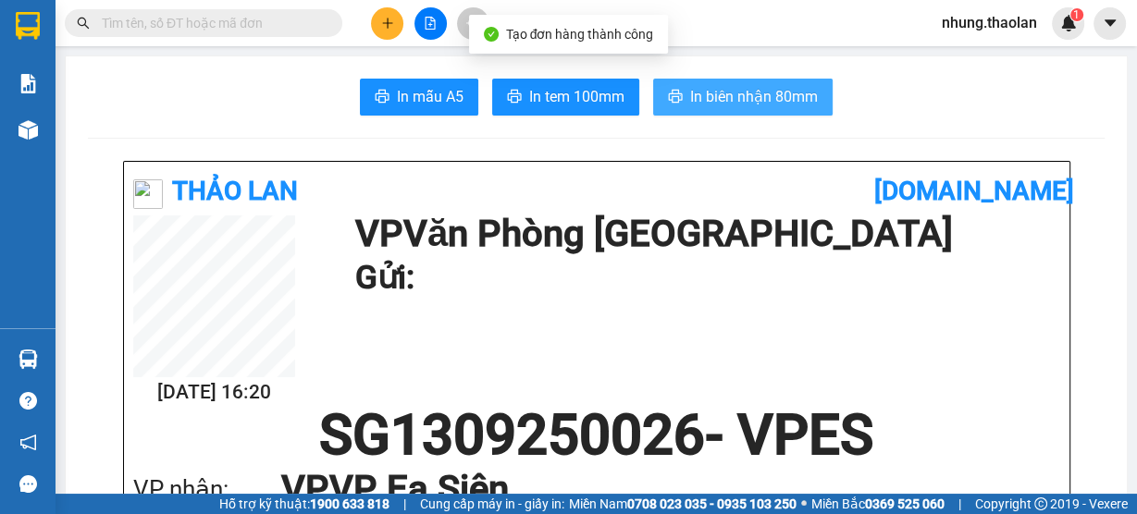
click at [800, 94] on span "In biên nhận 80mm" at bounding box center [754, 96] width 128 height 23
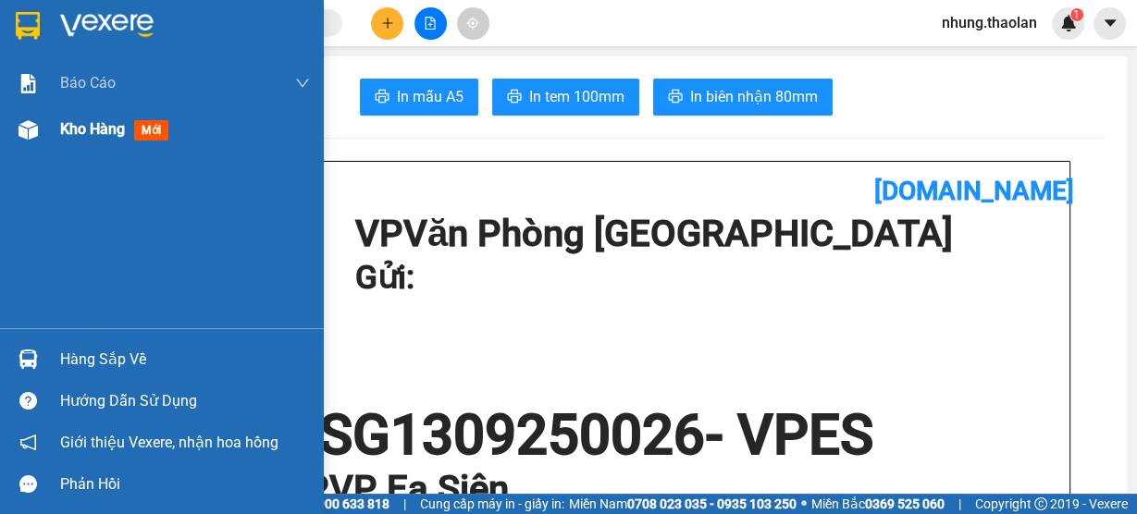
click at [136, 143] on div "Kho hàng mới" at bounding box center [185, 129] width 250 height 46
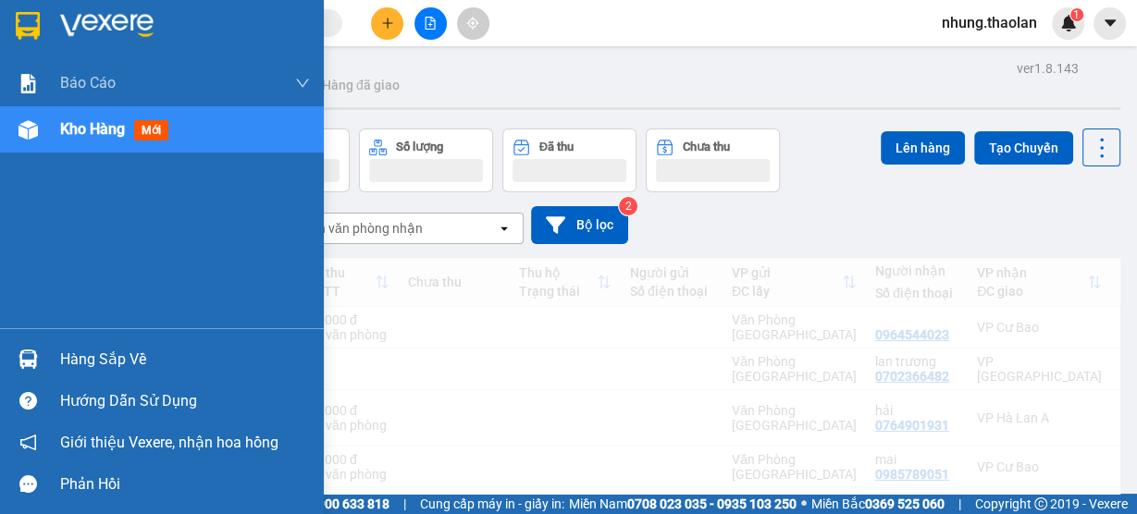
click at [102, 122] on span "Kho hàng" at bounding box center [92, 129] width 65 height 18
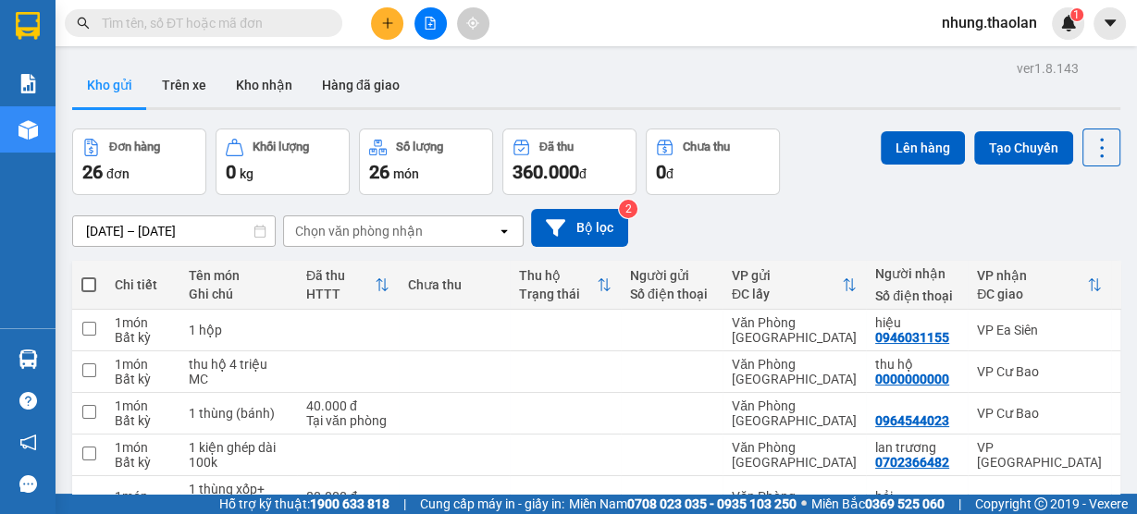
click at [370, 226] on div "Chọn văn phòng nhận" at bounding box center [359, 231] width 128 height 18
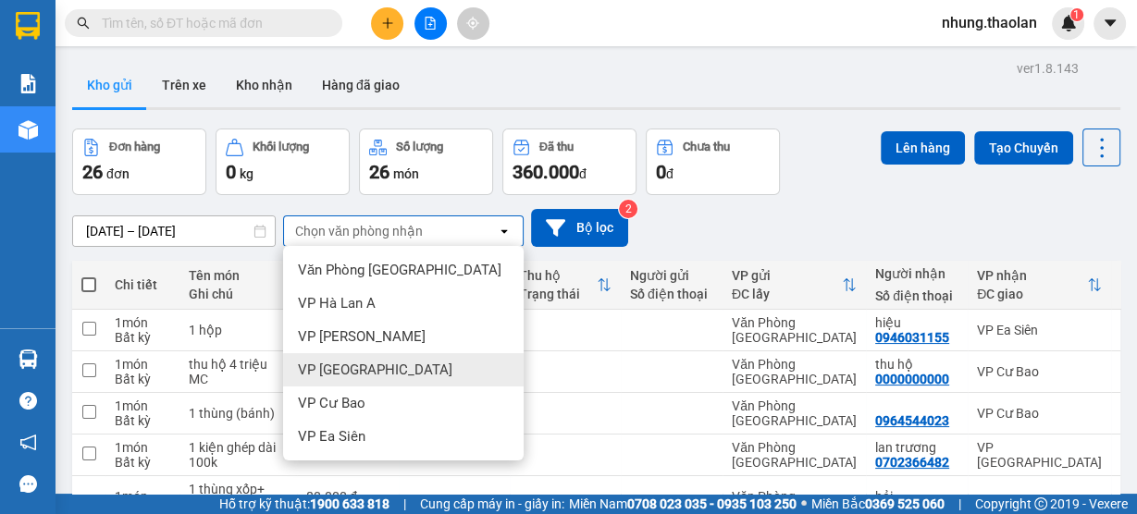
click at [358, 366] on span "VP [GEOGRAPHIC_DATA]" at bounding box center [375, 370] width 154 height 18
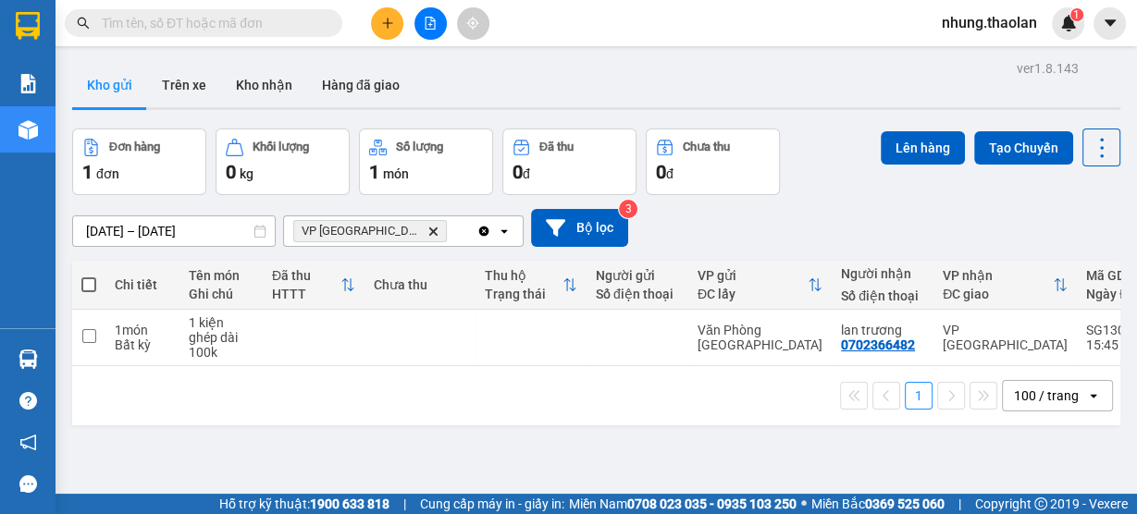
click at [390, 19] on icon "plus" at bounding box center [387, 23] width 13 height 13
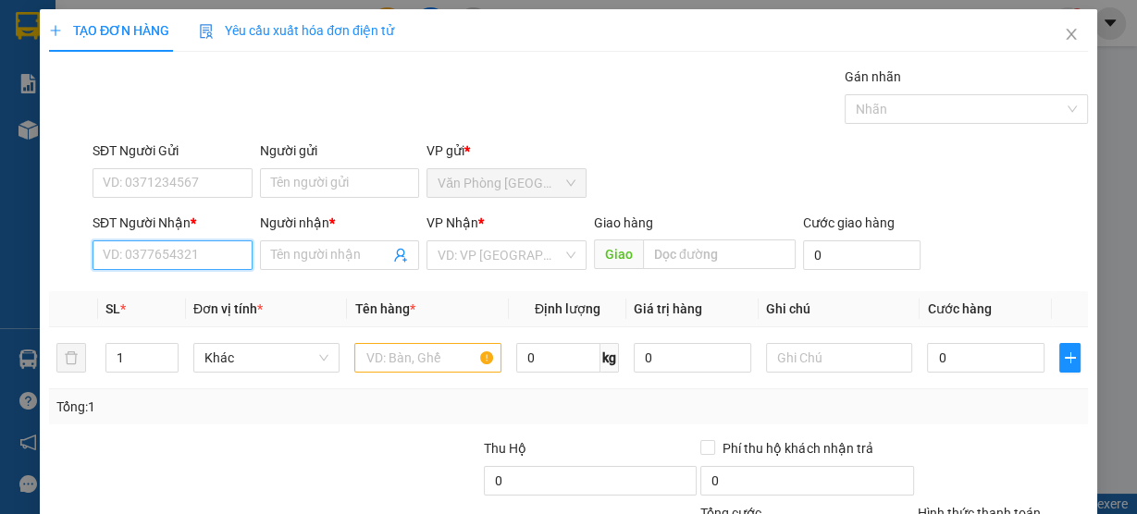
click at [166, 251] on input "SĐT Người Nhận *" at bounding box center [172, 255] width 160 height 30
type input "0826109179"
drag, startPoint x: 208, startPoint y: 293, endPoint x: 409, endPoint y: 356, distance: 210.3
click at [208, 294] on div "0826109179 - lài" at bounding box center [171, 291] width 136 height 20
type input "lài"
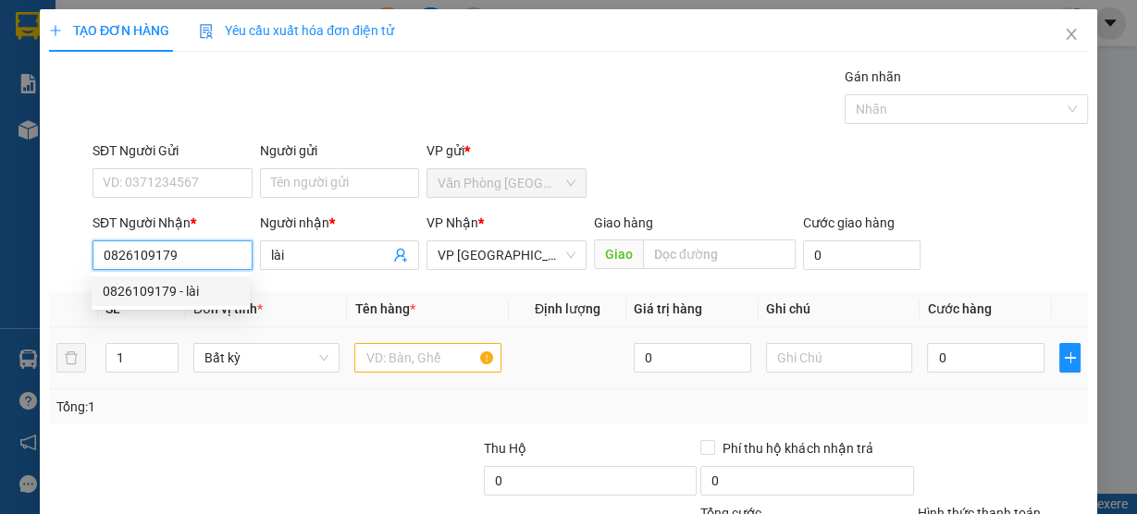
type input "0826109179"
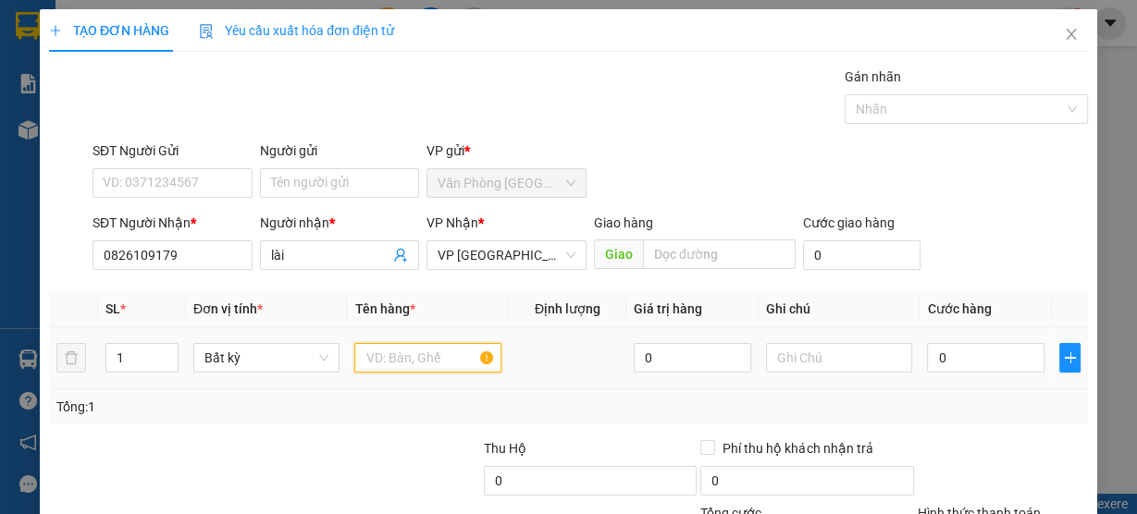
click at [417, 346] on input "text" at bounding box center [427, 358] width 147 height 30
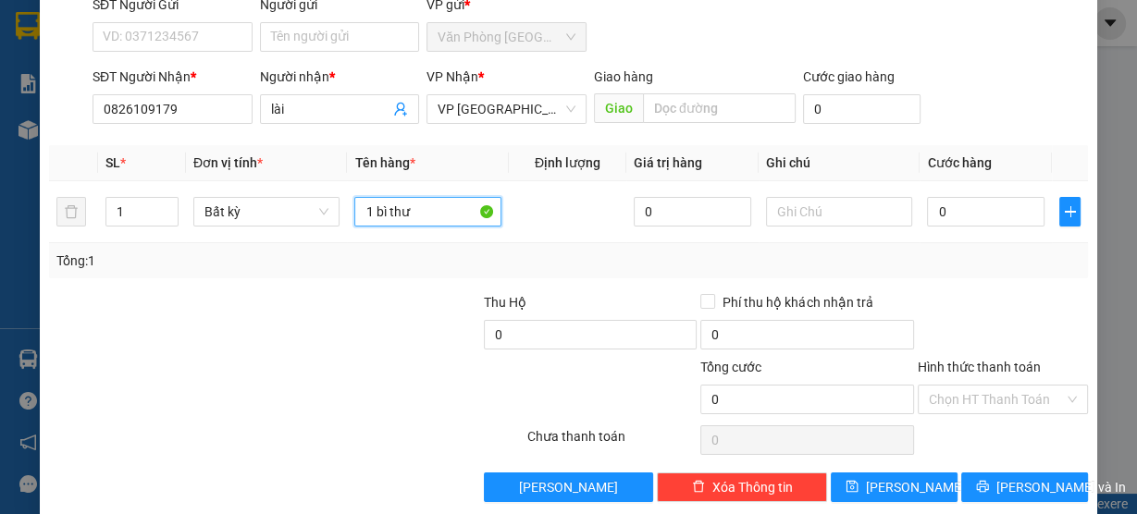
scroll to position [148, 0]
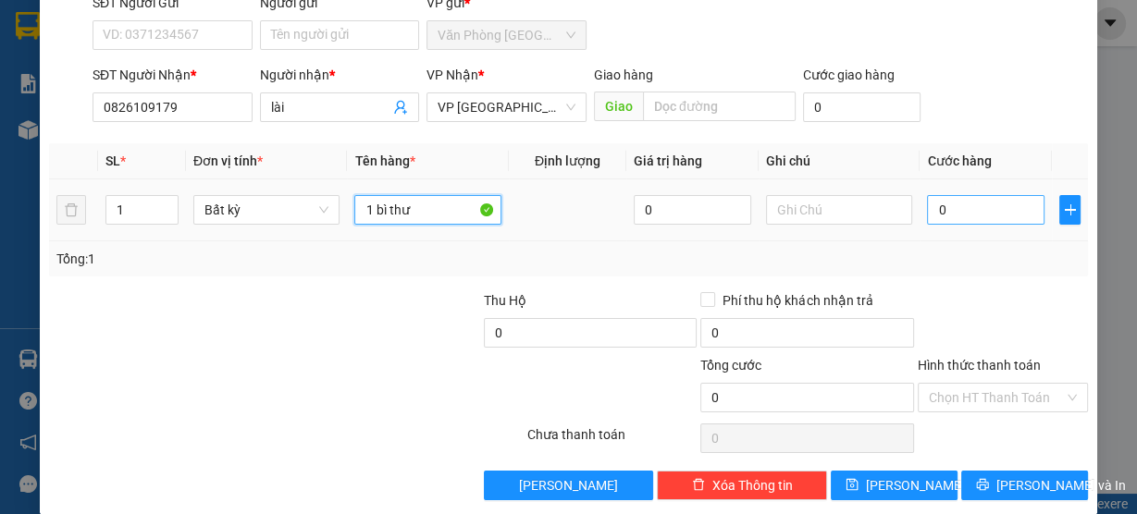
type input "1 bì thư"
click at [954, 206] on input "0" at bounding box center [985, 210] width 117 height 30
type input "3"
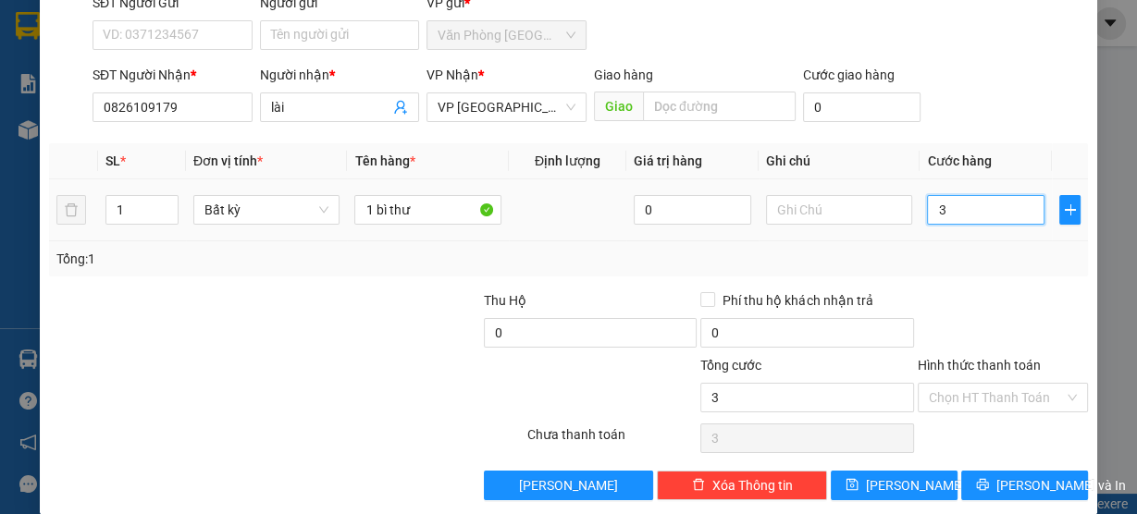
type input "30"
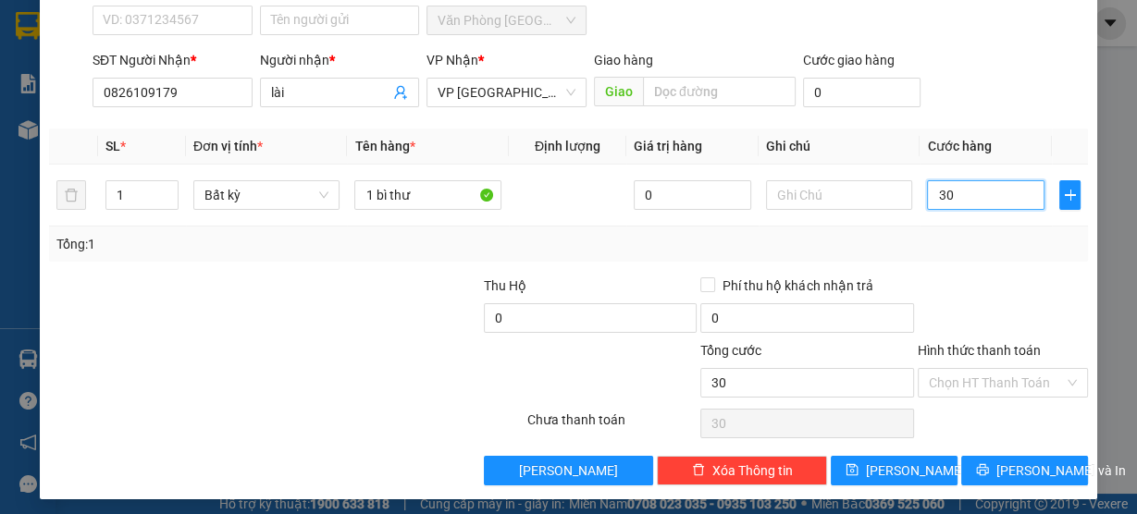
scroll to position [167, 0]
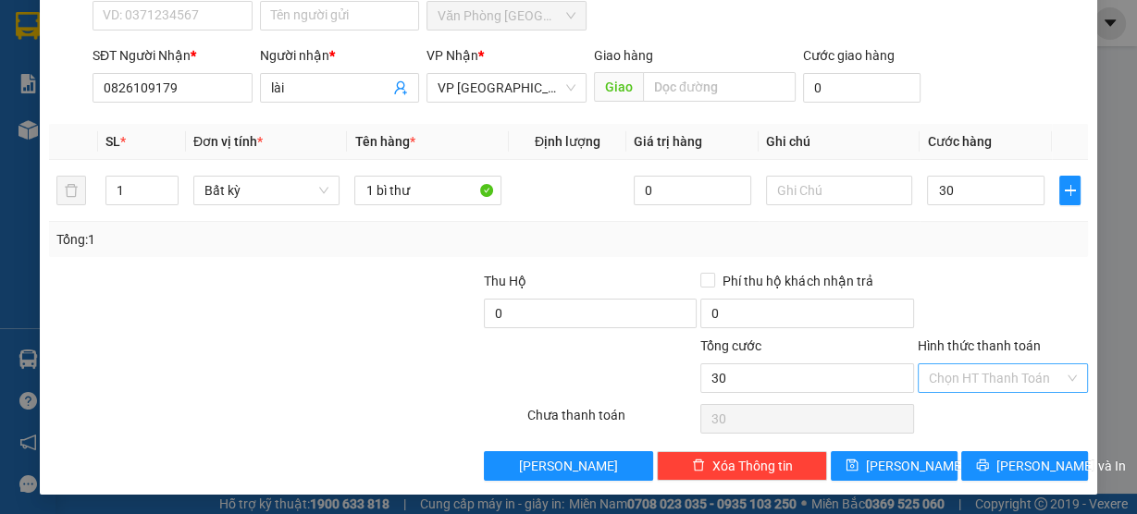
type input "30.000"
click at [962, 373] on input "Hình thức thanh toán" at bounding box center [996, 378] width 135 height 28
click at [963, 412] on div "Tại văn phòng" at bounding box center [992, 412] width 146 height 20
type input "0"
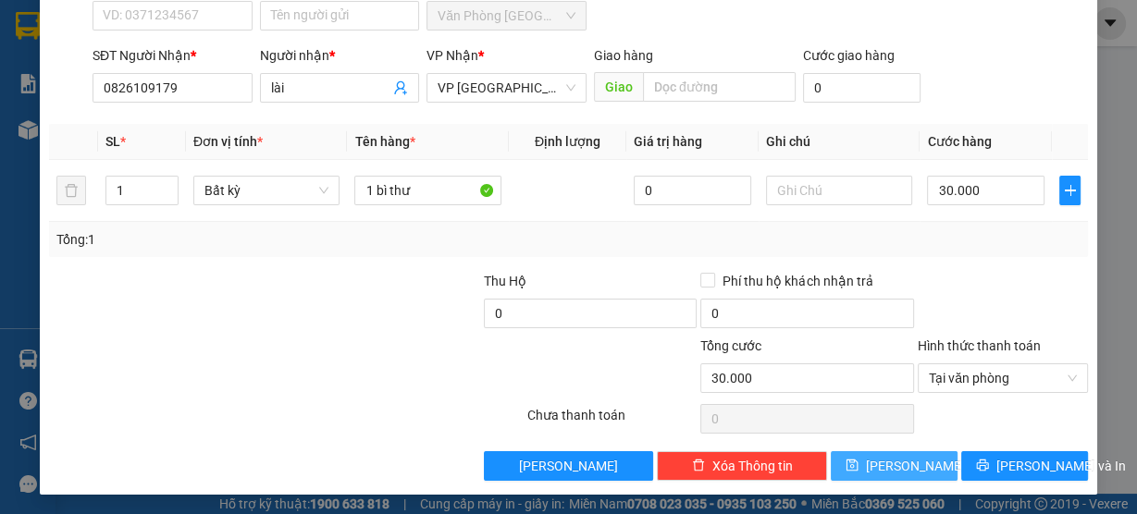
click at [899, 451] on button "[PERSON_NAME]" at bounding box center [894, 466] width 127 height 30
type input "0"
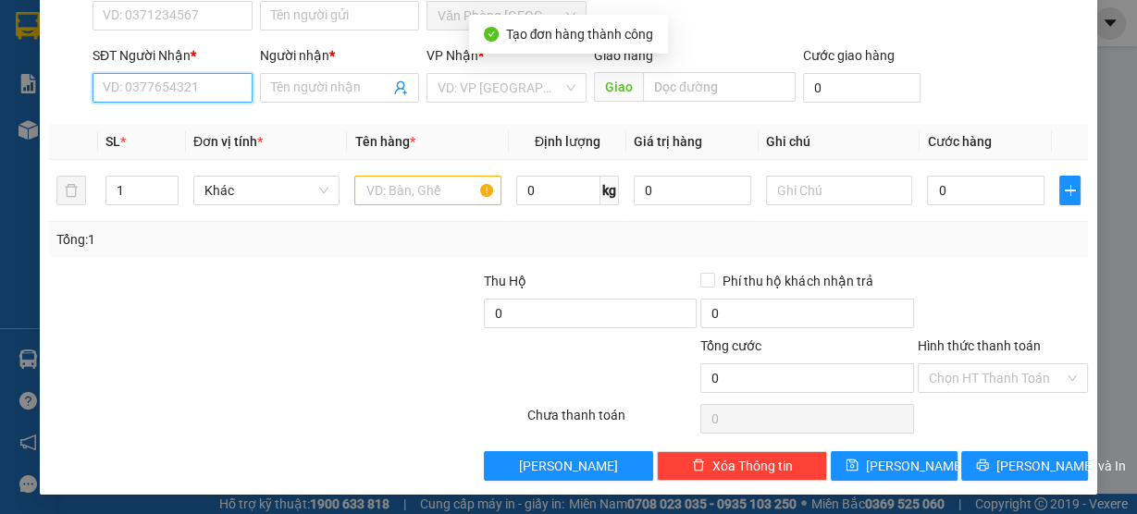
click at [206, 90] on input "SĐT Người Nhận *" at bounding box center [172, 88] width 160 height 30
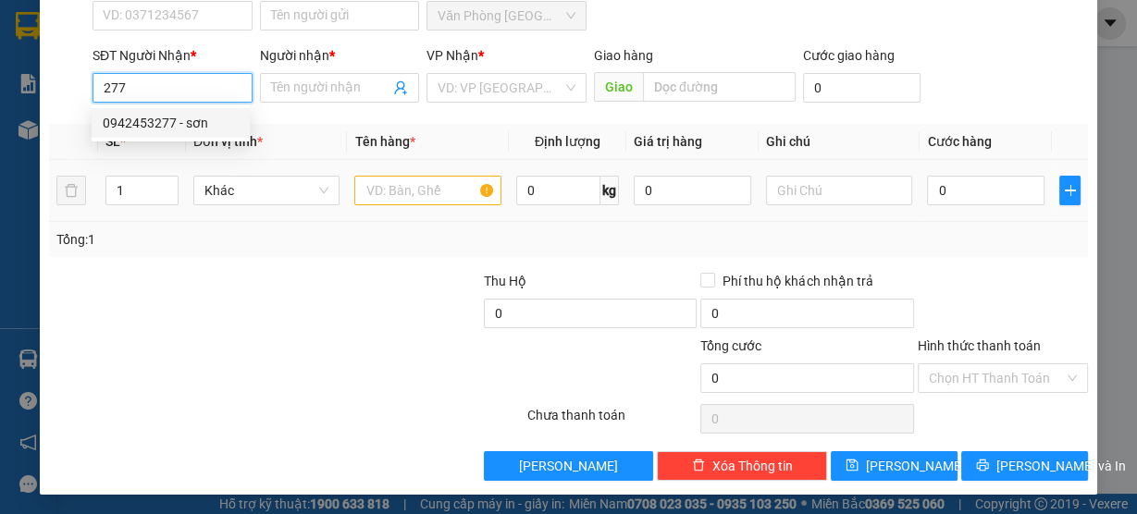
click at [203, 125] on div "0942453277 - sơn" at bounding box center [171, 123] width 136 height 20
type input "0942453277"
type input "sơn"
type input "0942453277"
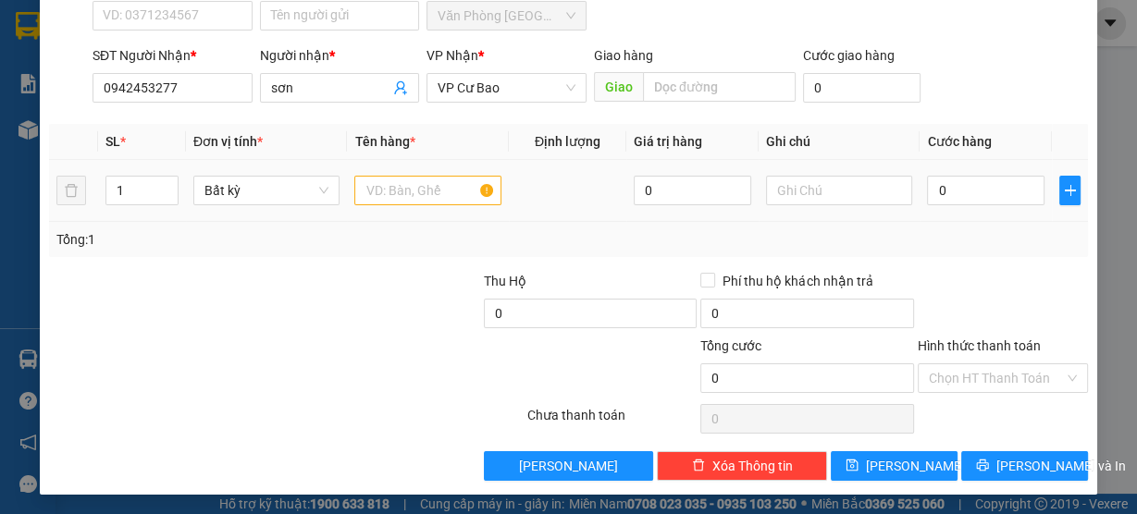
drag, startPoint x: 436, startPoint y: 209, endPoint x: 425, endPoint y: 198, distance: 15.7
click at [435, 209] on td at bounding box center [428, 191] width 162 height 62
click at [423, 196] on input "text" at bounding box center [427, 191] width 147 height 30
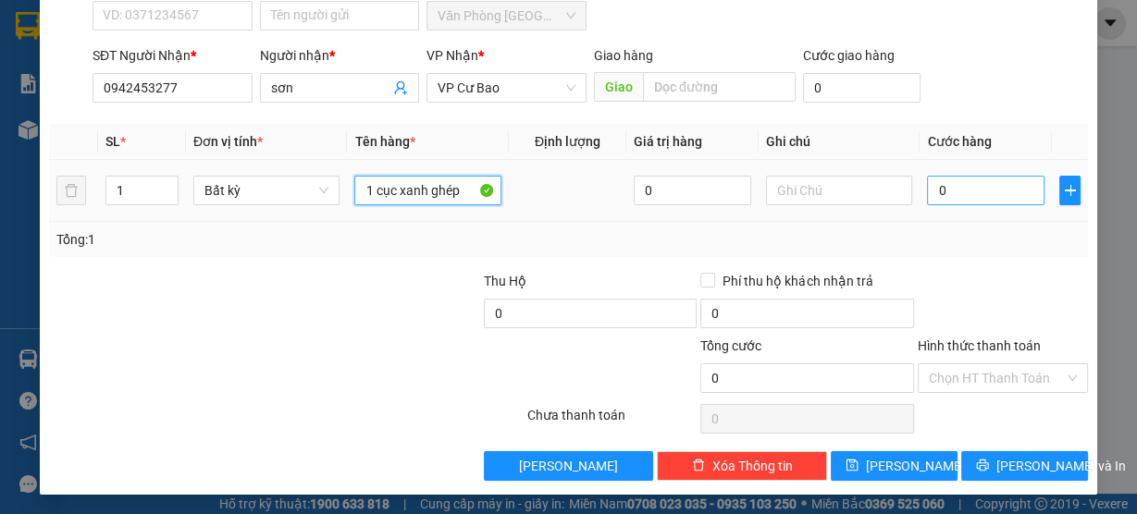
type input "1 cục xanh ghép"
click at [969, 193] on input "0" at bounding box center [985, 191] width 117 height 30
type input "3"
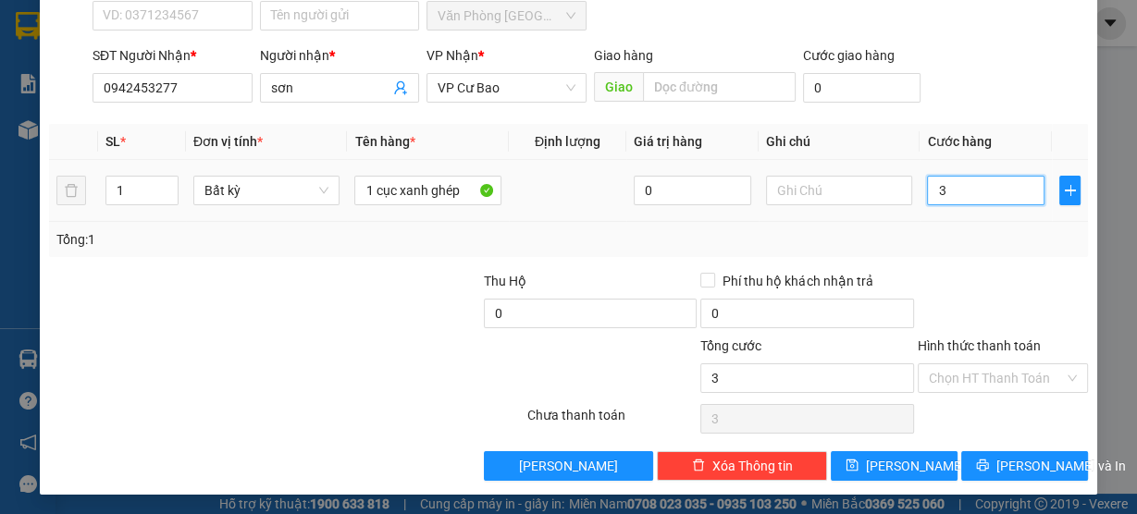
type input "30"
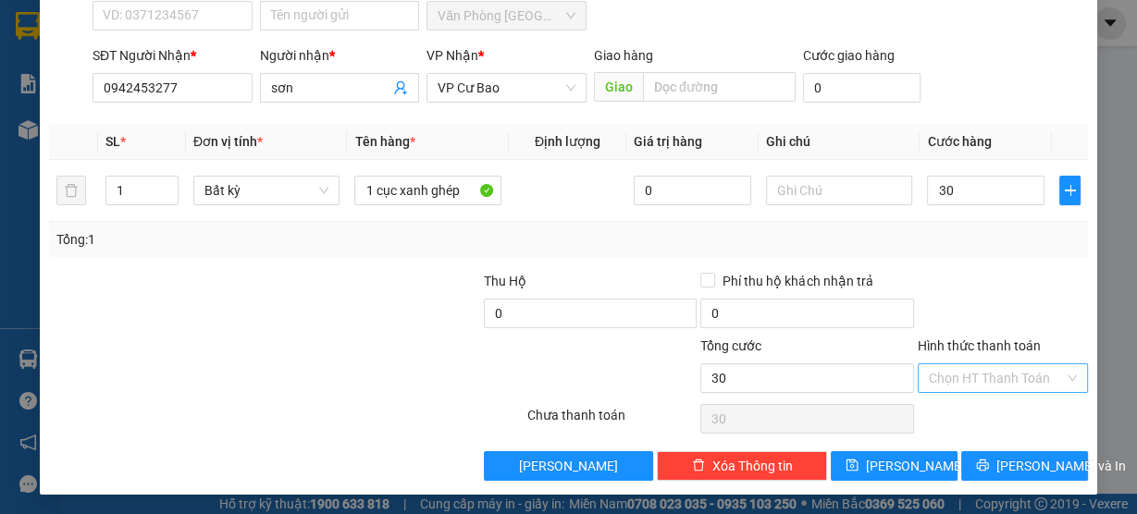
type input "30.000"
drag, startPoint x: 935, startPoint y: 375, endPoint x: 949, endPoint y: 393, distance: 22.4
click at [935, 376] on input "Hình thức thanh toán" at bounding box center [996, 378] width 135 height 28
drag, startPoint x: 952, startPoint y: 406, endPoint x: 954, endPoint y: 420, distance: 14.1
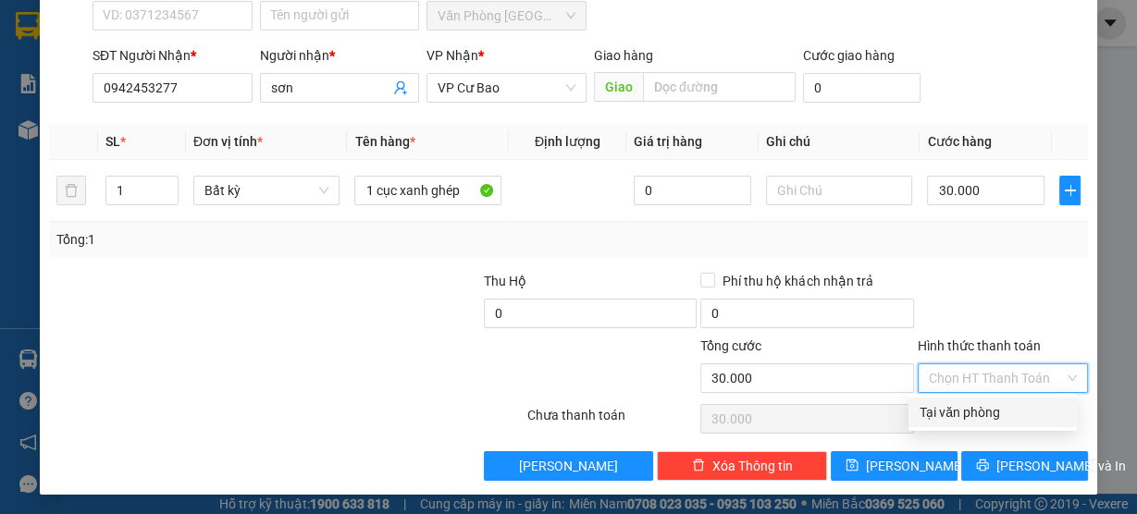
click at [952, 410] on div "Tại văn phòng" at bounding box center [992, 413] width 168 height 30
type input "0"
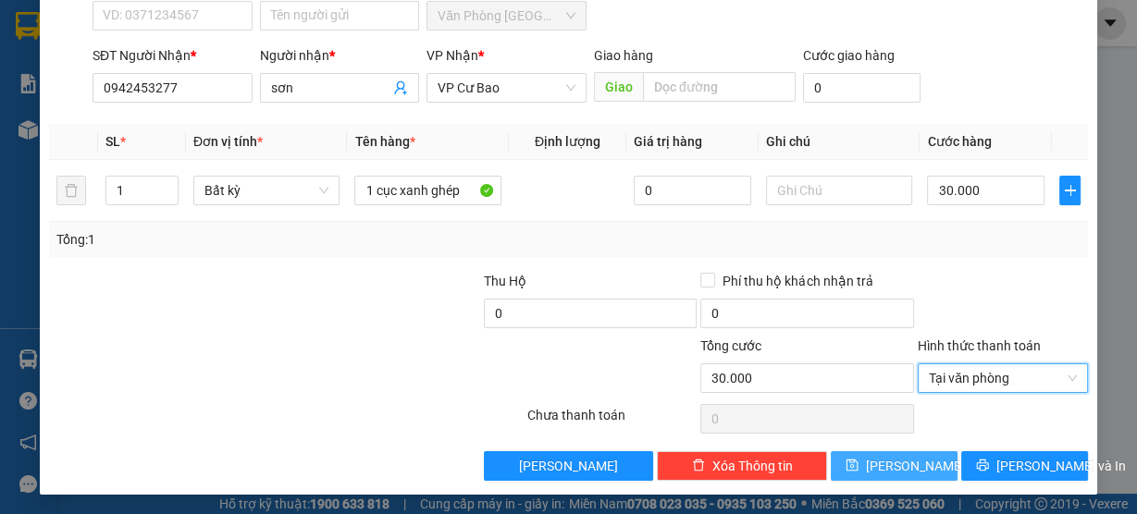
click at [904, 462] on span "[PERSON_NAME]" at bounding box center [915, 466] width 99 height 20
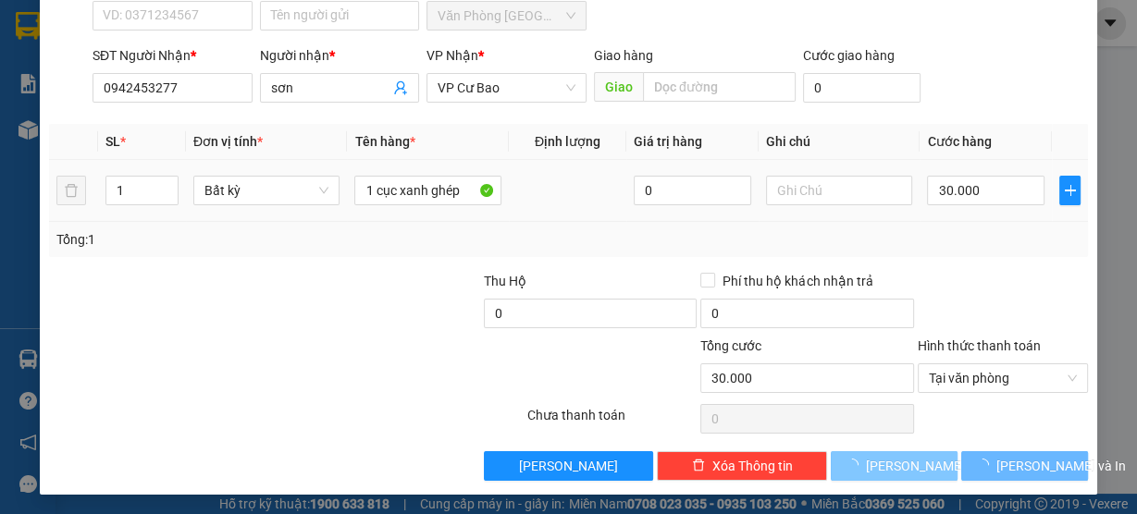
type input "0"
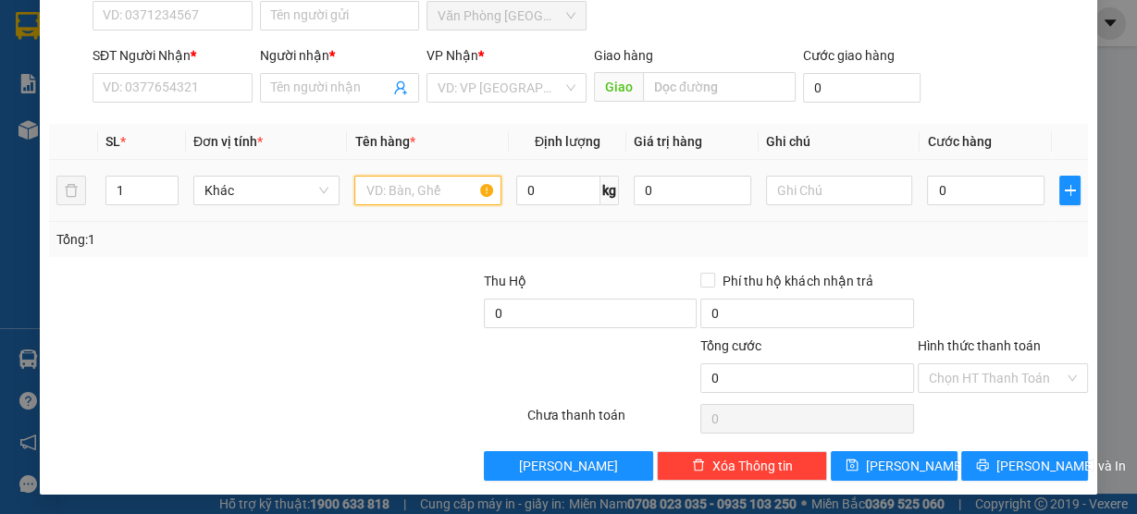
click at [380, 184] on input "text" at bounding box center [427, 191] width 147 height 30
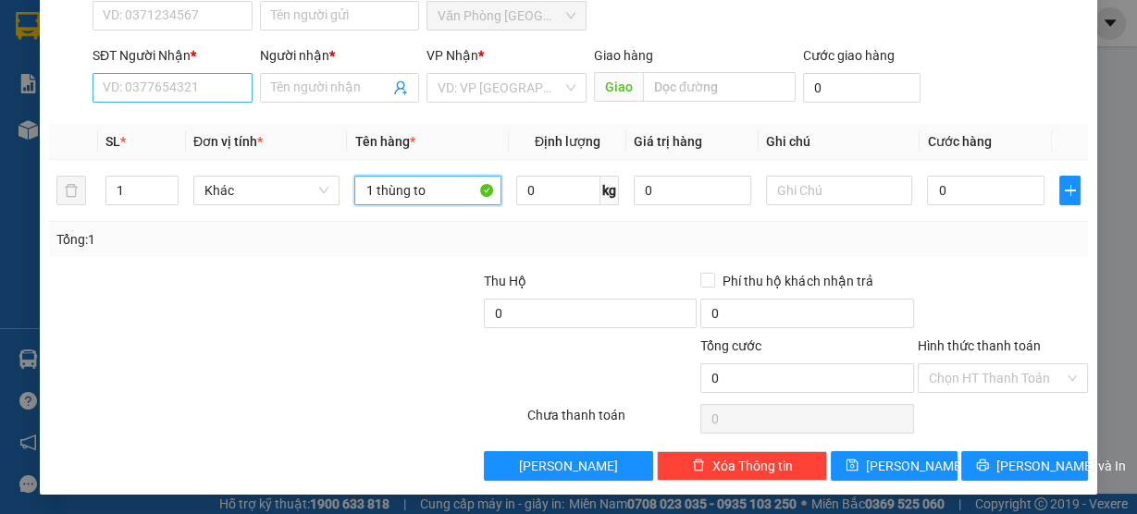
type input "1 thùng to"
click at [140, 92] on input "SĐT Người Nhận *" at bounding box center [172, 88] width 160 height 30
click at [164, 94] on input "SĐT Người Nhận *" at bounding box center [172, 88] width 160 height 30
click at [164, 93] on input "0" at bounding box center [172, 88] width 160 height 30
click at [113, 89] on input "00398811" at bounding box center [172, 88] width 160 height 30
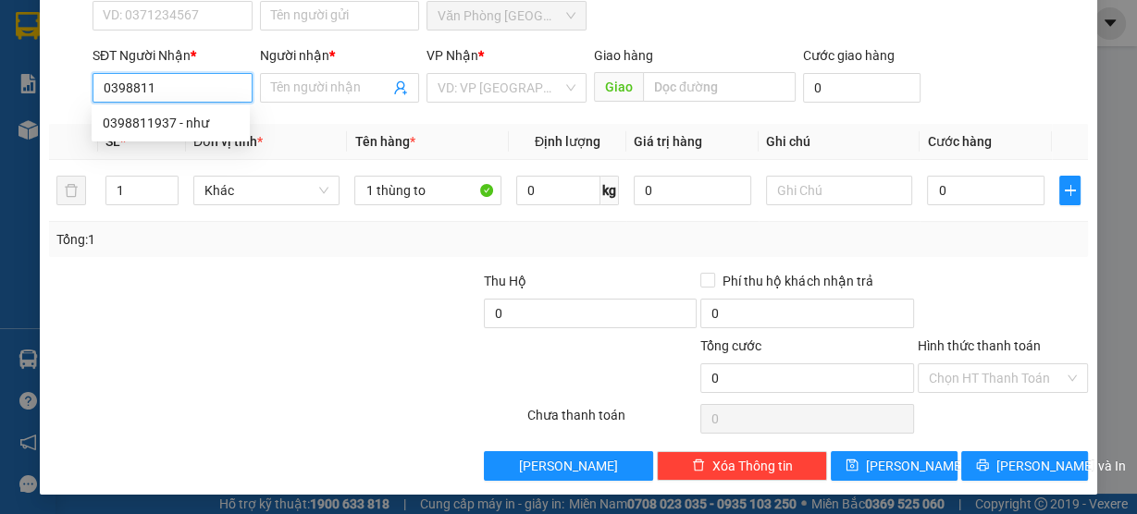
click at [178, 92] on input "0398811" at bounding box center [172, 88] width 160 height 30
click at [178, 128] on div "0398811937 - như" at bounding box center [171, 123] width 136 height 20
type input "0398811937"
type input "như"
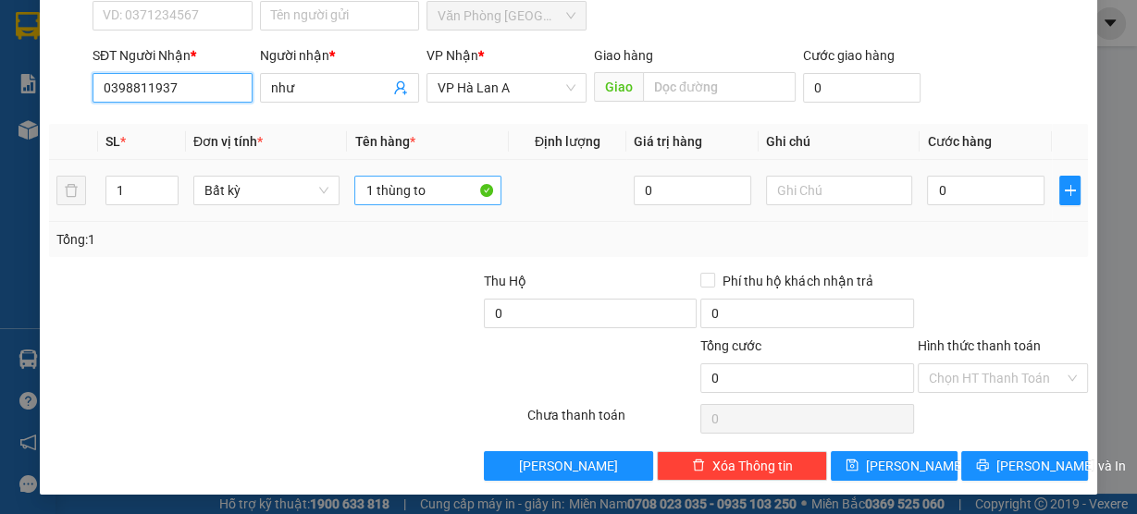
type input "0398811937"
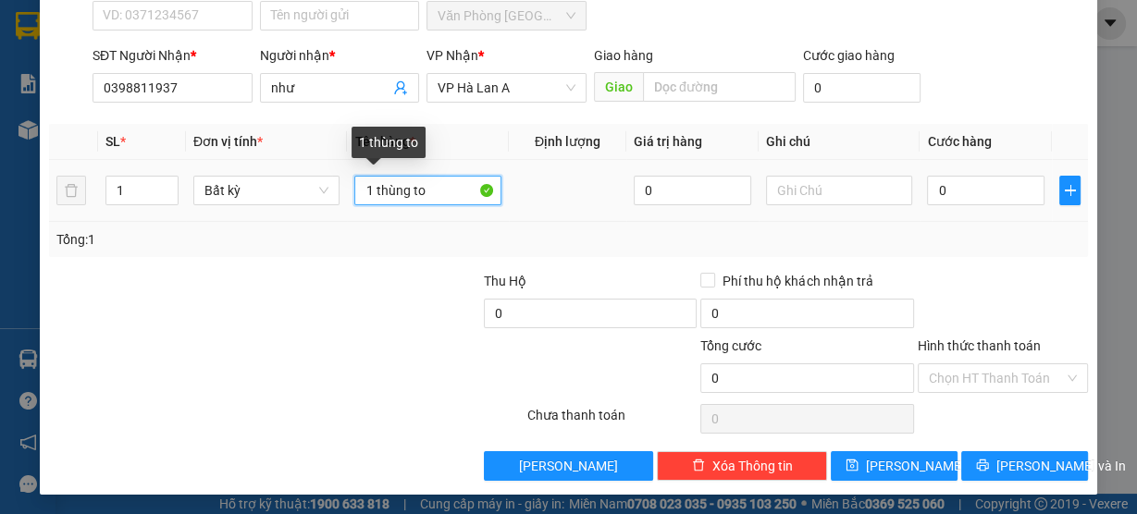
click at [450, 191] on input "1 thùng to" at bounding box center [427, 191] width 147 height 30
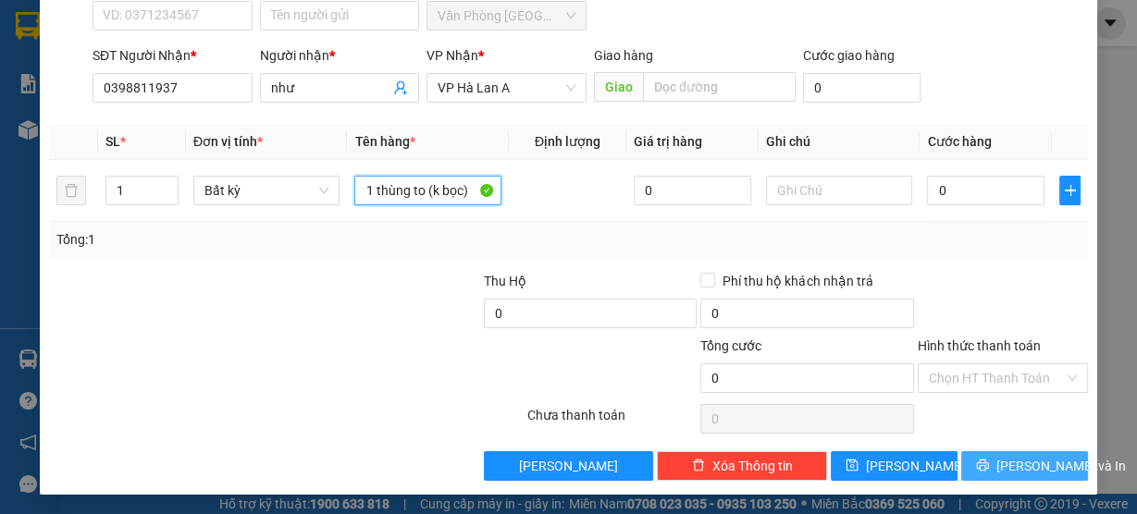
type input "1 thùng to (k bọc)"
click at [1022, 467] on span "[PERSON_NAME] và In" at bounding box center [1060, 466] width 129 height 20
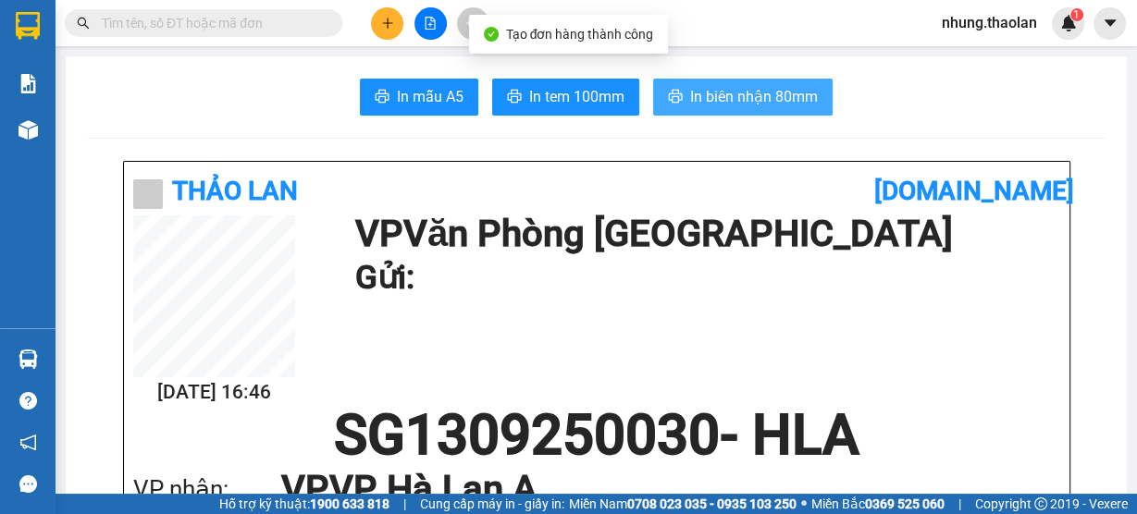
click at [757, 81] on button "In biên nhận 80mm" at bounding box center [742, 97] width 179 height 37
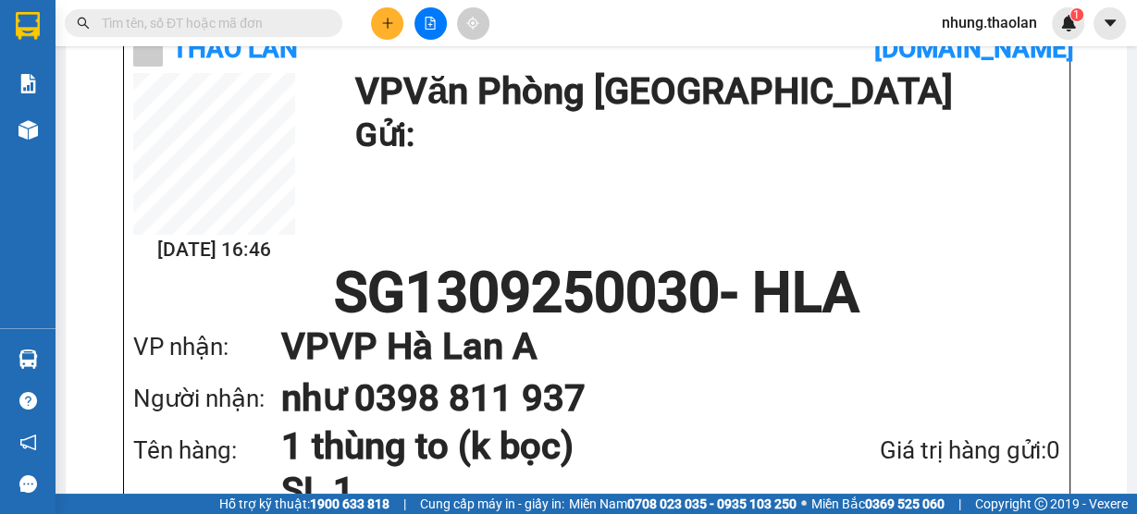
scroll to position [222, 0]
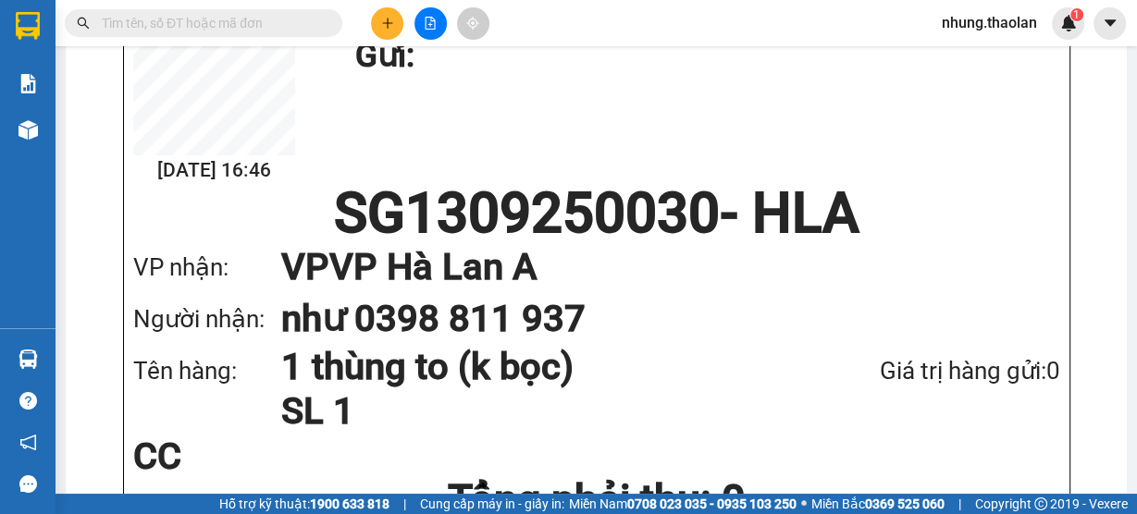
click at [146, 24] on input "text" at bounding box center [211, 23] width 218 height 20
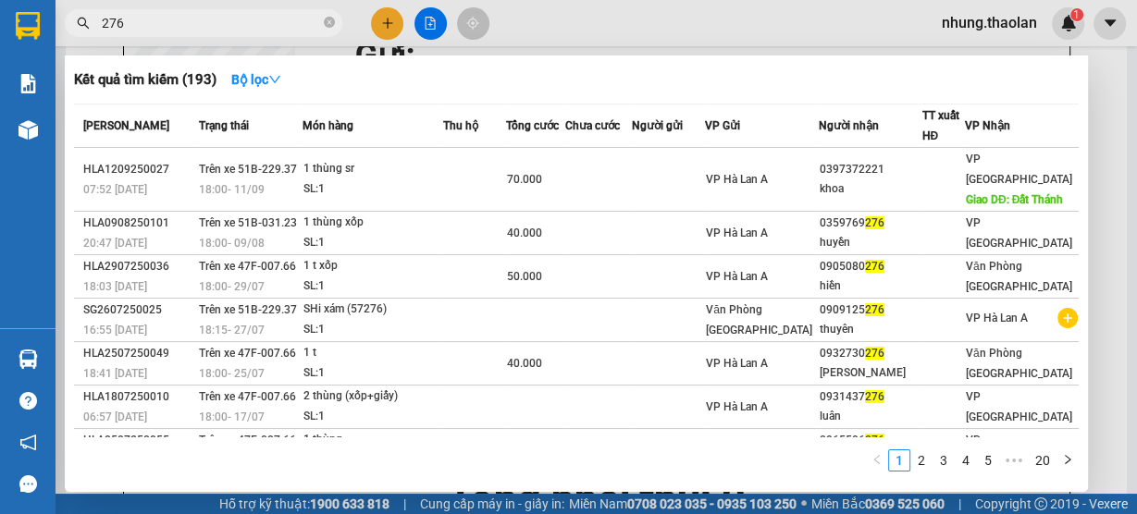
type input "276"
drag, startPoint x: 146, startPoint y: 26, endPoint x: 70, endPoint y: 31, distance: 76.0
click at [70, 31] on span "276" at bounding box center [203, 23] width 277 height 28
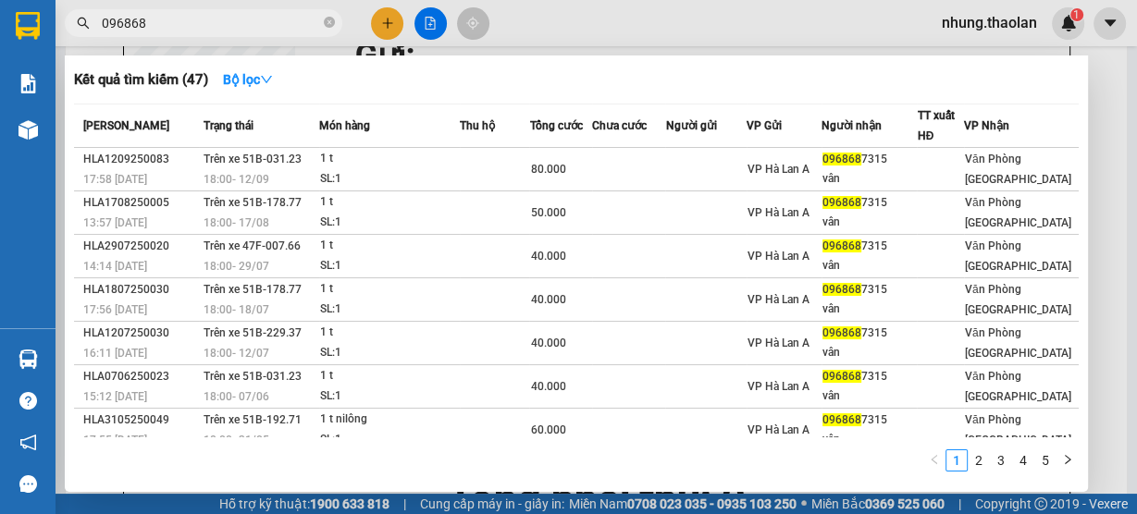
type input "096868"
drag, startPoint x: 519, startPoint y: 18, endPoint x: 516, endPoint y: 33, distance: 15.1
click at [519, 19] on div at bounding box center [568, 257] width 1137 height 514
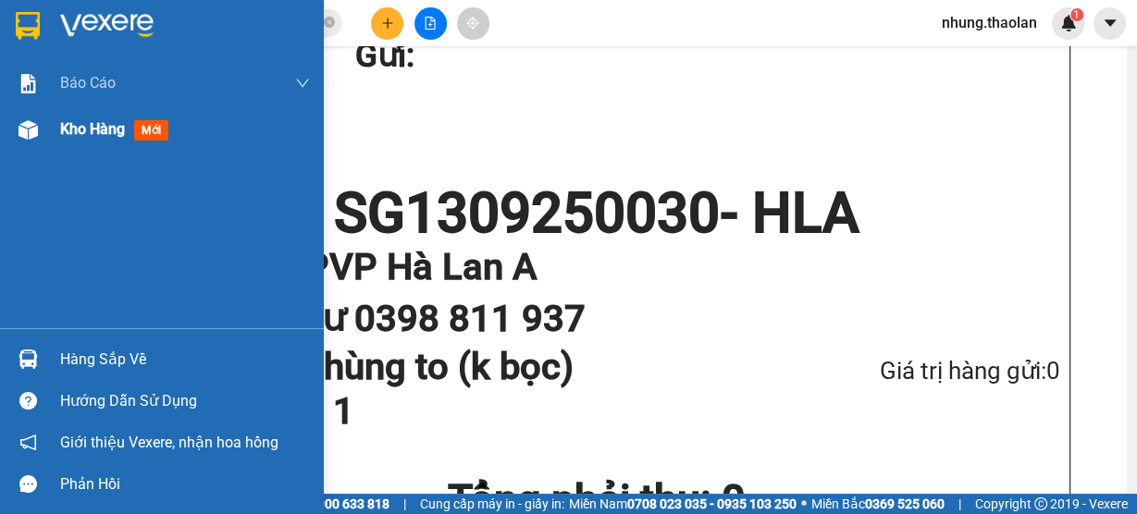
click at [105, 134] on span "Kho hàng" at bounding box center [92, 129] width 65 height 18
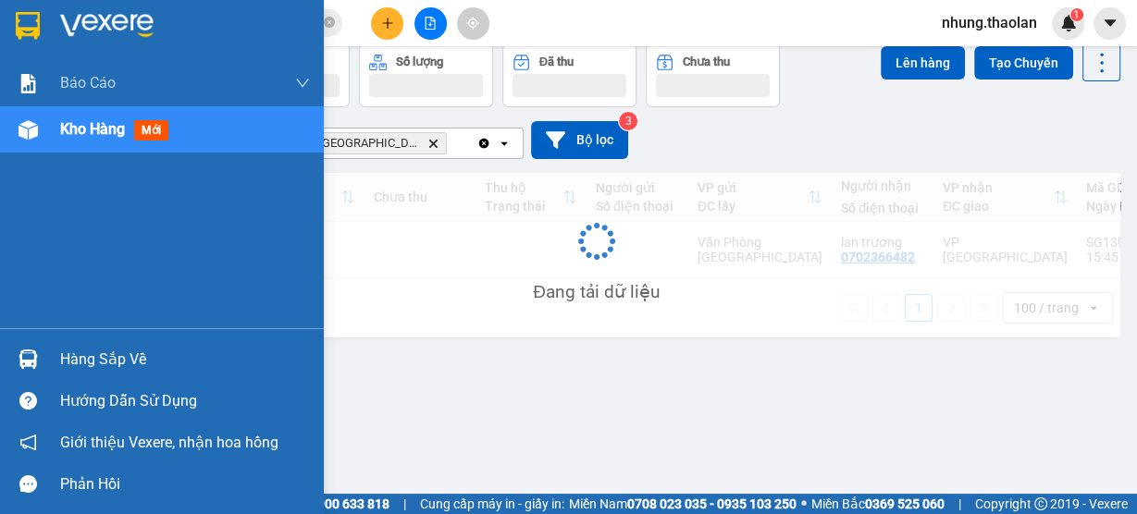
scroll to position [84, 0]
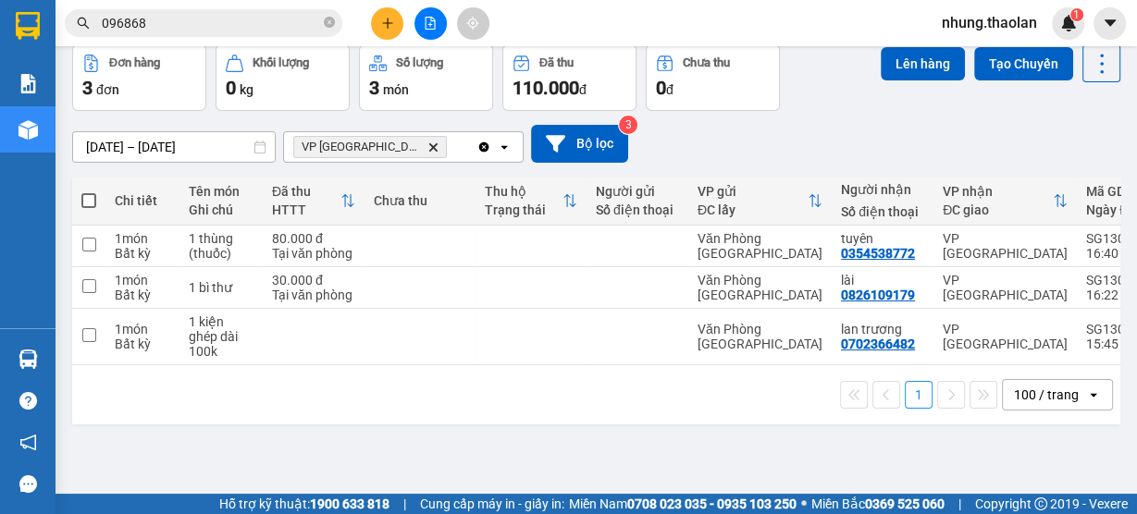
click at [482, 145] on icon "Clear all" at bounding box center [484, 147] width 10 height 10
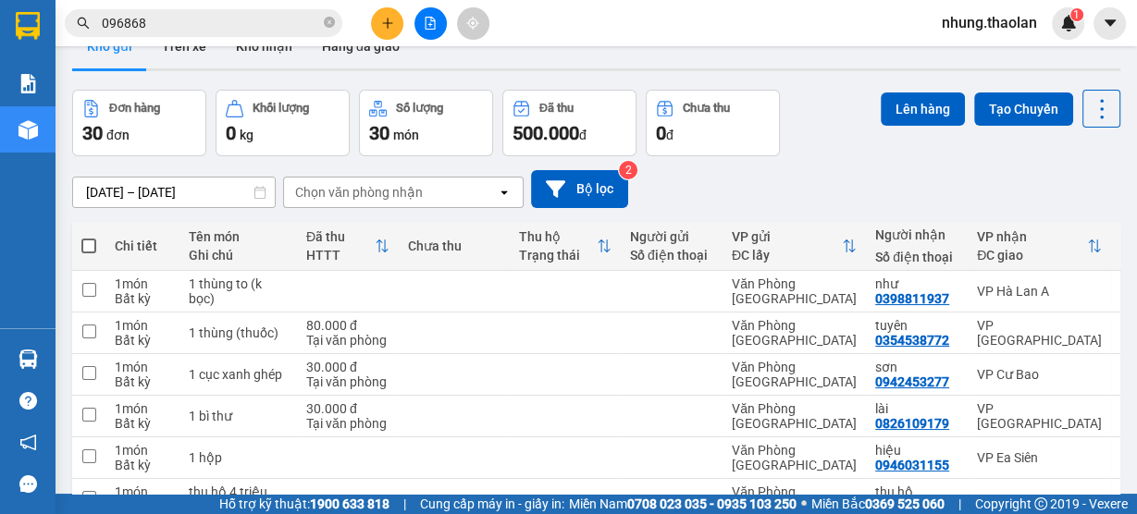
scroll to position [0, 0]
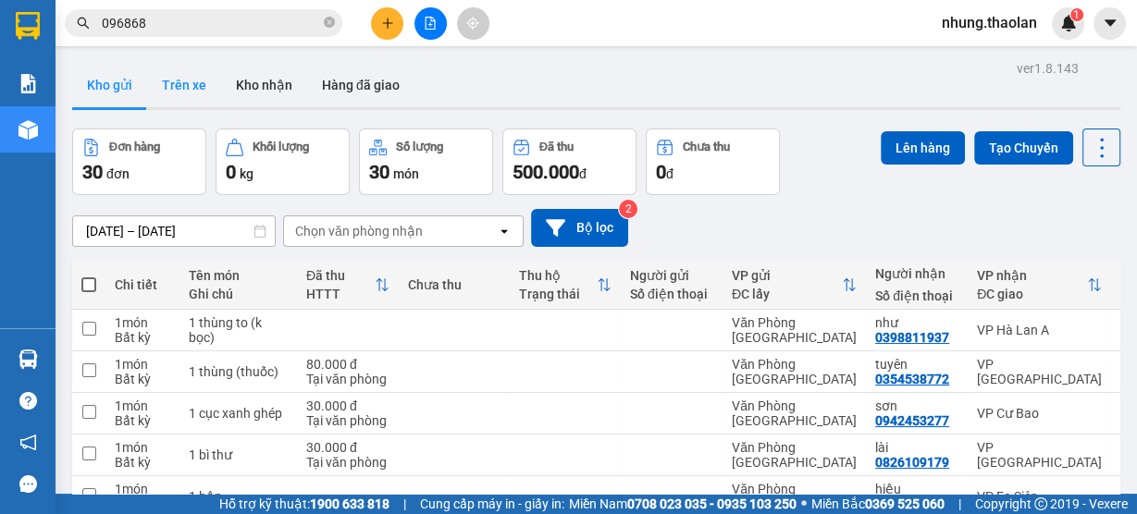
click at [168, 100] on button "Trên xe" at bounding box center [184, 85] width 74 height 44
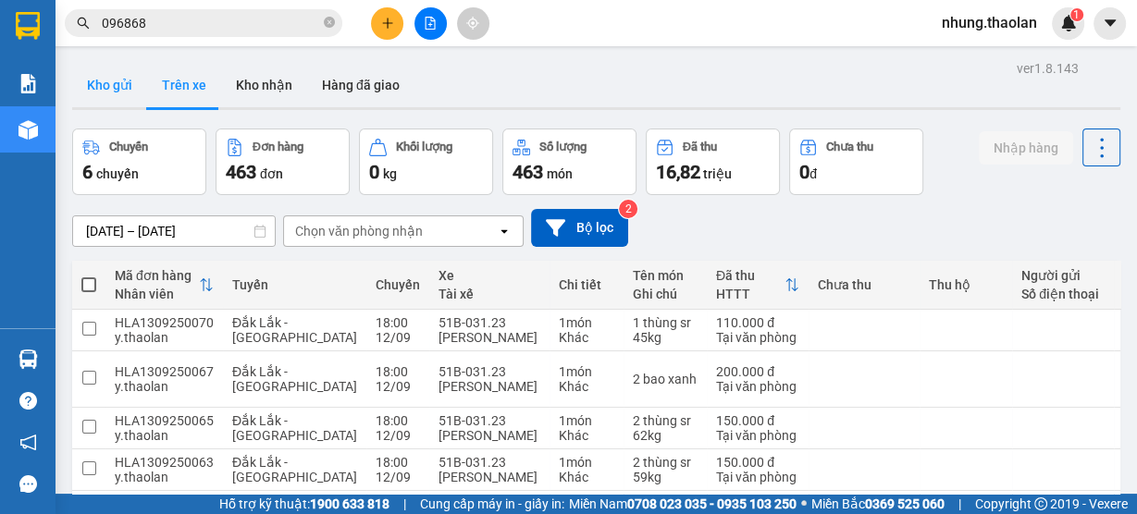
click at [112, 97] on button "Kho gửi" at bounding box center [109, 85] width 75 height 44
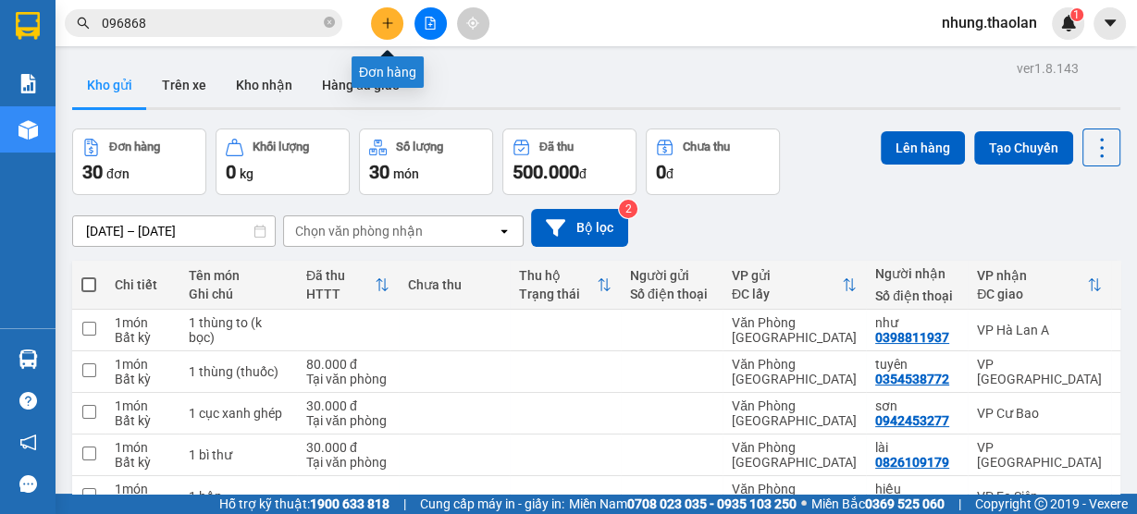
click at [381, 24] on icon "plus" at bounding box center [387, 23] width 13 height 13
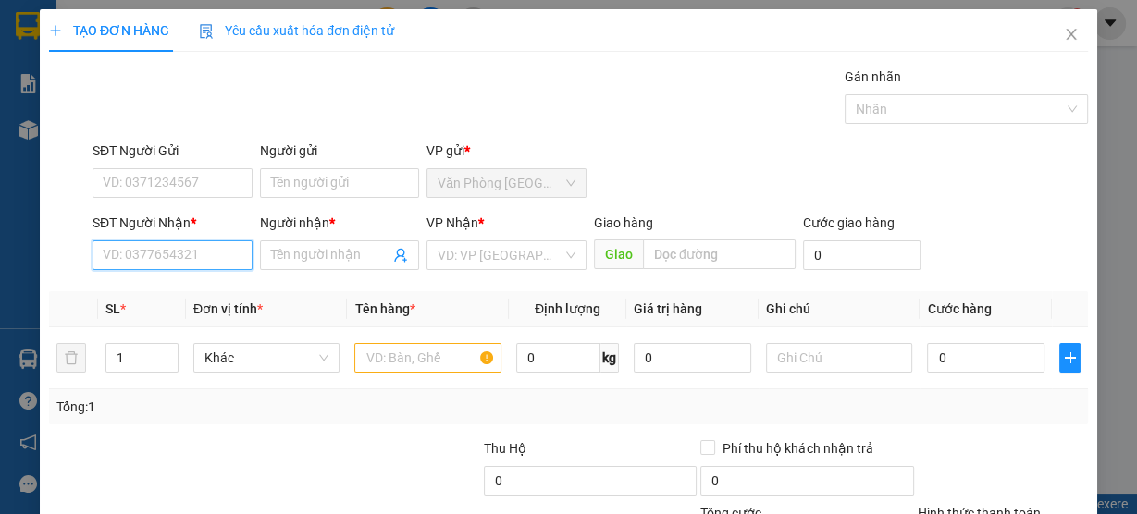
click at [170, 252] on input "SĐT Người Nhận *" at bounding box center [172, 255] width 160 height 30
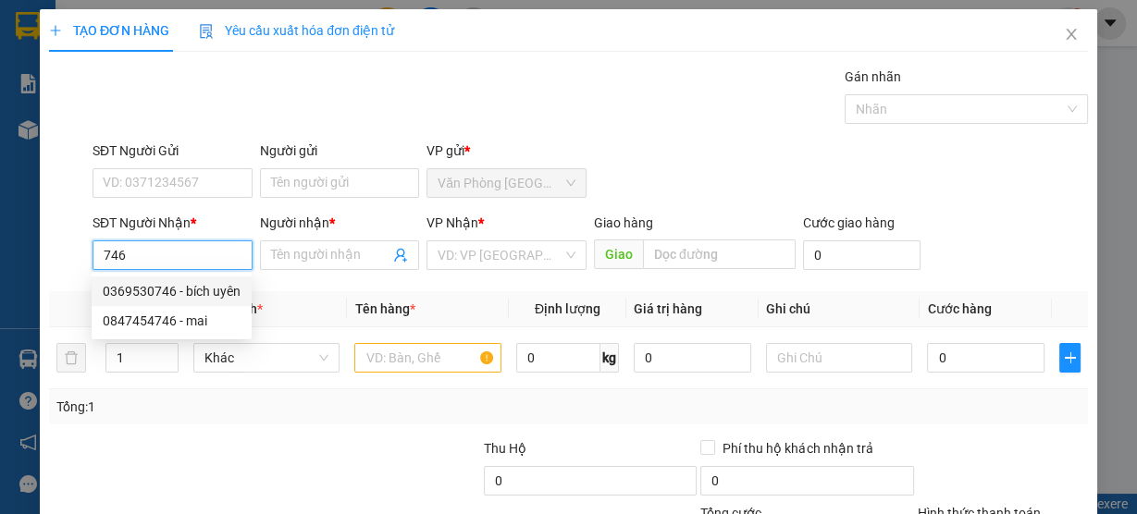
click at [218, 293] on div "0369530746 - bích uyên" at bounding box center [172, 291] width 138 height 20
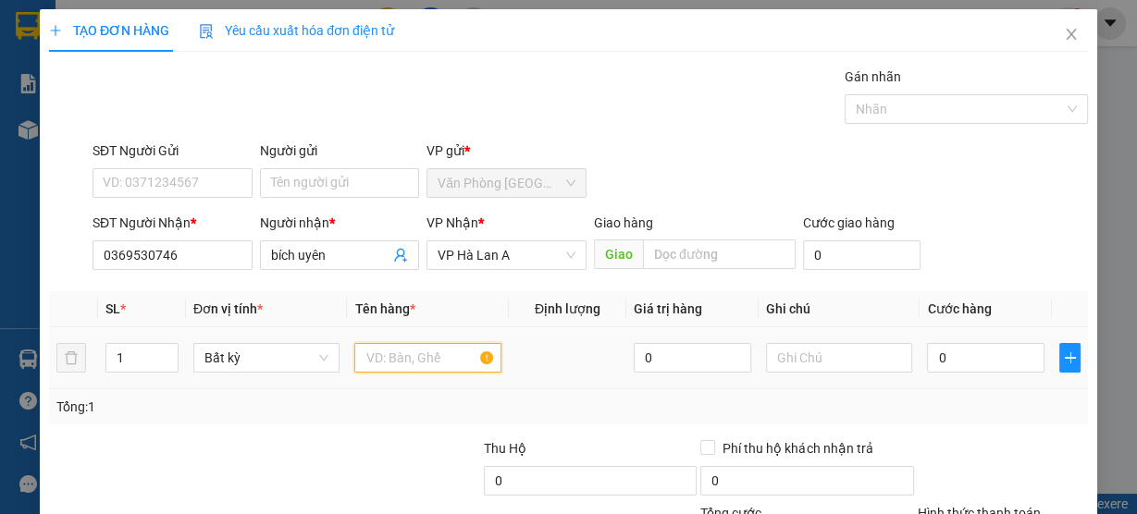
click at [391, 349] on input "text" at bounding box center [427, 358] width 147 height 30
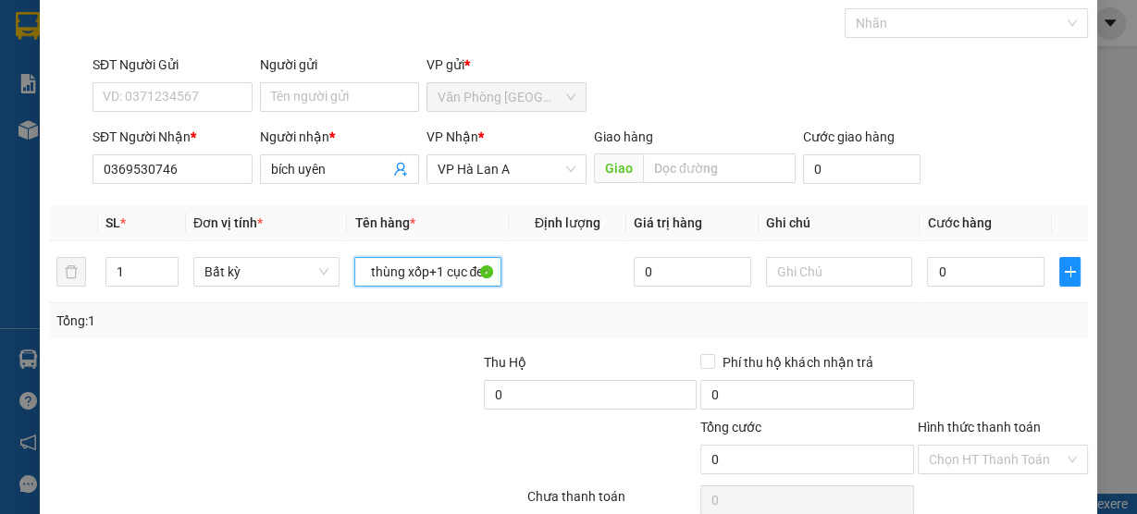
scroll to position [167, 0]
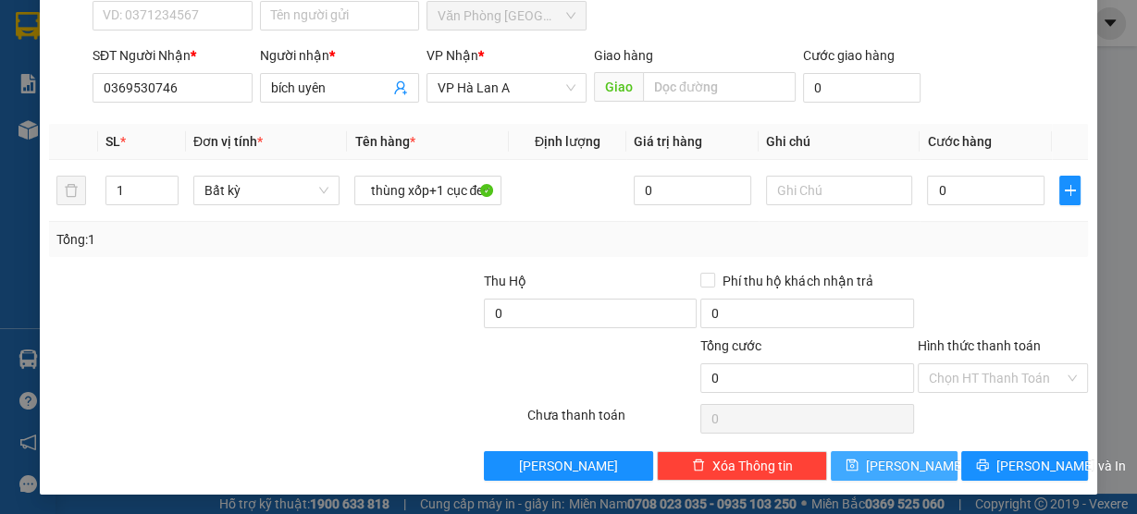
click at [858, 468] on icon "save" at bounding box center [851, 465] width 13 height 13
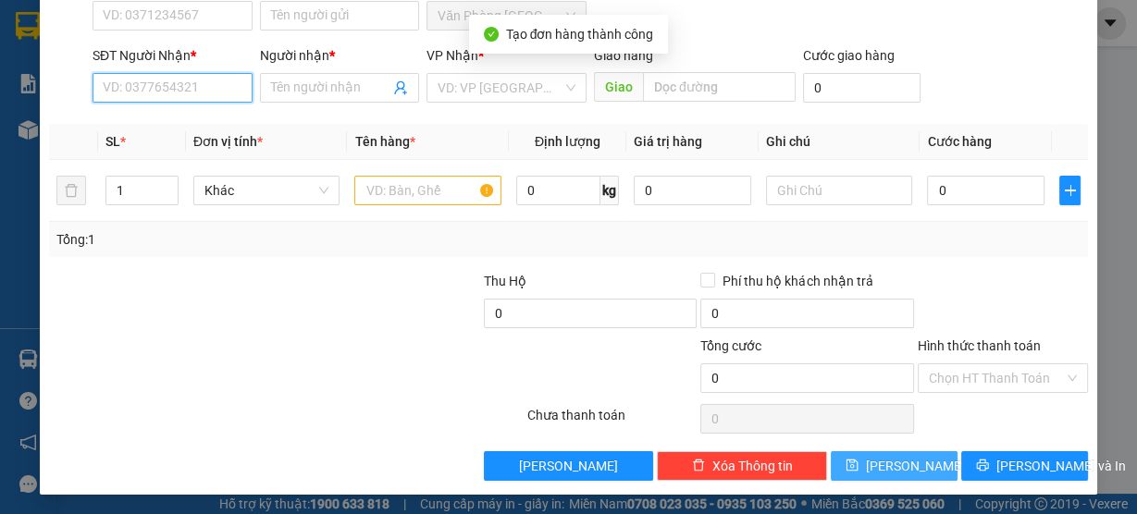
click at [183, 85] on input "SĐT Người Nhận *" at bounding box center [172, 88] width 160 height 30
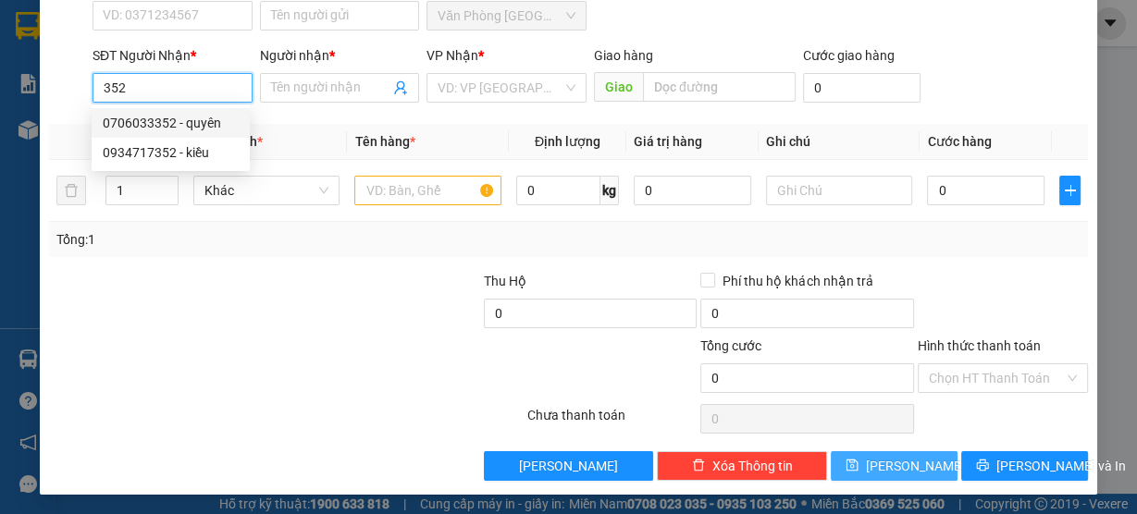
click at [202, 114] on div "0706033352 - quyên" at bounding box center [171, 123] width 136 height 20
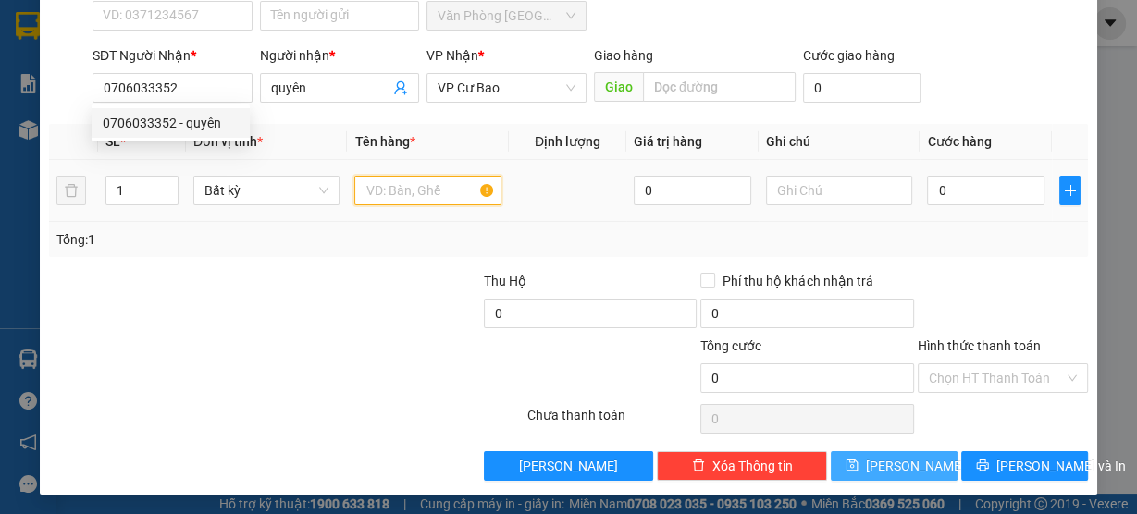
click at [392, 190] on input "text" at bounding box center [427, 191] width 147 height 30
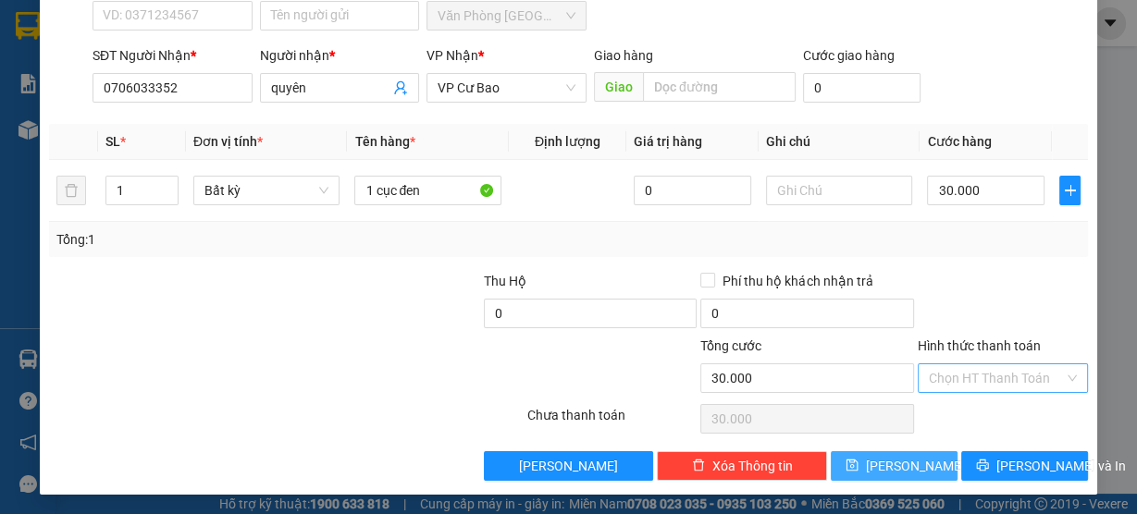
click at [954, 368] on input "Hình thức thanh toán" at bounding box center [996, 378] width 135 height 28
drag, startPoint x: 954, startPoint y: 409, endPoint x: 940, endPoint y: 418, distance: 16.7
click at [953, 410] on div "Tại văn phòng" at bounding box center [992, 412] width 146 height 20
drag, startPoint x: 867, startPoint y: 466, endPoint x: 867, endPoint y: 441, distance: 25.0
click at [858, 463] on icon "save" at bounding box center [851, 465] width 13 height 13
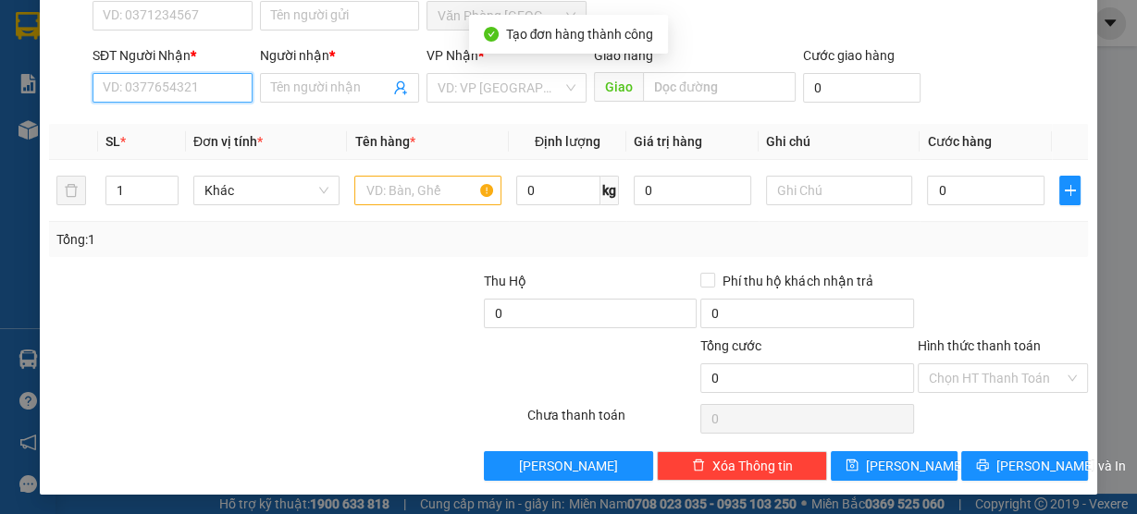
click at [167, 77] on input "SĐT Người Nhận *" at bounding box center [172, 88] width 160 height 30
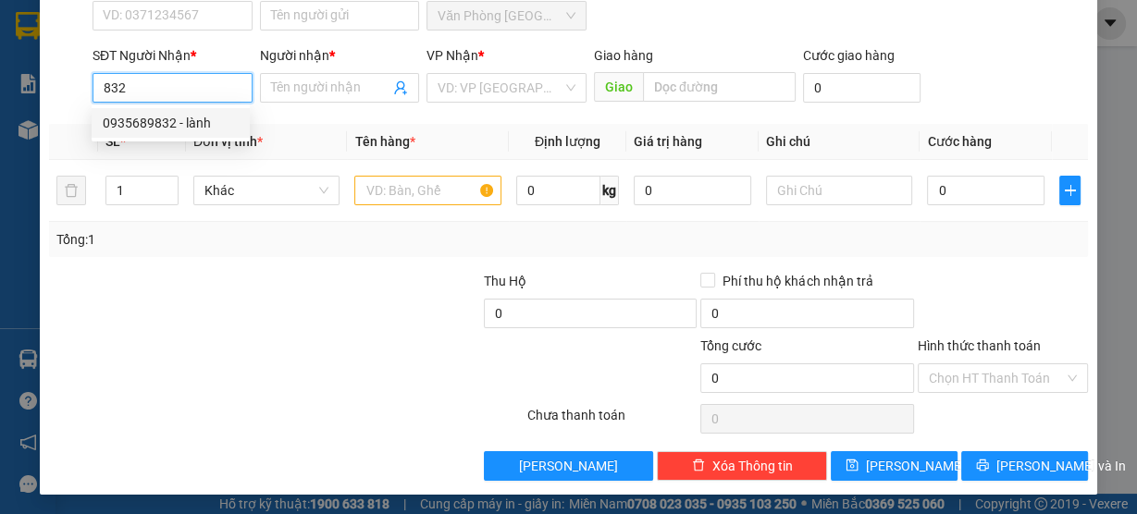
click at [180, 117] on div "0935689832 - lành" at bounding box center [171, 123] width 136 height 20
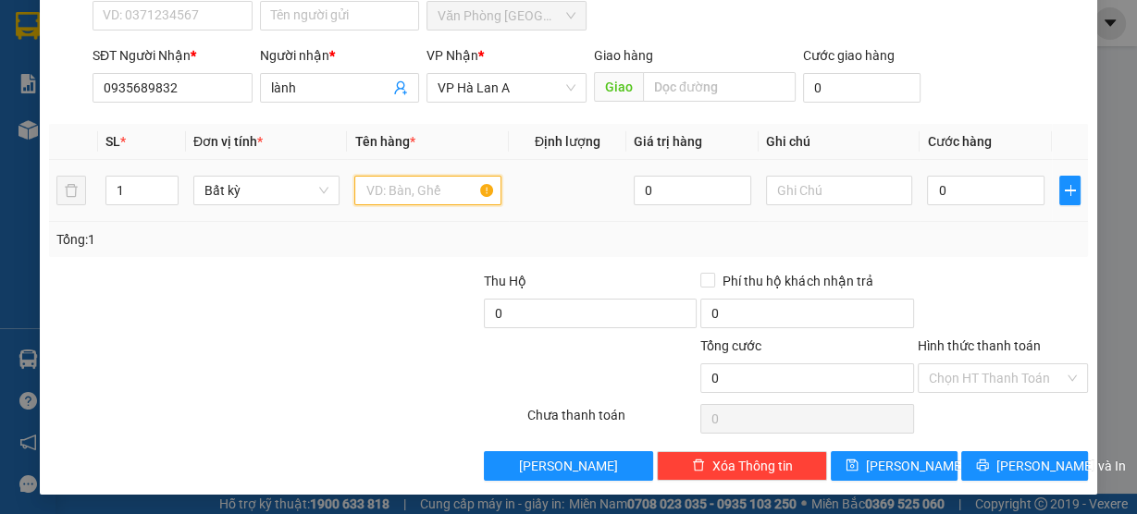
click at [392, 199] on input "text" at bounding box center [427, 191] width 147 height 30
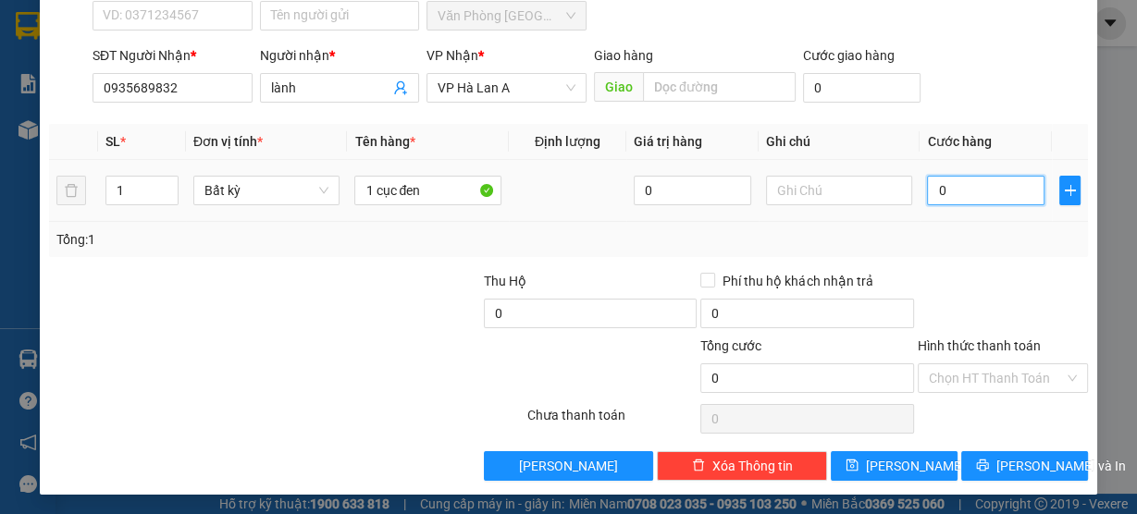
click at [959, 194] on input "0" at bounding box center [985, 191] width 117 height 30
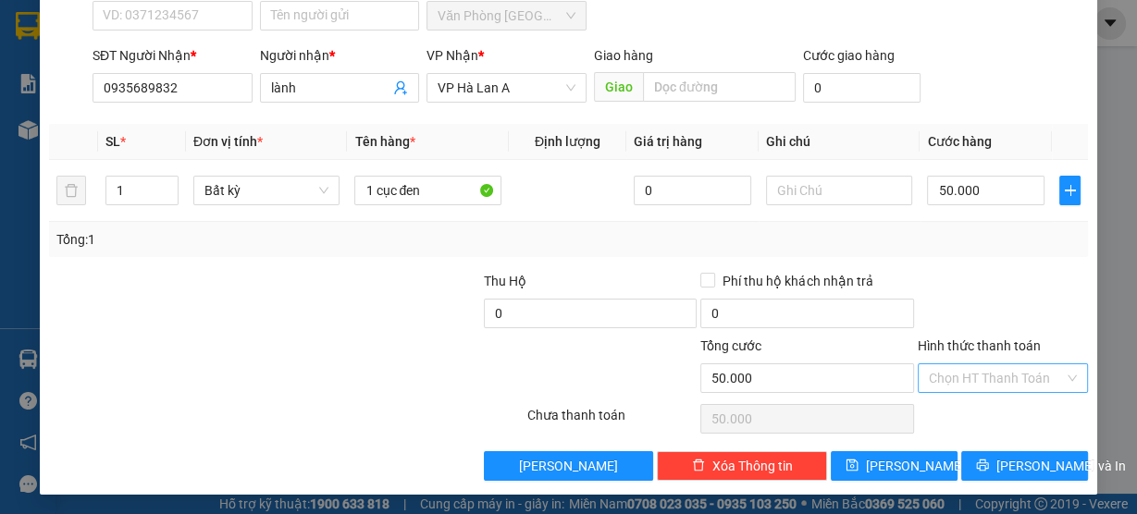
click at [940, 371] on input "Hình thức thanh toán" at bounding box center [996, 378] width 135 height 28
drag, startPoint x: 957, startPoint y: 408, endPoint x: 957, endPoint y: 421, distance: 12.9
click at [957, 409] on div "Tại văn phòng" at bounding box center [992, 412] width 146 height 20
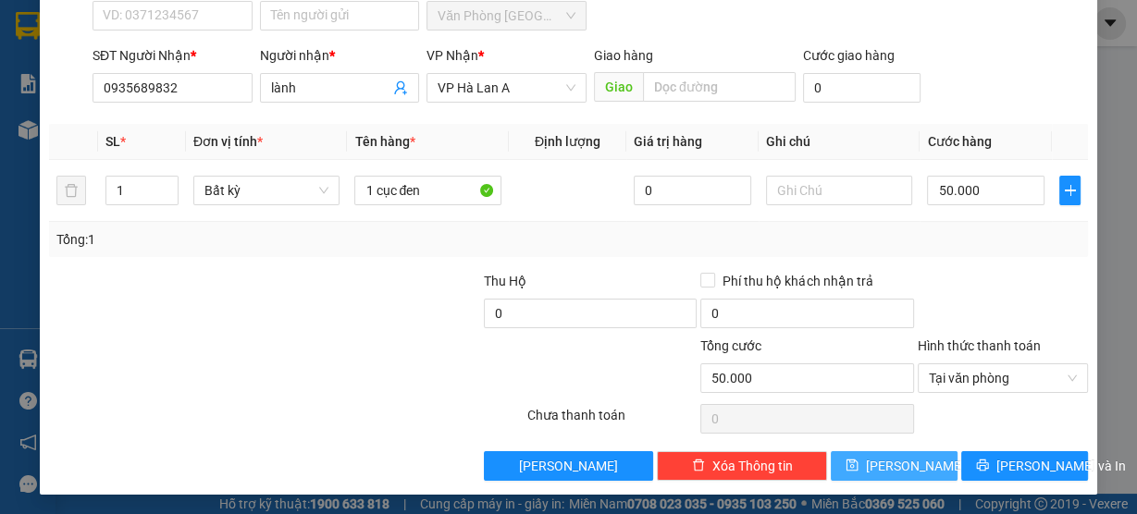
click at [909, 456] on button "[PERSON_NAME]" at bounding box center [894, 466] width 127 height 30
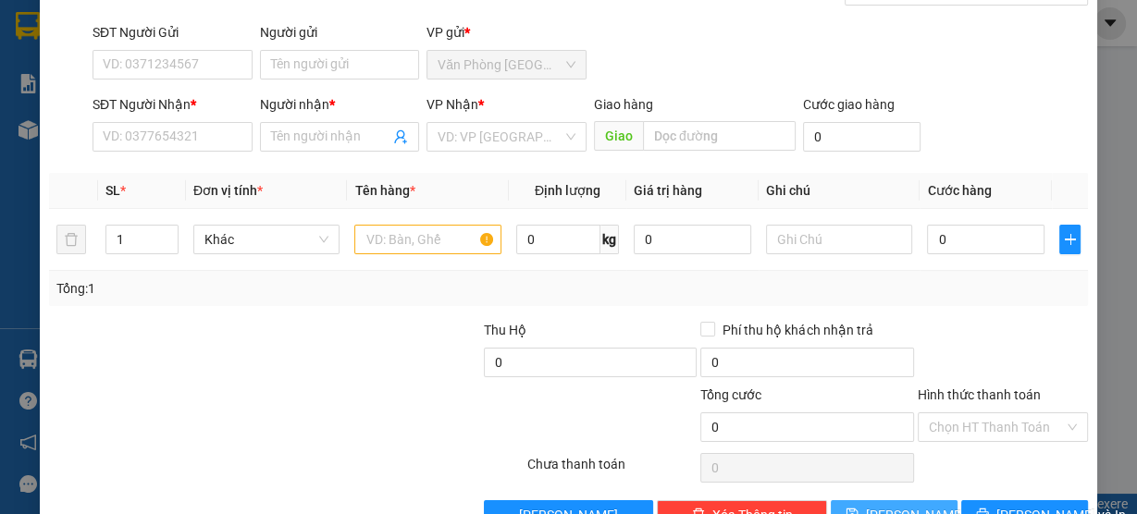
scroll to position [93, 0]
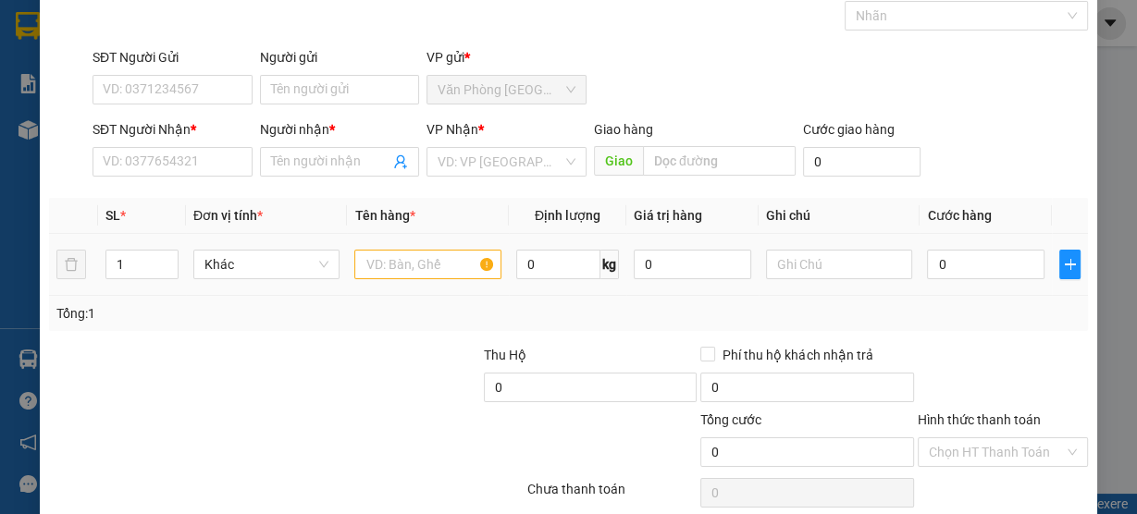
click at [373, 246] on div at bounding box center [427, 264] width 147 height 37
click at [375, 262] on input "text" at bounding box center [427, 265] width 147 height 30
click at [225, 166] on input "SĐT Người Nhận *" at bounding box center [172, 162] width 160 height 30
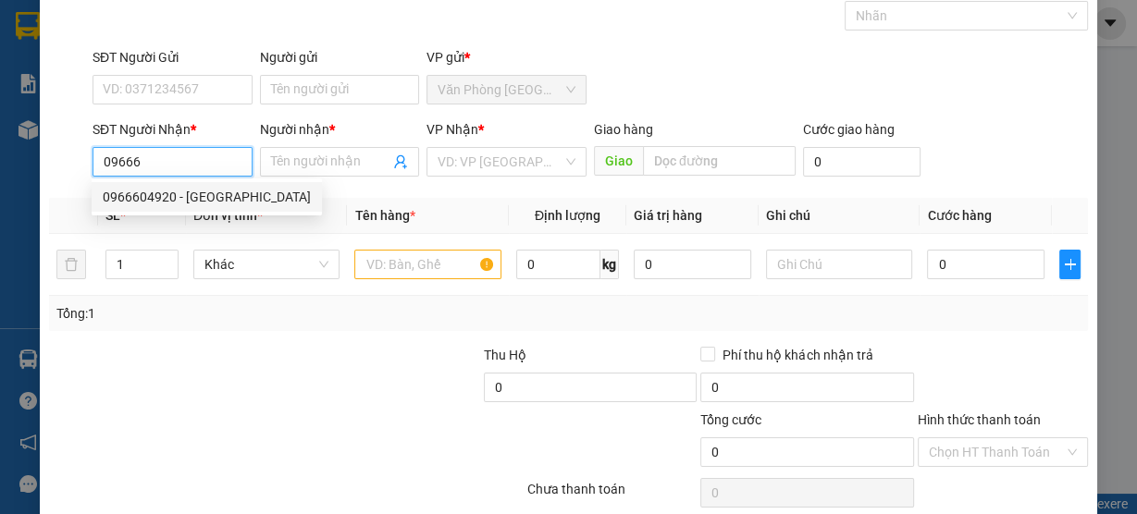
click at [224, 205] on div "0966604920 - [GEOGRAPHIC_DATA]" at bounding box center [207, 197] width 208 height 20
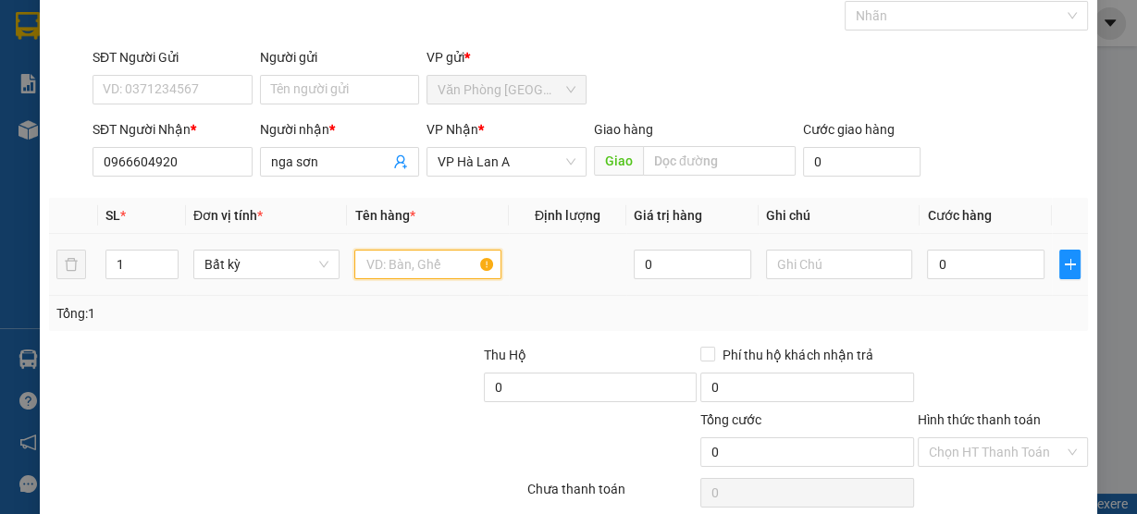
click at [435, 260] on input "text" at bounding box center [427, 265] width 147 height 30
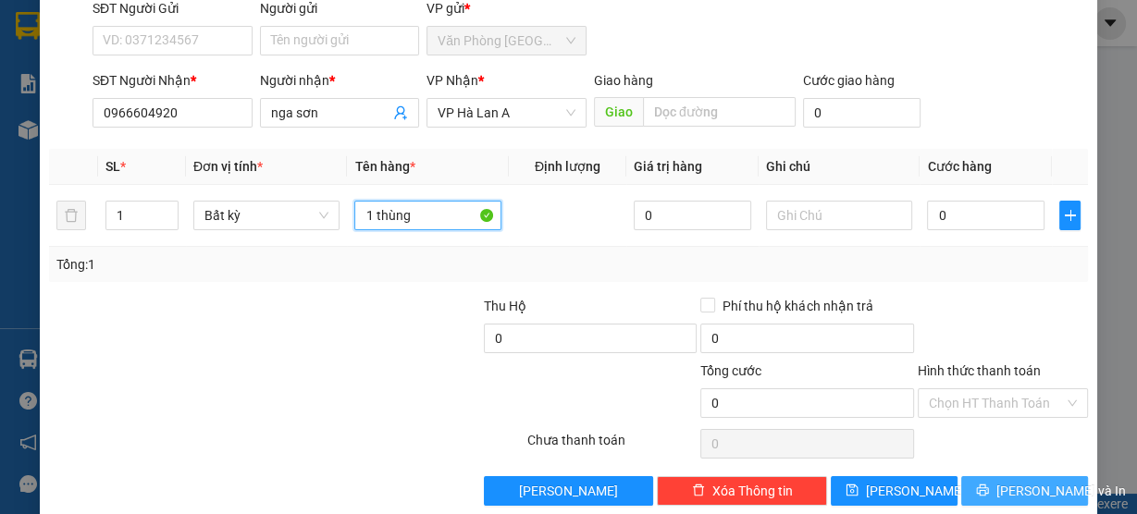
scroll to position [167, 0]
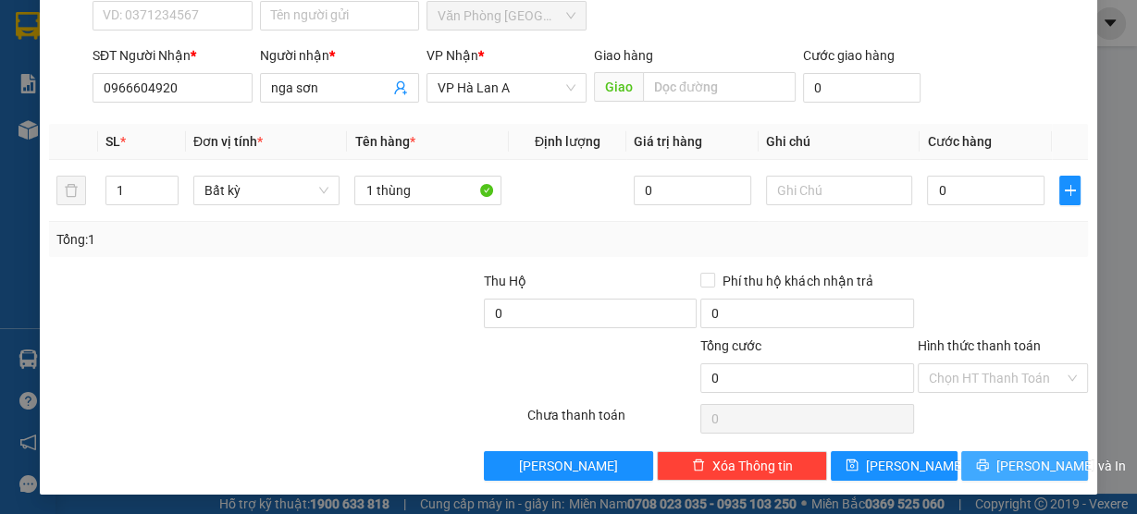
drag, startPoint x: 1001, startPoint y: 469, endPoint x: 1051, endPoint y: 451, distance: 52.9
click at [1001, 470] on span "[PERSON_NAME] và In" at bounding box center [1060, 466] width 129 height 20
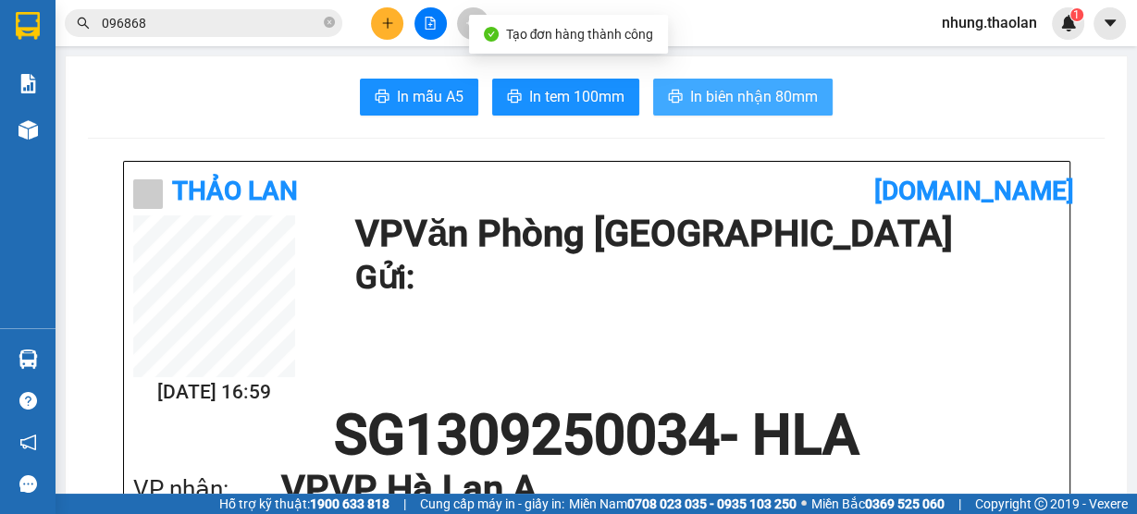
click at [708, 108] on button "In biên nhận 80mm" at bounding box center [742, 97] width 179 height 37
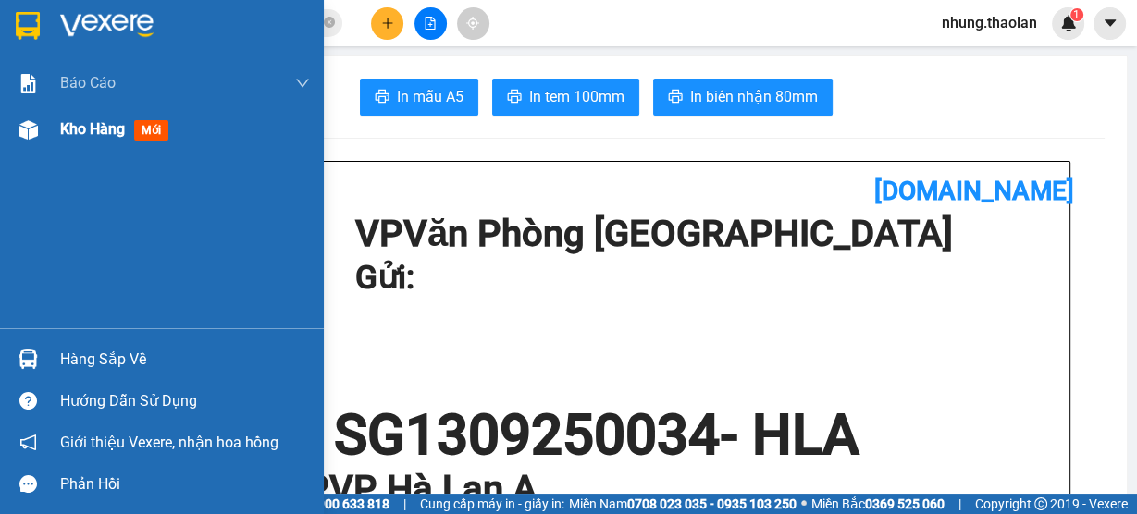
click at [93, 142] on div "Kho hàng mới" at bounding box center [185, 129] width 250 height 46
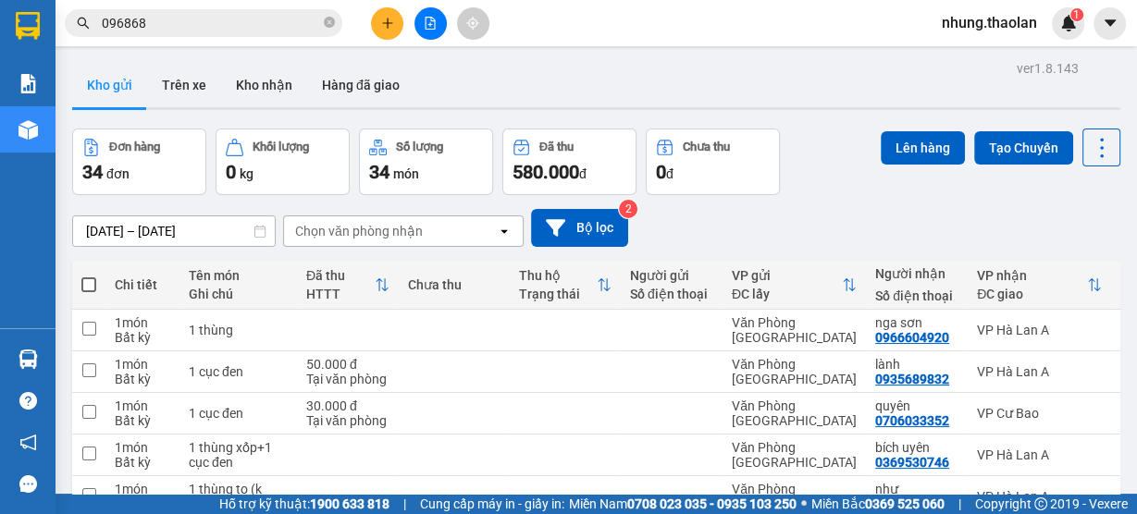
click at [296, 240] on div "Chọn văn phòng nhận" at bounding box center [390, 231] width 213 height 30
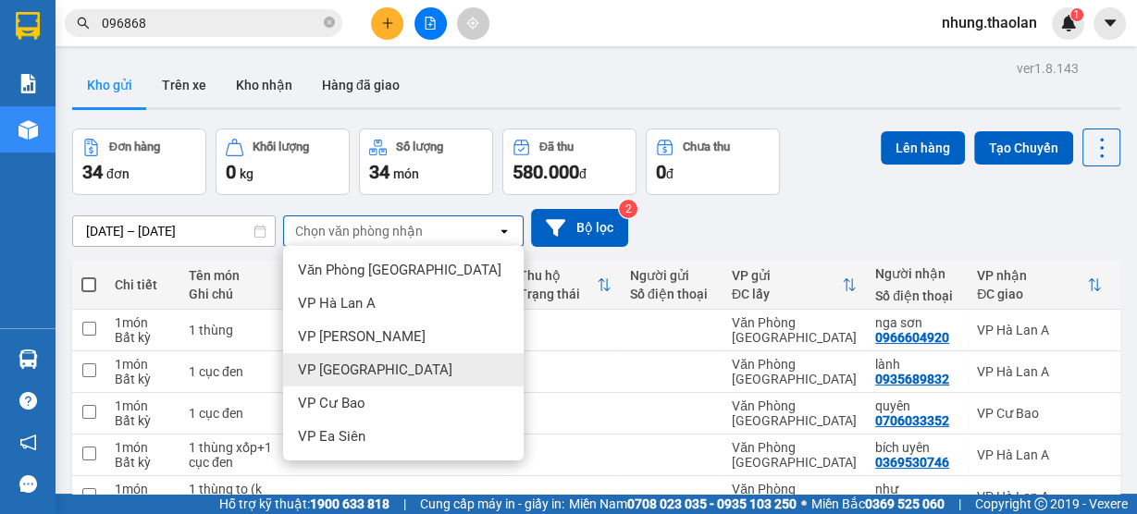
click at [333, 363] on span "VP [GEOGRAPHIC_DATA]" at bounding box center [375, 370] width 154 height 18
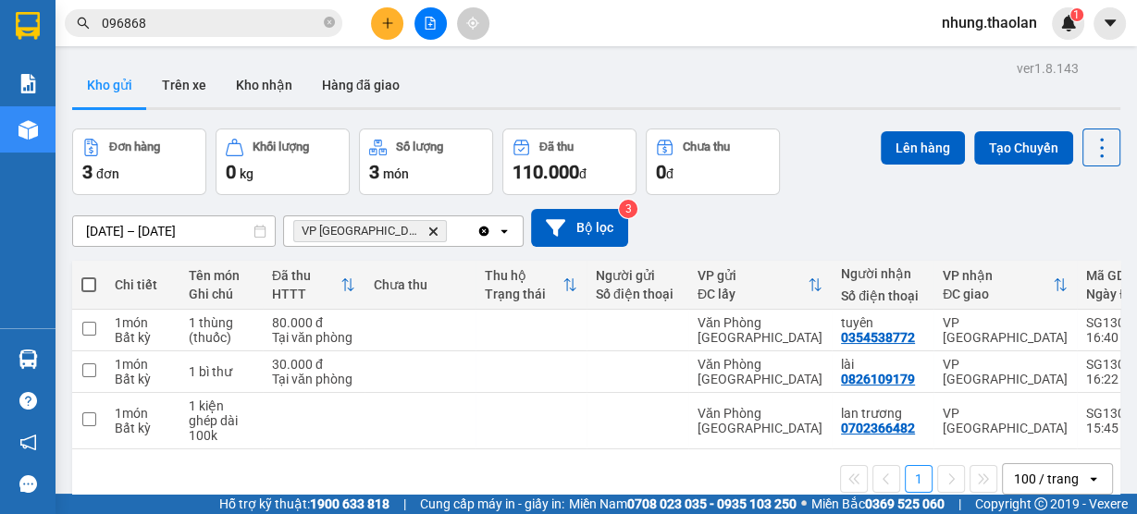
click at [413, 240] on div "VP Bình Hòa Delete" at bounding box center [380, 231] width 192 height 30
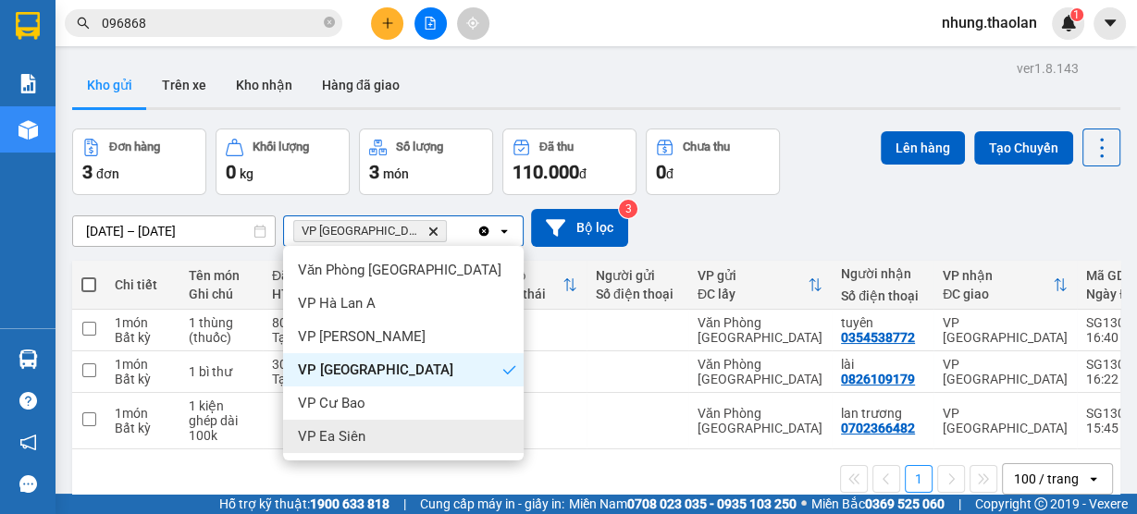
click at [362, 430] on span "VP Ea Siên" at bounding box center [332, 436] width 68 height 18
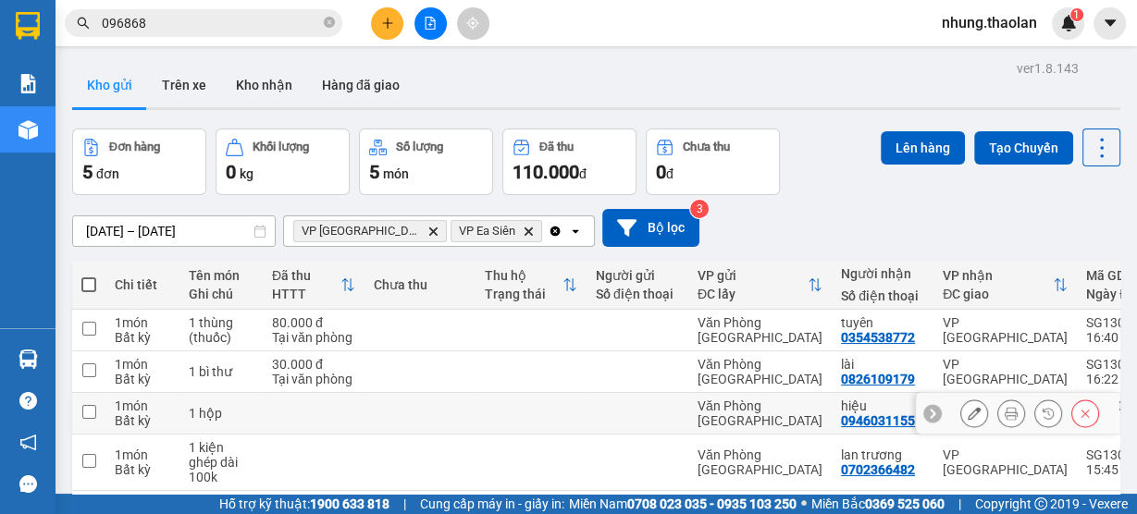
click at [961, 424] on button at bounding box center [974, 414] width 26 height 32
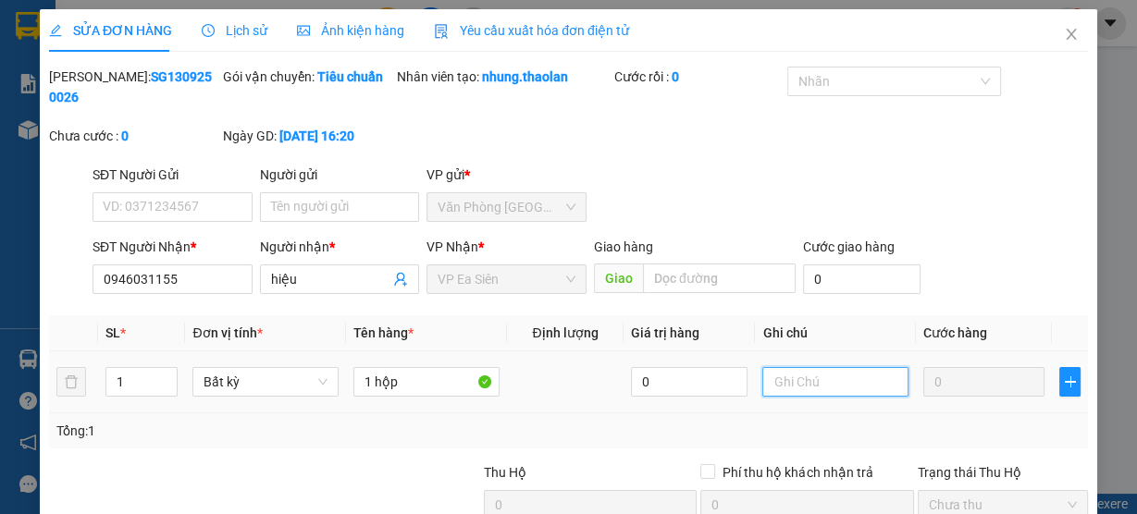
click at [831, 382] on input "text" at bounding box center [835, 382] width 146 height 30
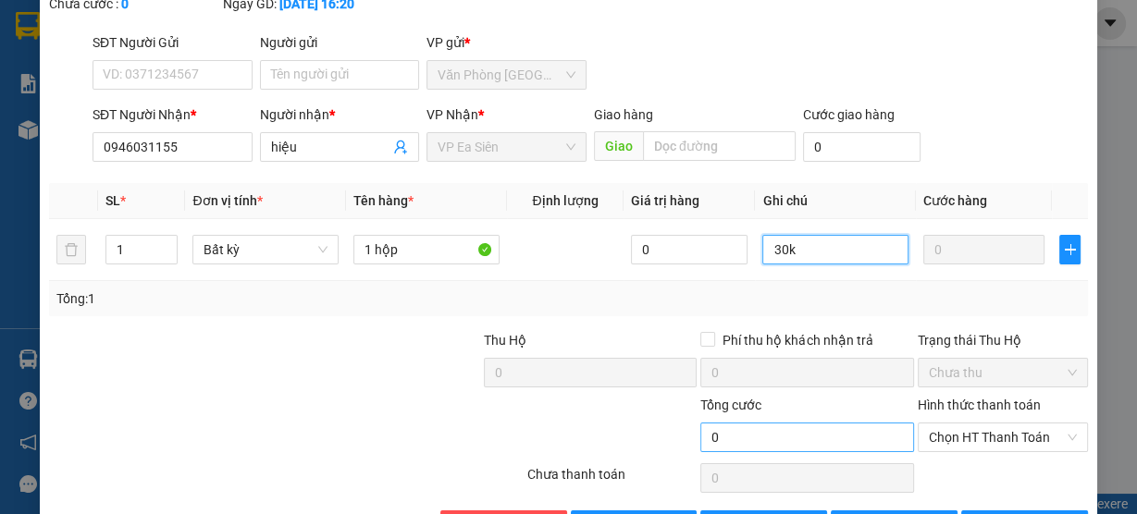
scroll to position [192, 0]
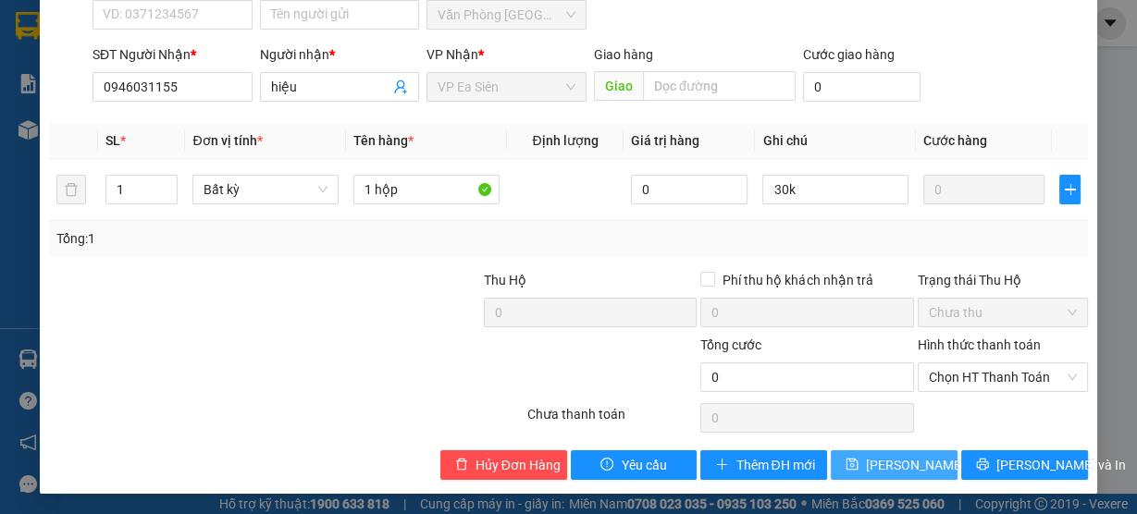
click at [897, 462] on span "[PERSON_NAME] thay đổi" at bounding box center [940, 465] width 148 height 20
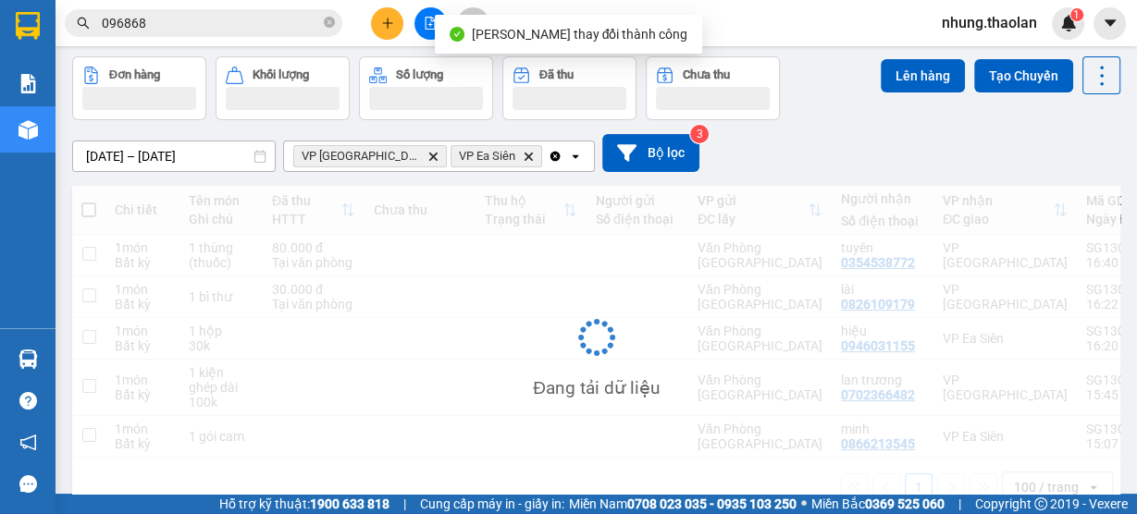
scroll to position [118, 0]
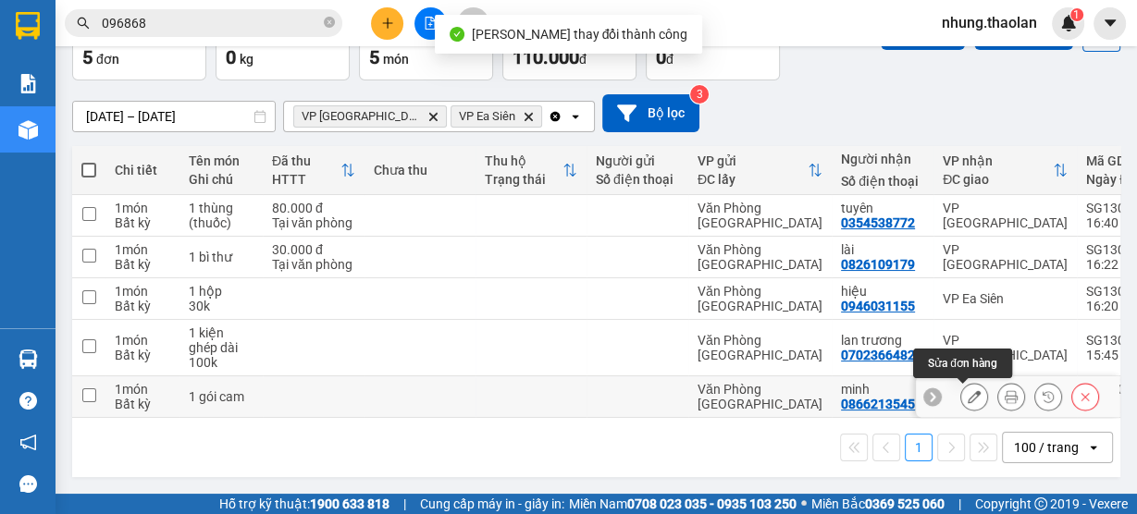
click at [967, 394] on icon at bounding box center [973, 396] width 13 height 13
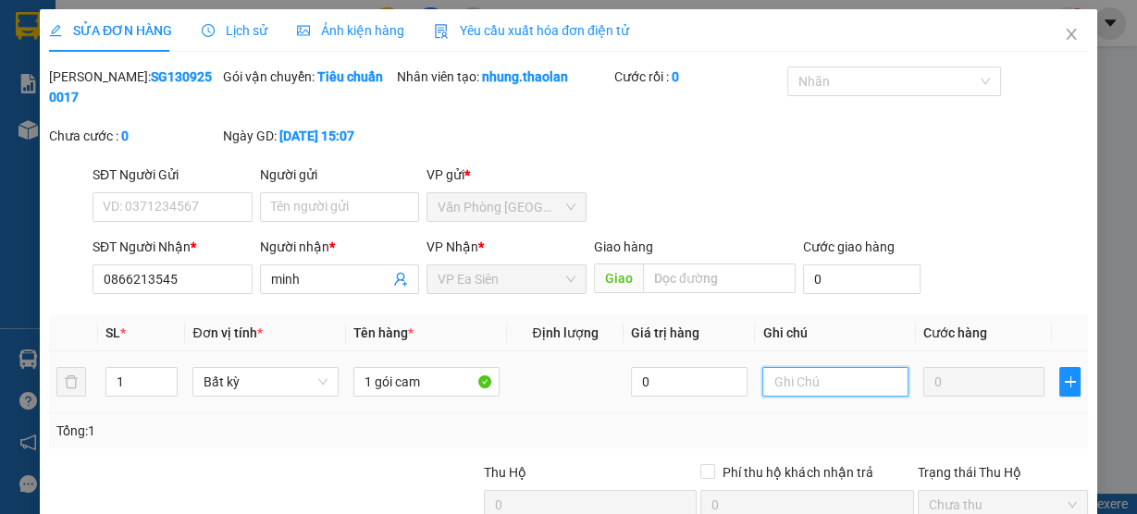
click at [813, 388] on input "text" at bounding box center [835, 382] width 146 height 30
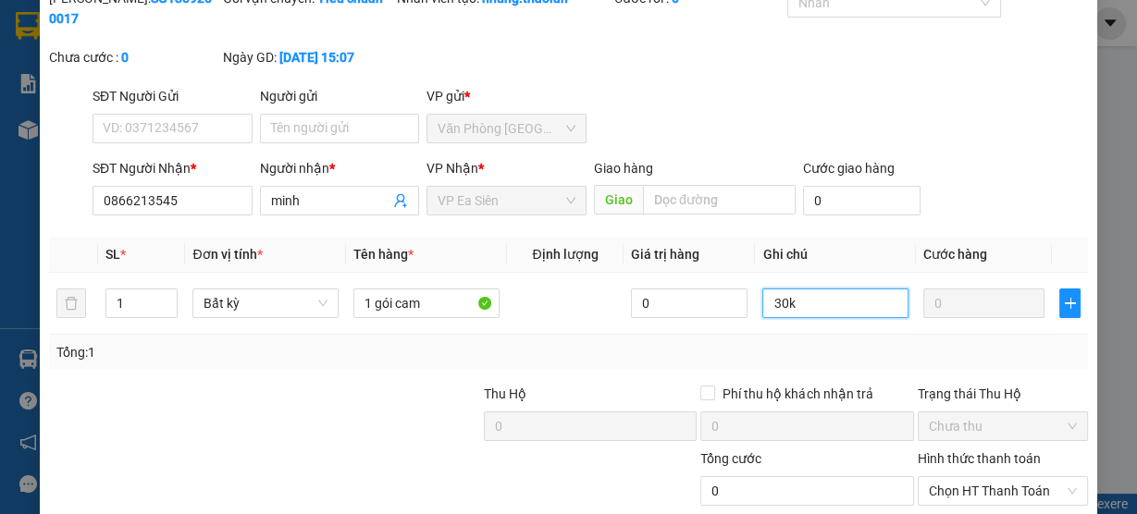
scroll to position [192, 0]
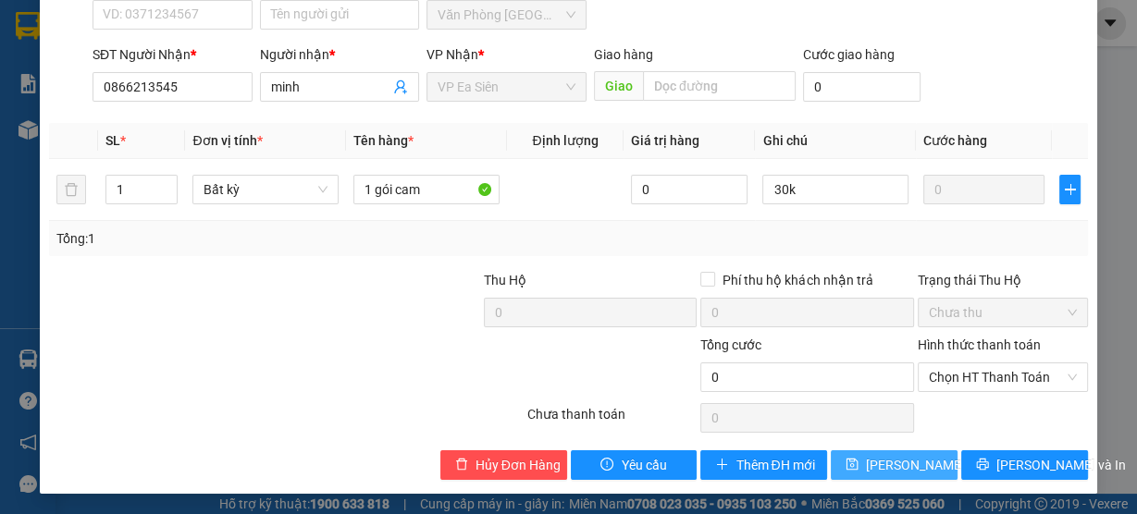
click at [888, 464] on span "[PERSON_NAME] thay đổi" at bounding box center [940, 465] width 148 height 20
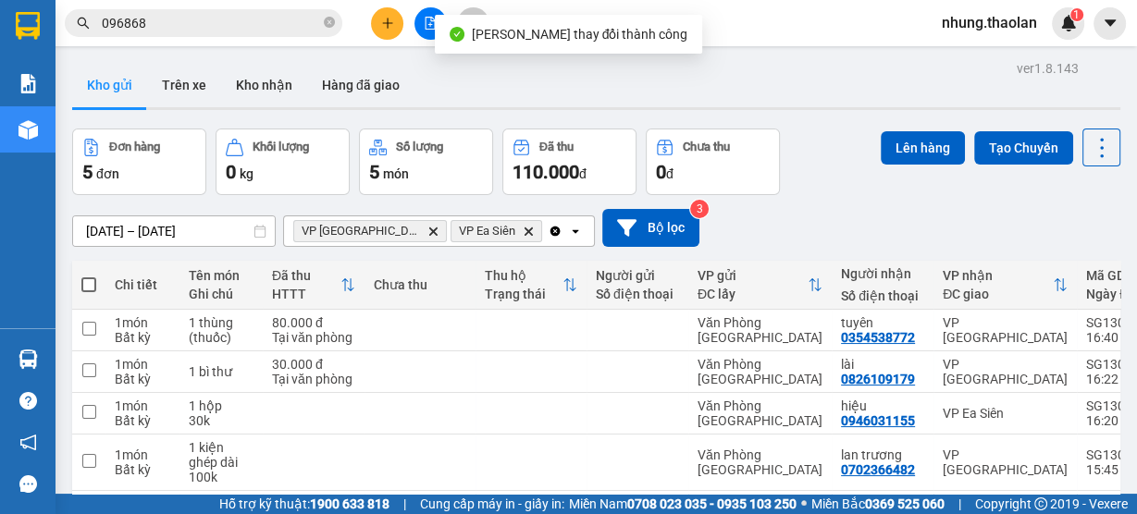
click at [84, 284] on span at bounding box center [88, 284] width 15 height 15
click at [89, 276] on input "checkbox" at bounding box center [89, 276] width 0 height 0
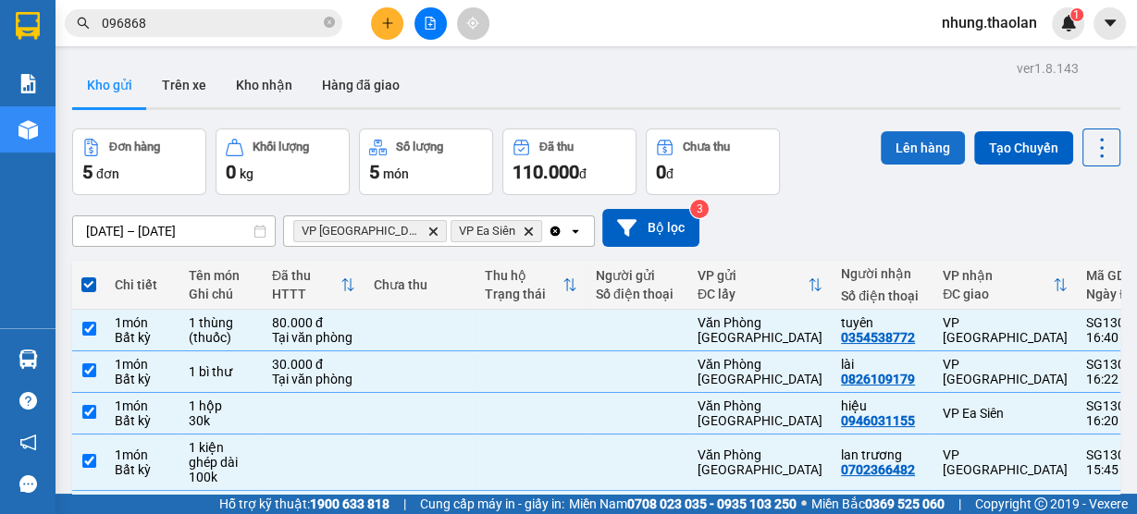
click at [905, 146] on button "Lên hàng" at bounding box center [922, 147] width 84 height 33
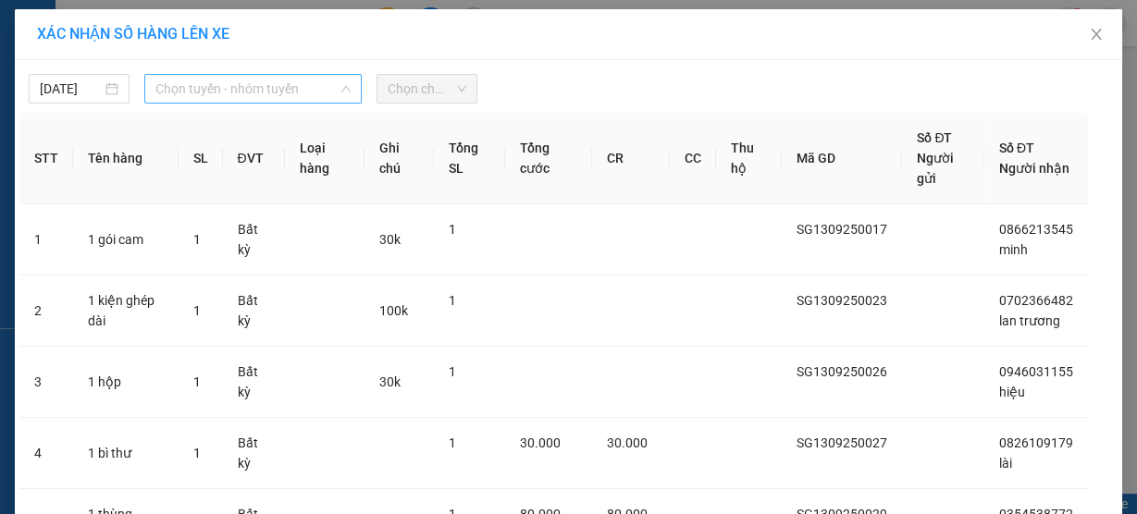
click at [225, 85] on span "Chọn tuyến - nhóm tuyến" at bounding box center [252, 89] width 195 height 28
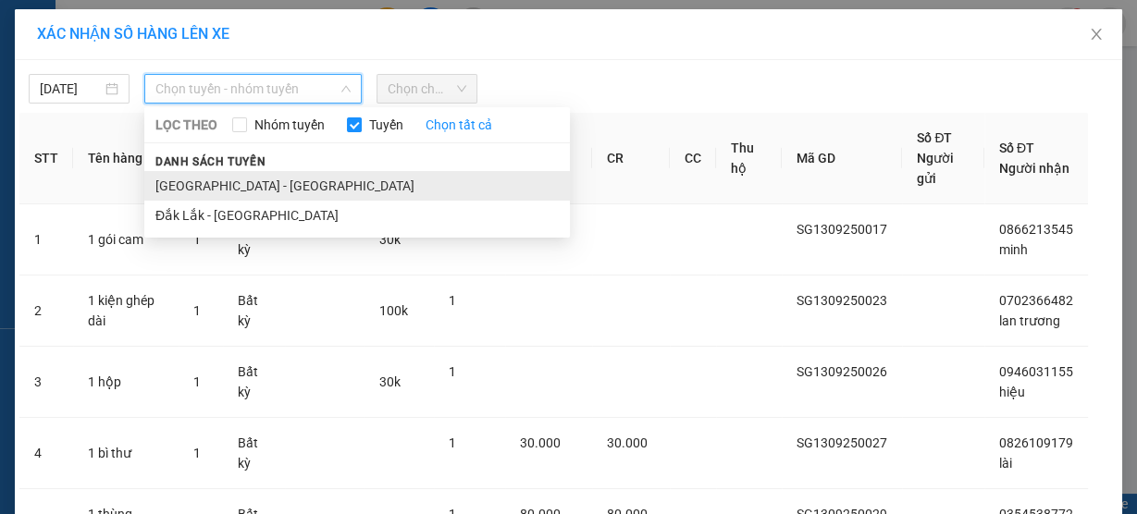
click at [228, 181] on li "[GEOGRAPHIC_DATA] - [GEOGRAPHIC_DATA]" at bounding box center [356, 186] width 425 height 30
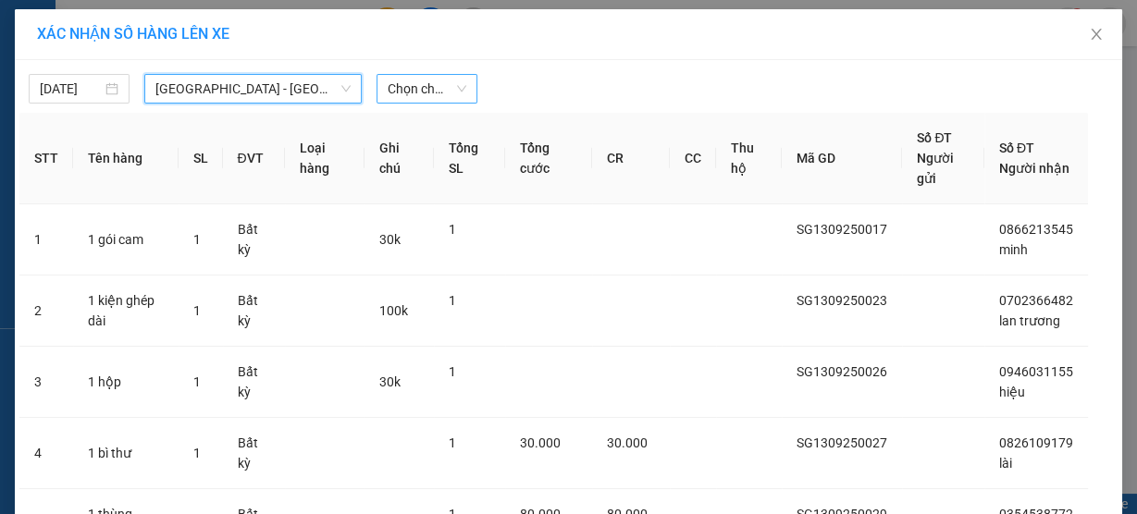
click at [428, 90] on span "Chọn chuyến" at bounding box center [427, 89] width 79 height 28
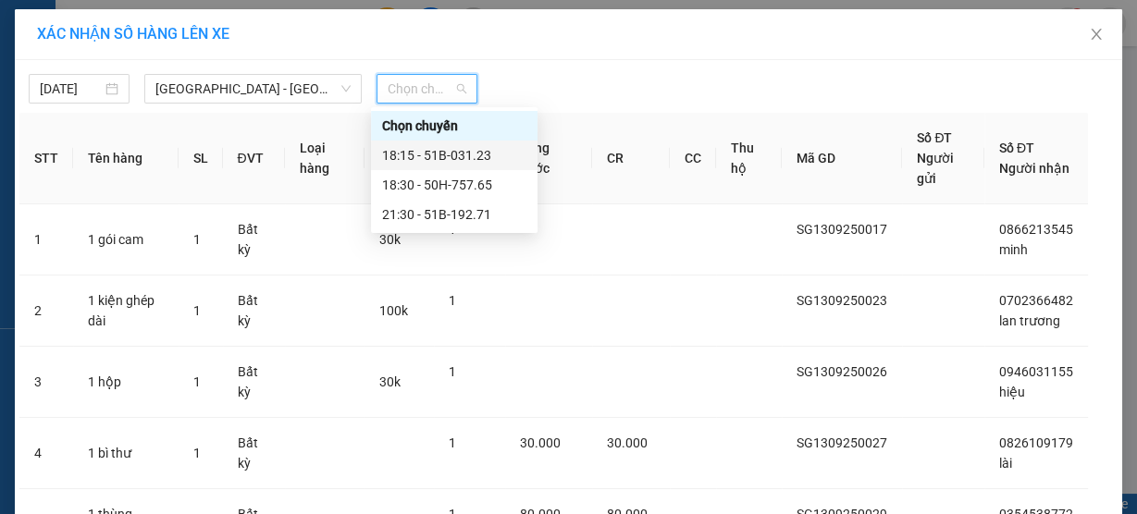
click at [461, 158] on div "18:15 - 51B-031.23" at bounding box center [454, 155] width 144 height 20
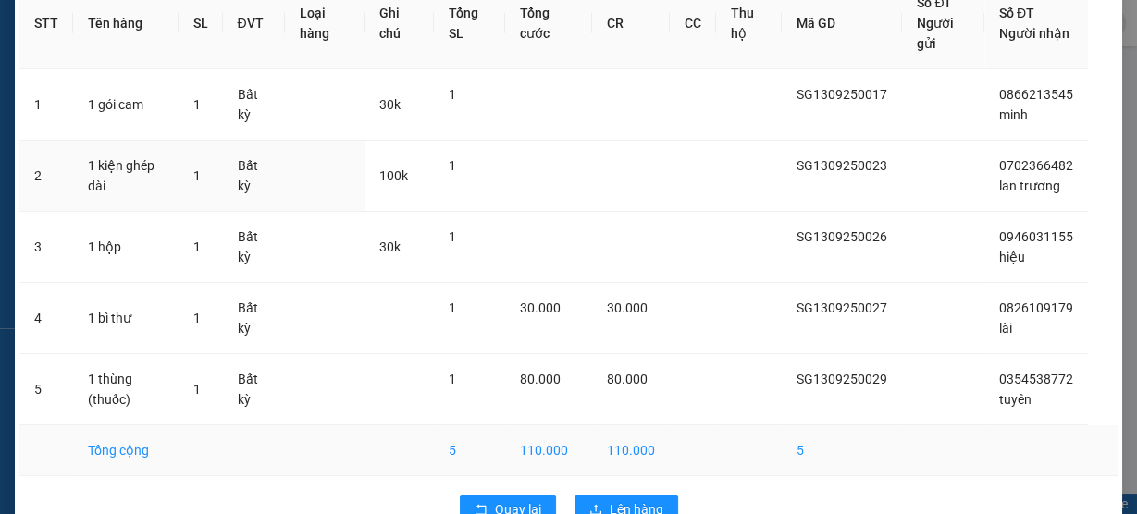
scroll to position [244, 0]
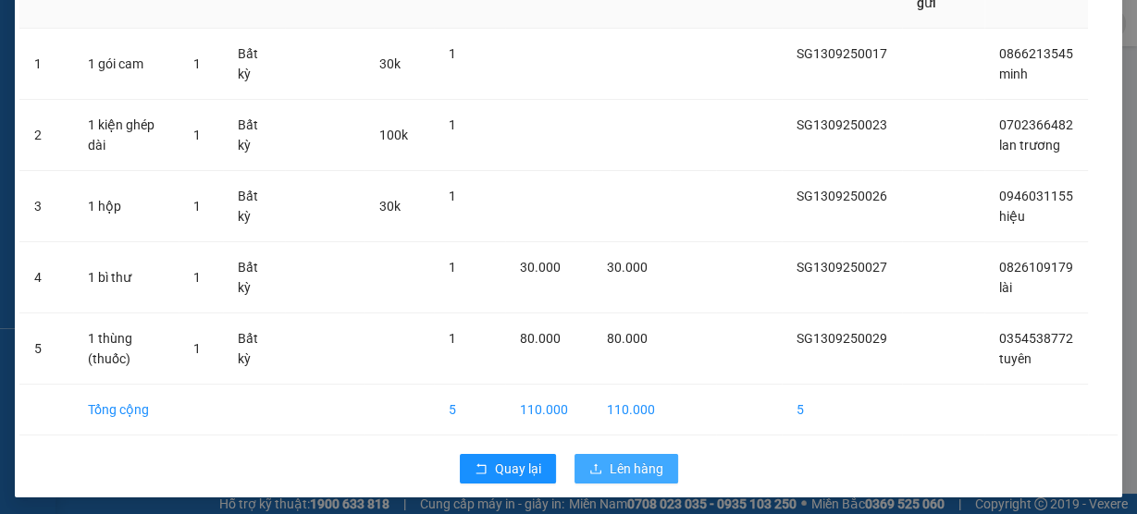
click at [620, 459] on span "Lên hàng" at bounding box center [636, 469] width 54 height 20
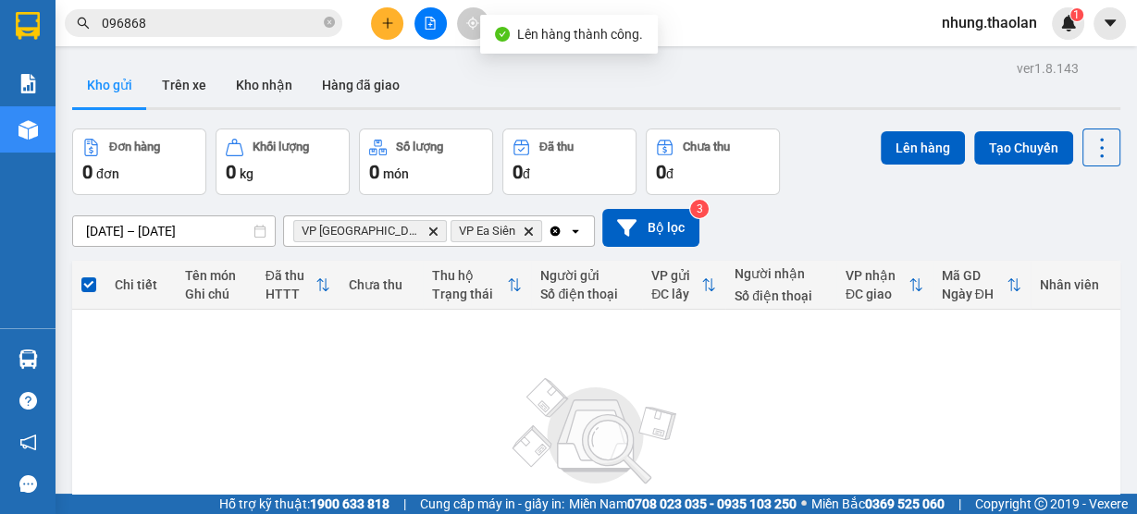
click at [550, 231] on icon "Clear all" at bounding box center [555, 231] width 10 height 10
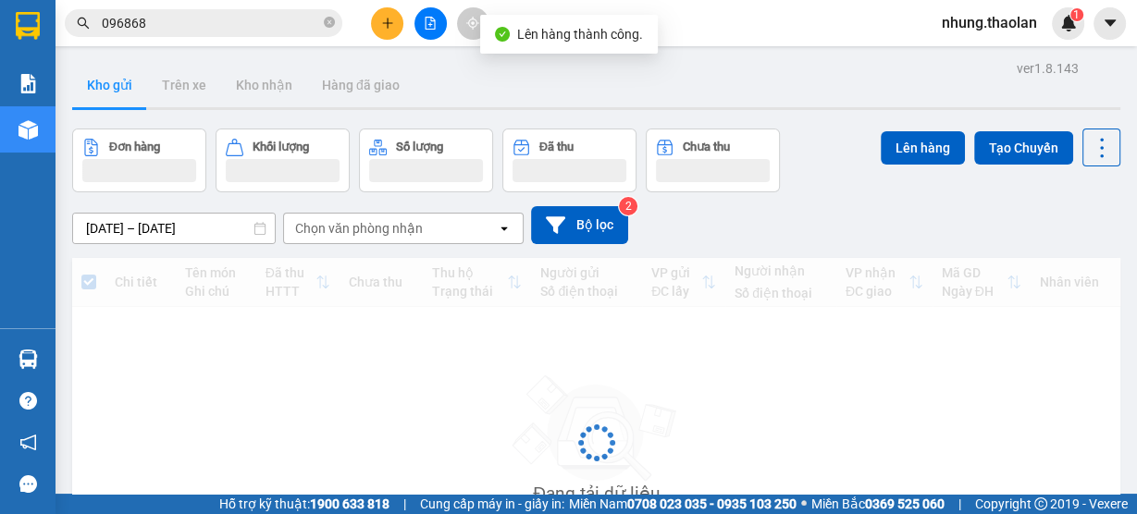
click at [379, 231] on div "Chọn văn phòng nhận" at bounding box center [359, 228] width 128 height 18
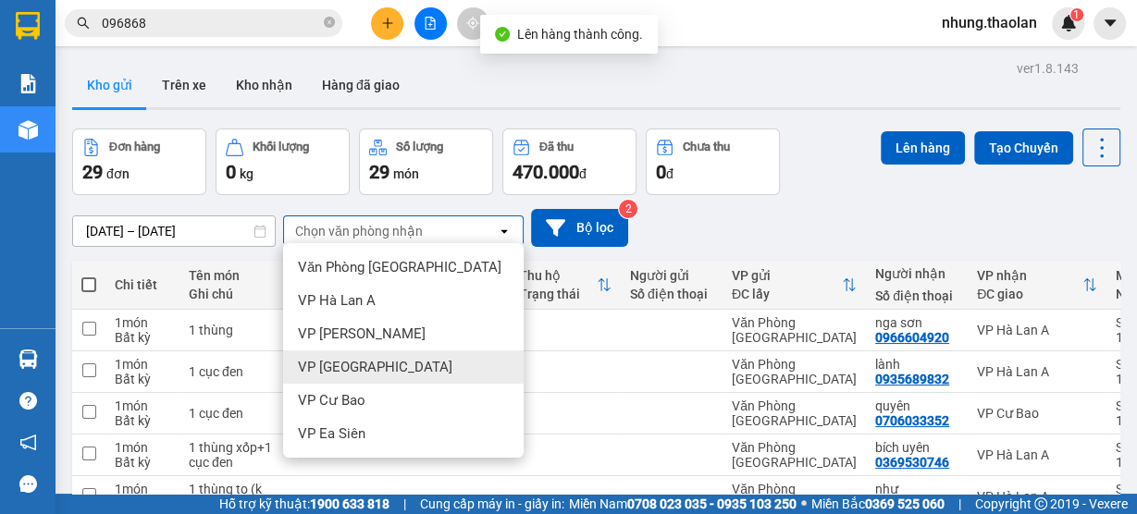
click at [372, 396] on div "VP Cư Bao" at bounding box center [403, 400] width 240 height 33
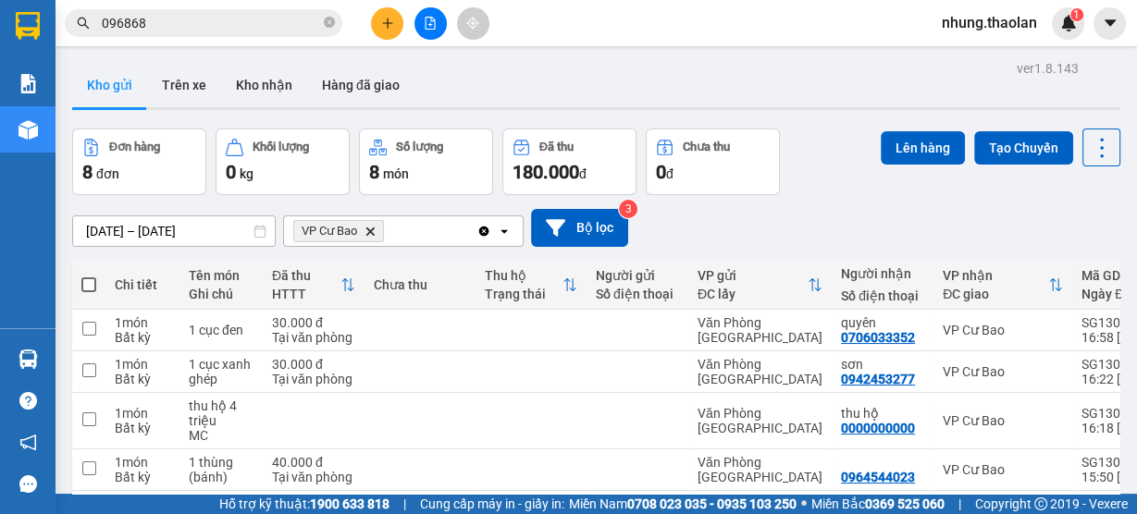
click at [90, 286] on span at bounding box center [88, 284] width 15 height 15
click at [89, 276] on input "checkbox" at bounding box center [89, 276] width 0 height 0
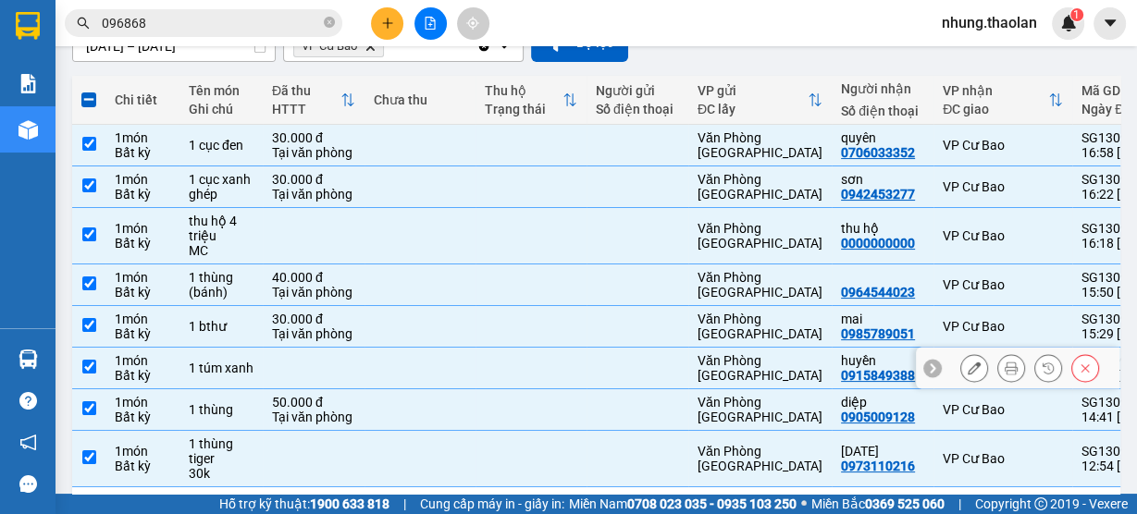
scroll to position [222, 0]
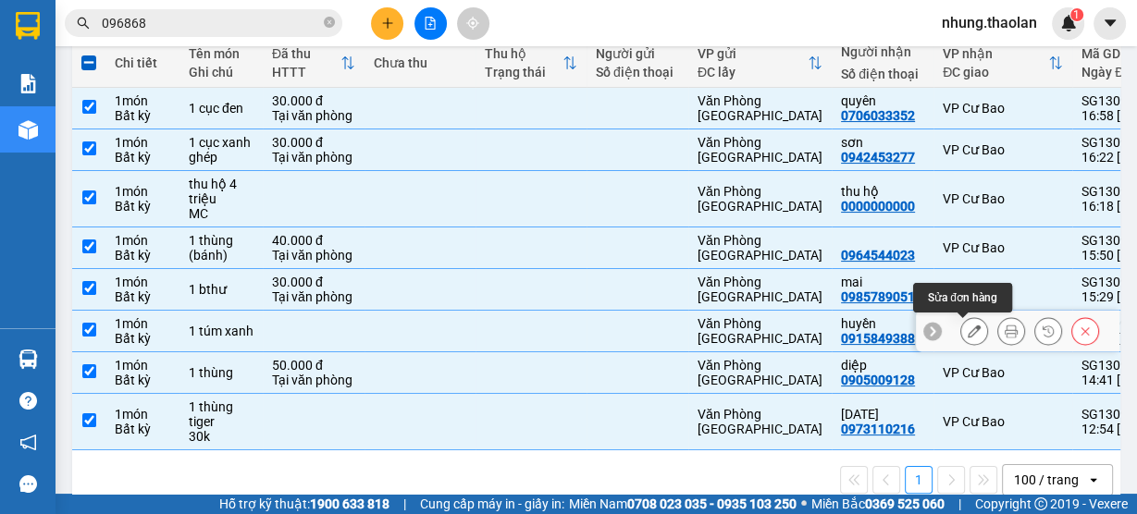
click at [967, 334] on icon at bounding box center [973, 331] width 13 height 13
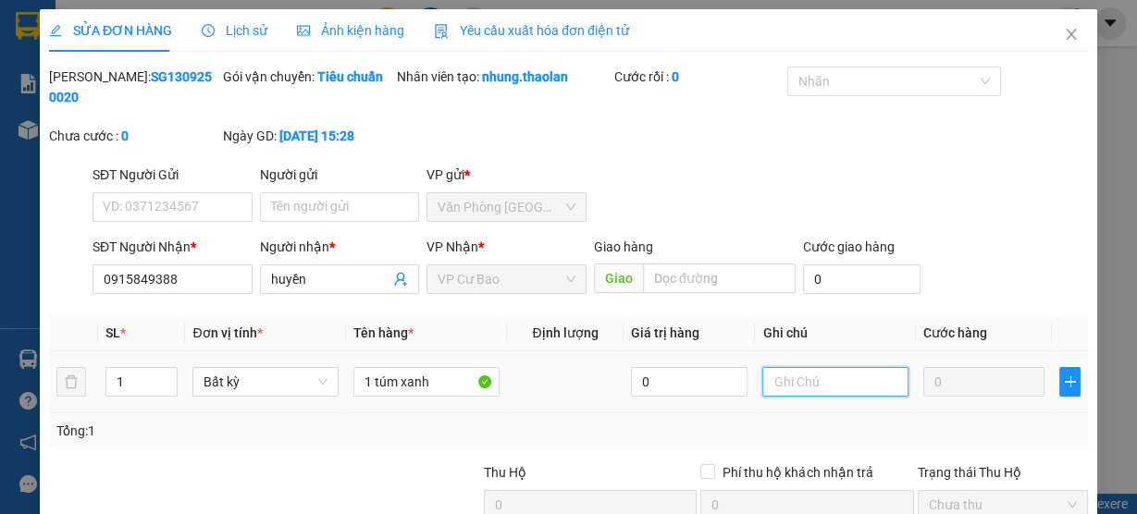
click at [784, 382] on input "text" at bounding box center [835, 382] width 146 height 30
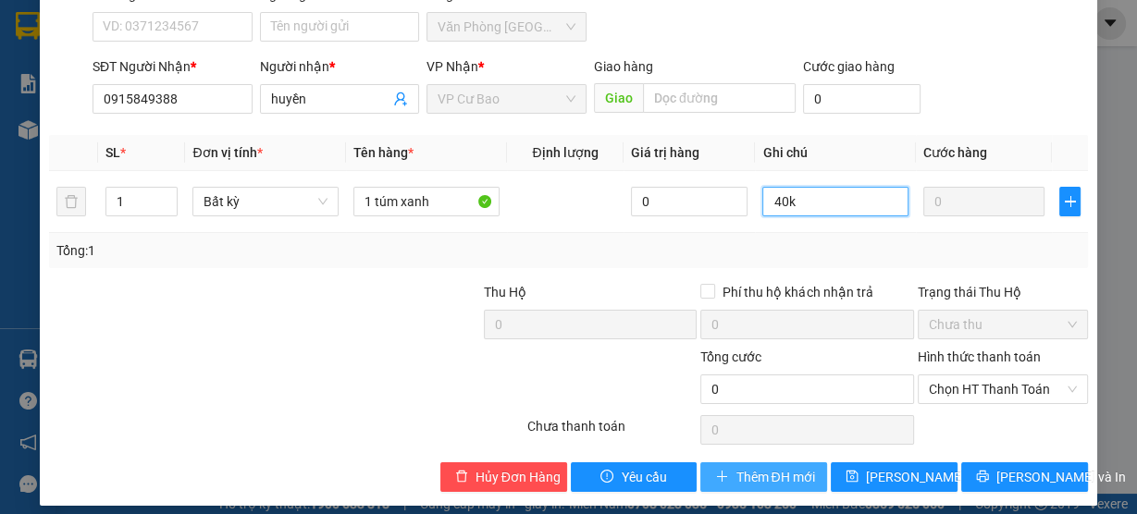
scroll to position [192, 0]
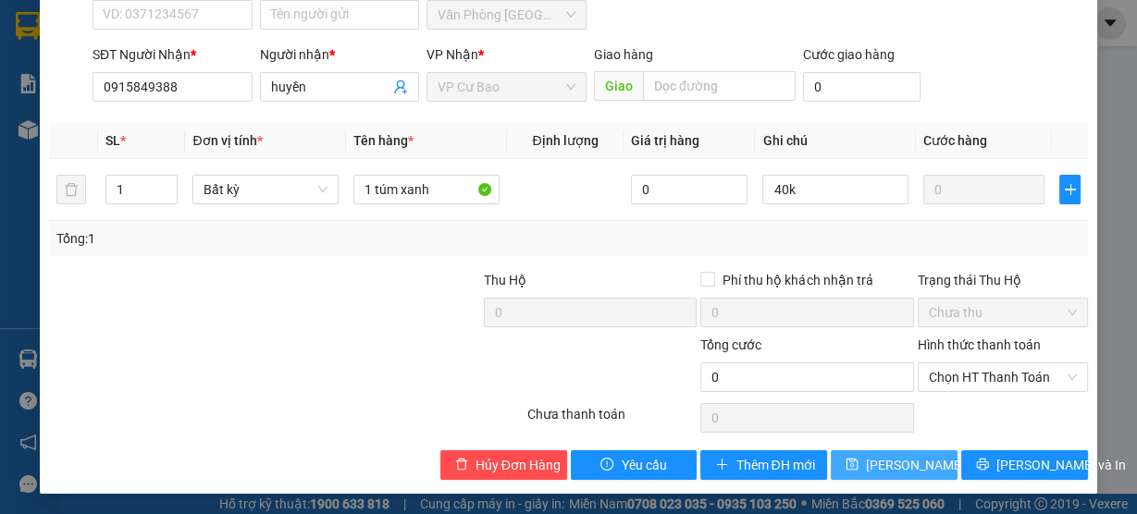
click at [880, 465] on span "[PERSON_NAME] thay đổi" at bounding box center [940, 465] width 148 height 20
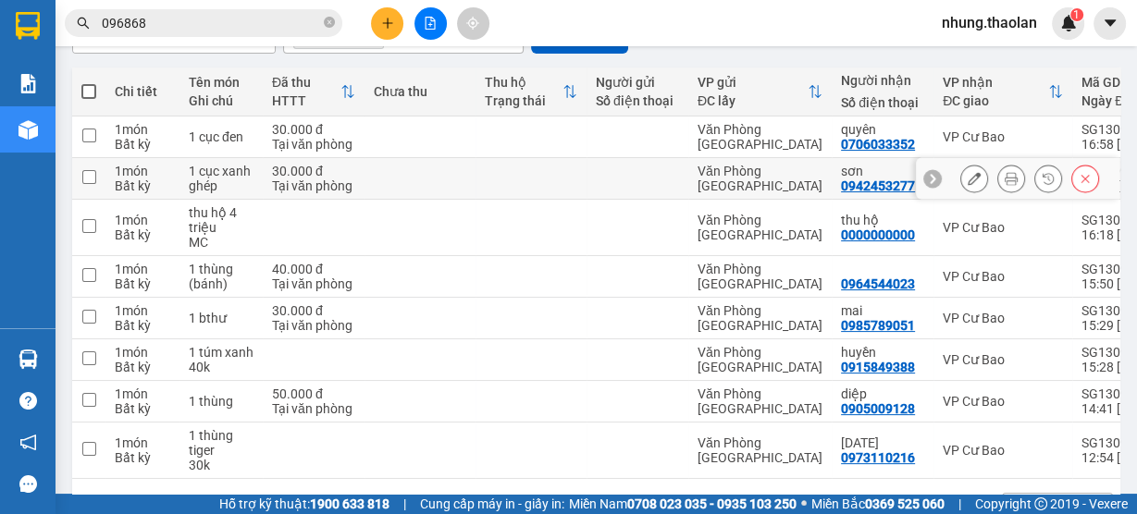
scroll to position [114, 0]
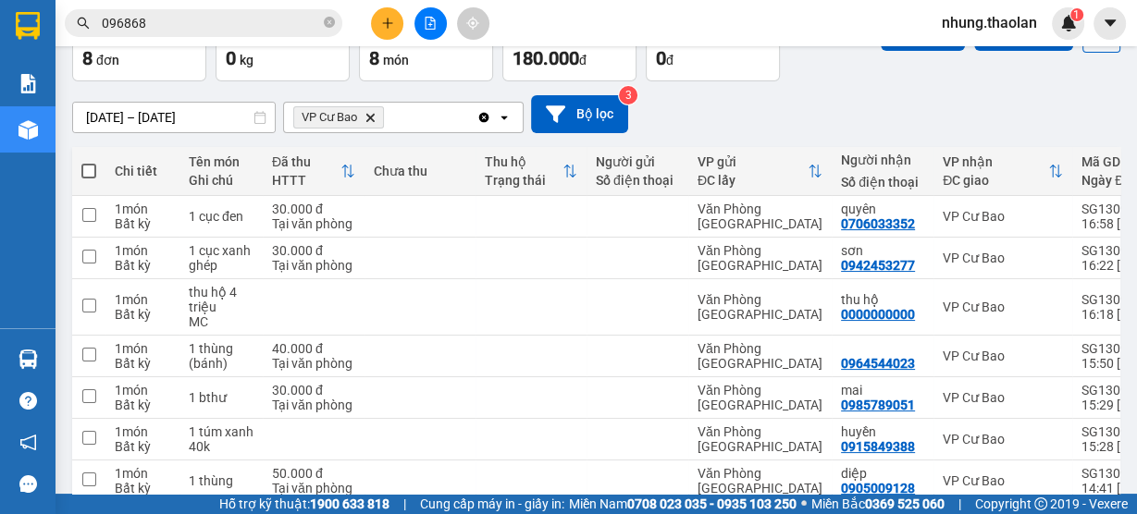
click at [92, 174] on span at bounding box center [88, 171] width 15 height 15
click at [89, 162] on input "checkbox" at bounding box center [89, 162] width 0 height 0
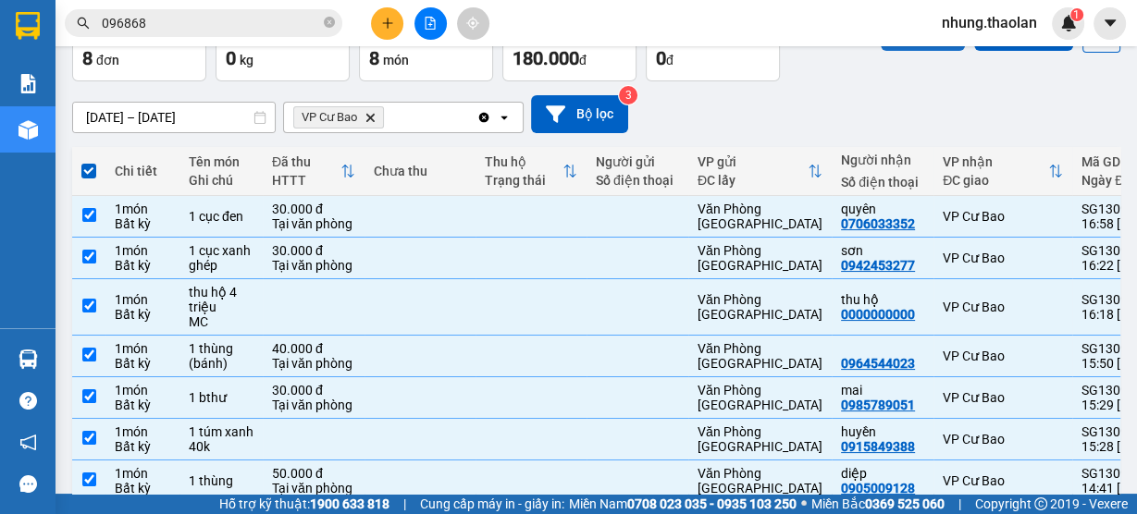
scroll to position [0, 0]
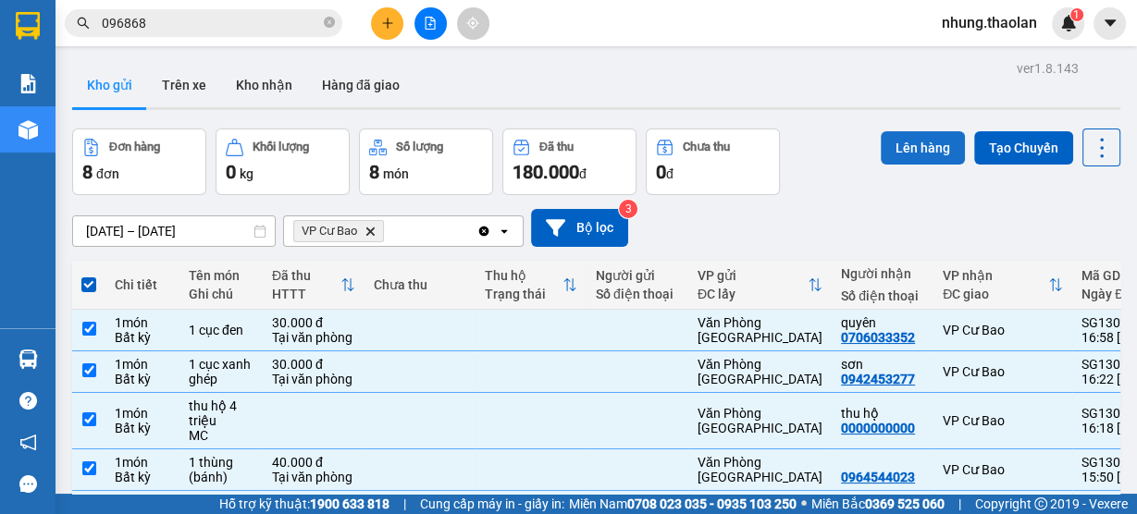
click at [908, 139] on button "Lên hàng" at bounding box center [922, 147] width 84 height 33
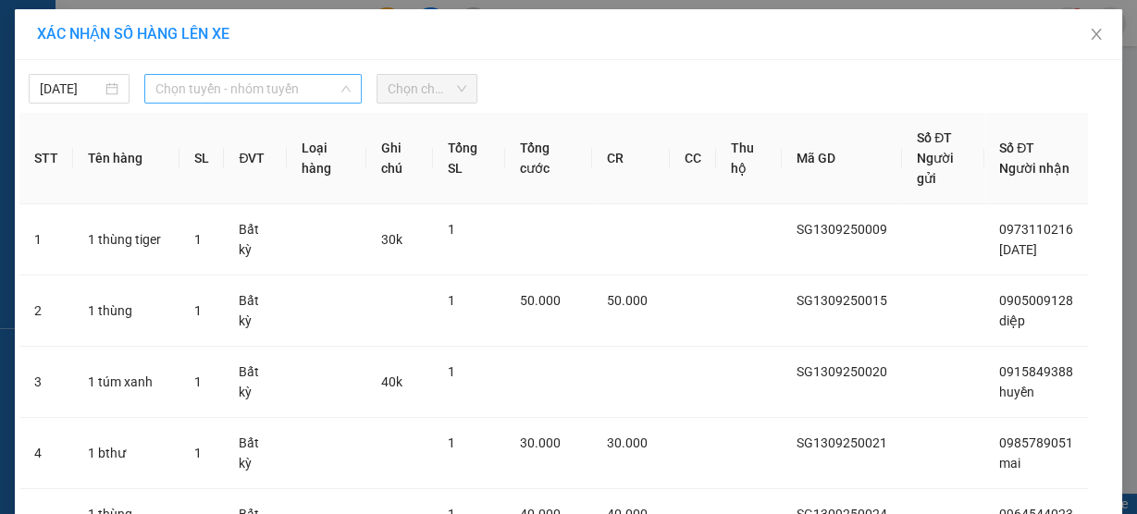
click at [235, 90] on span "Chọn tuyến - nhóm tuyến" at bounding box center [252, 89] width 195 height 28
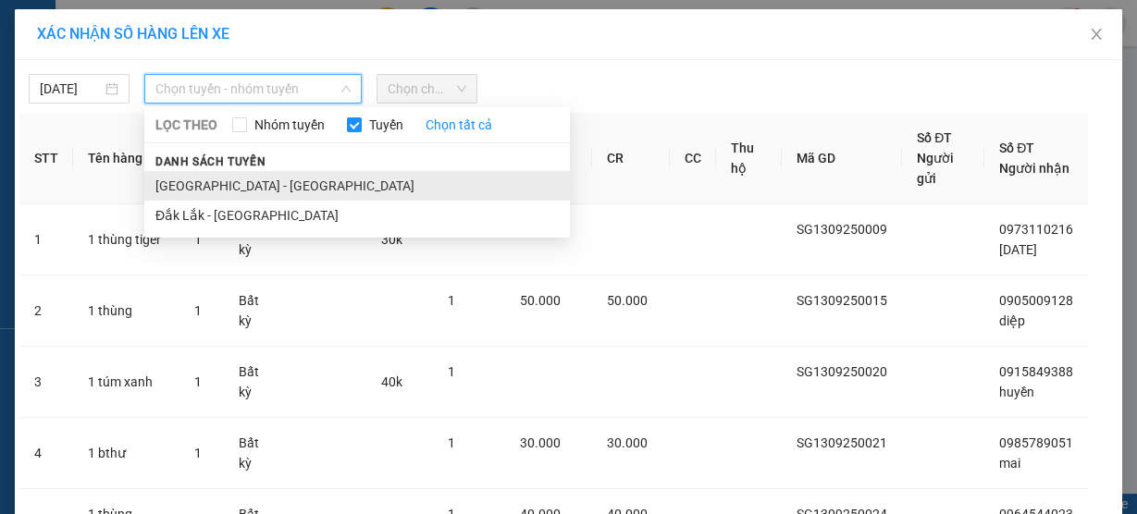
click at [238, 180] on li "[GEOGRAPHIC_DATA] - [GEOGRAPHIC_DATA]" at bounding box center [356, 186] width 425 height 30
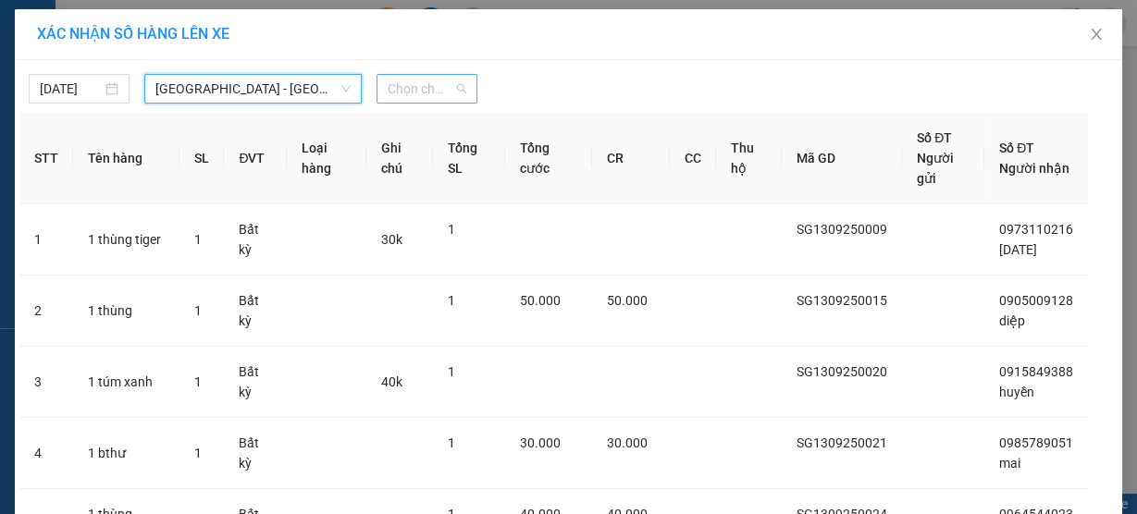
click at [449, 76] on span "Chọn chuyến" at bounding box center [427, 89] width 79 height 28
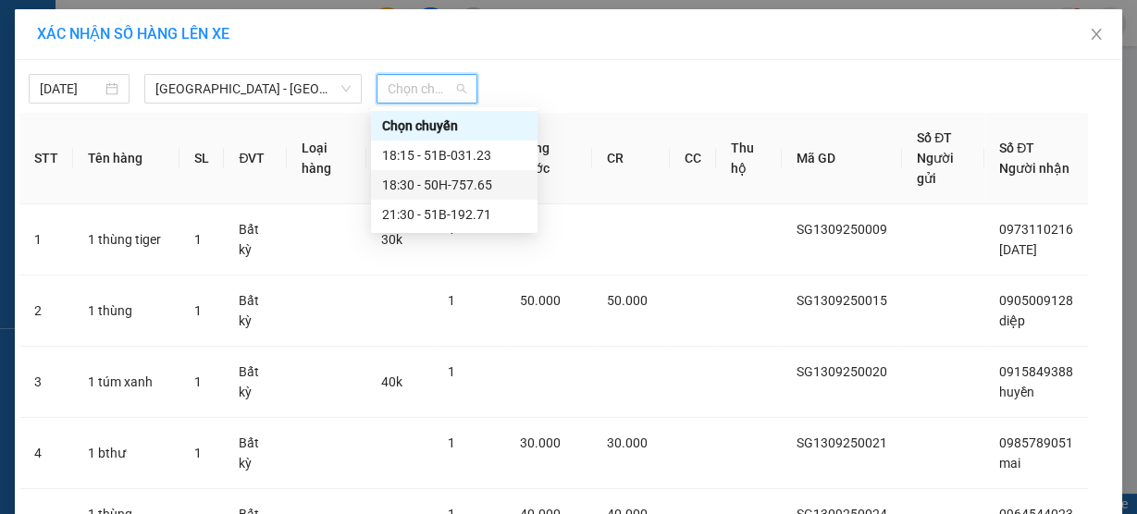
click at [457, 178] on div "18:30 - 50H-757.65" at bounding box center [454, 185] width 144 height 20
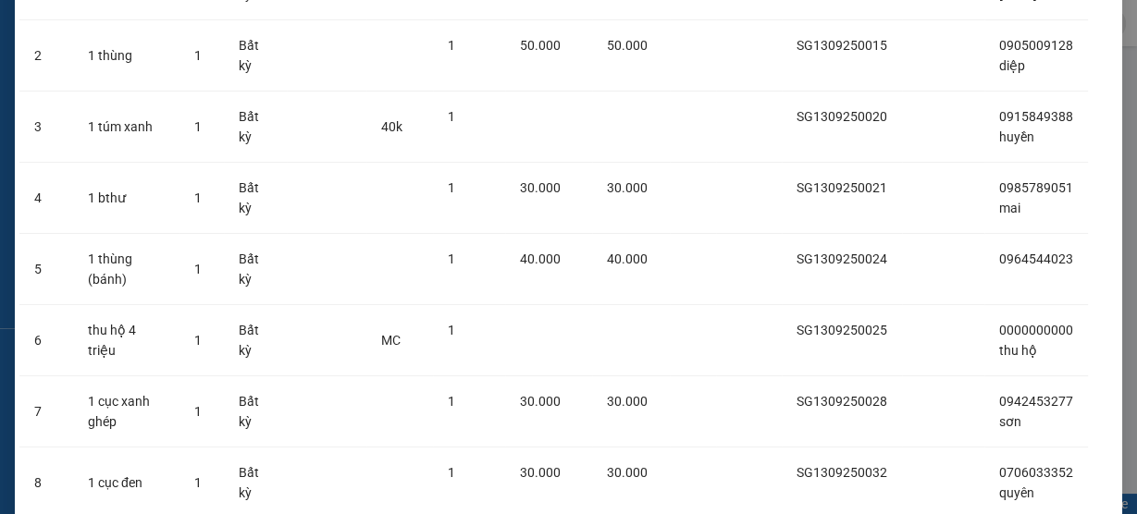
scroll to position [495, 0]
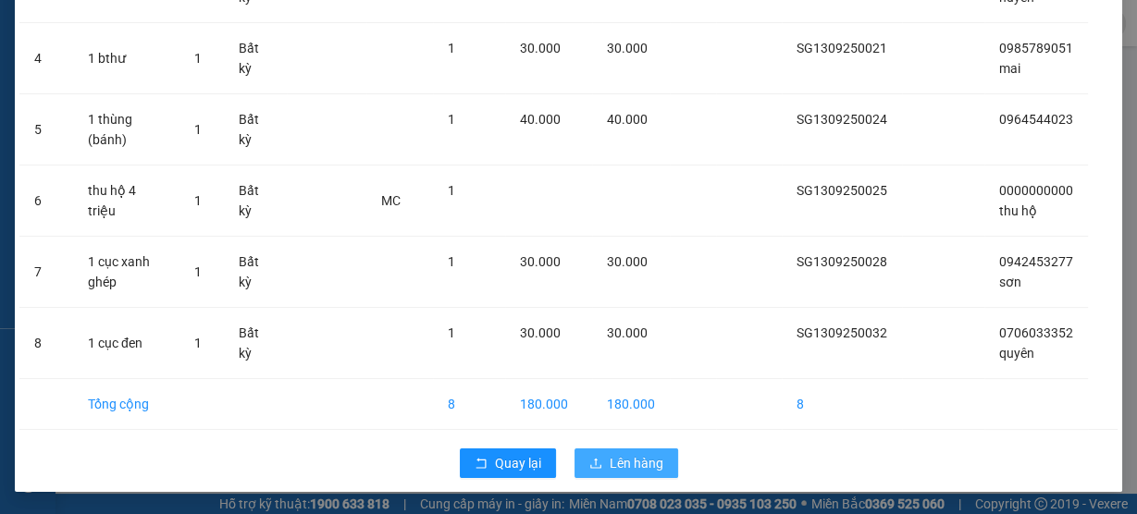
click at [648, 464] on span "Lên hàng" at bounding box center [636, 463] width 54 height 20
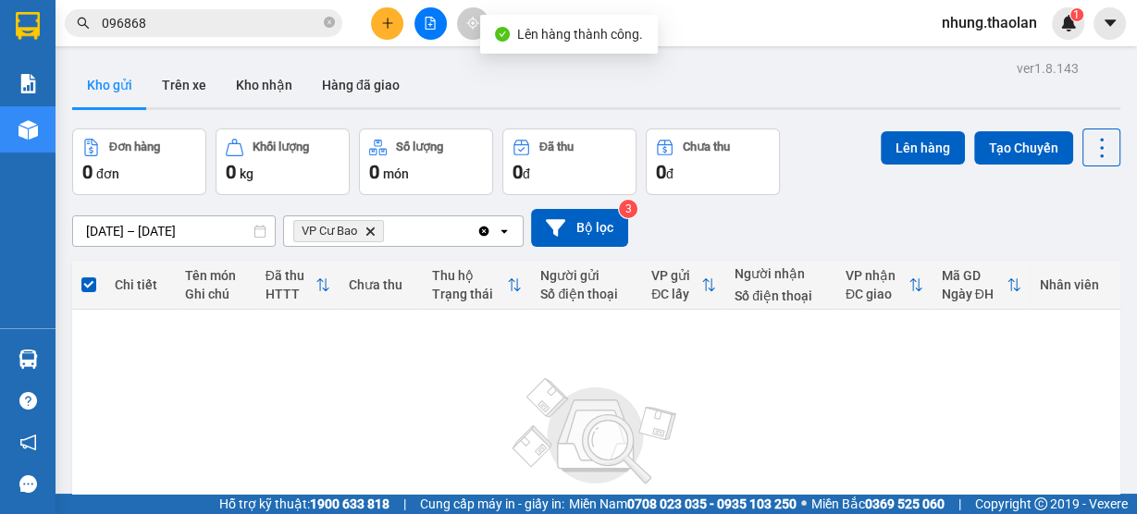
click at [370, 230] on icon "VP Cư Bao, close by backspace" at bounding box center [370, 231] width 8 height 8
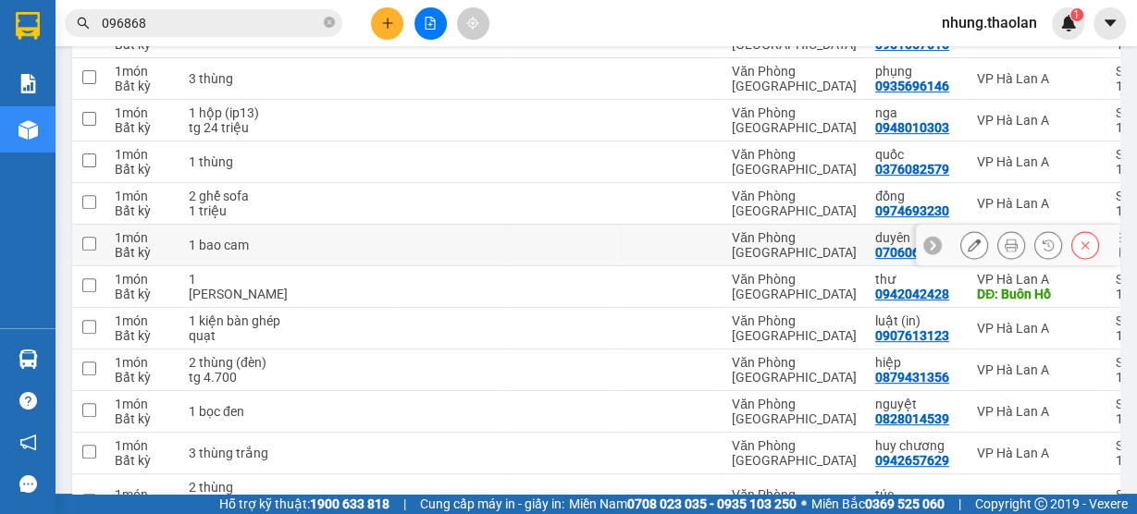
scroll to position [518, 0]
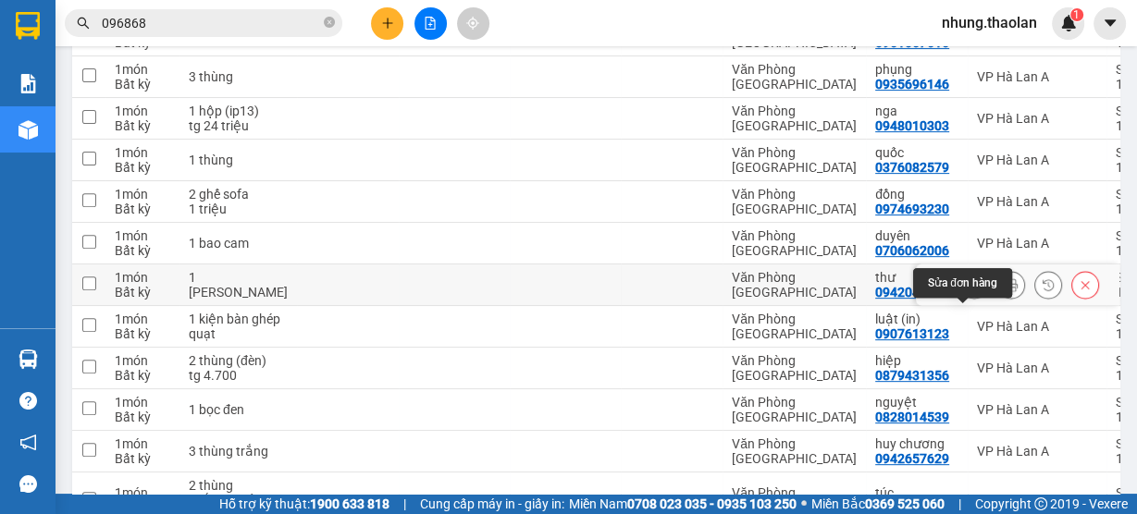
click at [967, 291] on icon at bounding box center [973, 284] width 13 height 13
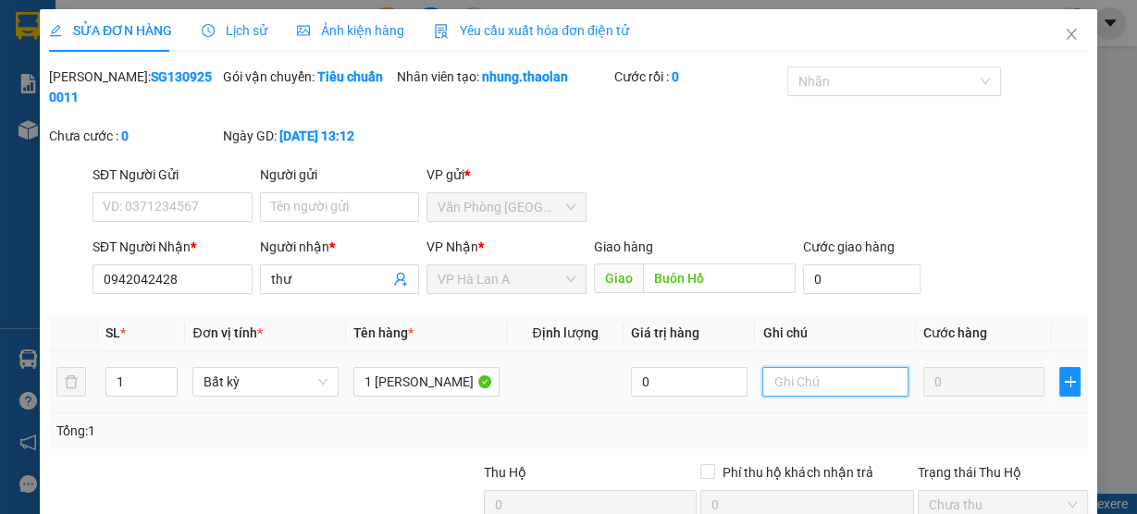
click at [806, 382] on input "text" at bounding box center [835, 382] width 146 height 30
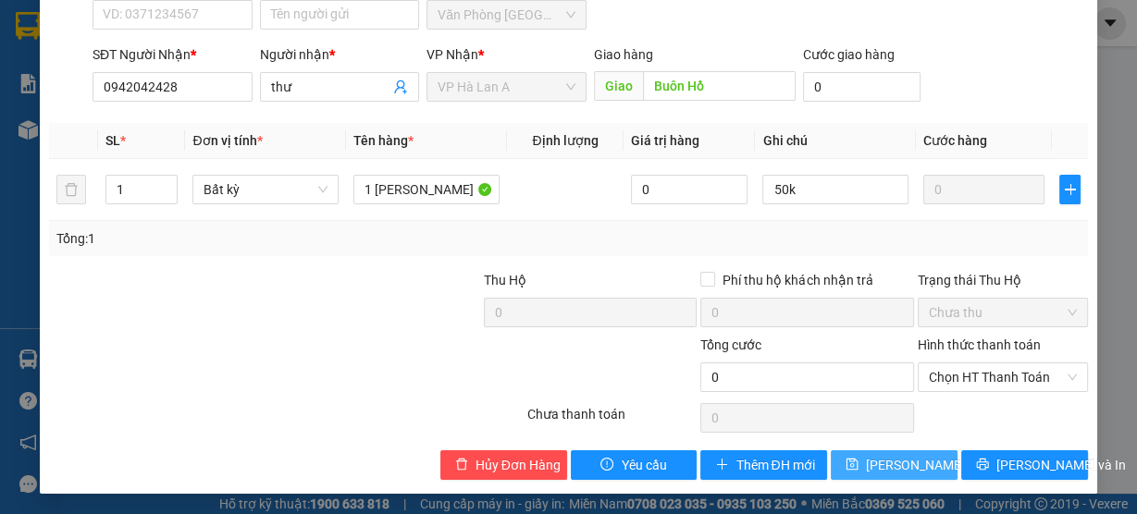
click at [903, 459] on span "[PERSON_NAME] thay đổi" at bounding box center [940, 465] width 148 height 20
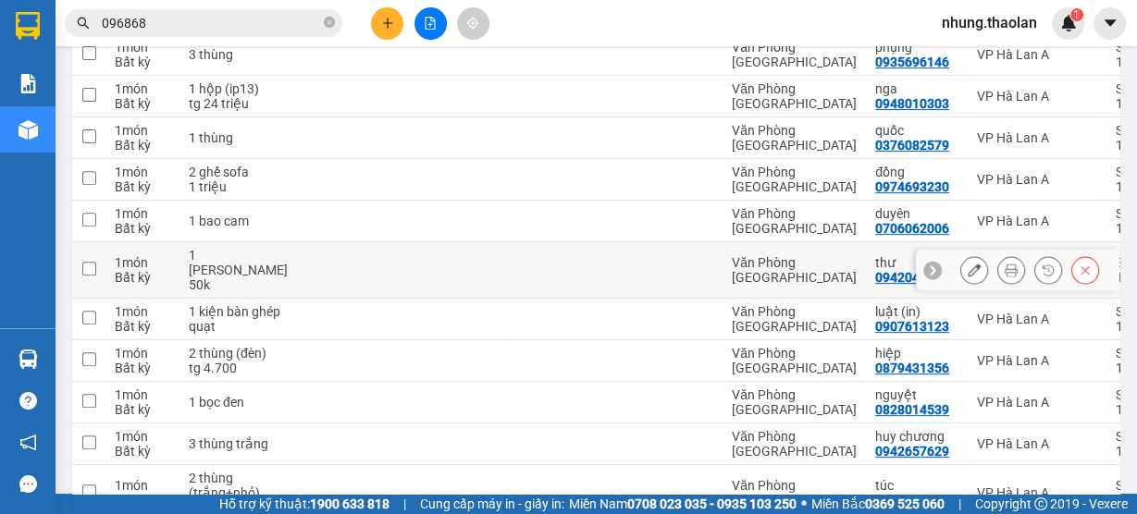
click at [690, 299] on td at bounding box center [672, 270] width 102 height 56
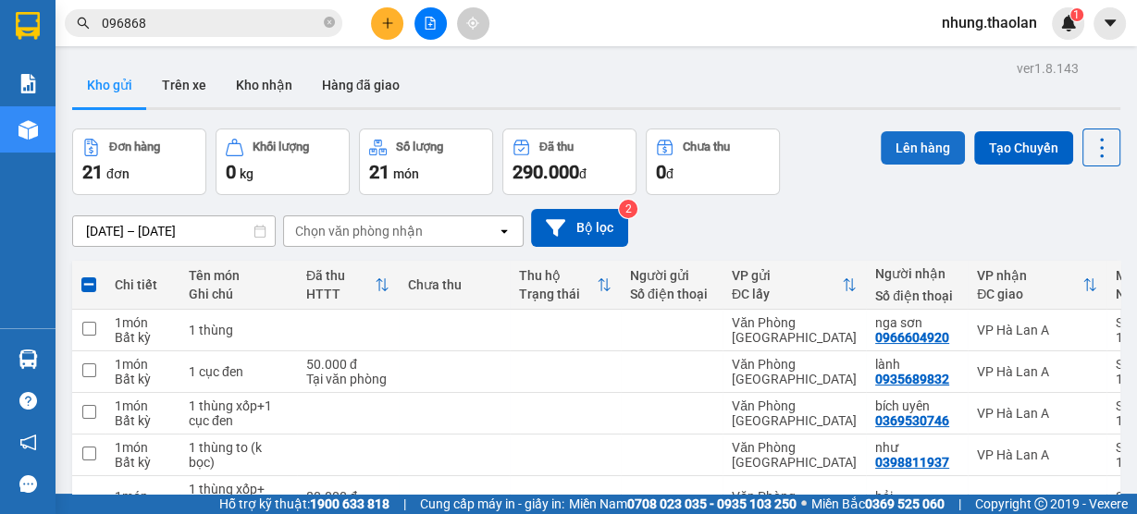
click at [917, 145] on button "Lên hàng" at bounding box center [922, 147] width 84 height 33
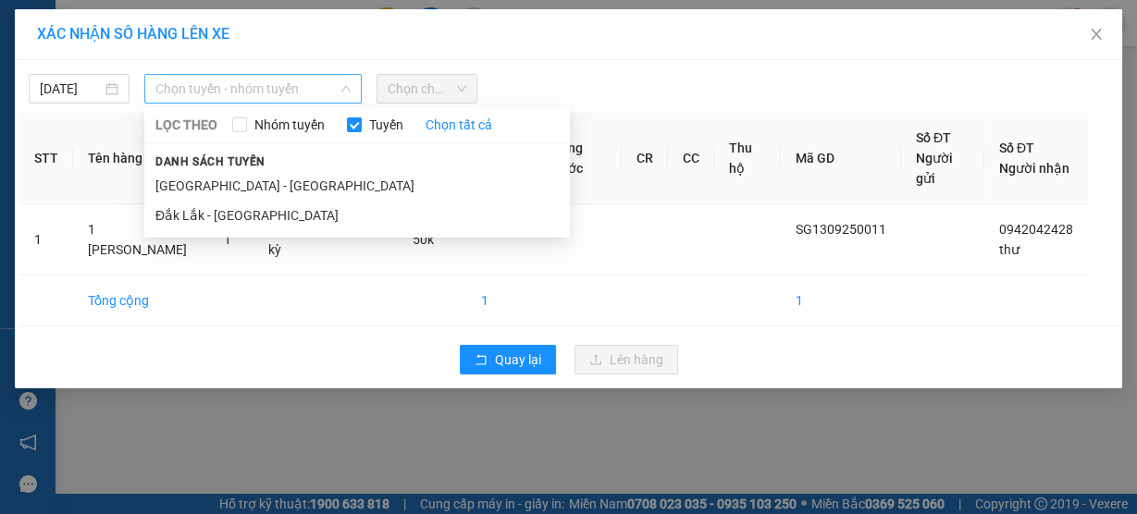
click at [270, 90] on span "Chọn tuyến - nhóm tuyến" at bounding box center [252, 89] width 195 height 28
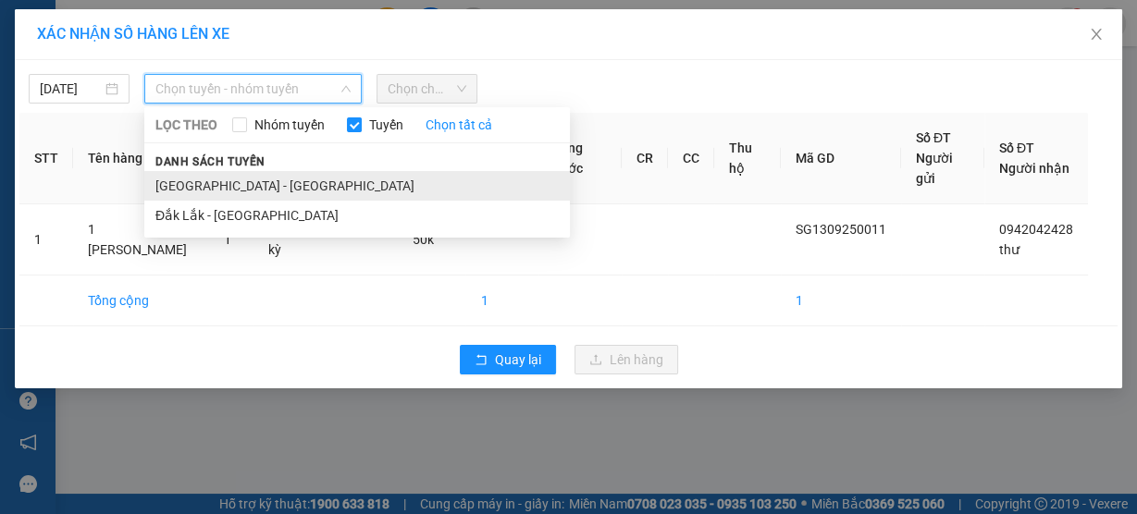
click at [238, 190] on li "[GEOGRAPHIC_DATA] - [GEOGRAPHIC_DATA]" at bounding box center [356, 186] width 425 height 30
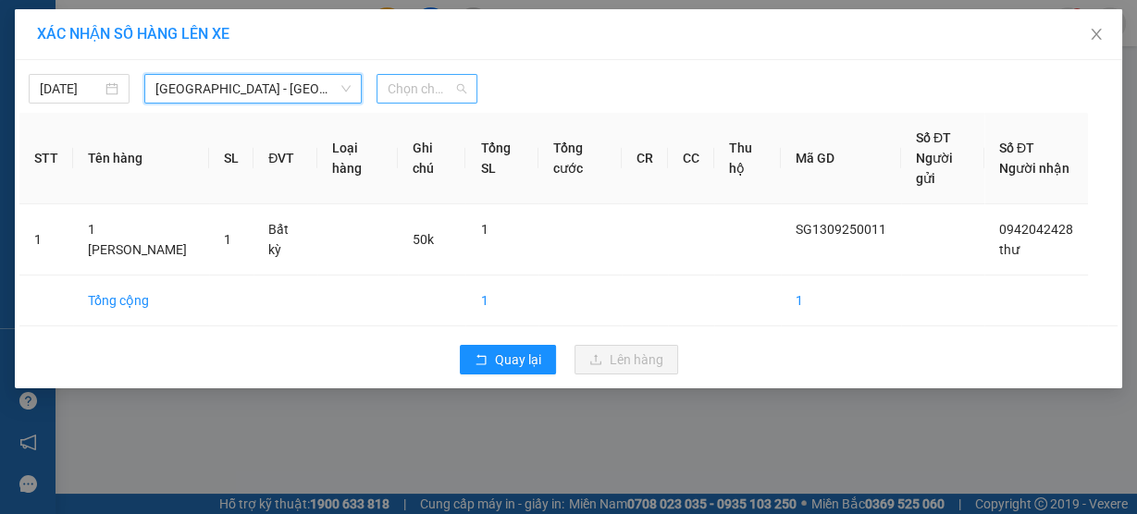
click at [443, 89] on span "Chọn chuyến" at bounding box center [427, 89] width 79 height 28
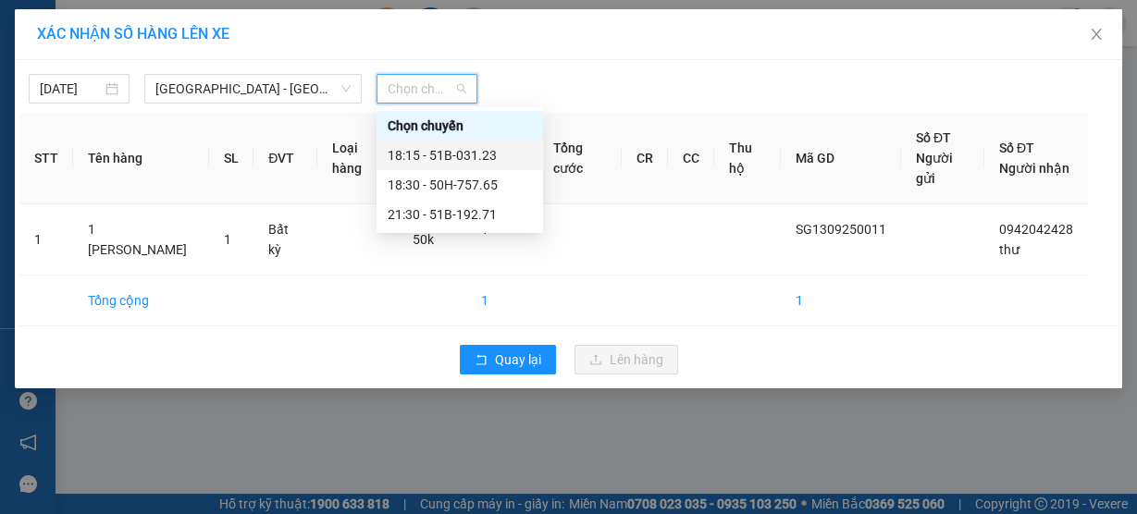
click at [446, 156] on div "18:15 - 51B-031.23" at bounding box center [460, 155] width 144 height 20
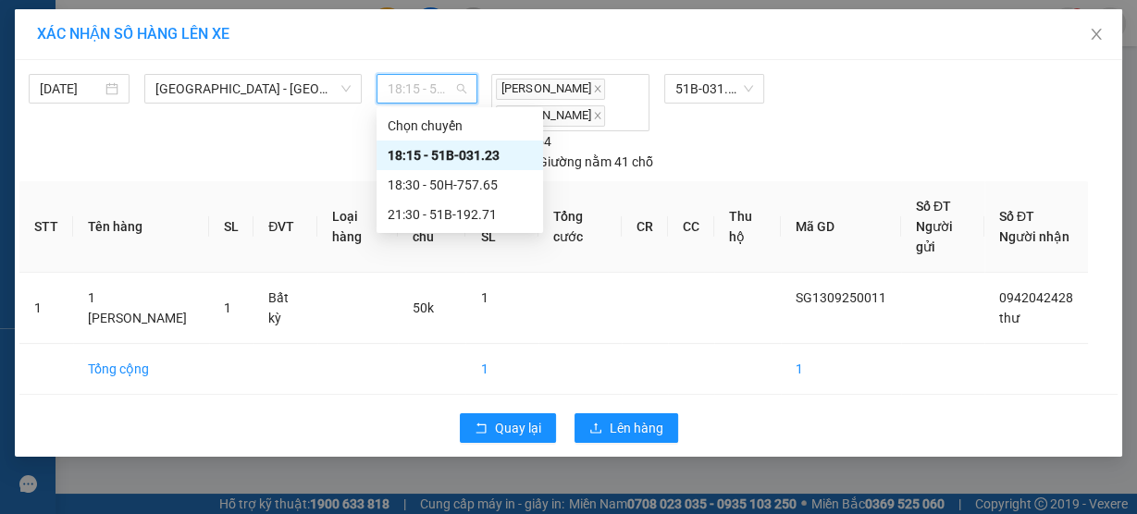
click at [445, 100] on span "18:15 - 51B-031.23" at bounding box center [427, 89] width 79 height 28
click at [438, 183] on div "18:30 - 50H-757.65" at bounding box center [460, 185] width 144 height 20
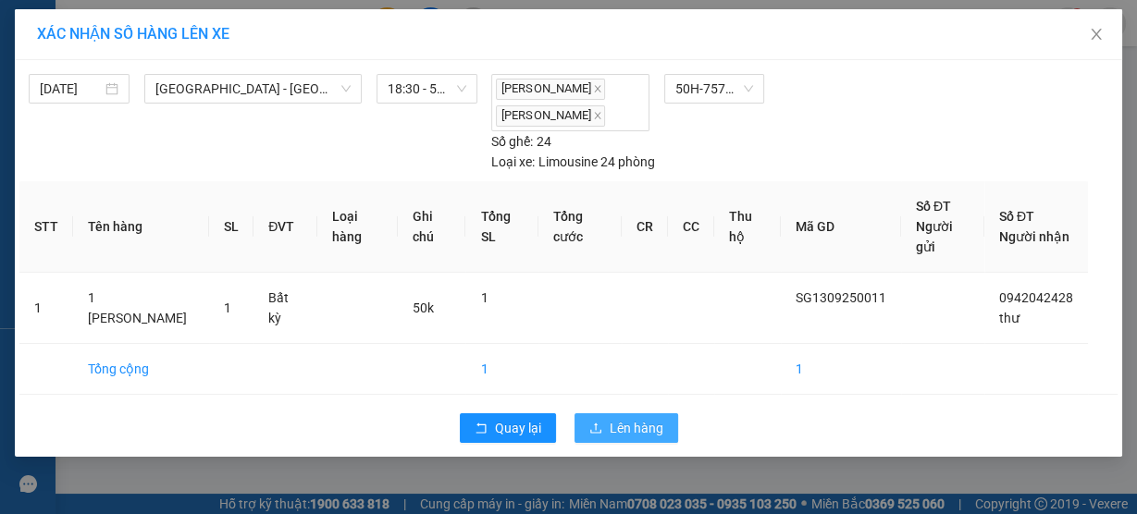
drag, startPoint x: 629, startPoint y: 444, endPoint x: 637, endPoint y: 438, distance: 10.0
click at [629, 438] on span "Lên hàng" at bounding box center [636, 428] width 54 height 20
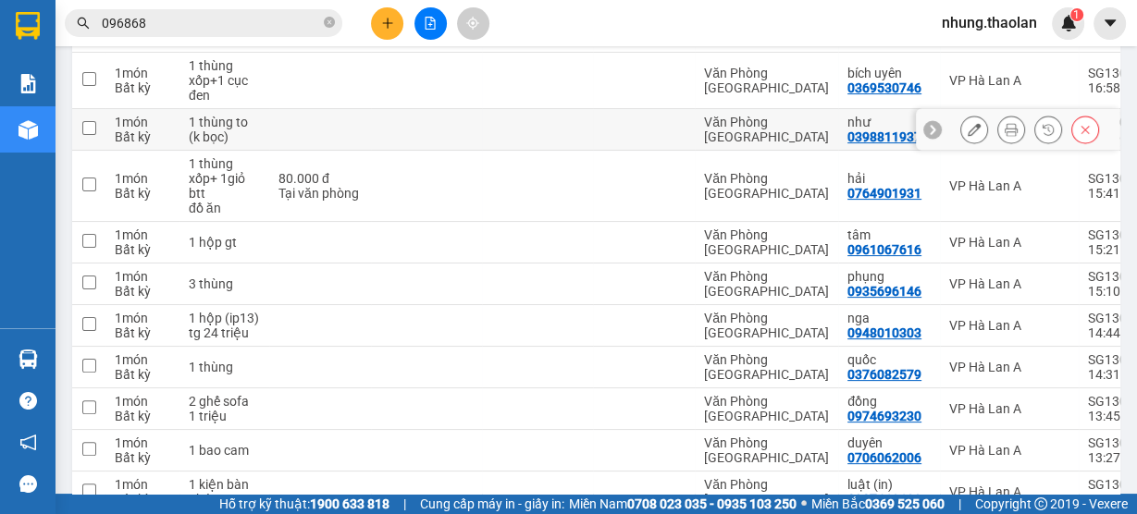
scroll to position [370, 0]
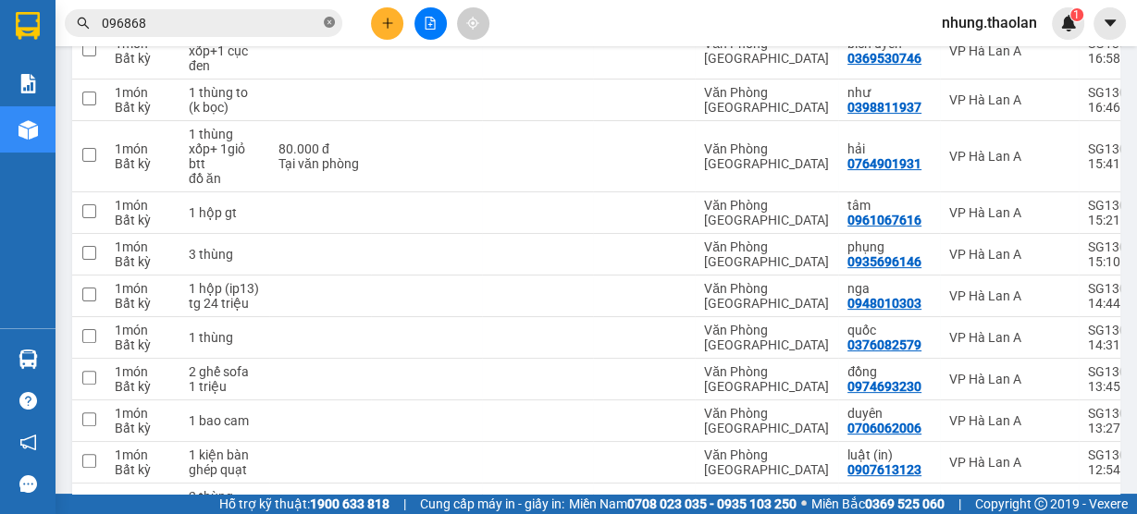
click at [333, 24] on icon "close-circle" at bounding box center [329, 22] width 11 height 11
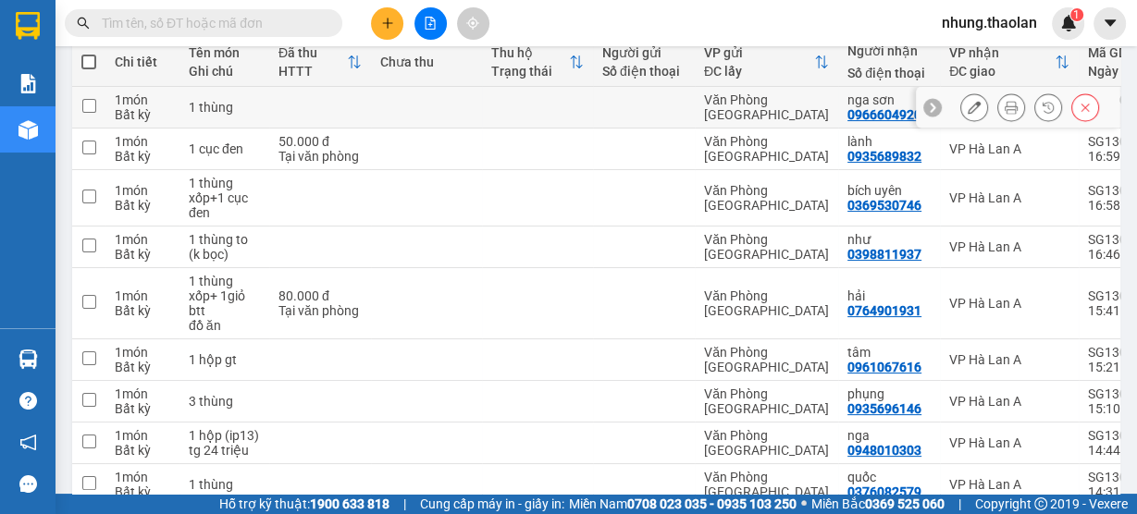
scroll to position [74, 0]
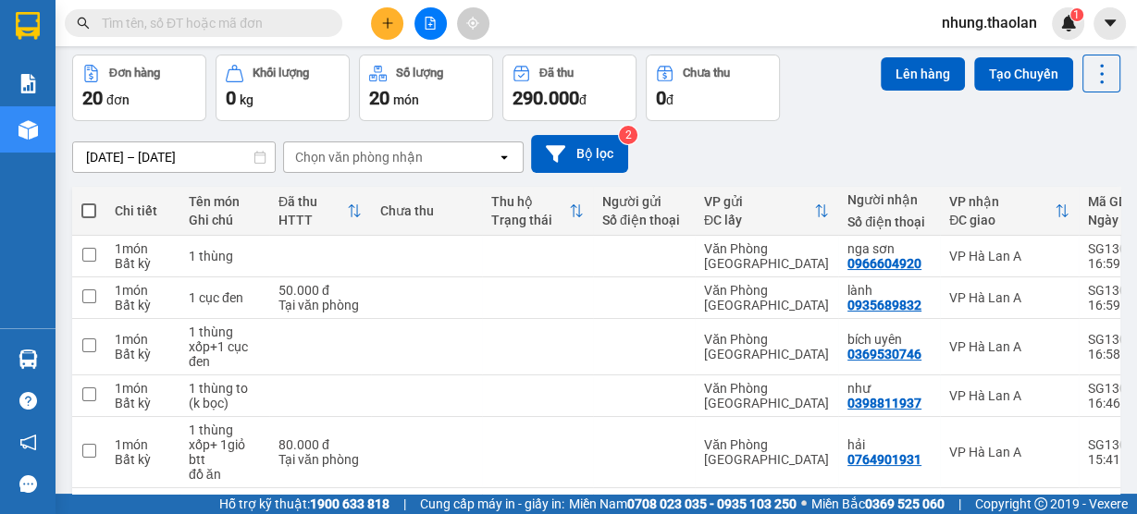
click at [429, 18] on icon "file-add" at bounding box center [430, 23] width 13 height 13
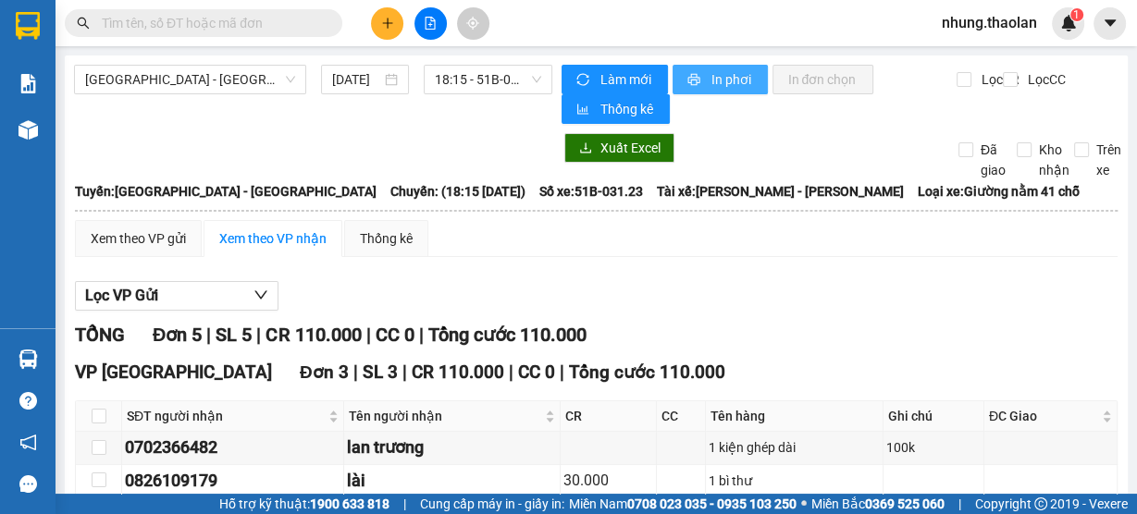
click at [720, 82] on span "In phơi" at bounding box center [731, 79] width 43 height 20
click at [217, 29] on input "text" at bounding box center [211, 23] width 218 height 20
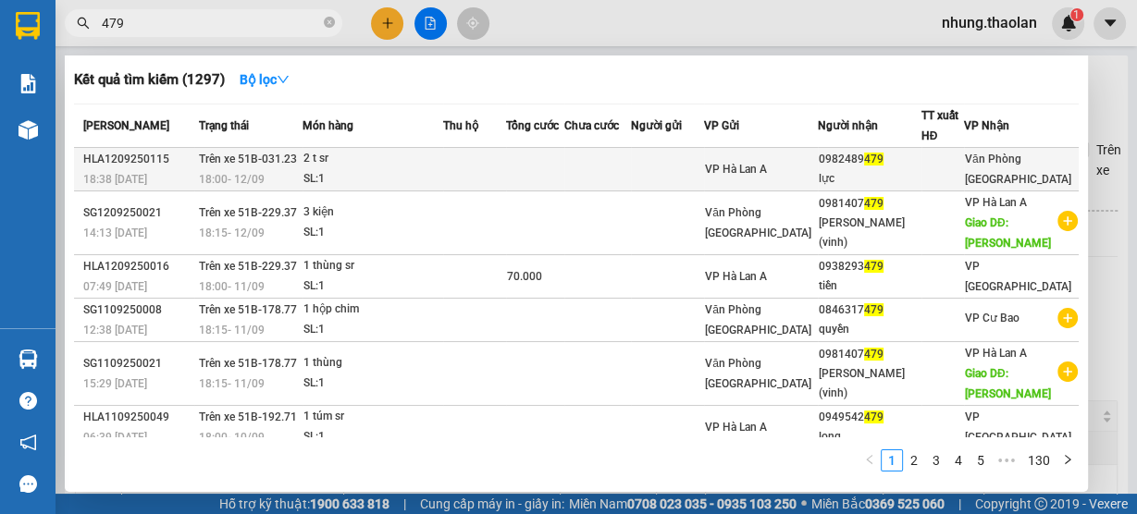
type input "479"
click at [631, 169] on td at bounding box center [597, 169] width 67 height 43
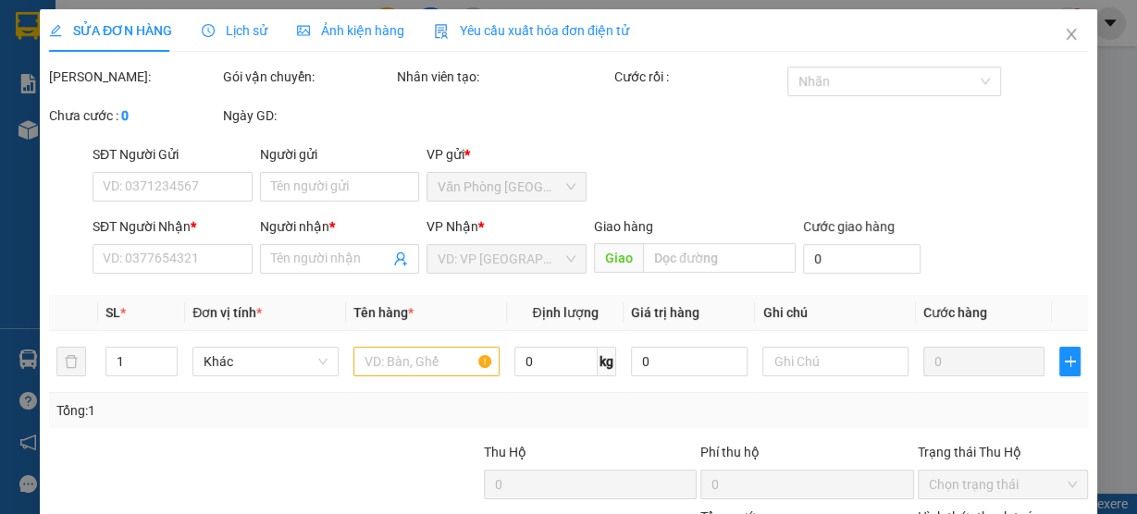
type input "0982489479"
type input "lực"
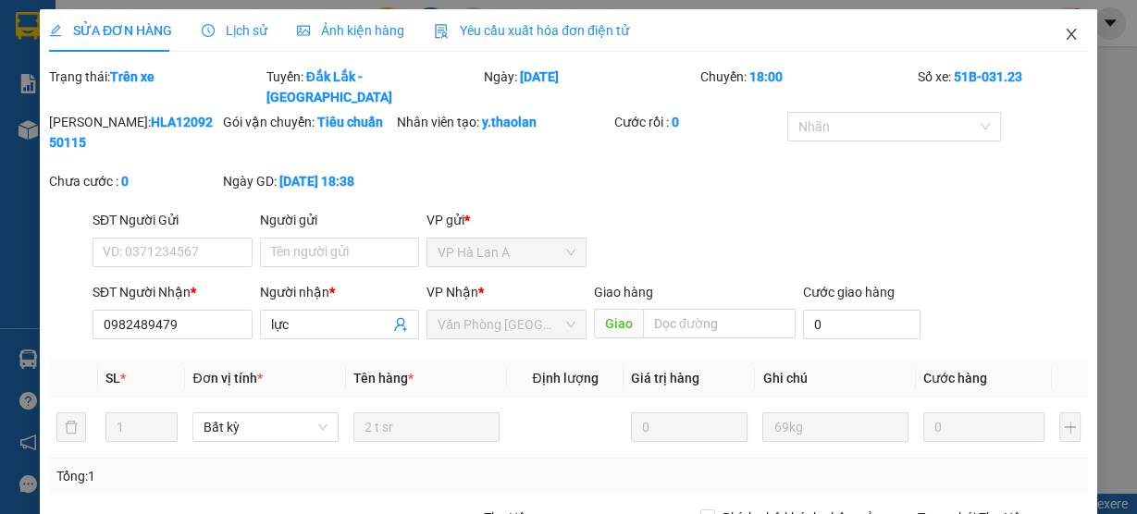
click at [1049, 36] on span "Close" at bounding box center [1071, 35] width 52 height 52
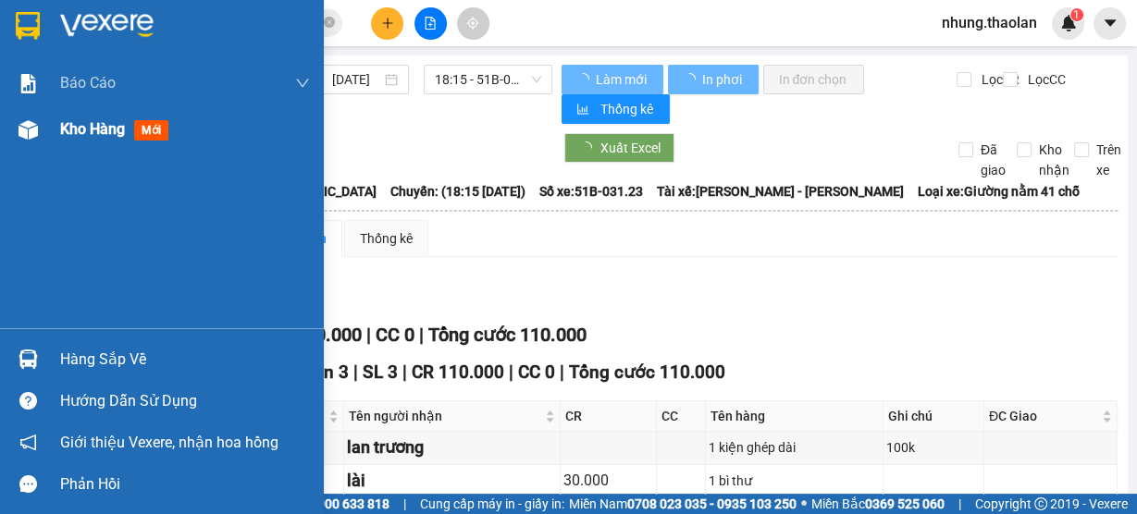
click at [83, 136] on span "Kho hàng" at bounding box center [92, 129] width 65 height 18
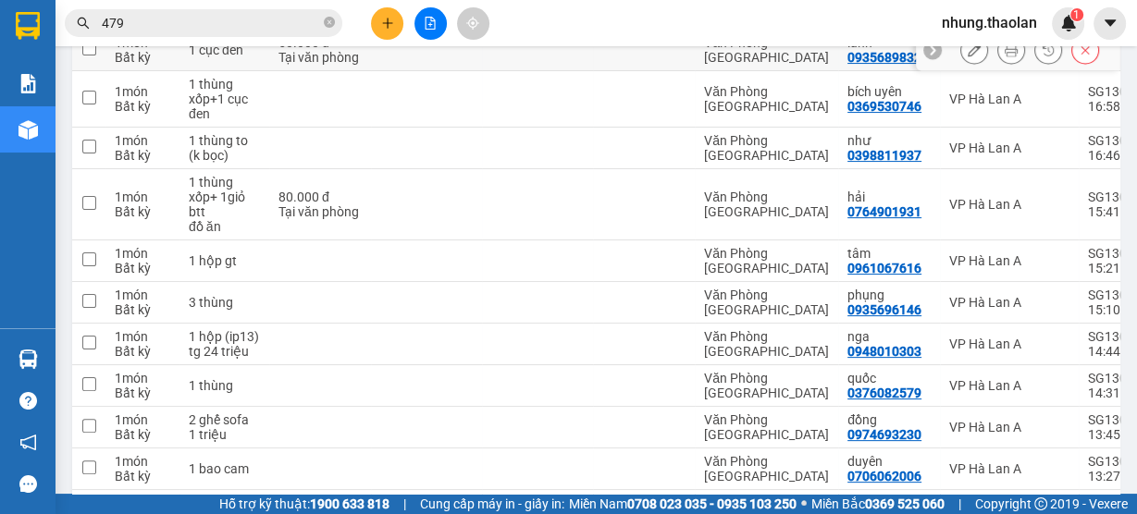
scroll to position [444, 0]
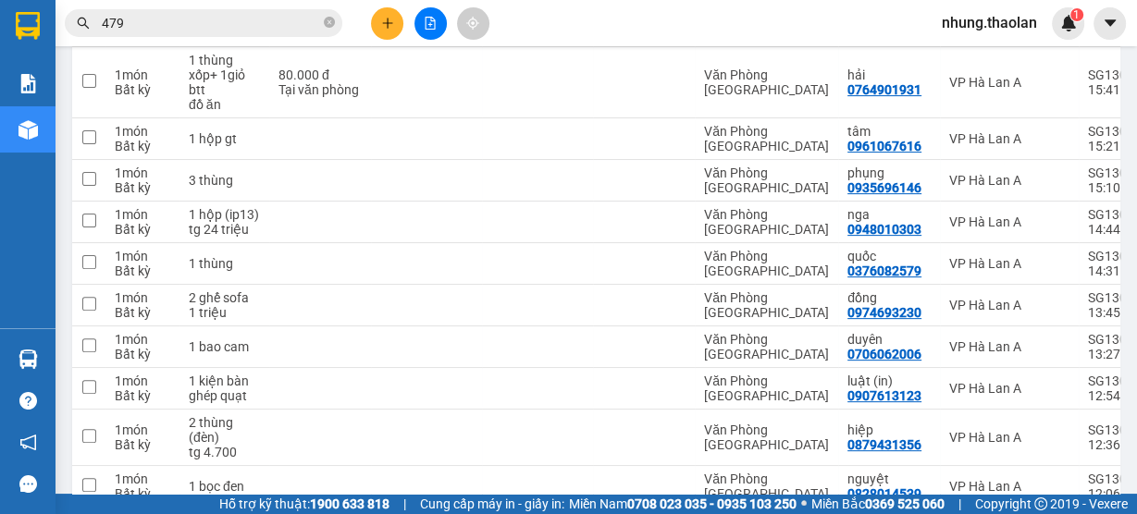
drag, startPoint x: 424, startPoint y: 17, endPoint x: 449, endPoint y: 12, distance: 26.3
click at [424, 18] on icon "file-add" at bounding box center [430, 23] width 13 height 13
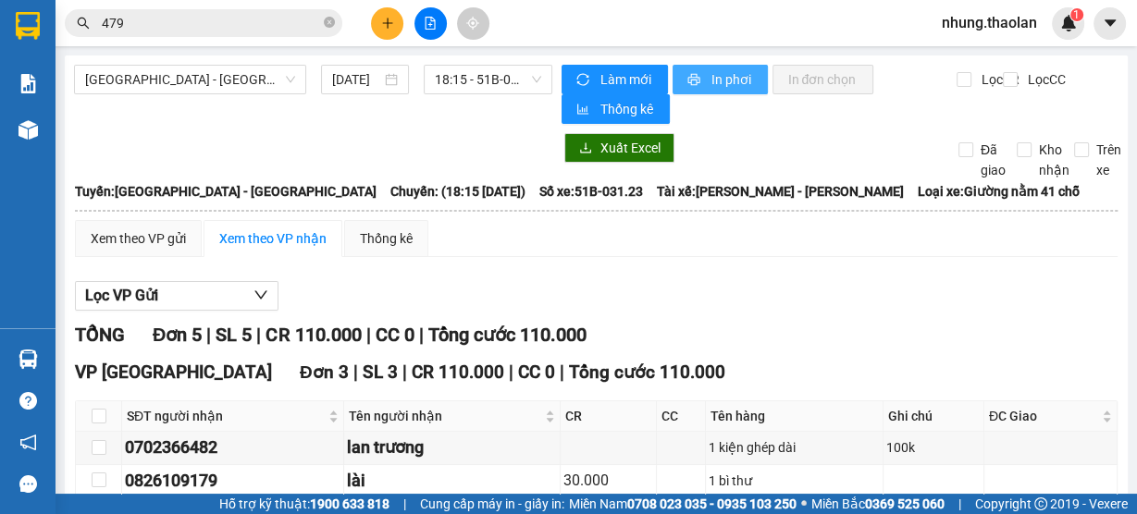
click at [711, 75] on span "In phơi" at bounding box center [731, 79] width 43 height 20
click at [483, 79] on span "18:15 - 51B-031.23" at bounding box center [488, 80] width 107 height 28
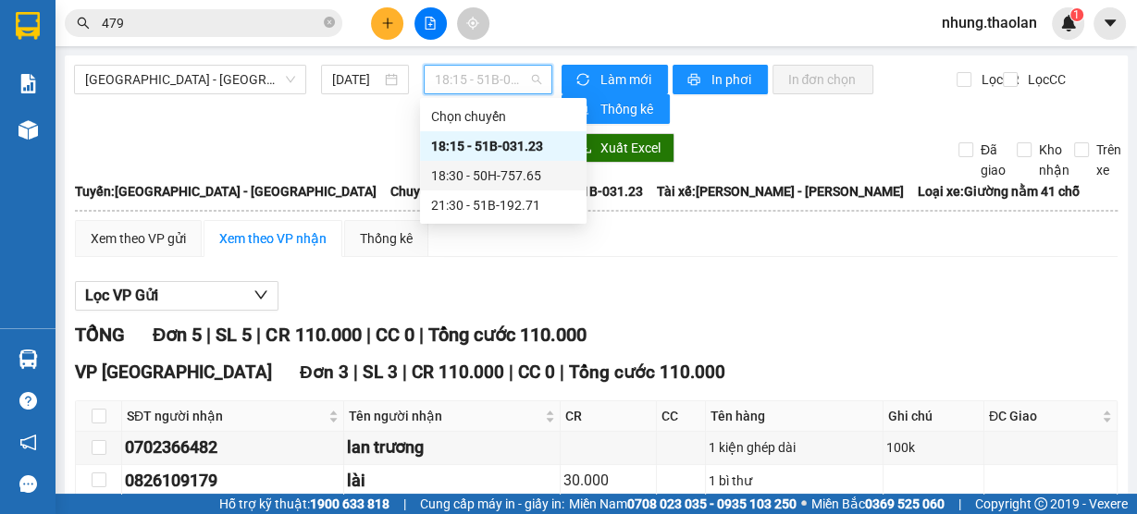
click at [481, 173] on div "18:30 - 50H-757.65" at bounding box center [503, 176] width 144 height 20
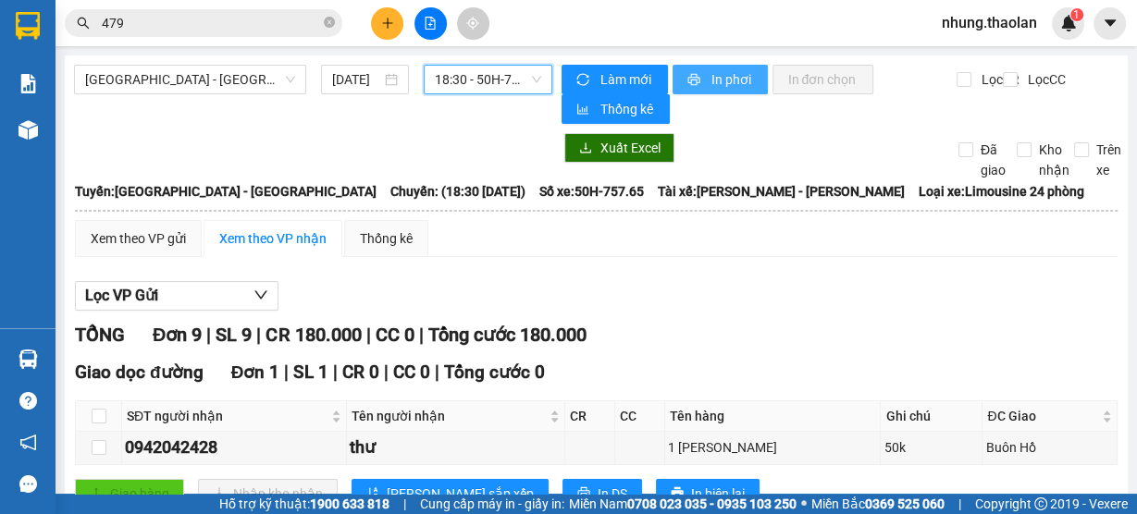
click at [710, 75] on span "In phơi" at bounding box center [731, 79] width 43 height 20
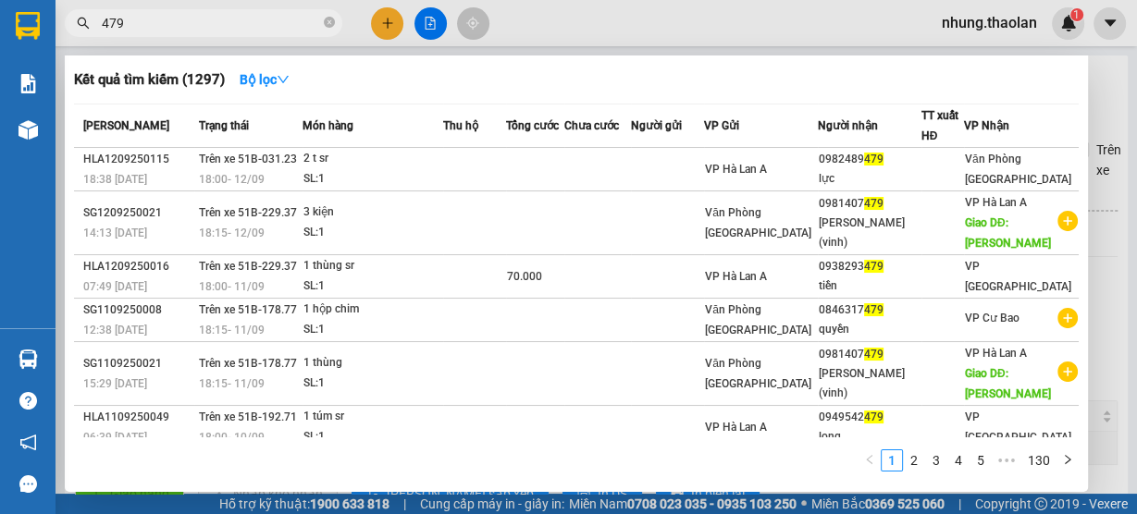
click at [157, 22] on input "479" at bounding box center [211, 23] width 218 height 20
type input "4"
type input "147"
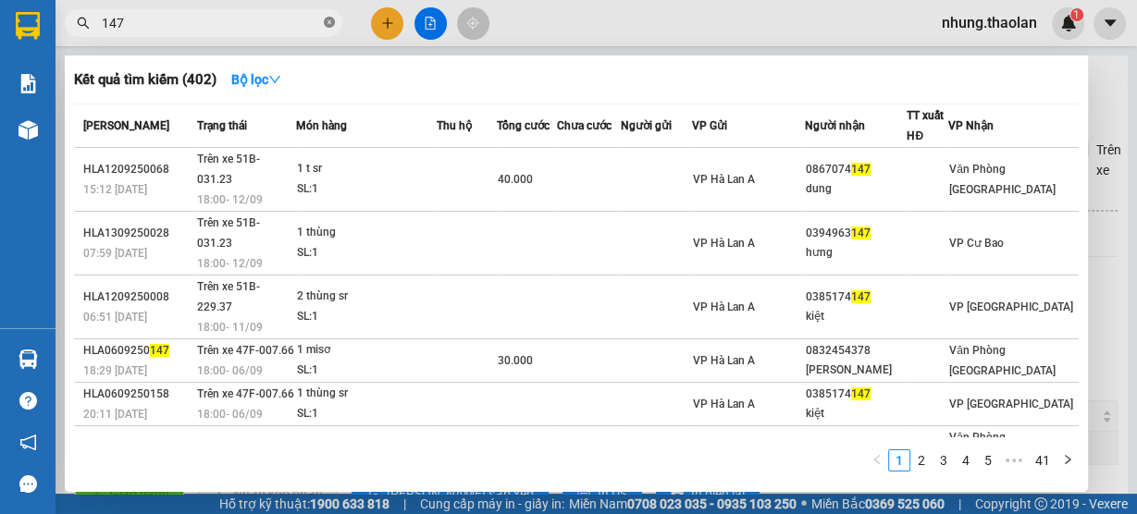
click at [326, 27] on icon "close-circle" at bounding box center [329, 22] width 11 height 11
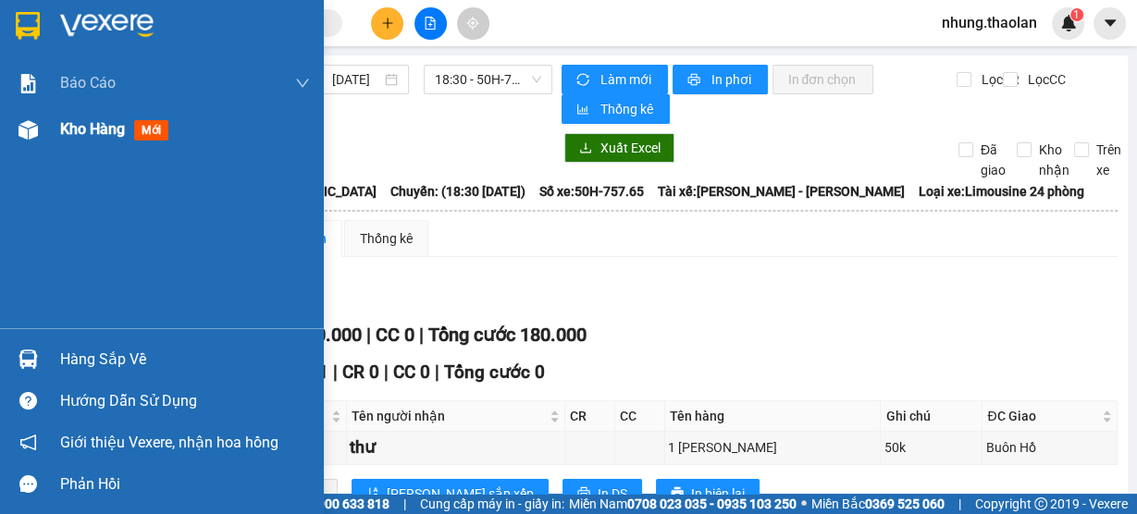
click at [77, 128] on span "Kho hàng" at bounding box center [92, 129] width 65 height 18
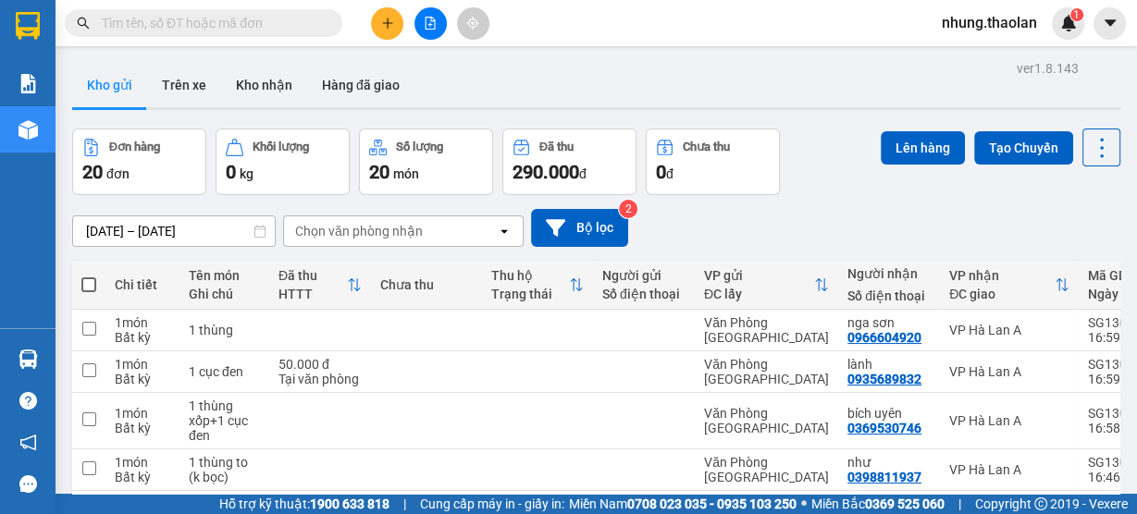
click at [212, 29] on input "text" at bounding box center [211, 23] width 218 height 20
click at [169, 26] on input "text" at bounding box center [211, 23] width 218 height 20
paste input "0708098654"
type input "0708098654"
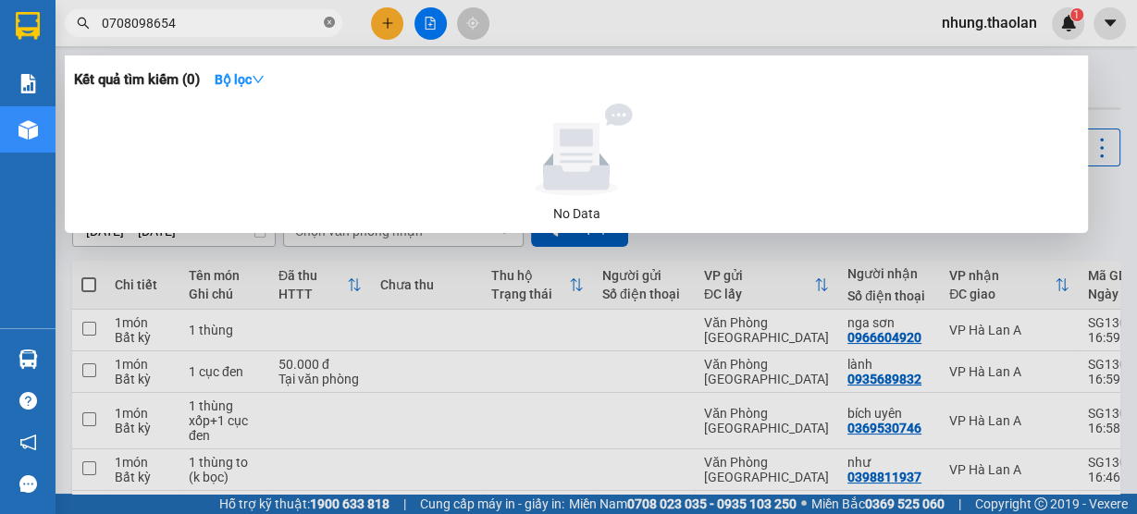
click at [326, 21] on icon "close-circle" at bounding box center [329, 22] width 11 height 11
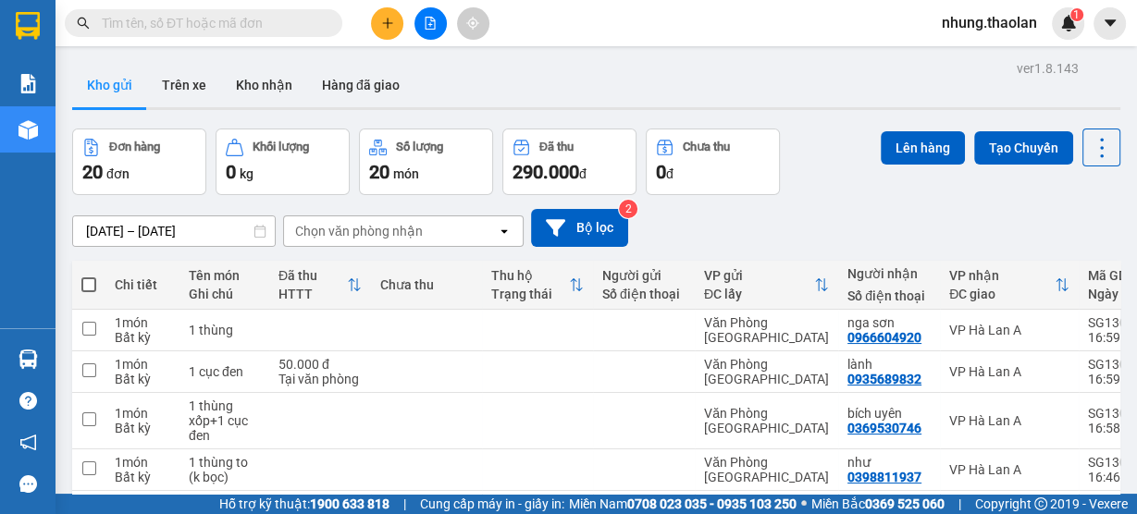
click at [191, 22] on input "text" at bounding box center [211, 23] width 218 height 20
click at [390, 26] on icon "plus" at bounding box center [387, 23] width 13 height 13
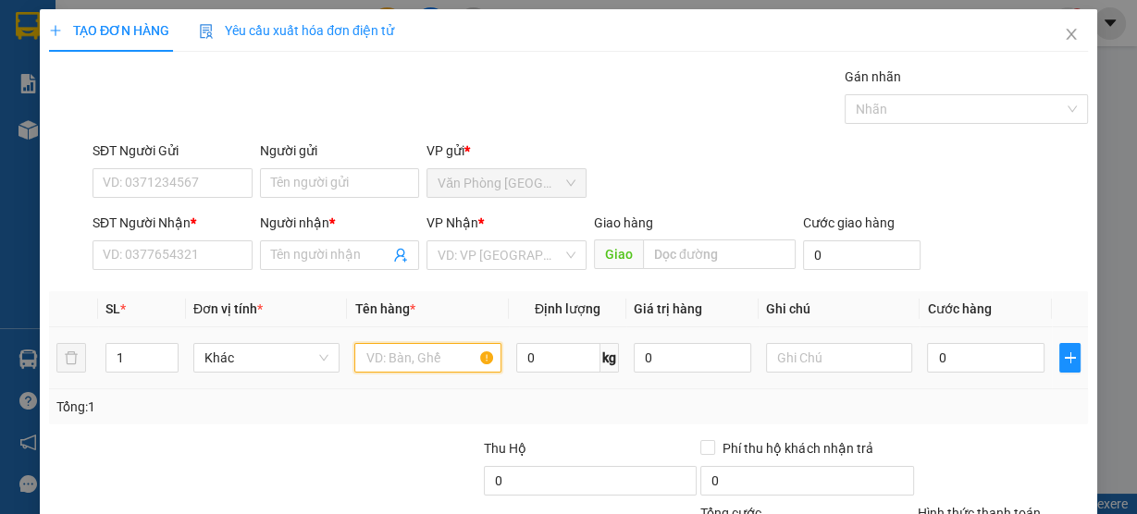
click at [421, 359] on input "text" at bounding box center [427, 358] width 147 height 30
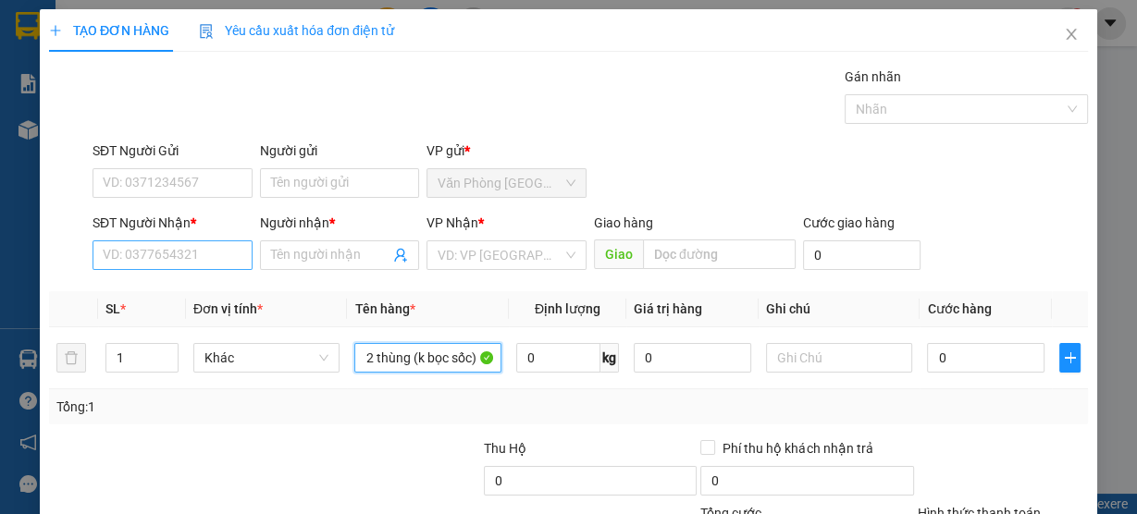
type input "2 thùng (k bọc sốc)"
click at [140, 254] on input "SĐT Người Nhận *" at bounding box center [172, 255] width 160 height 30
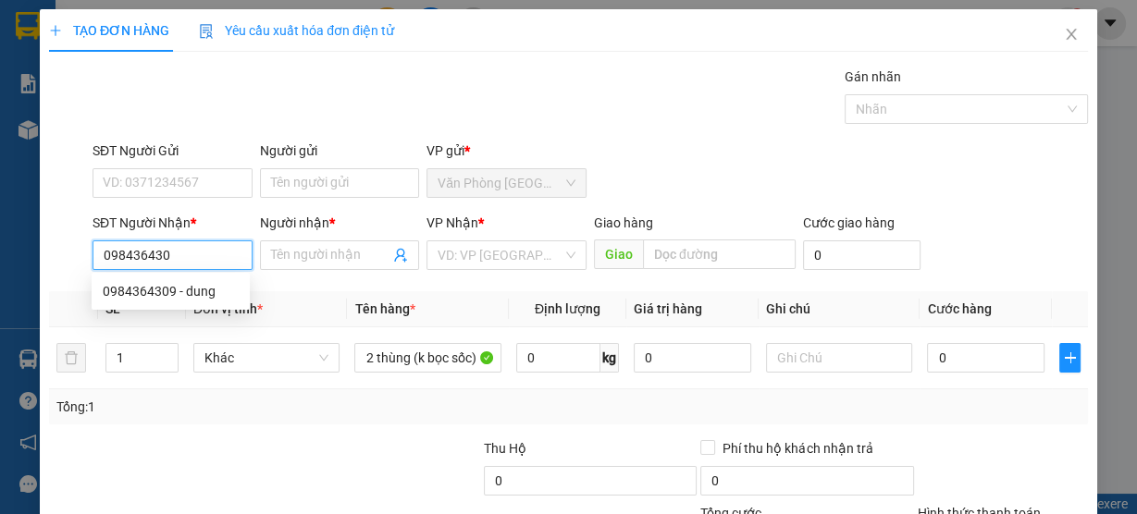
type input "0984364309"
click at [174, 290] on div "0984364309 - dung" at bounding box center [171, 291] width 136 height 20
type input "dung"
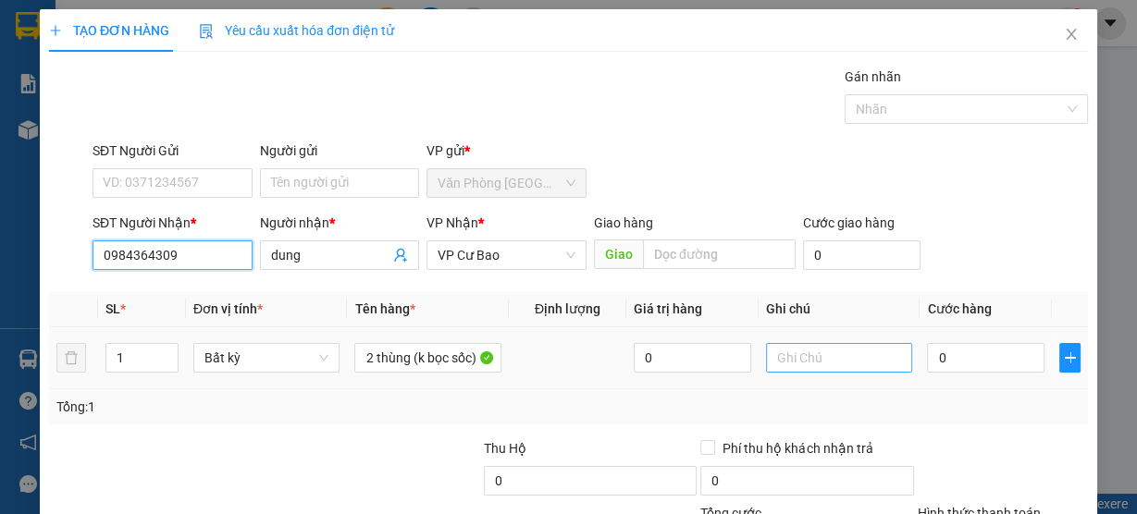
type input "0984364309"
click at [823, 359] on input "text" at bounding box center [839, 358] width 147 height 30
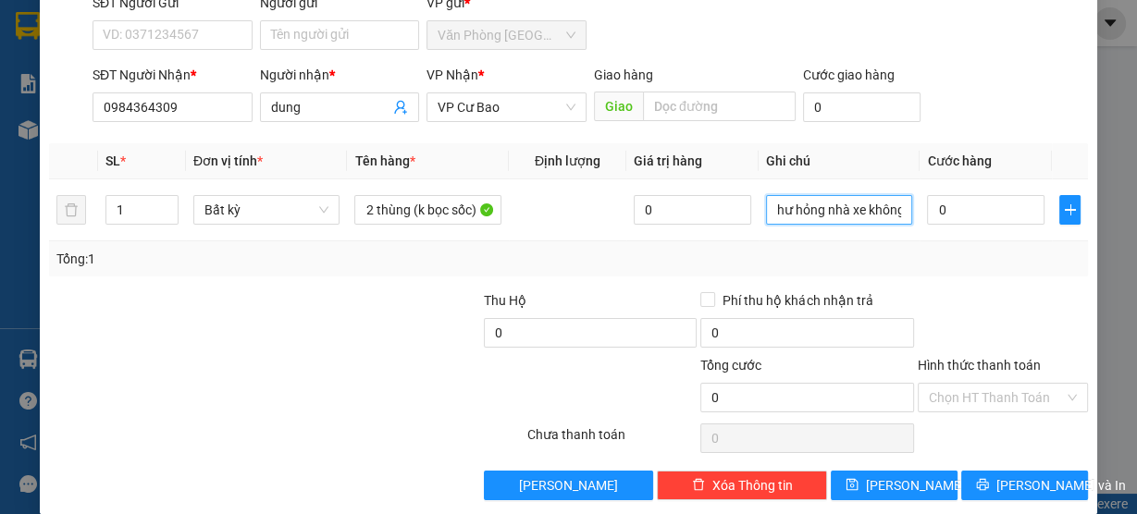
type input "hư hỏng nhà xe không chịu trách nhiệm"
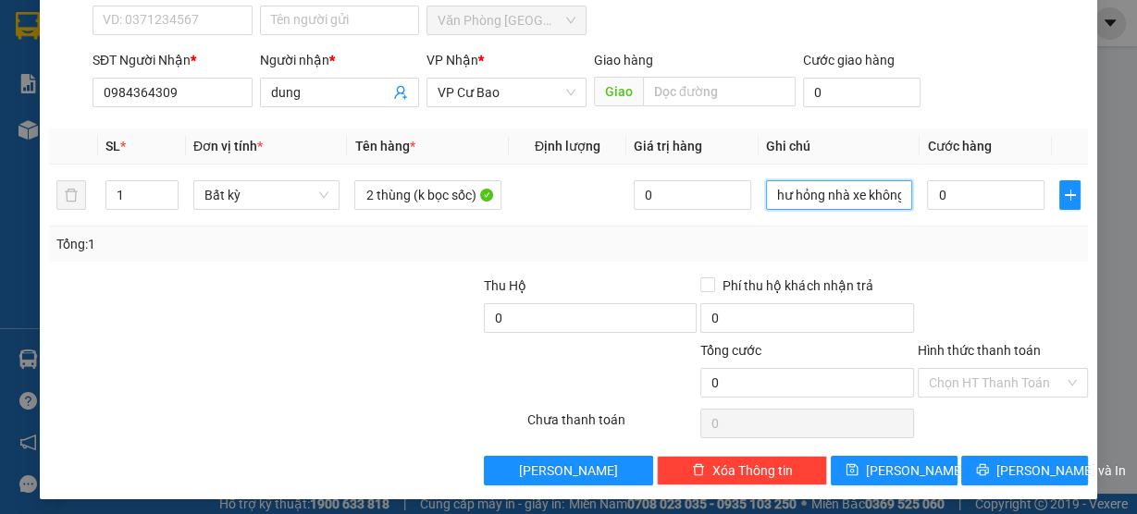
scroll to position [167, 0]
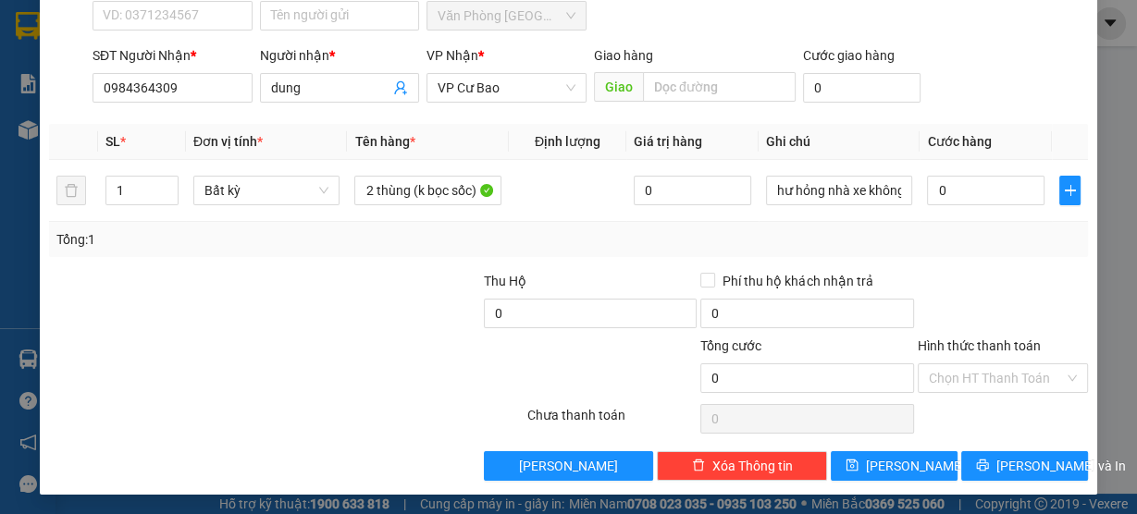
click at [993, 484] on div "TẠO ĐƠN HÀNG Yêu cầu xuất hóa đơn điện tử Transit Pickup Surcharge Ids Transit …" at bounding box center [568, 168] width 1057 height 653
click at [1014, 474] on button "[PERSON_NAME] và In" at bounding box center [1024, 466] width 127 height 30
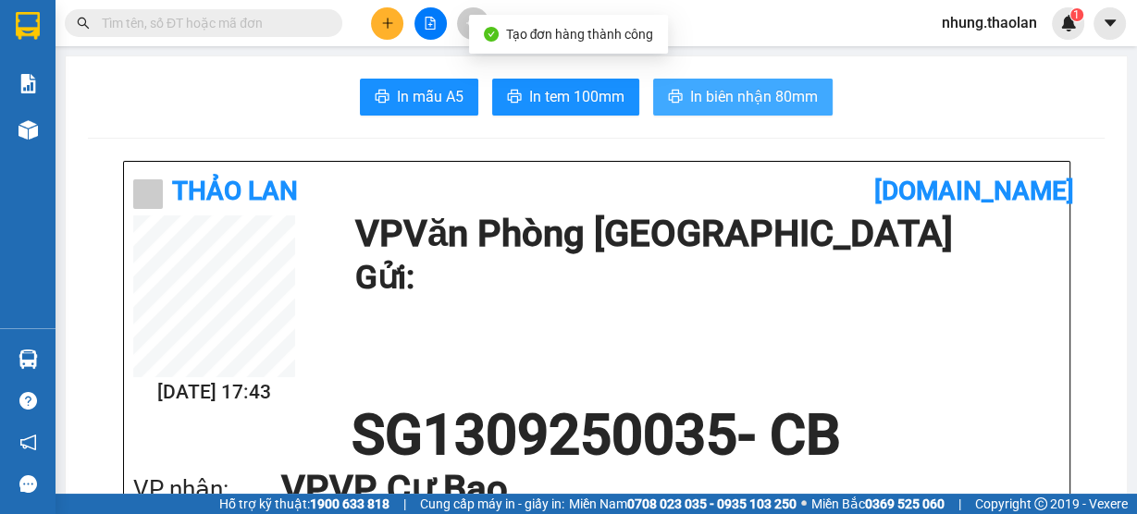
click at [753, 93] on span "In biên nhận 80mm" at bounding box center [754, 96] width 128 height 23
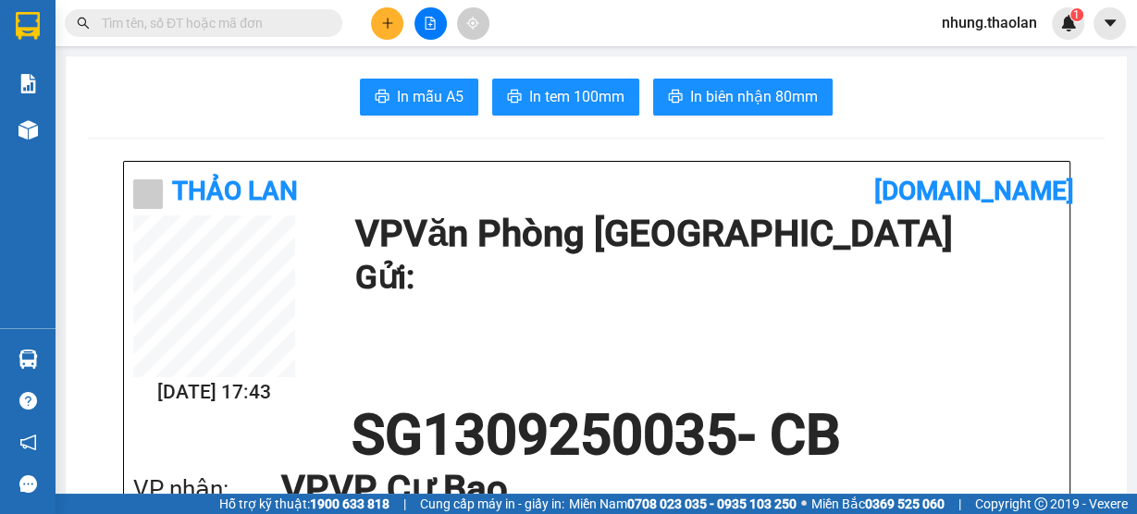
click at [233, 32] on input "text" at bounding box center [211, 23] width 218 height 20
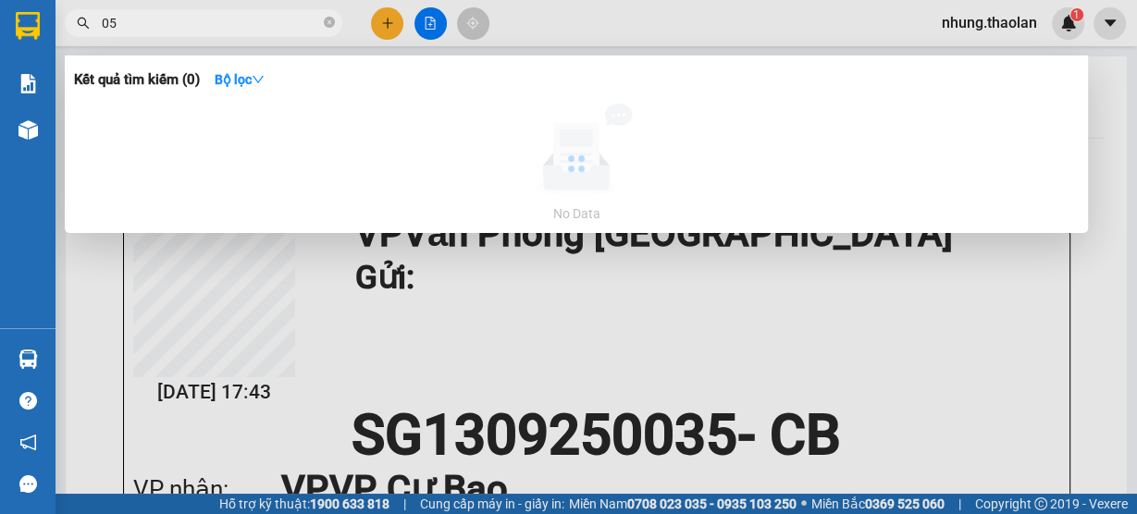
type input "0"
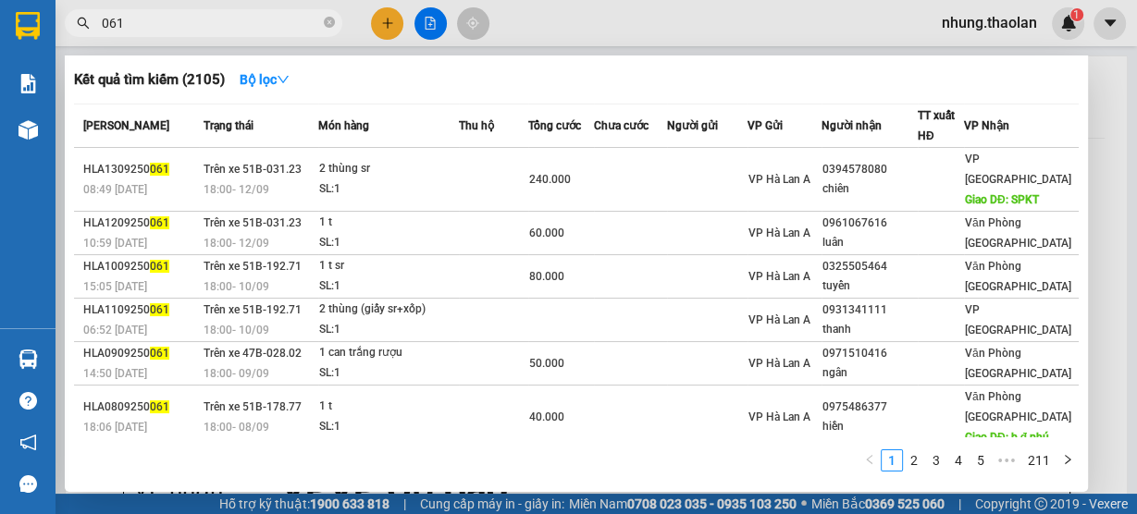
drag, startPoint x: 129, startPoint y: 27, endPoint x: 80, endPoint y: 26, distance: 49.0
click at [80, 26] on div "061" at bounding box center [180, 23] width 361 height 28
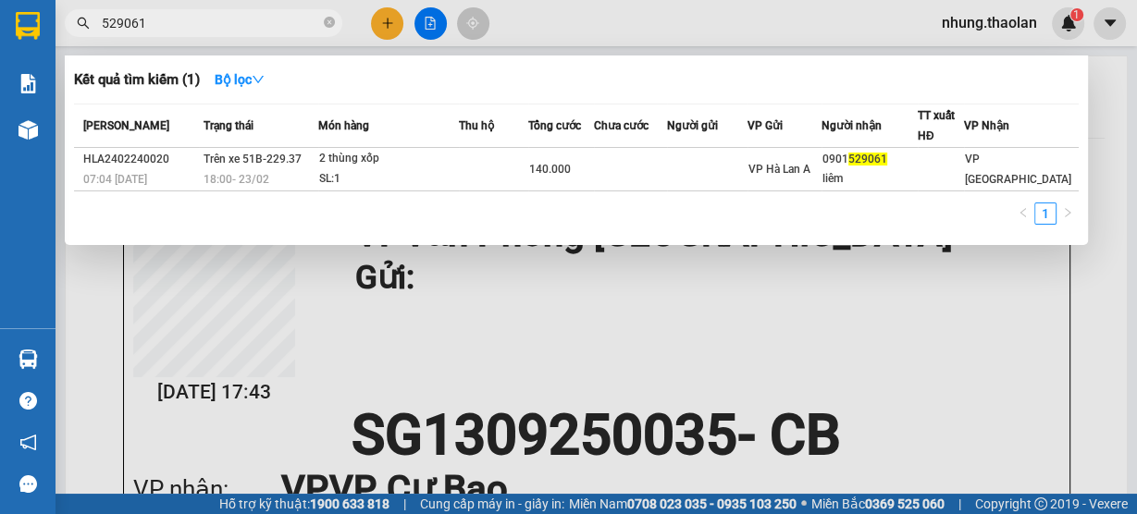
drag, startPoint x: 162, startPoint y: 18, endPoint x: 68, endPoint y: 30, distance: 95.1
click at [68, 30] on span "529061" at bounding box center [203, 23] width 277 height 28
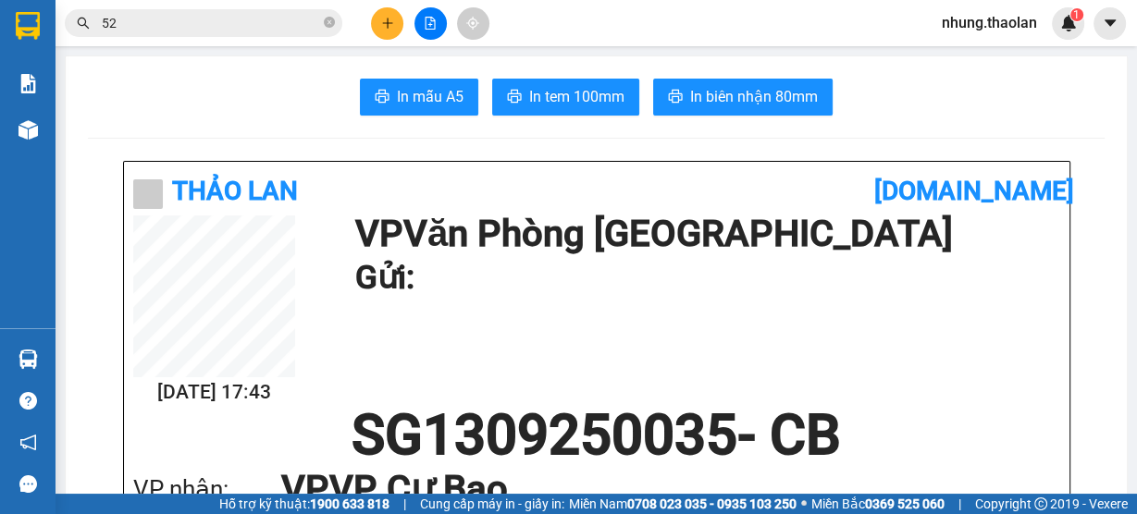
type input "529"
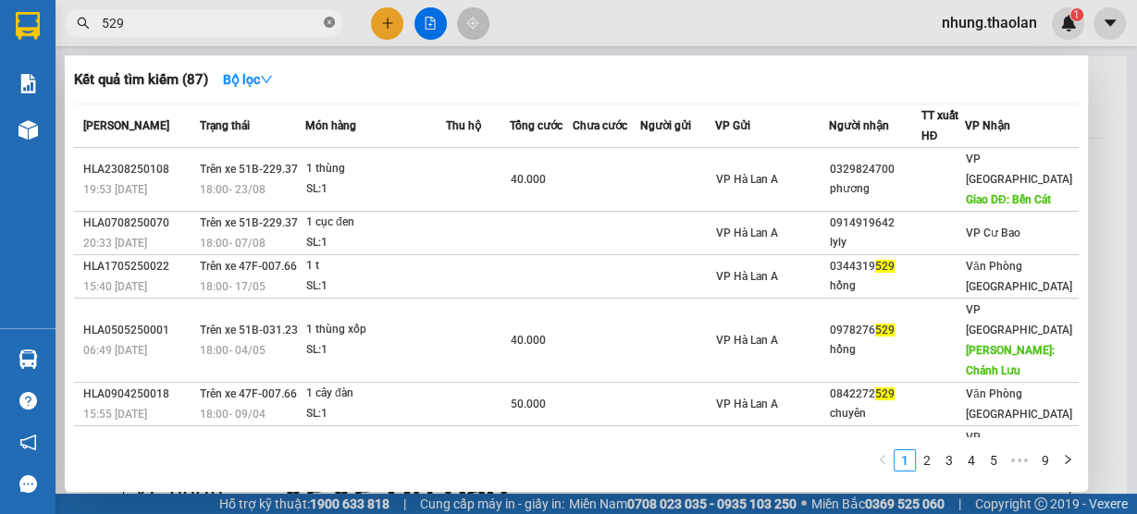
click at [333, 21] on icon "close-circle" at bounding box center [329, 22] width 11 height 11
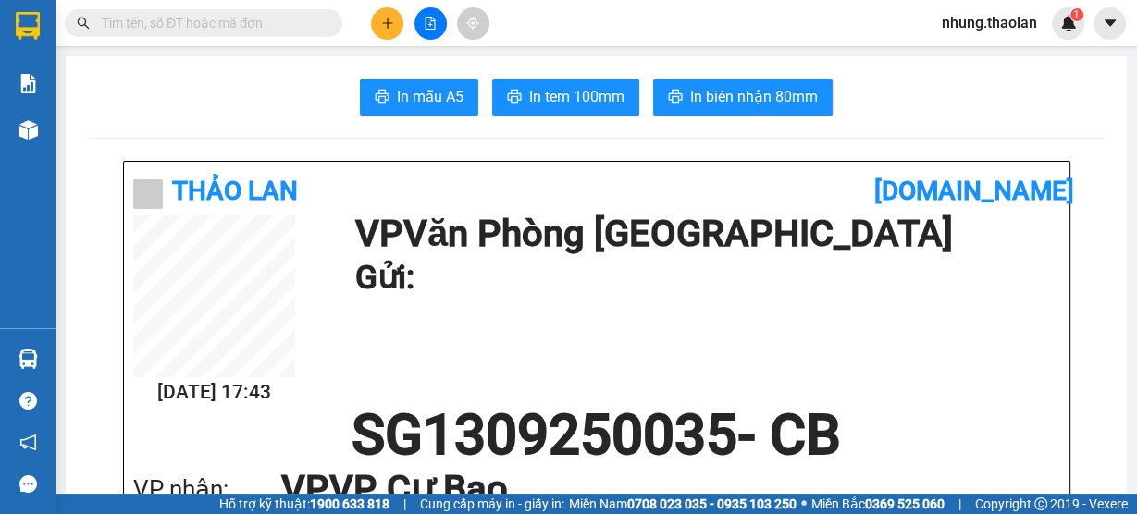
click at [240, 28] on input "text" at bounding box center [211, 23] width 218 height 20
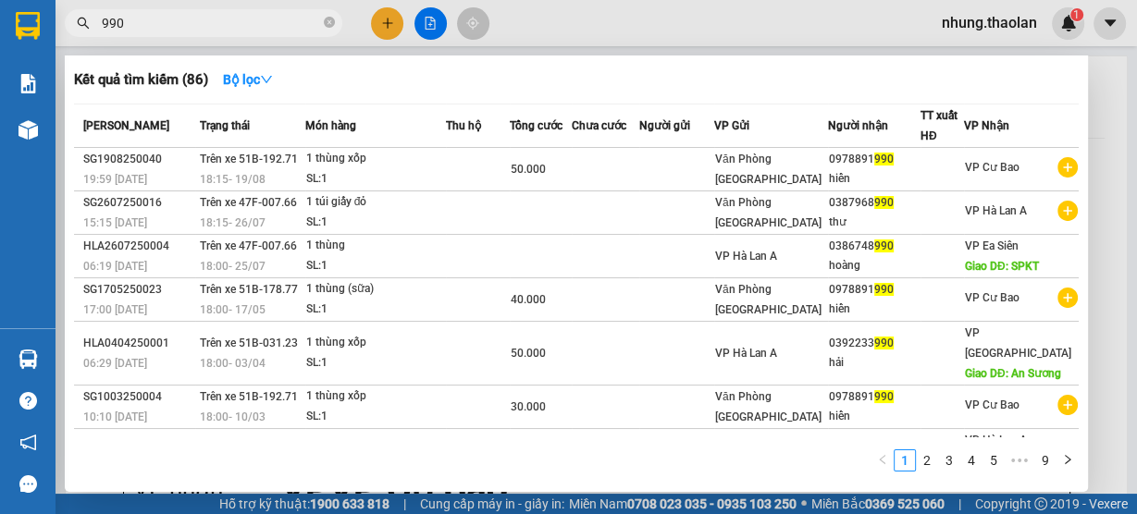
click at [102, 19] on input "990" at bounding box center [211, 23] width 218 height 20
drag, startPoint x: 149, startPoint y: 24, endPoint x: 30, endPoint y: 32, distance: 119.6
click at [30, 32] on section "Kết quả tìm kiếm ( 86 ) Bộ lọc Mã ĐH Trạng thái Món hàng Thu hộ Tổng cước Chưa …" at bounding box center [568, 257] width 1137 height 514
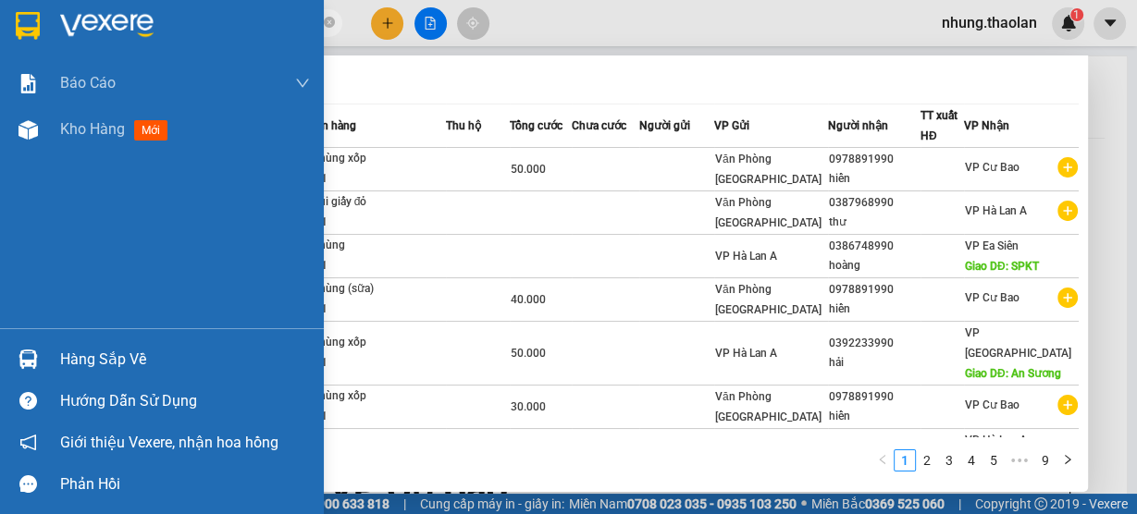
type input "2990"
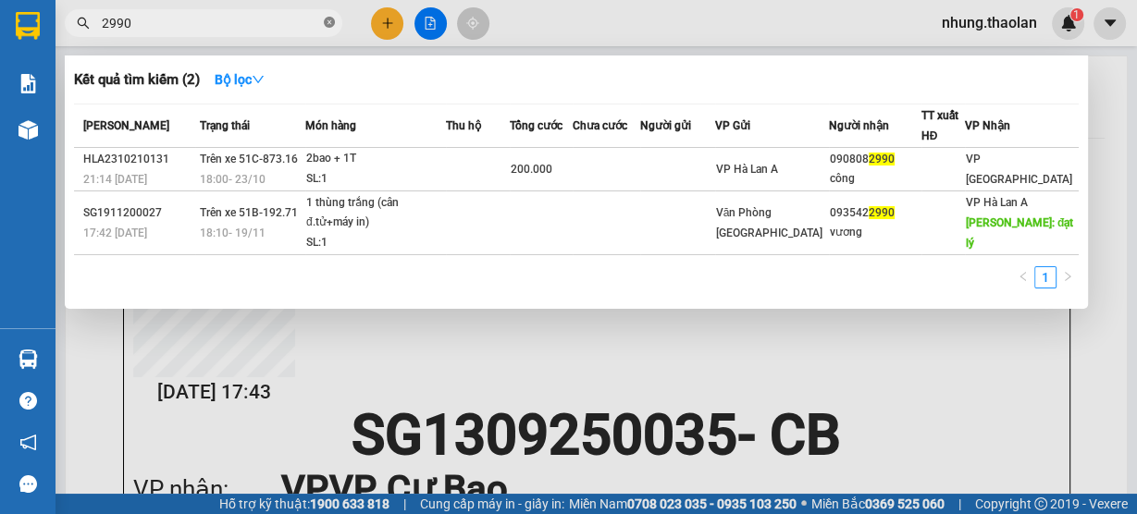
click at [327, 22] on icon "close-circle" at bounding box center [329, 22] width 11 height 11
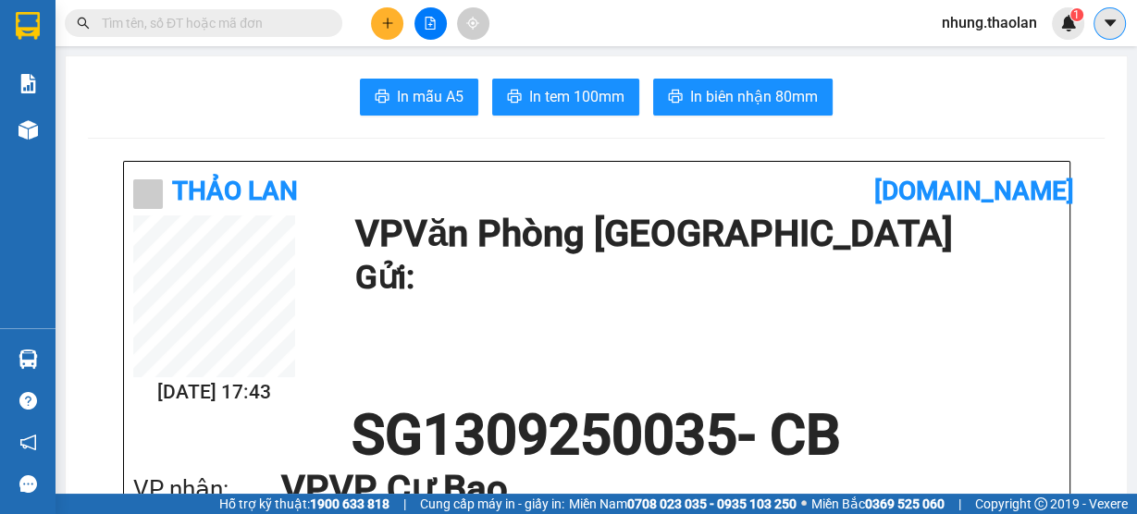
click at [1102, 24] on icon "caret-down" at bounding box center [1109, 23] width 17 height 17
